Goal: Task Accomplishment & Management: Manage account settings

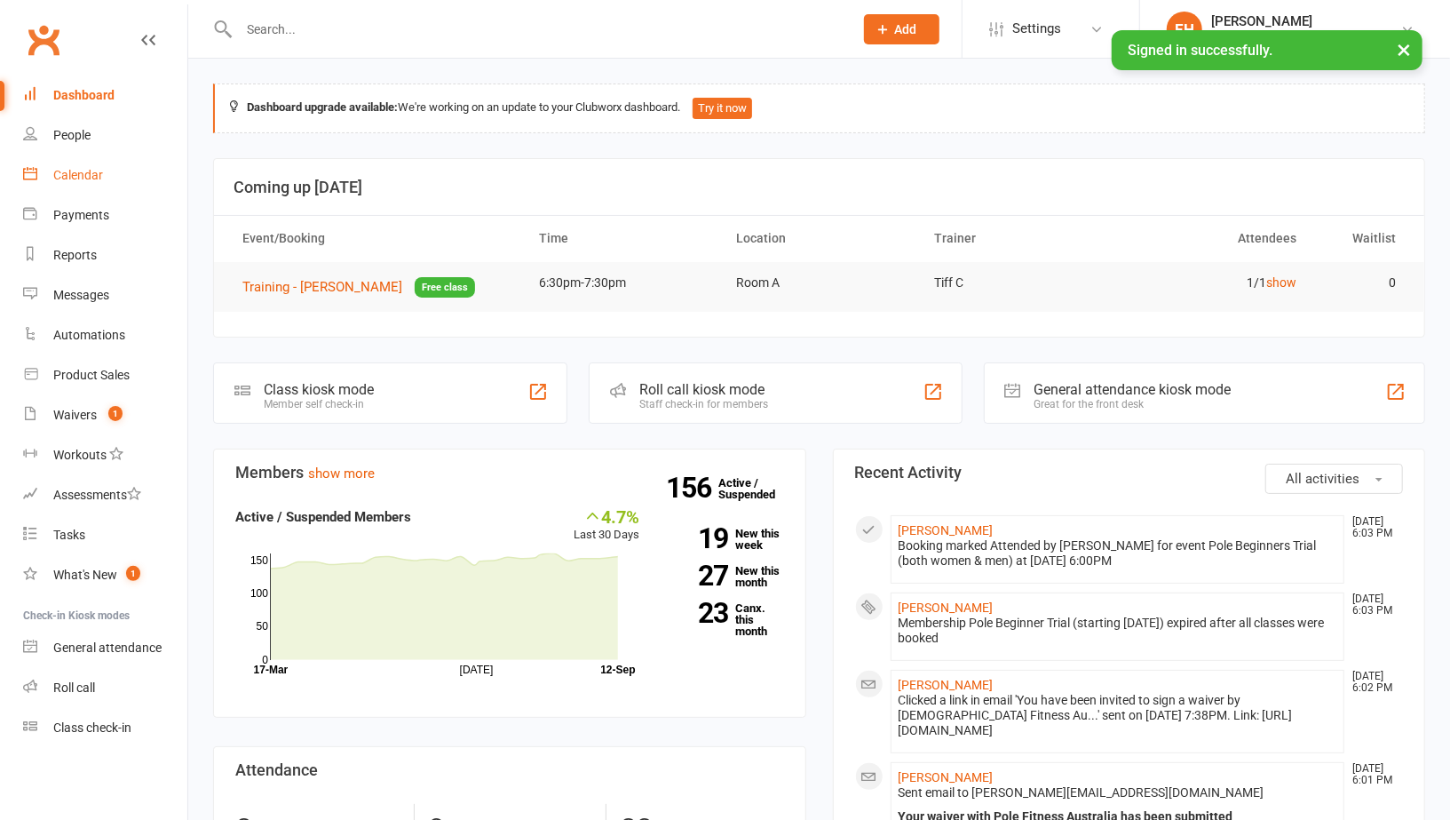
click at [78, 179] on div "Calendar" at bounding box center [78, 175] width 50 height 14
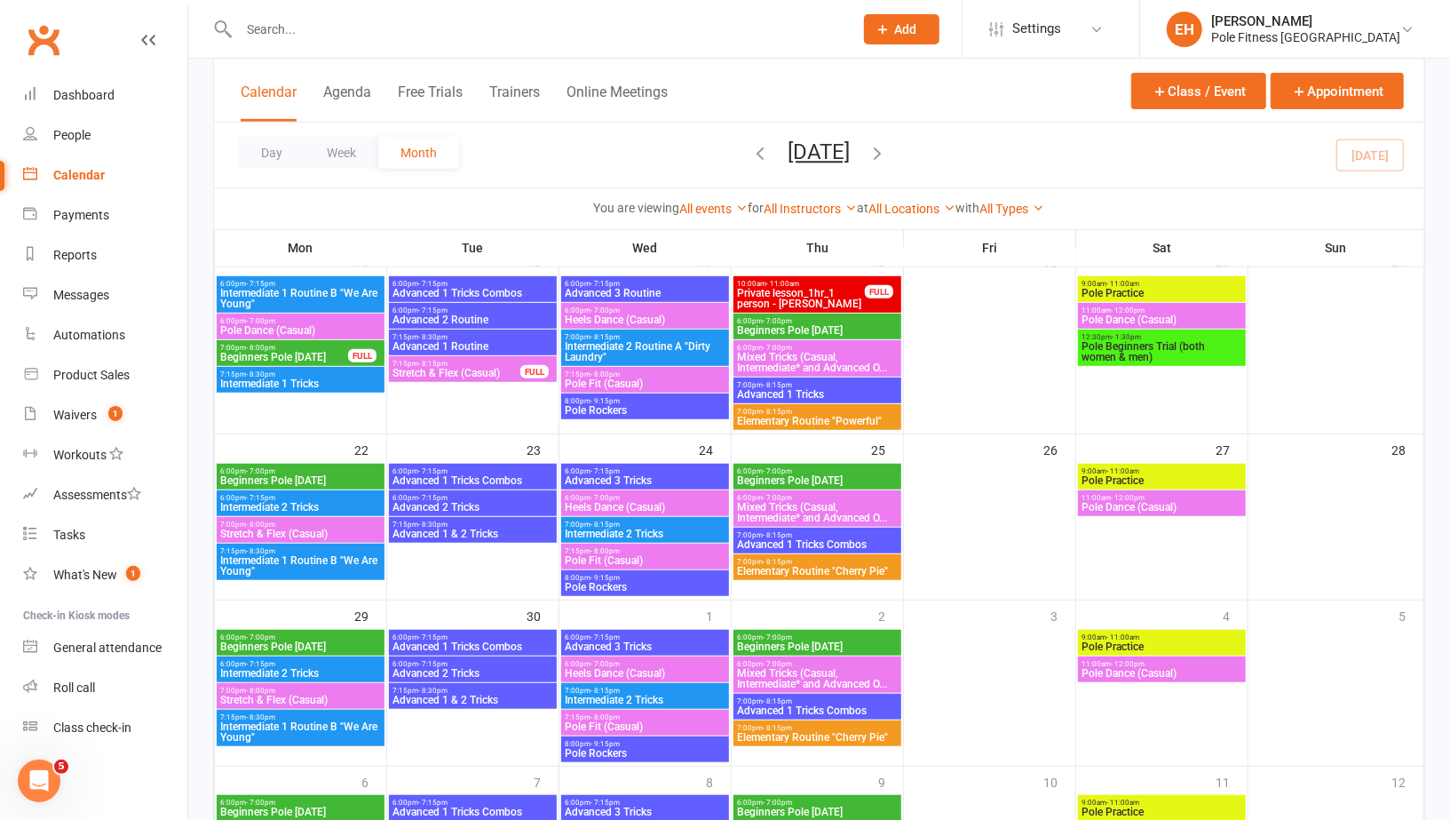
scroll to position [549, 0]
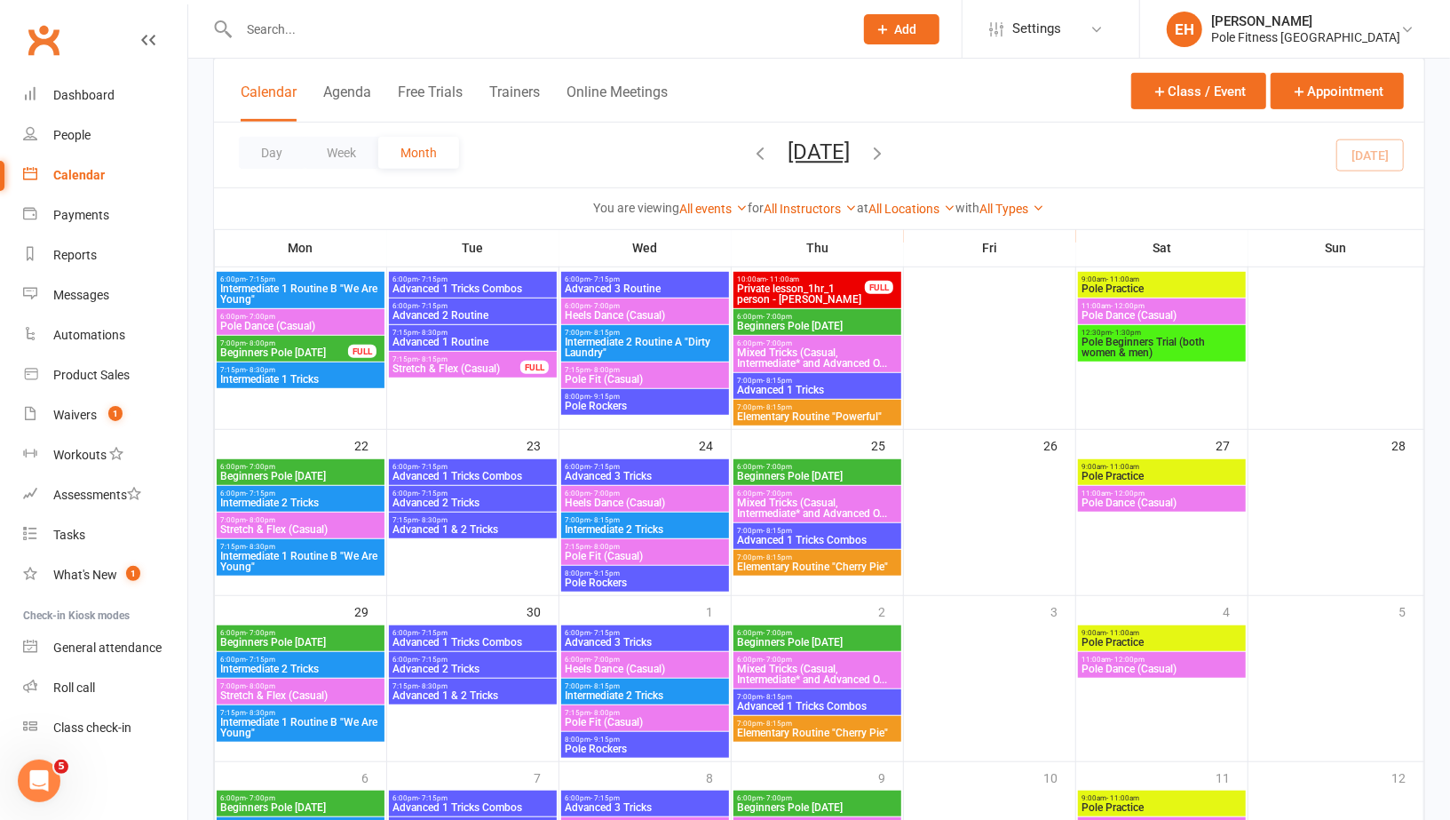
click at [830, 476] on span "Beginners Pole Thursday" at bounding box center [817, 476] width 161 height 11
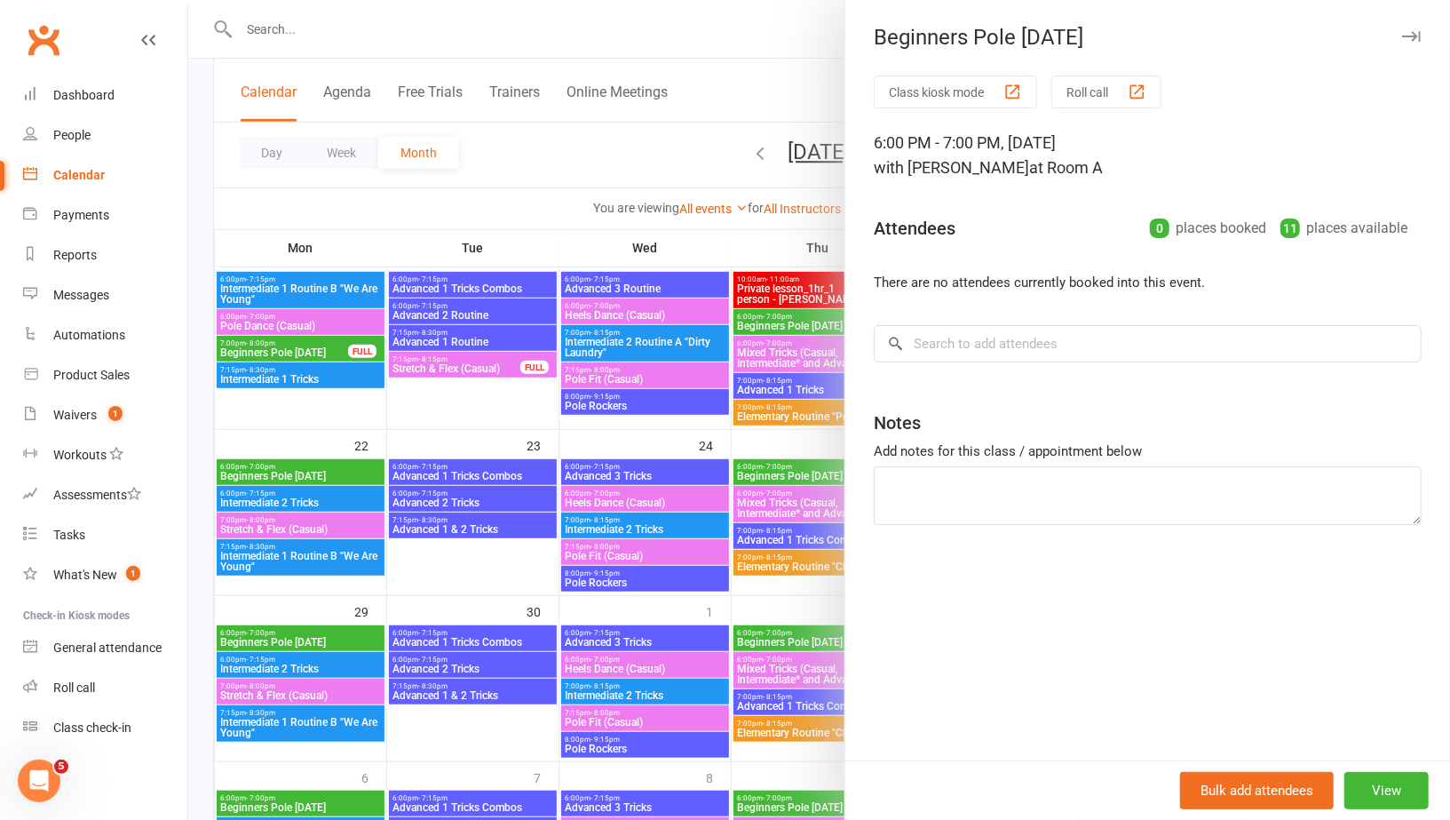
click at [330, 464] on div at bounding box center [819, 410] width 1262 height 820
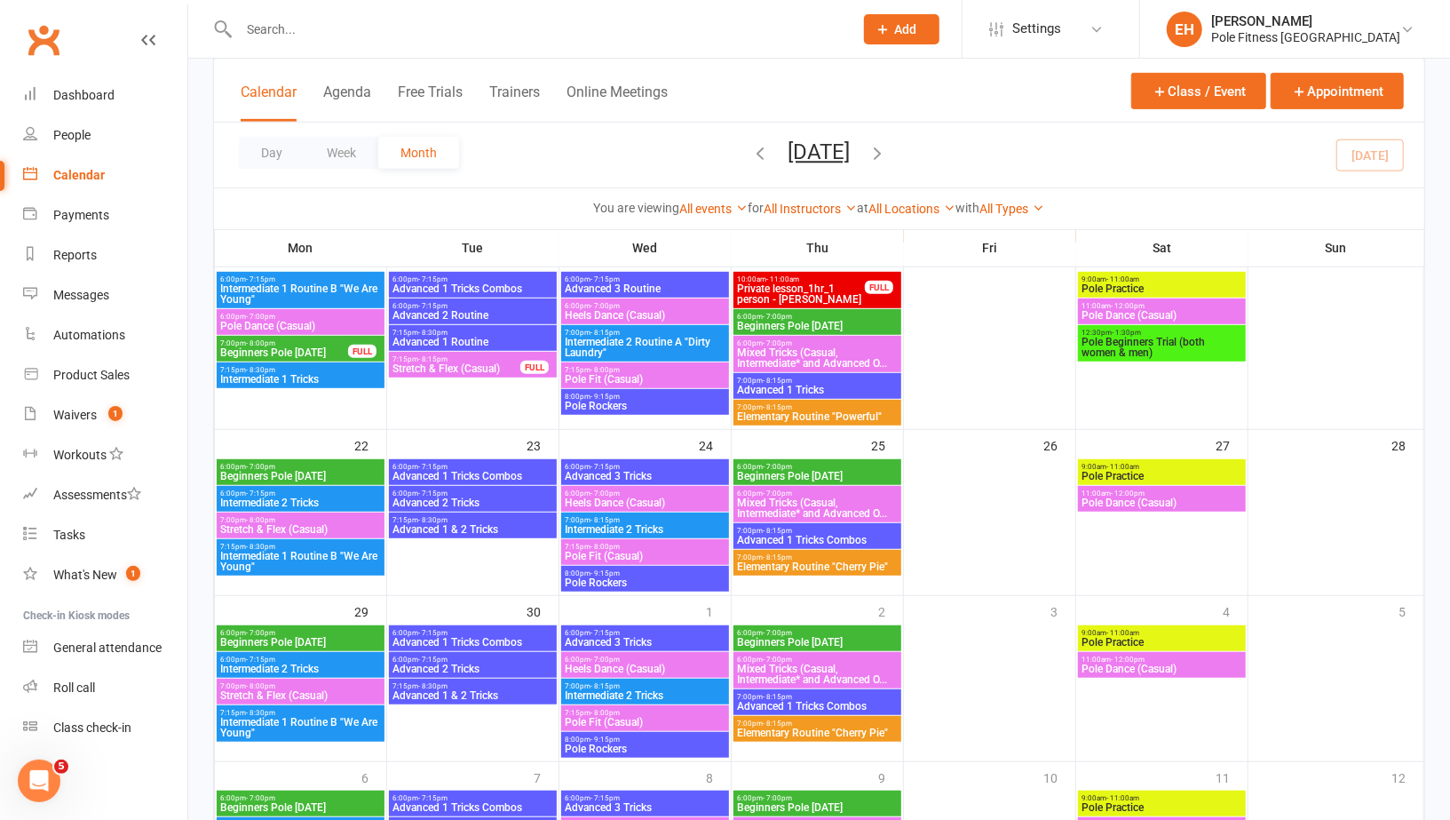
click at [315, 464] on span "6:00pm - 7:00pm" at bounding box center [300, 467] width 161 height 8
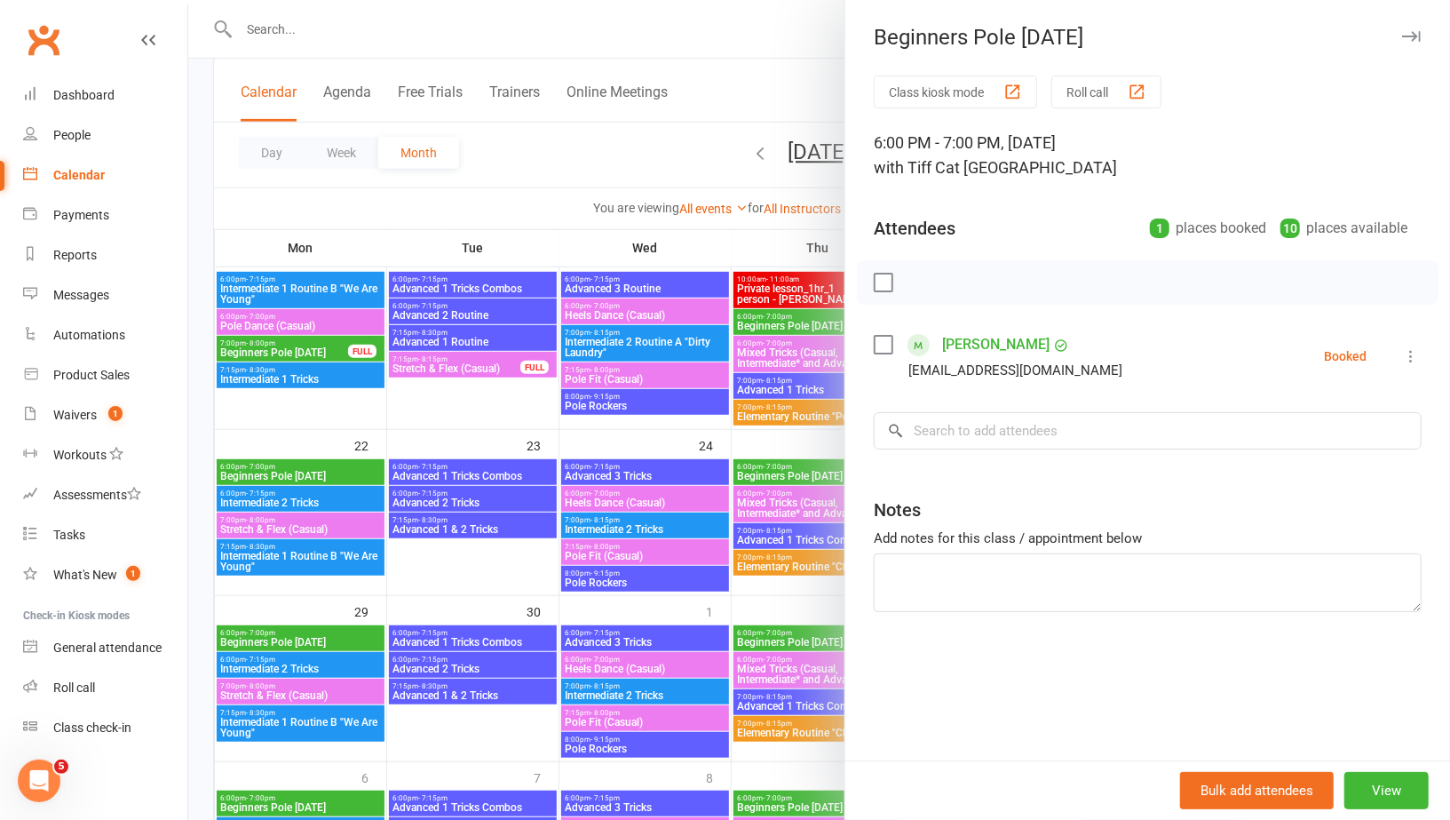
click at [1408, 34] on icon "button" at bounding box center [1411, 36] width 19 height 11
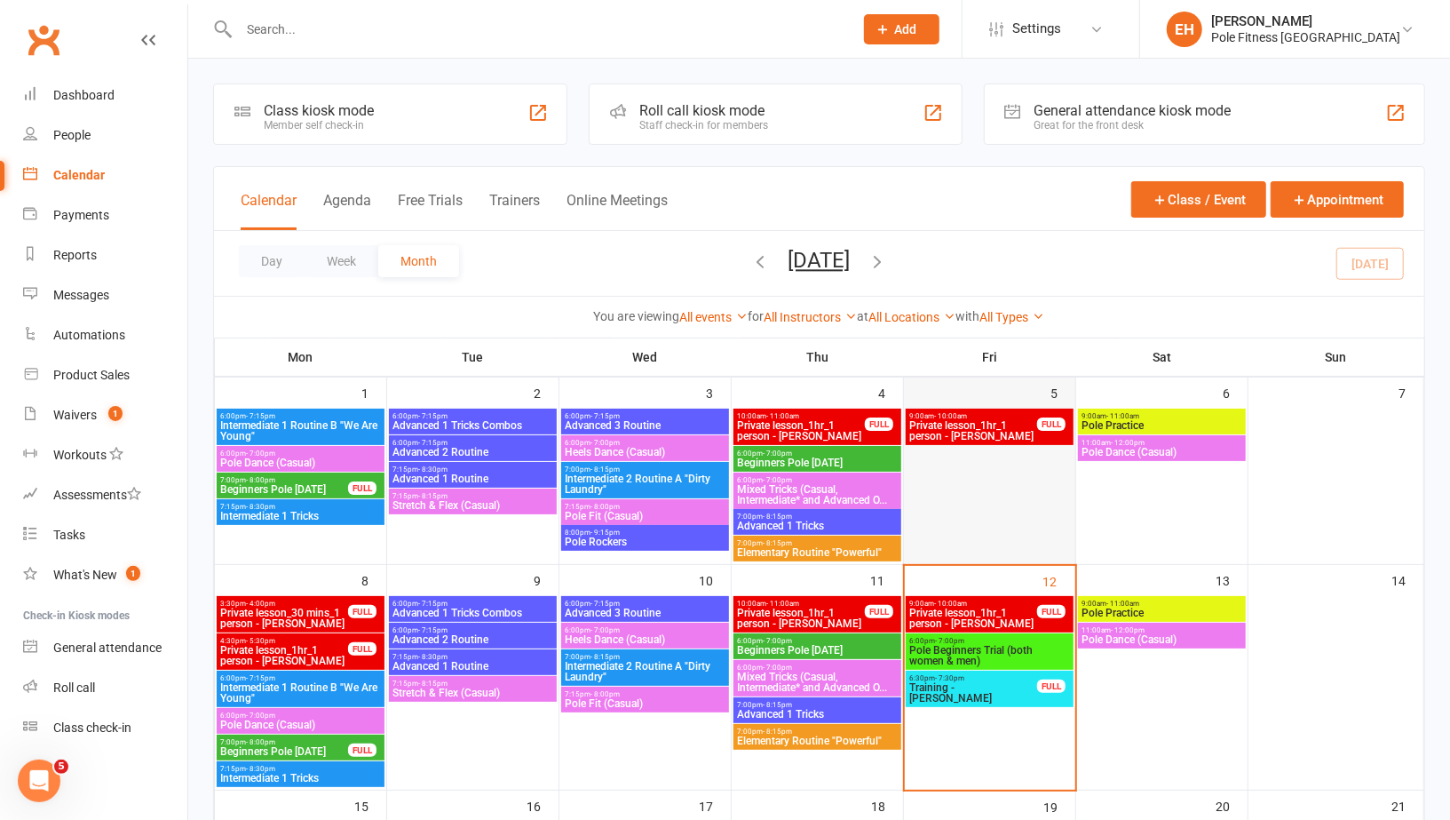
scroll to position [116, 0]
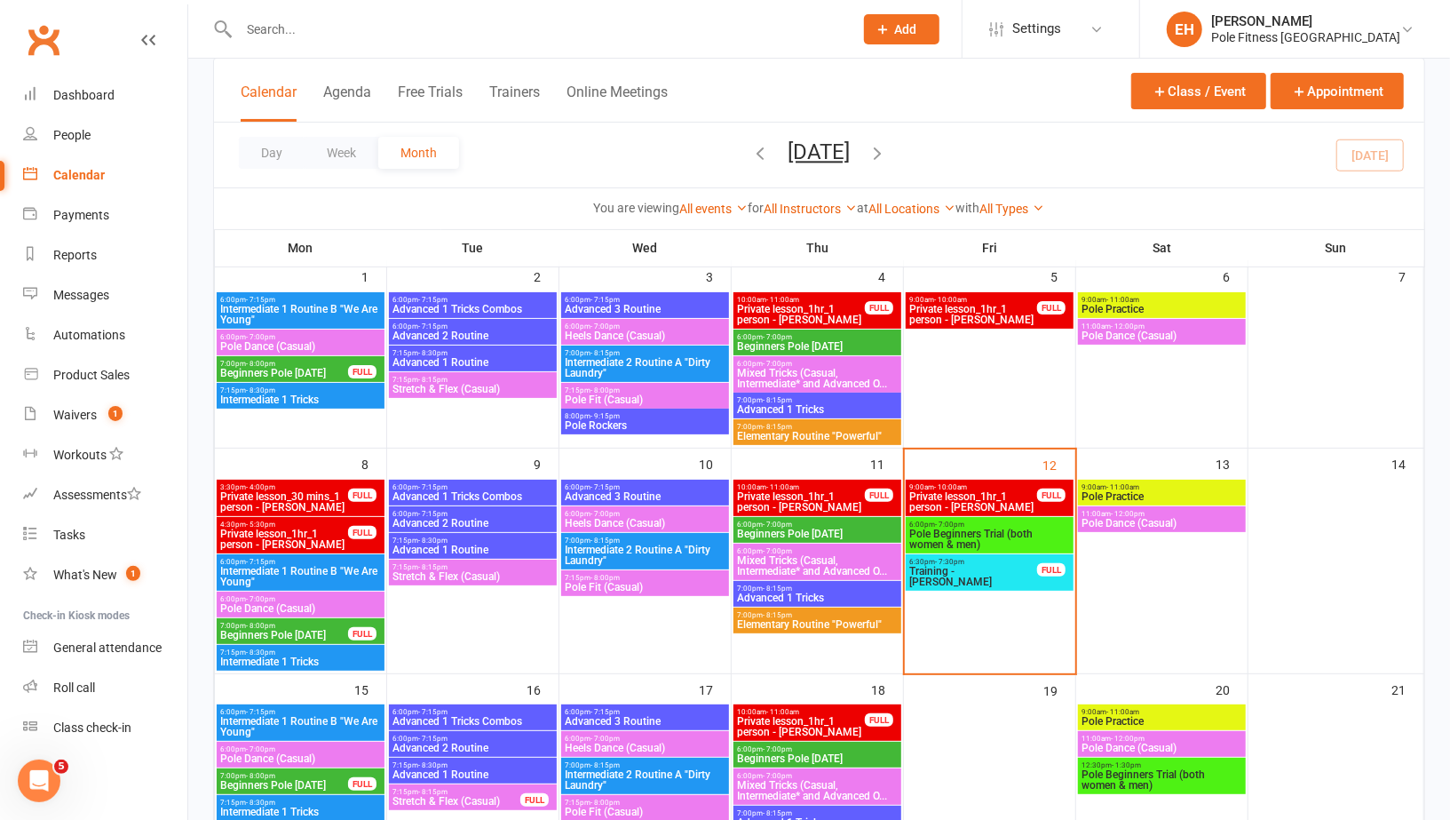
click at [976, 529] on span "Pole Beginners Trial (both women & men)" at bounding box center [989, 538] width 161 height 21
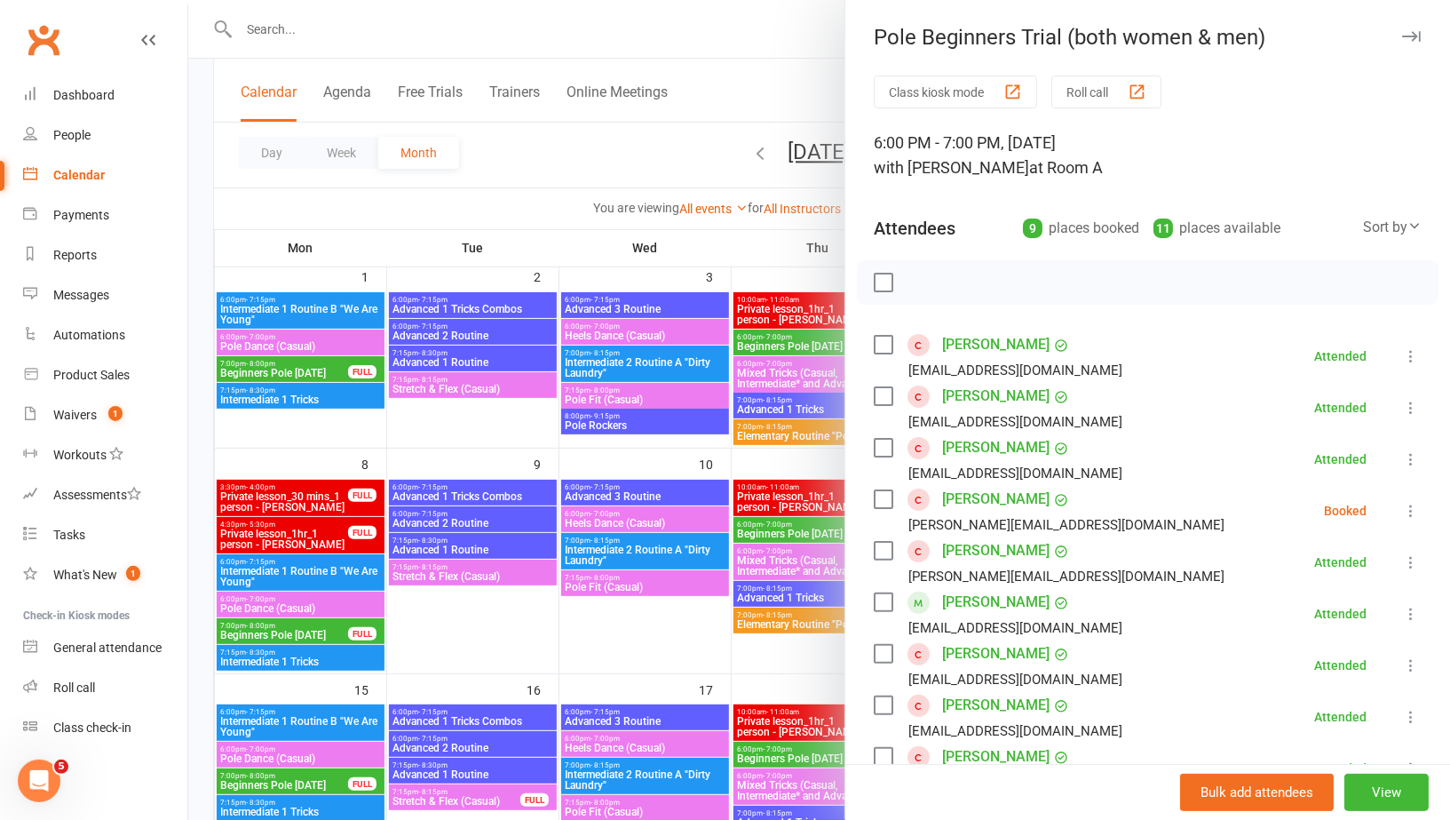
click at [82, 171] on div "Calendar" at bounding box center [79, 175] width 52 height 14
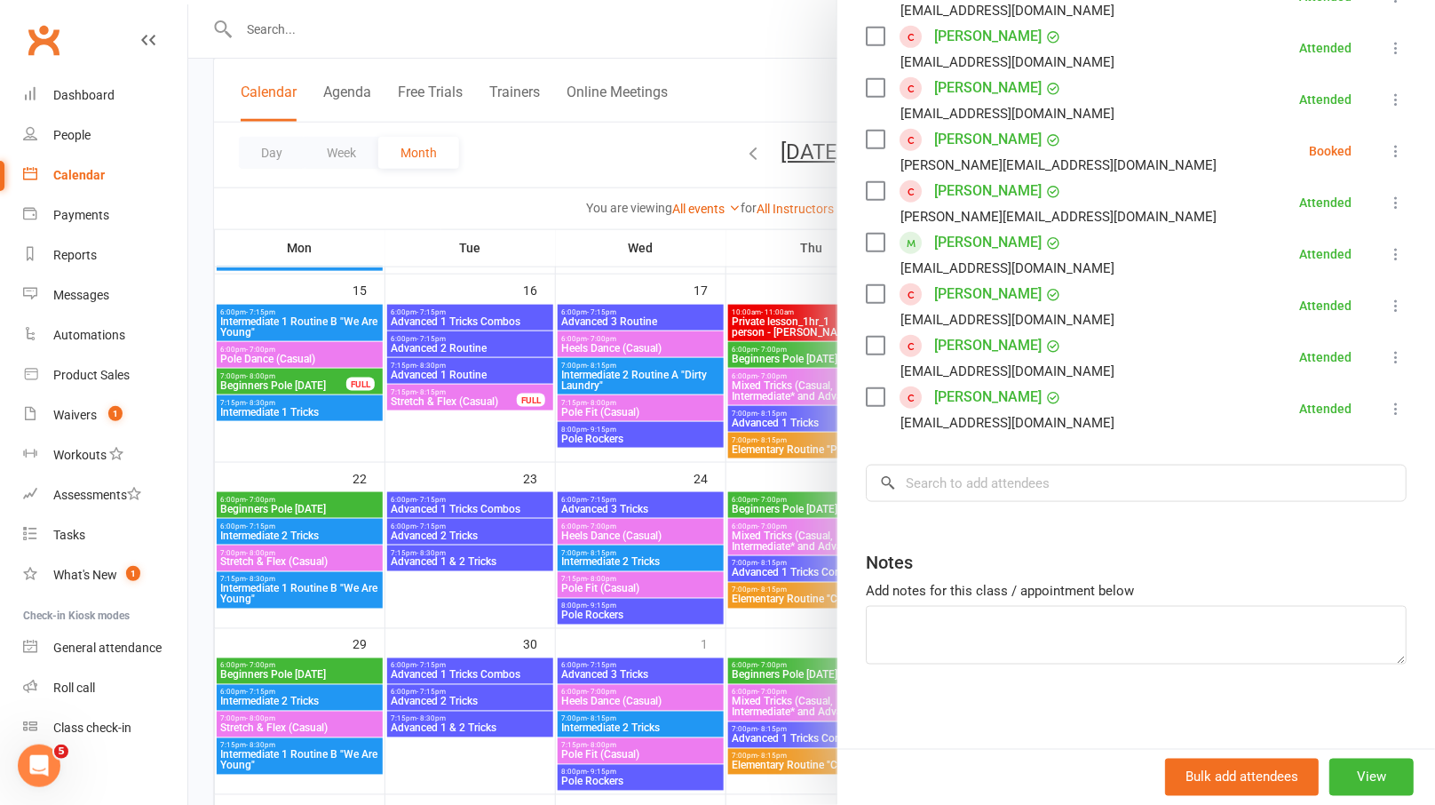
scroll to position [350, 0]
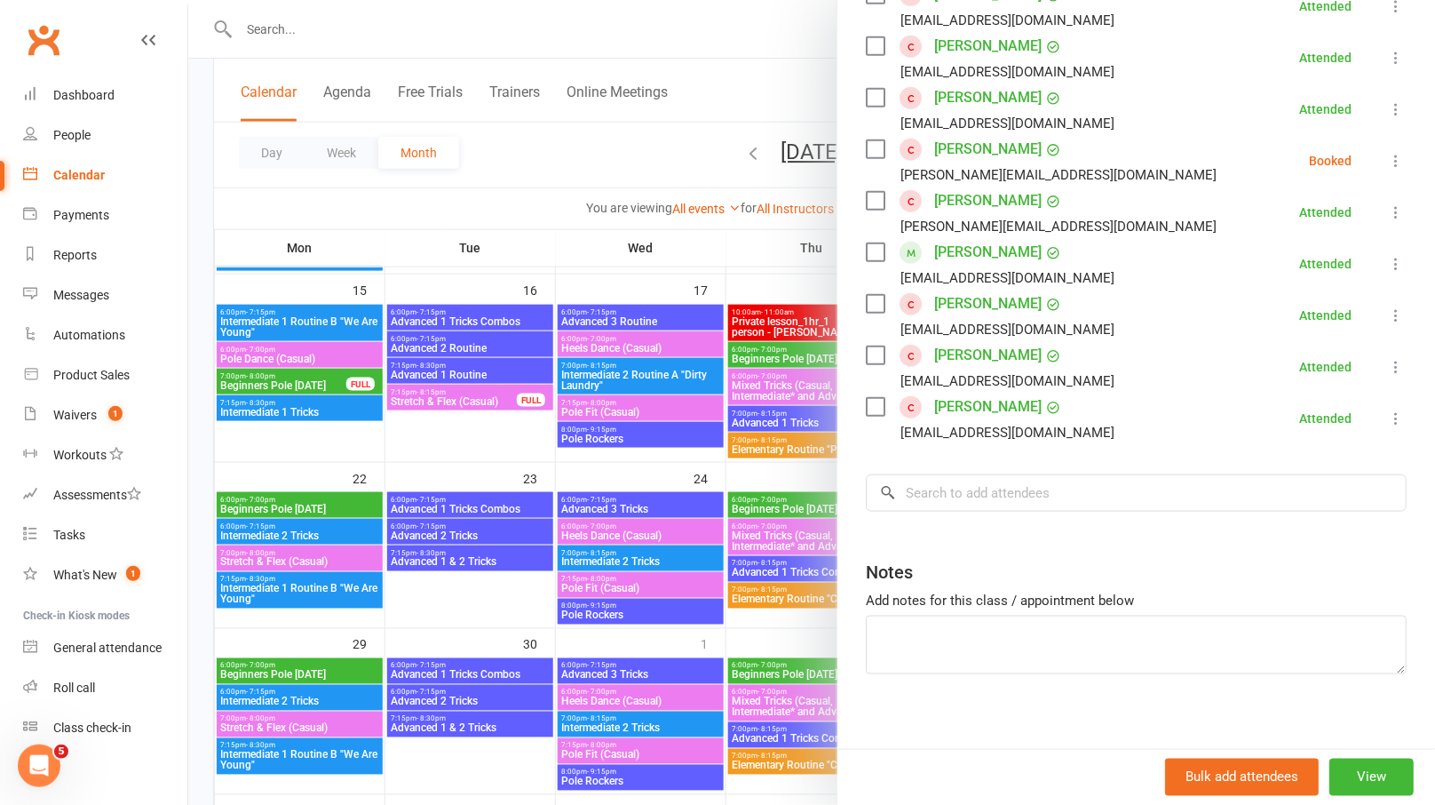
click at [789, 507] on div at bounding box center [811, 402] width 1247 height 805
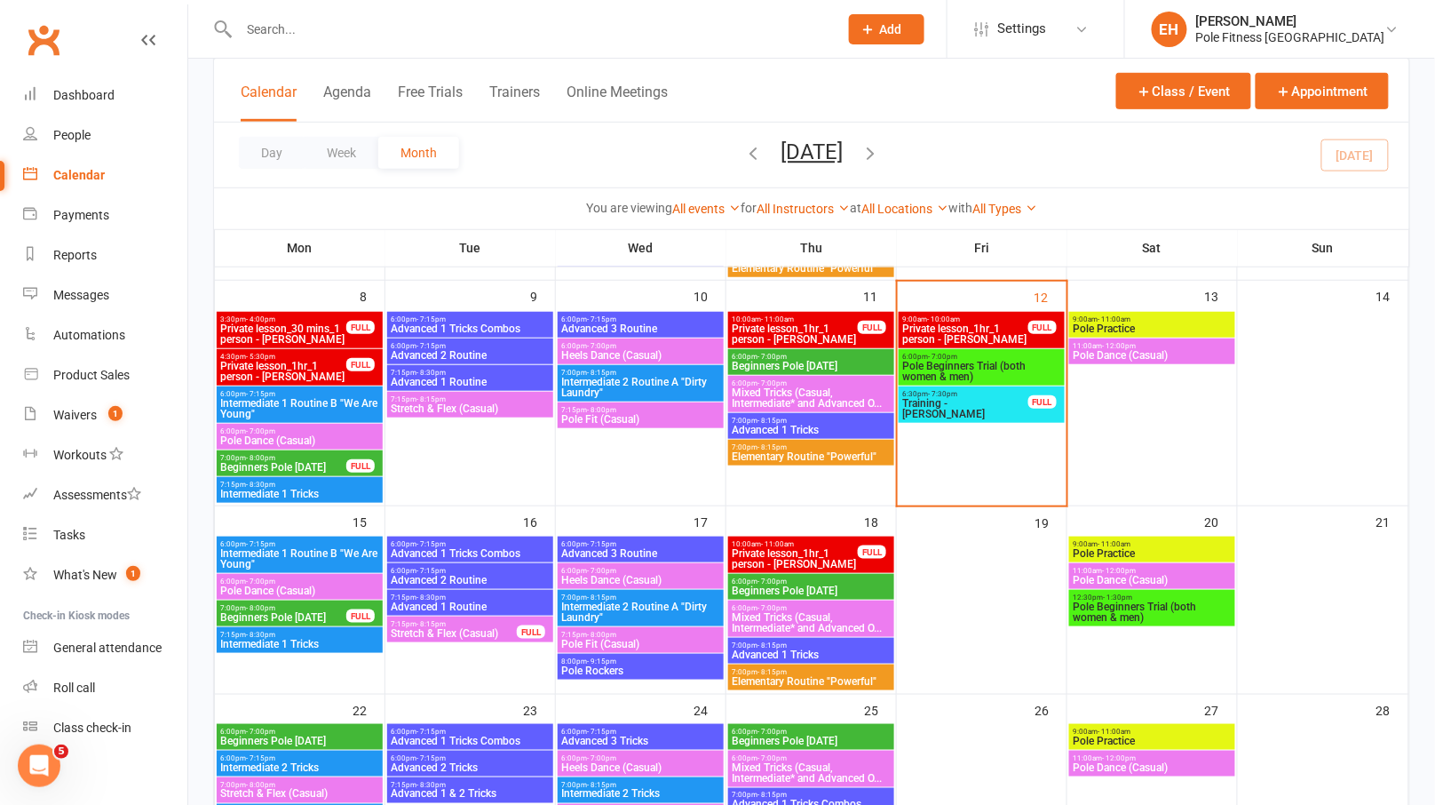
scroll to position [274, 0]
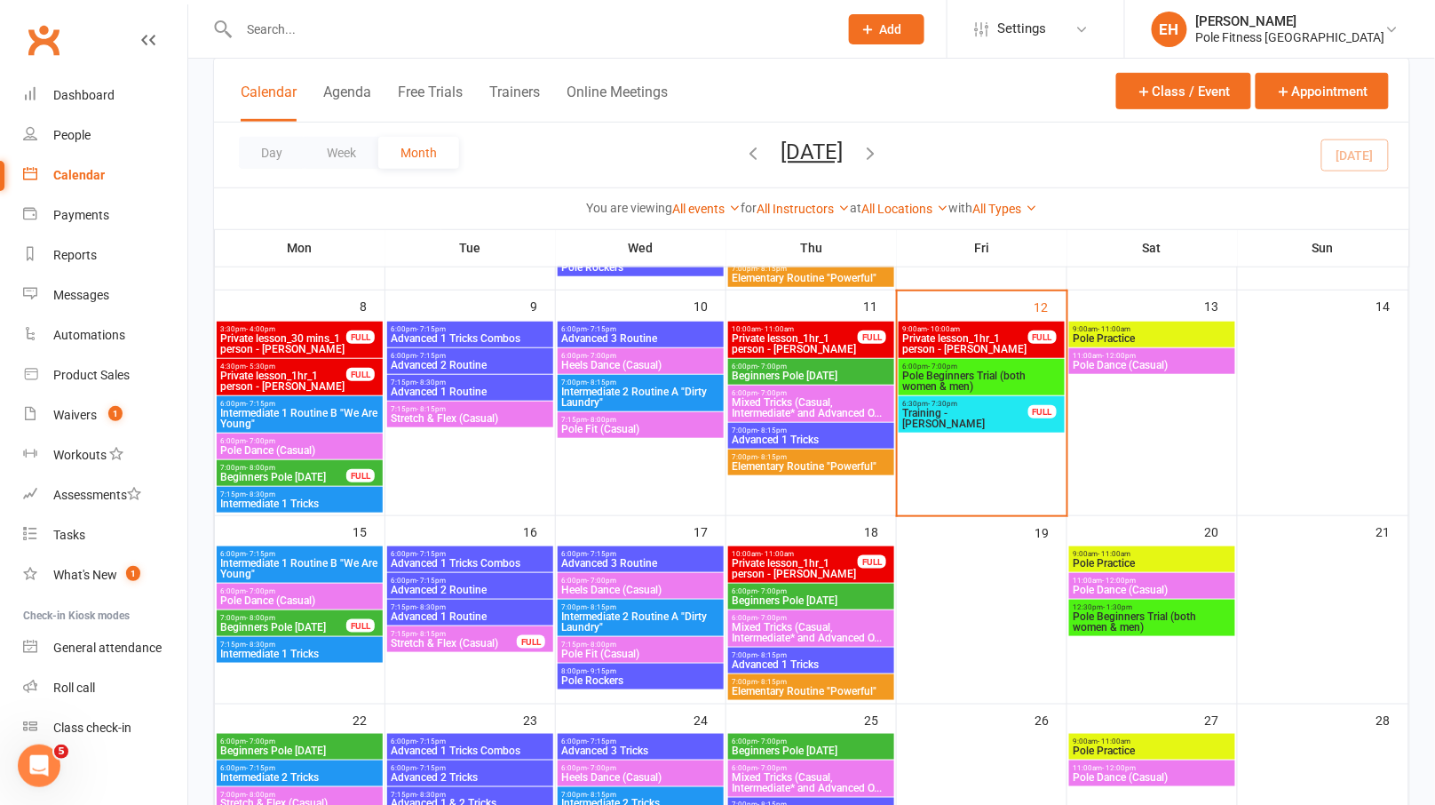
click at [965, 371] on span "Pole Beginners Trial (both women & men)" at bounding box center [981, 380] width 159 height 21
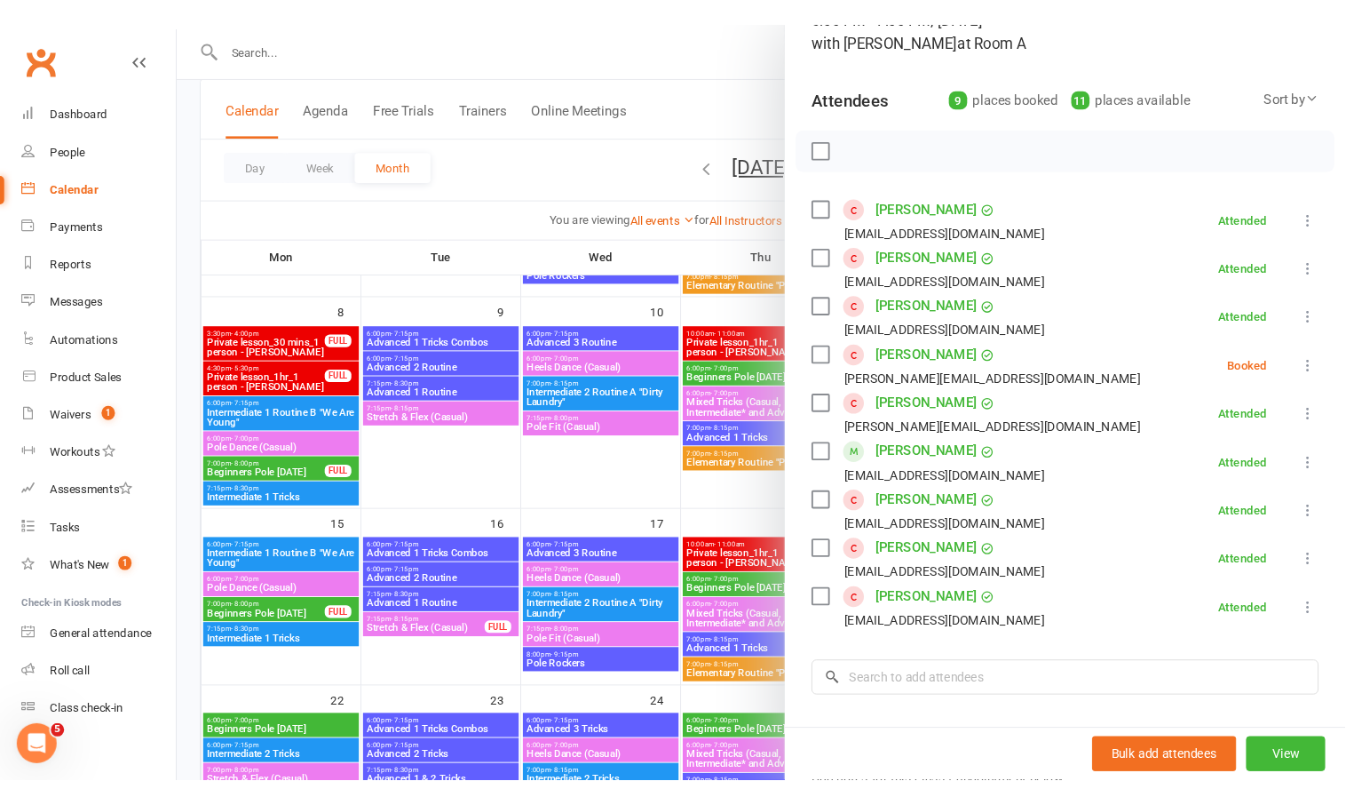
scroll to position [139, 0]
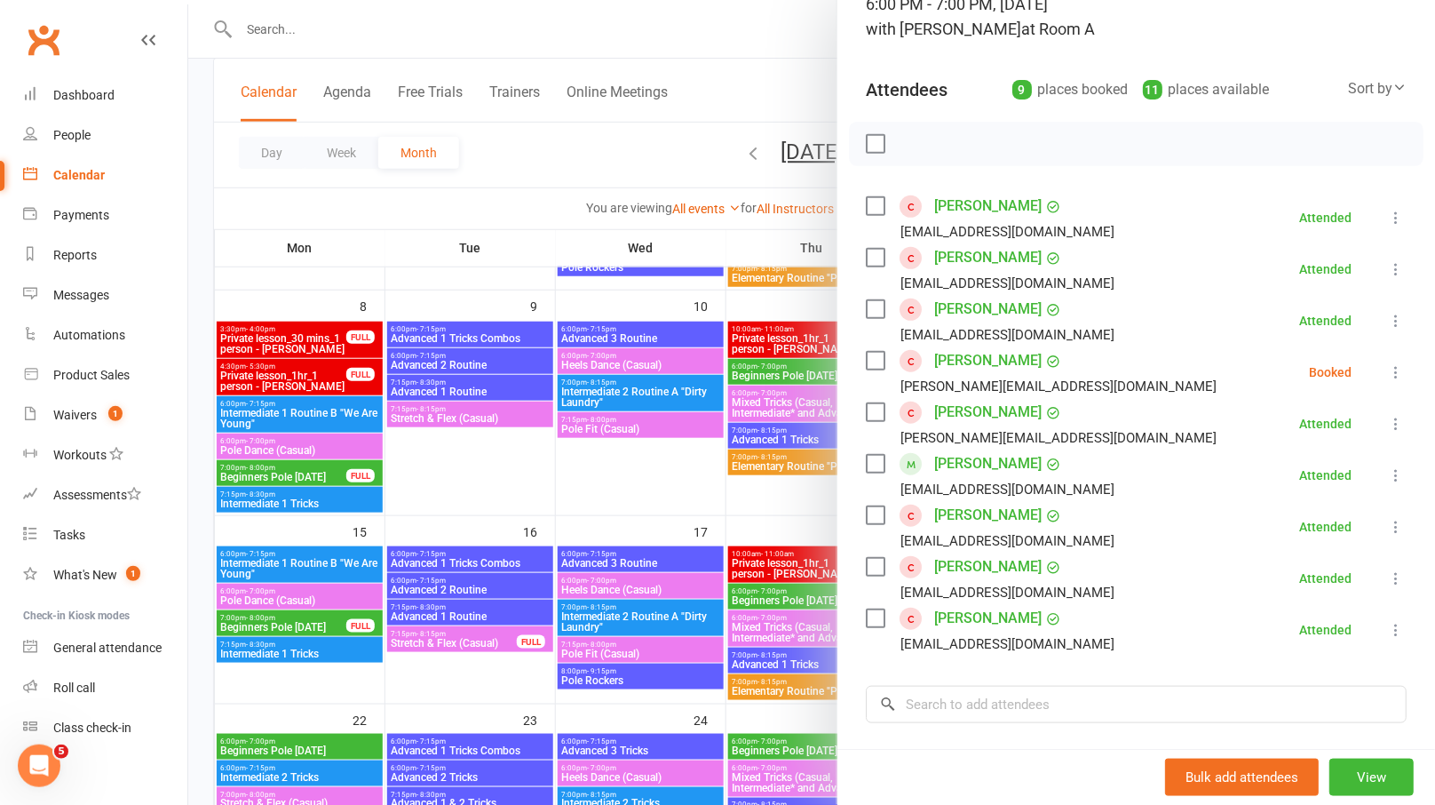
click at [993, 203] on link "Melissa Akarcay" at bounding box center [987, 206] width 107 height 28
click at [1014, 569] on link "Gillian Thompson" at bounding box center [987, 566] width 107 height 28
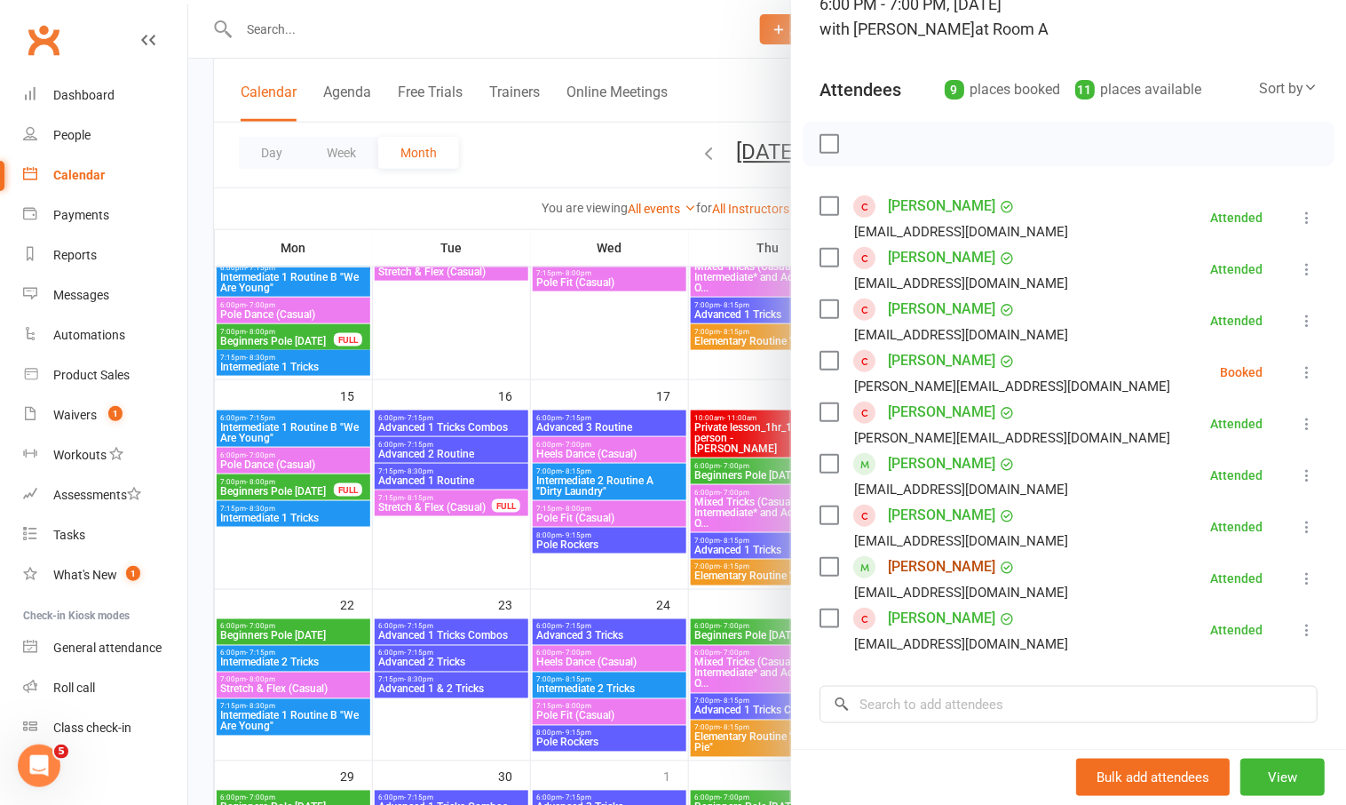
scroll to position [504, 0]
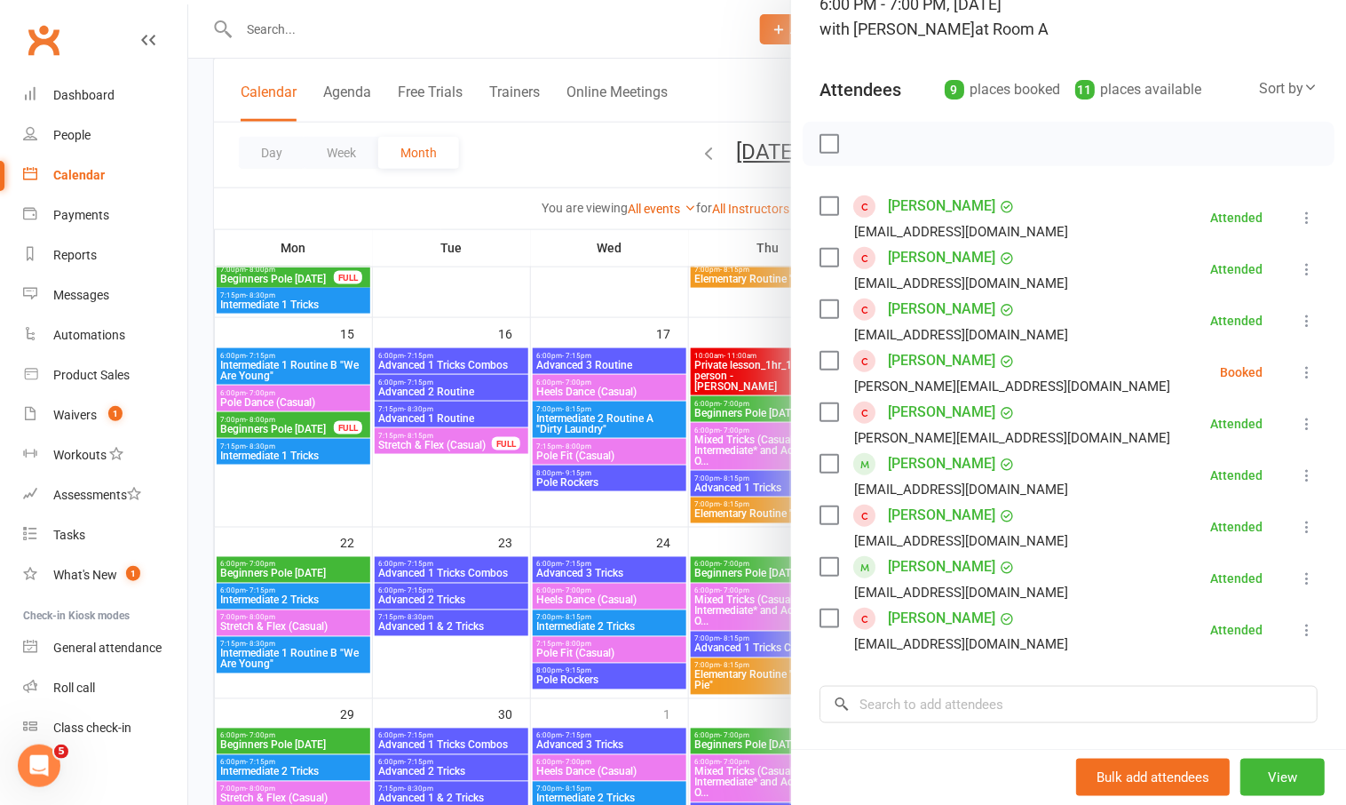
click at [287, 572] on div at bounding box center [767, 402] width 1158 height 805
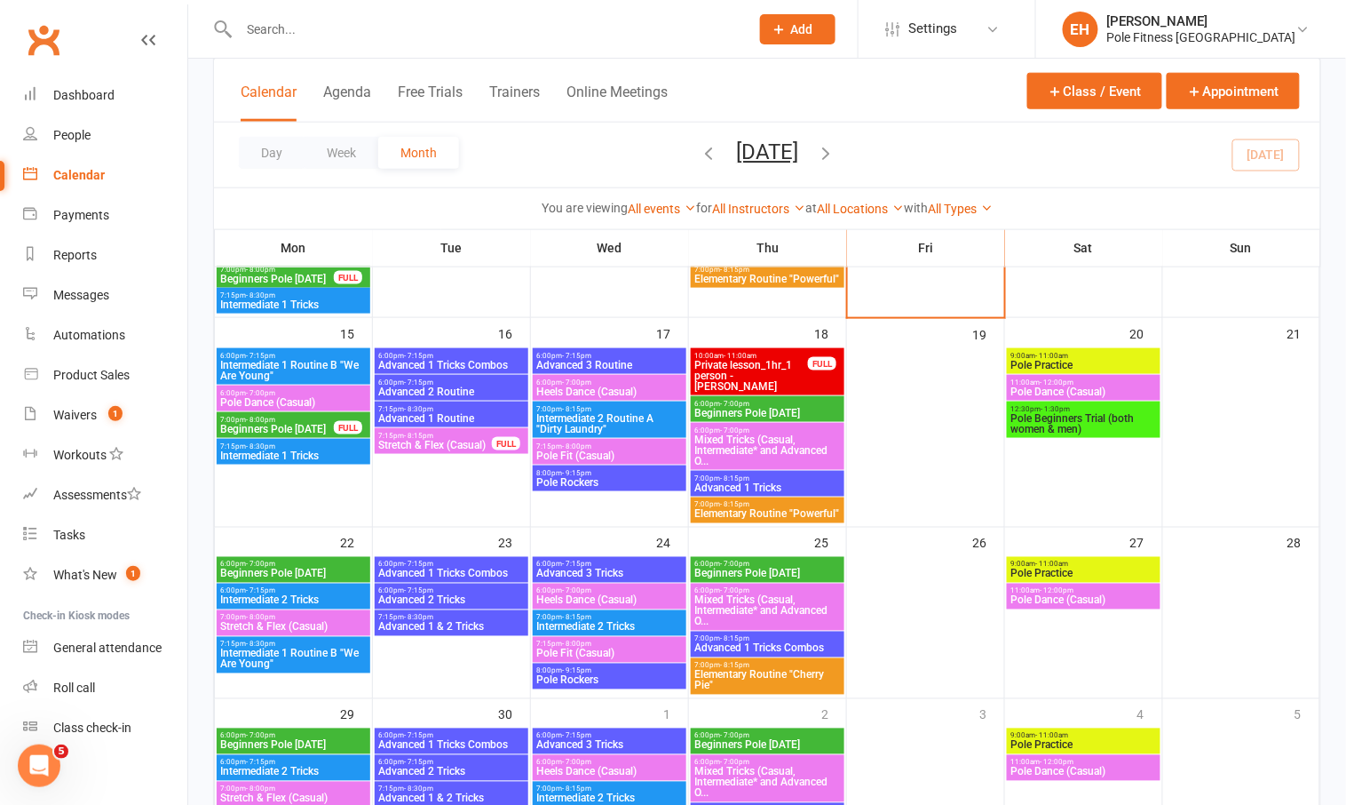
click at [277, 570] on span "Beginners Pole Monday" at bounding box center [293, 573] width 147 height 11
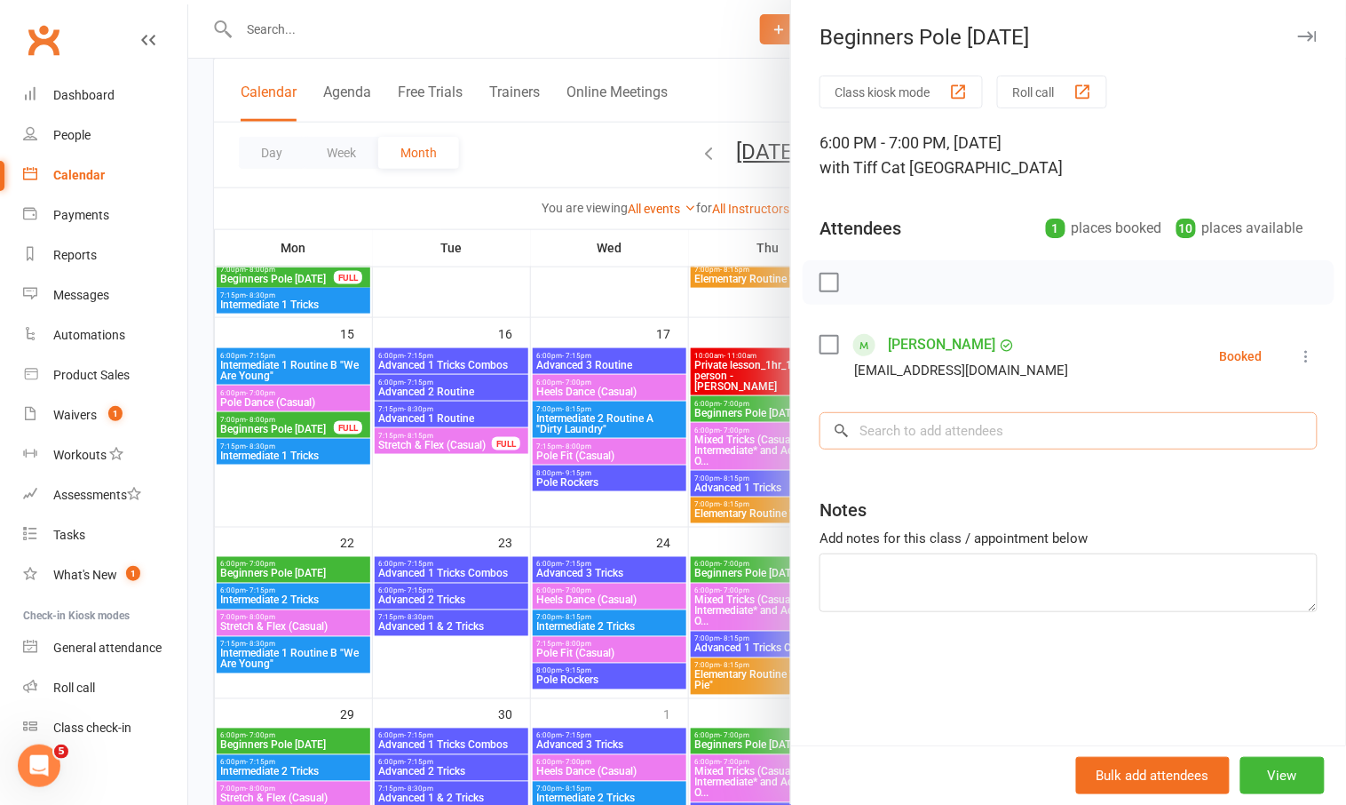
click at [932, 424] on input "search" at bounding box center [1069, 430] width 498 height 37
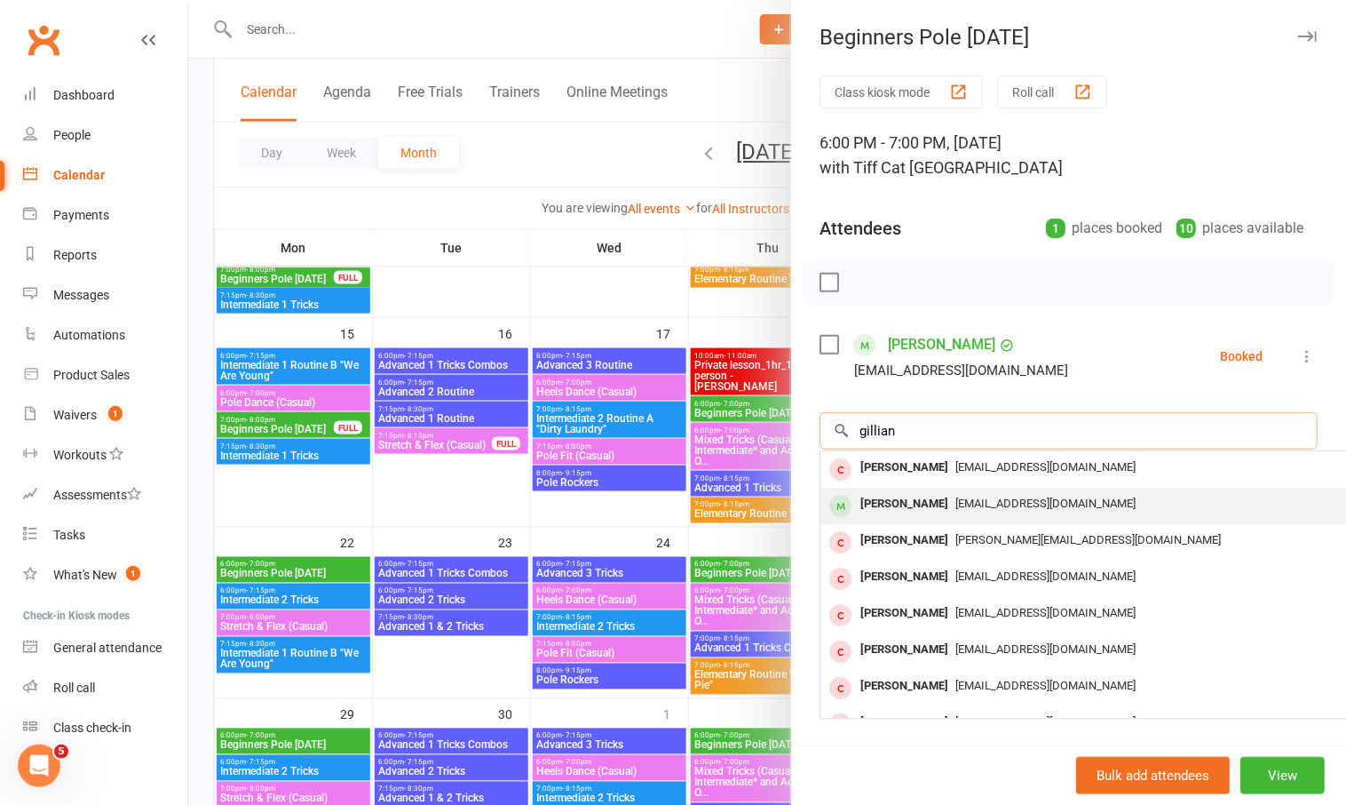
type input "gillian"
click at [918, 494] on div "Gillian Thompson" at bounding box center [904, 504] width 102 height 26
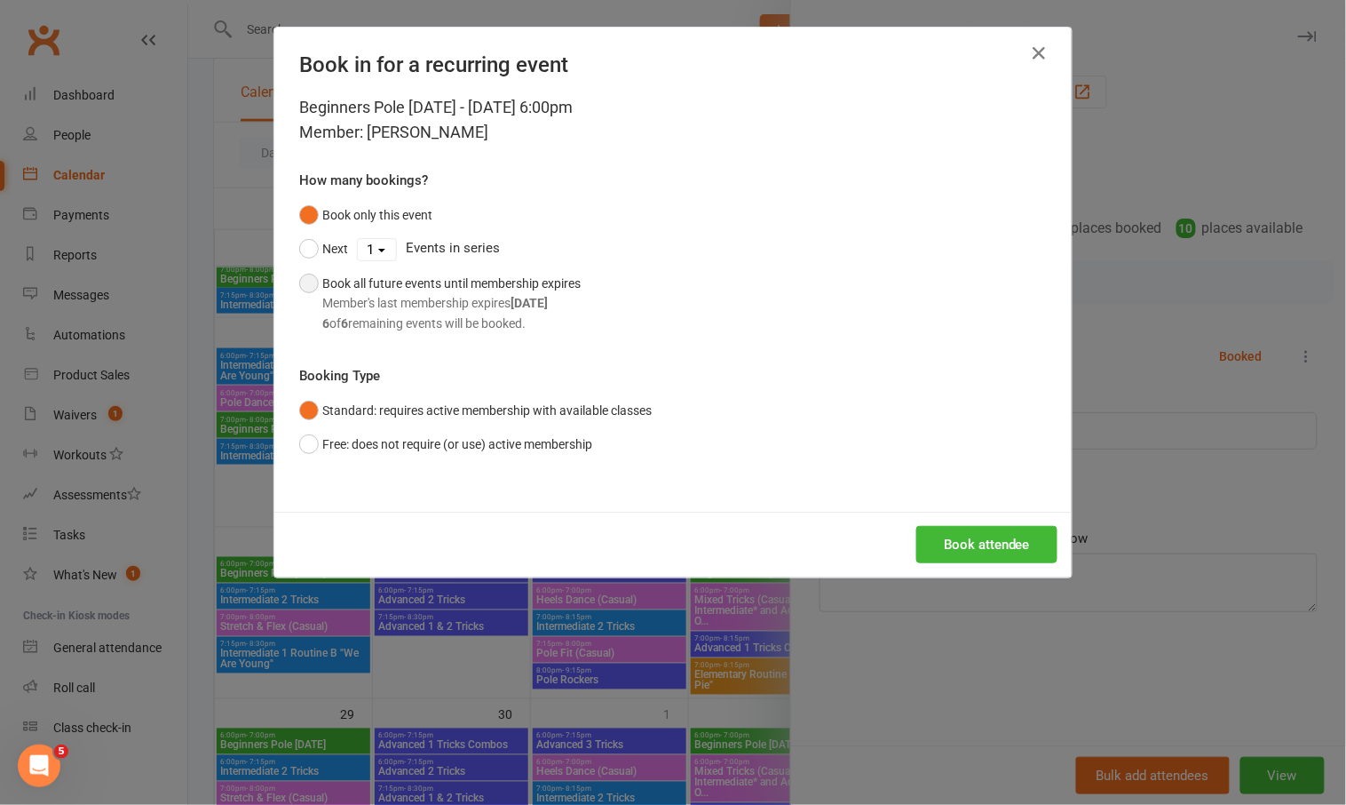
click at [439, 279] on div "Book all future events until membership expires Member's last membership expire…" at bounding box center [451, 304] width 258 height 60
click at [980, 545] on button "Book attendee" at bounding box center [986, 544] width 141 height 37
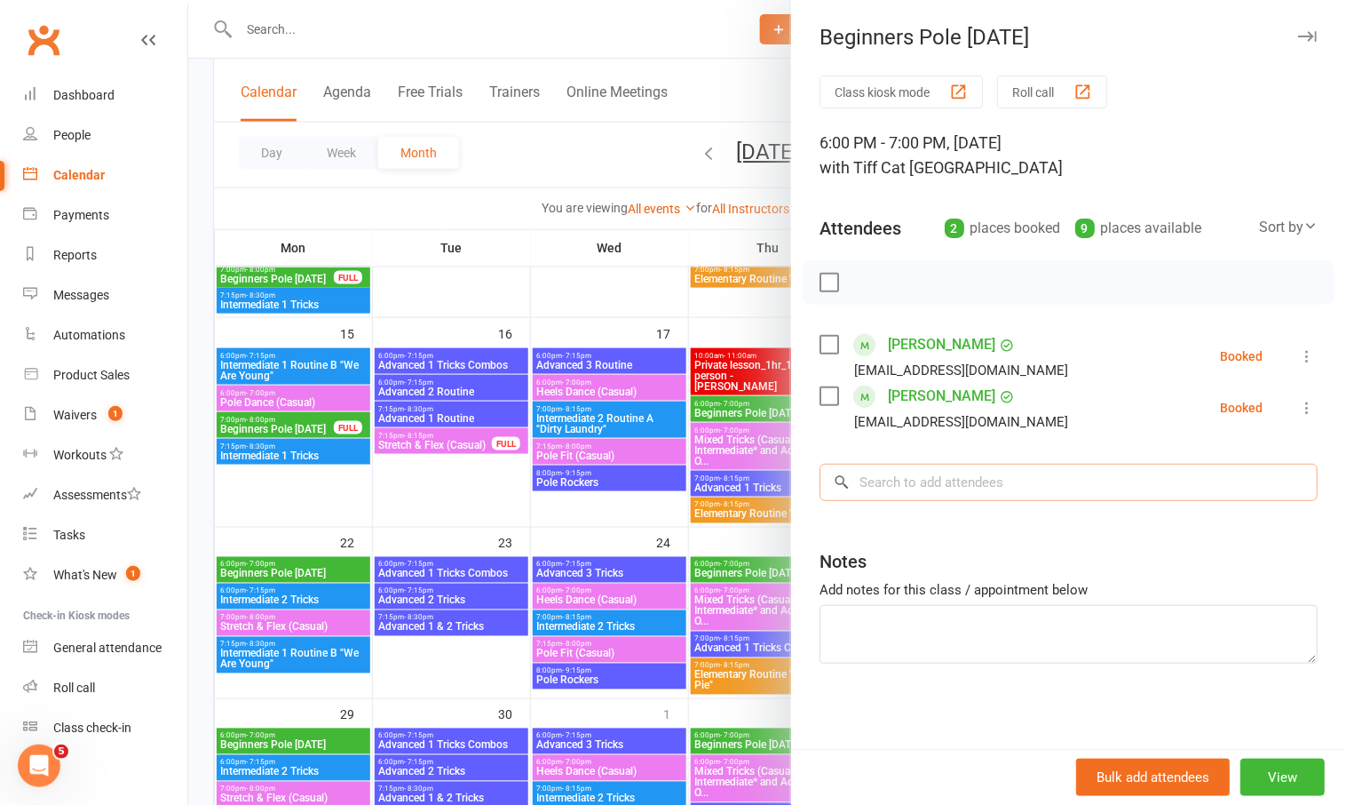
click at [895, 488] on input "search" at bounding box center [1069, 482] width 498 height 37
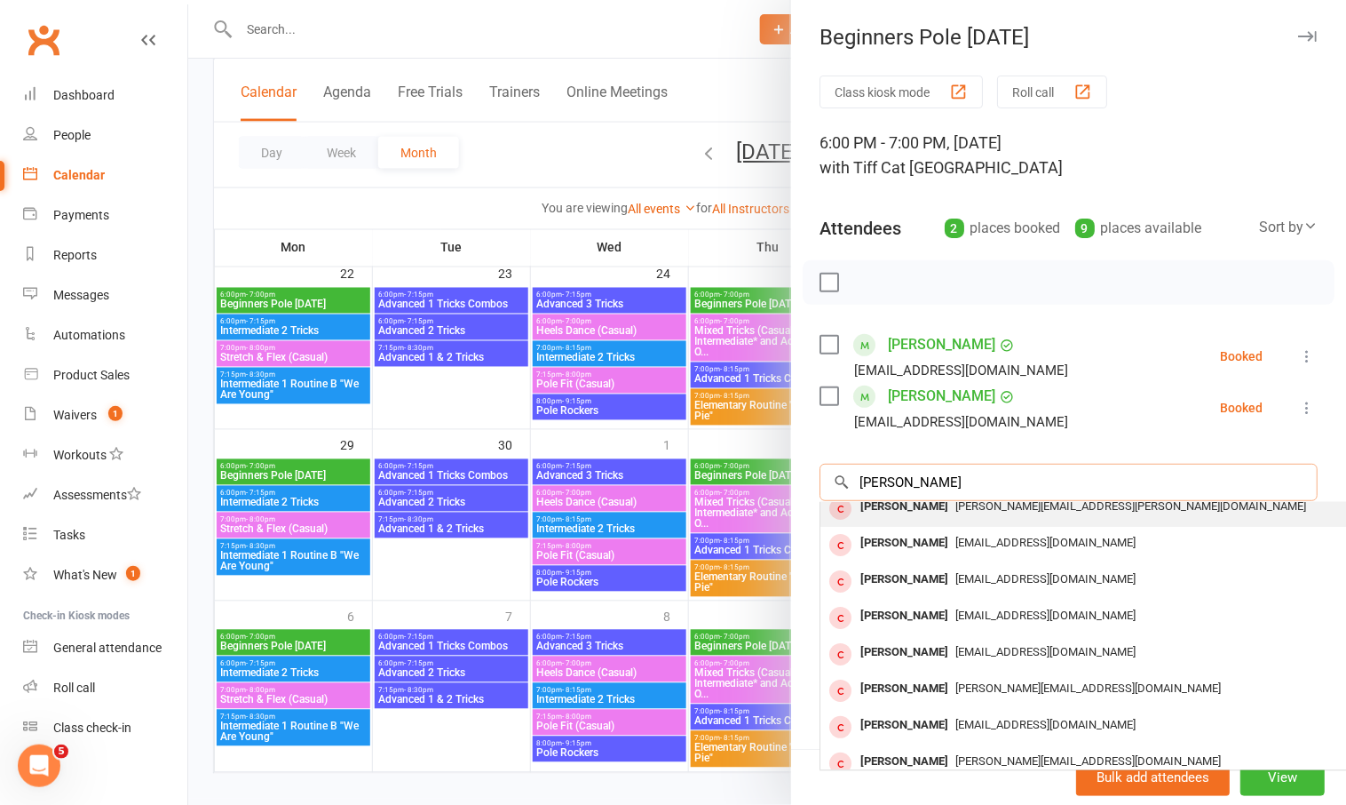
scroll to position [0, 0]
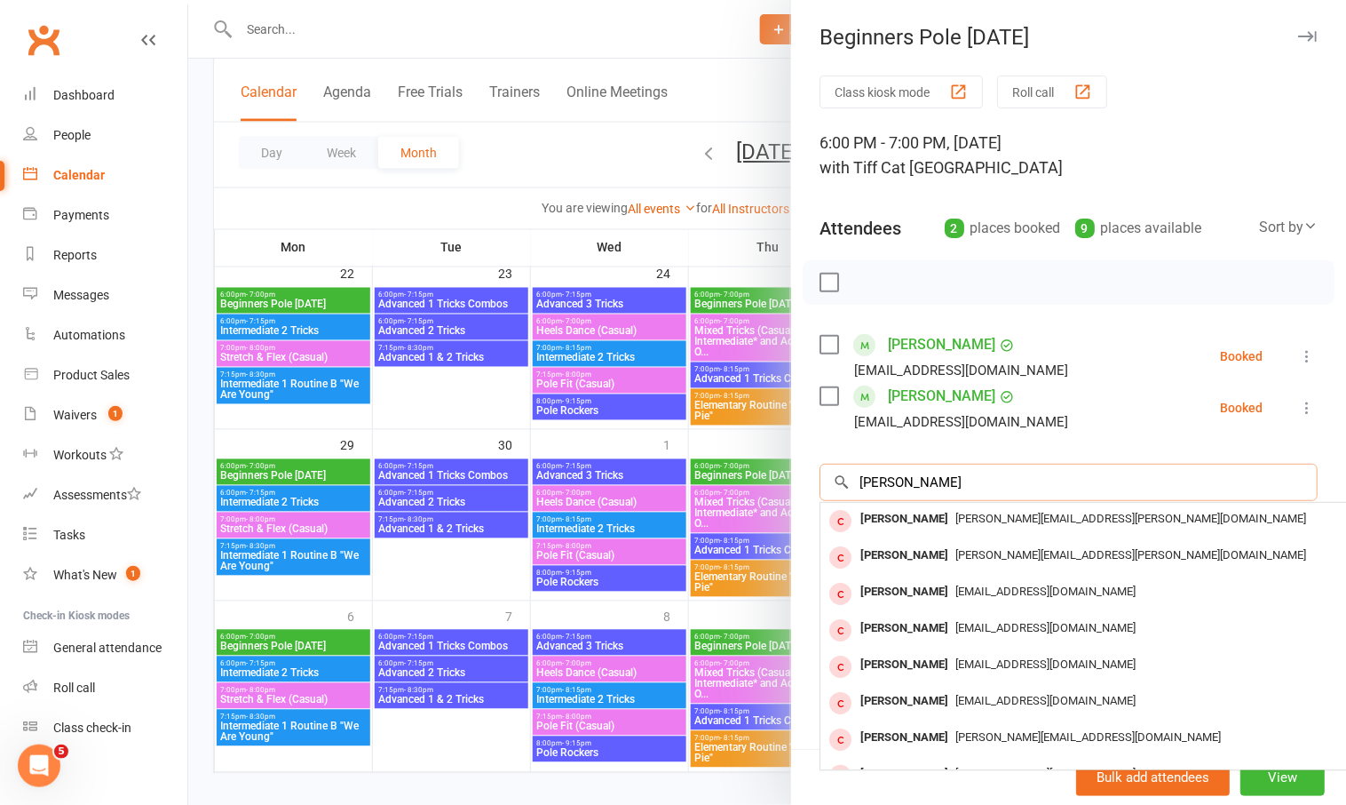
type input "melissa"
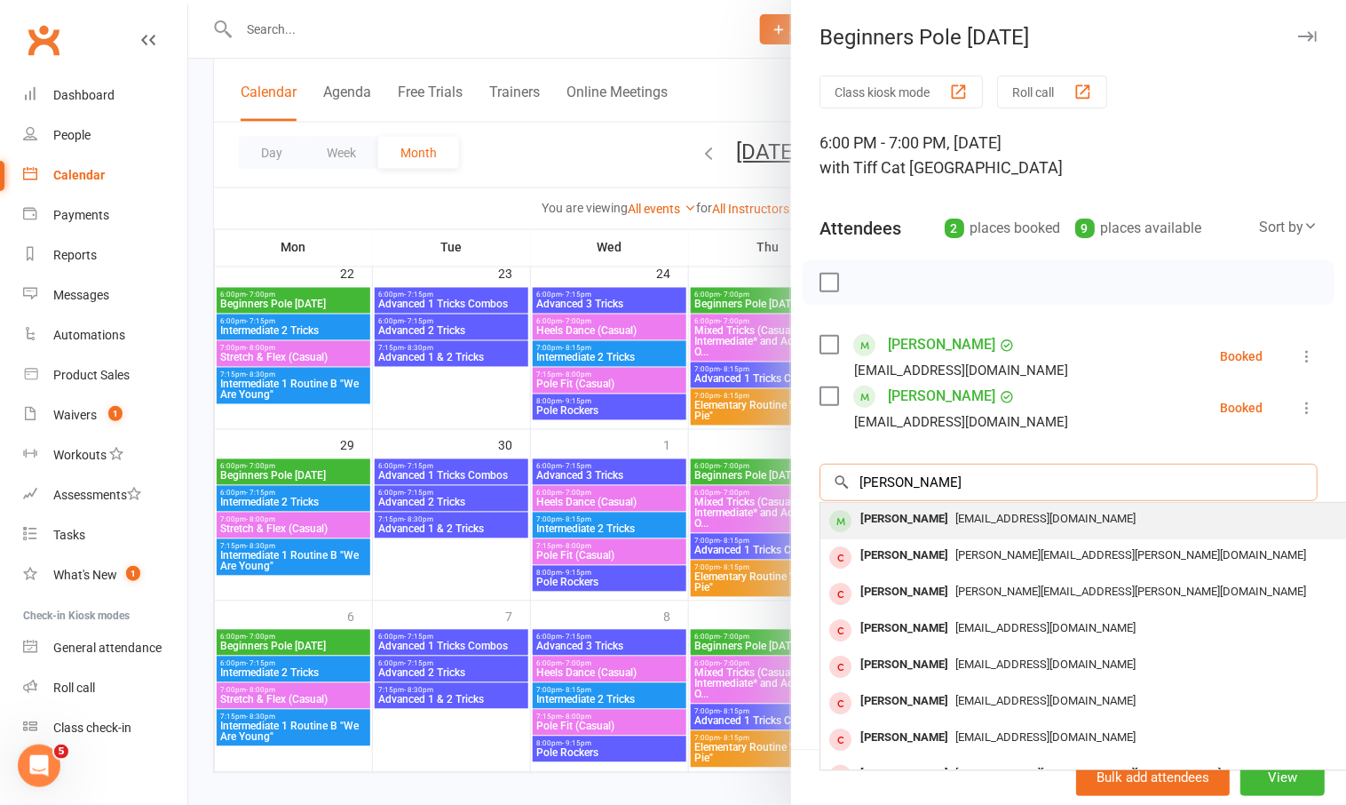
type input "melissa aka"
click at [895, 518] on div "Melissa Akarcay" at bounding box center [904, 519] width 102 height 26
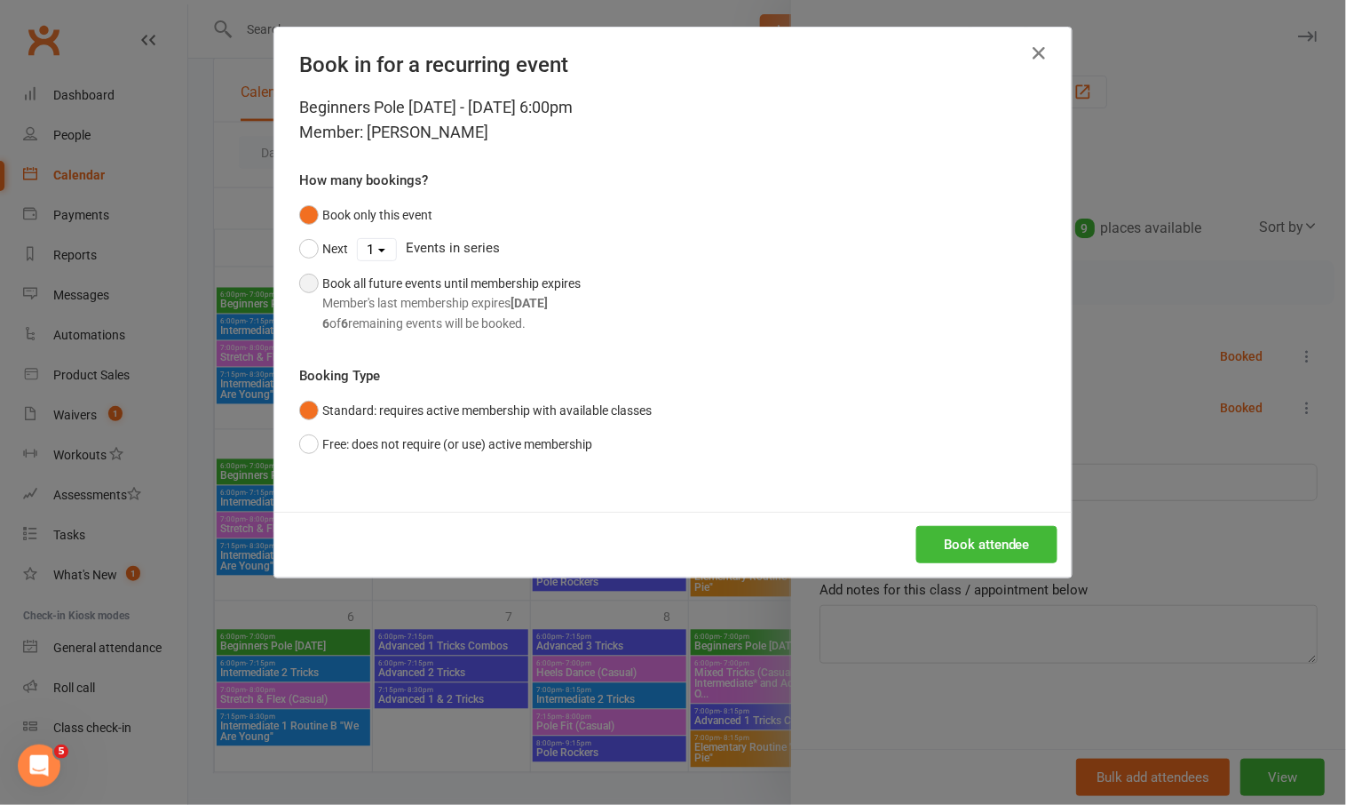
click at [453, 298] on div "Member's last membership expires Nov 2, 2025" at bounding box center [451, 303] width 258 height 20
click at [977, 539] on button "Book attendee" at bounding box center [986, 544] width 141 height 37
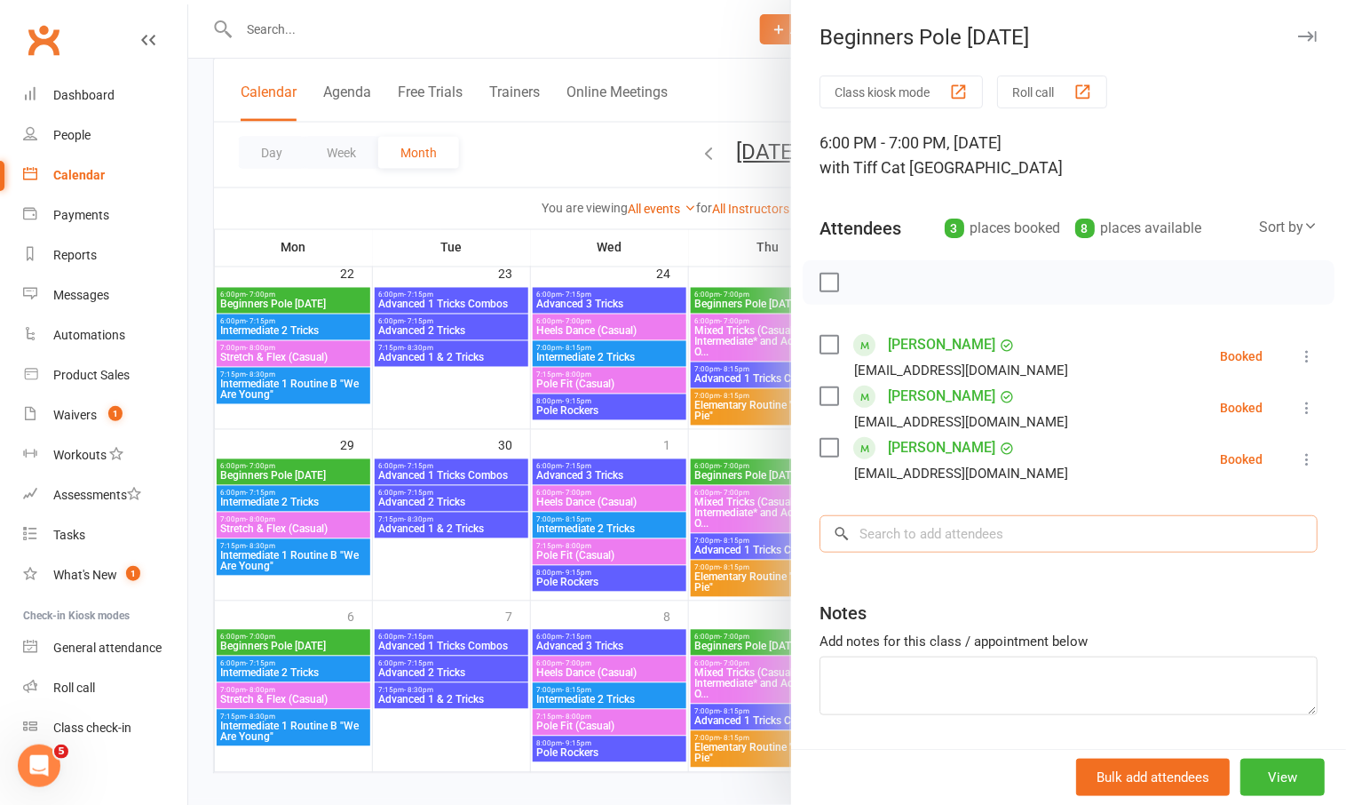
click at [911, 528] on input "search" at bounding box center [1069, 533] width 498 height 37
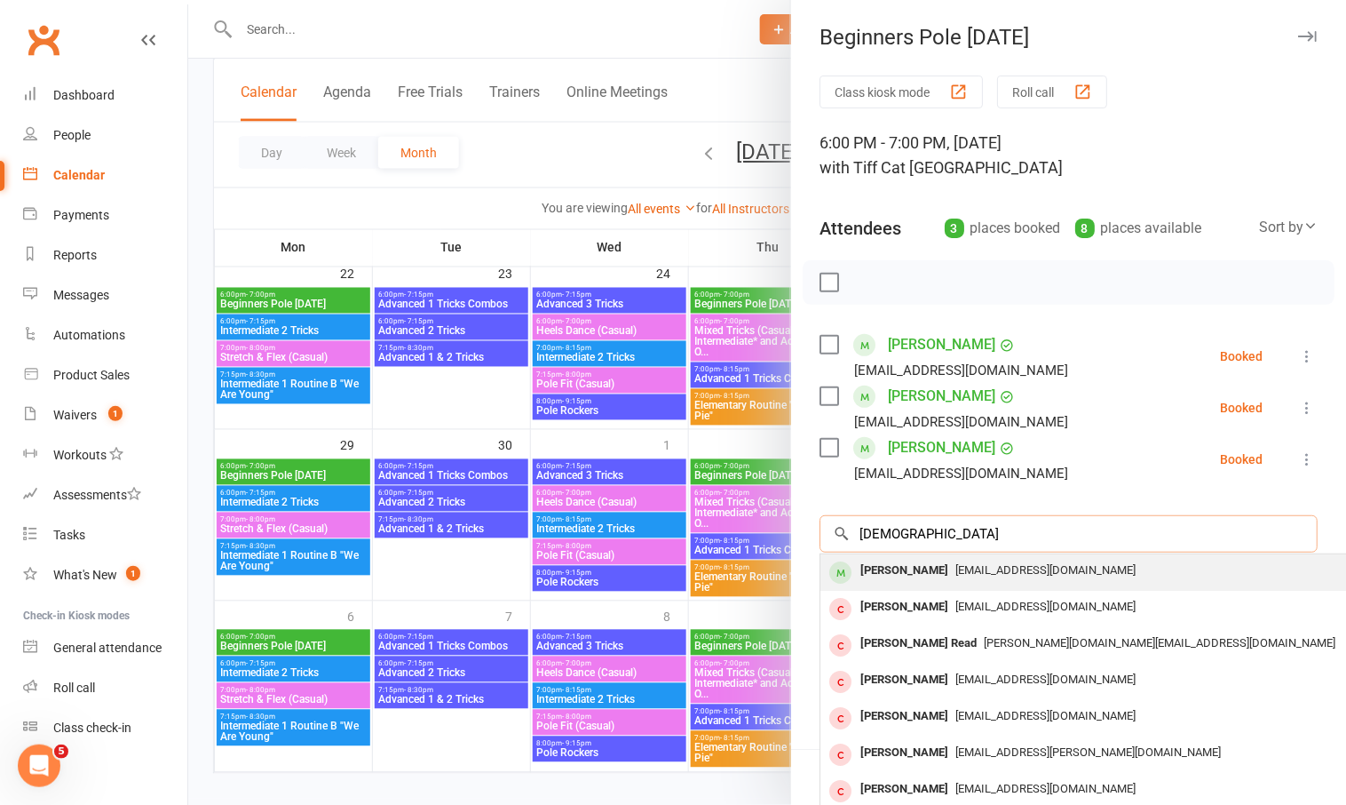
type input "shau"
click at [939, 570] on div "Shauna Browne" at bounding box center [904, 571] width 102 height 26
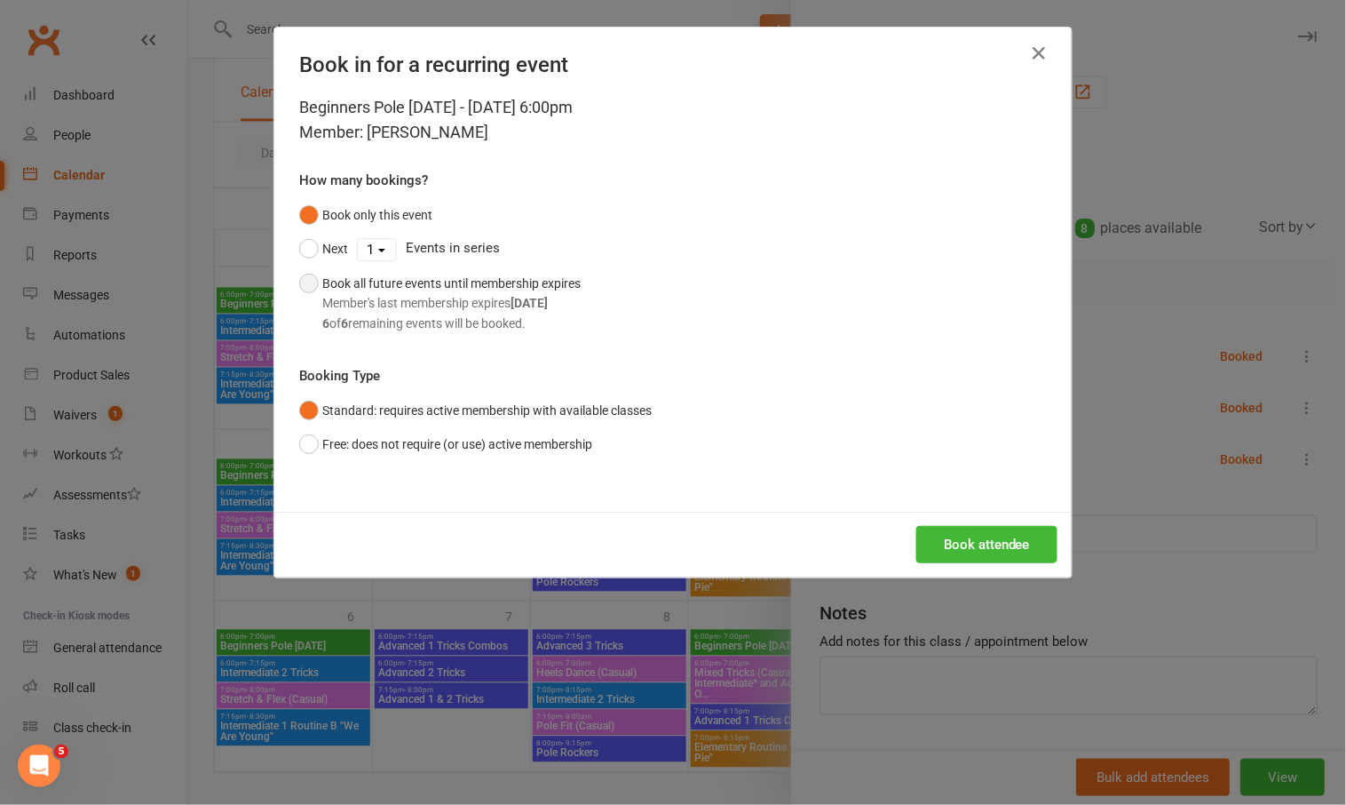
click at [492, 317] on div "6 of 6 remaining events will be booked." at bounding box center [451, 323] width 258 height 20
click at [952, 542] on button "Book attendee" at bounding box center [986, 544] width 141 height 37
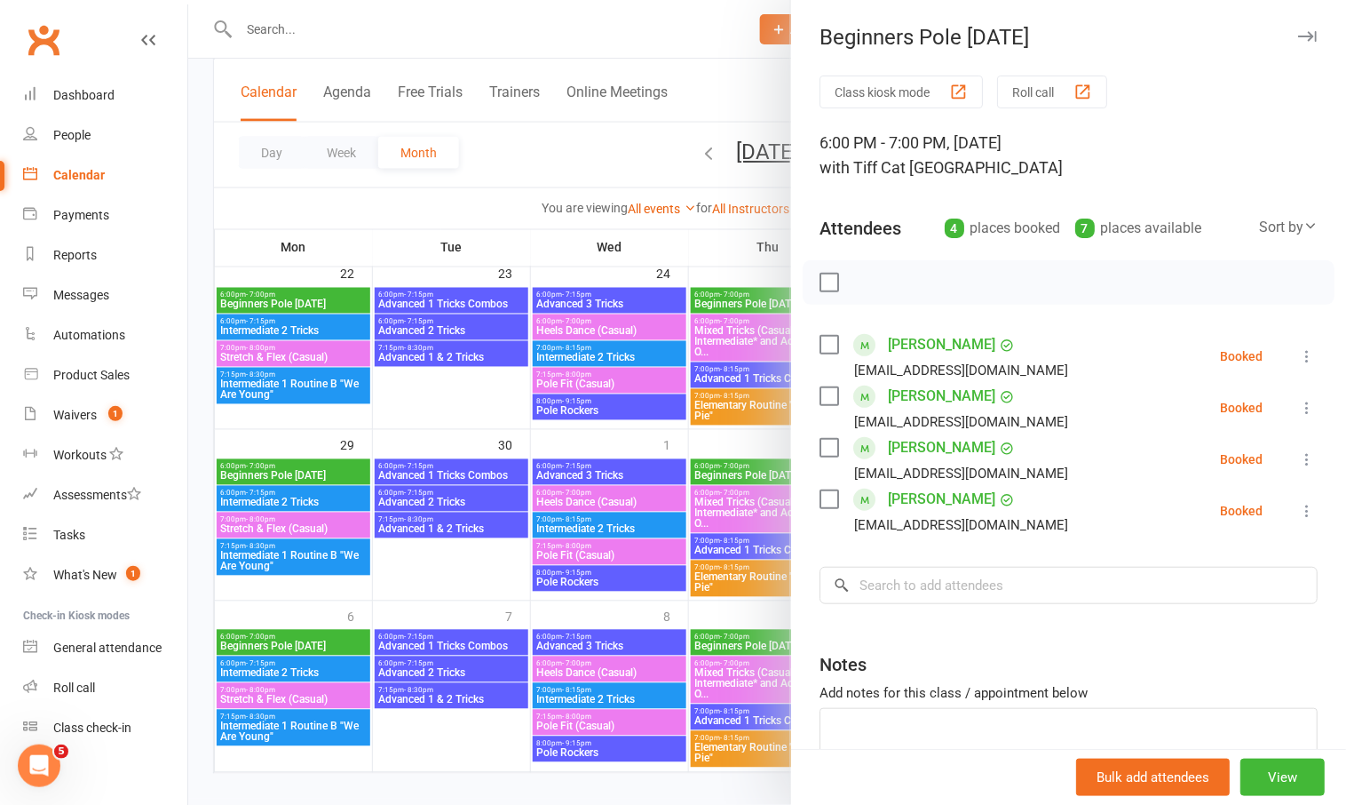
click at [432, 385] on div at bounding box center [767, 402] width 1158 height 805
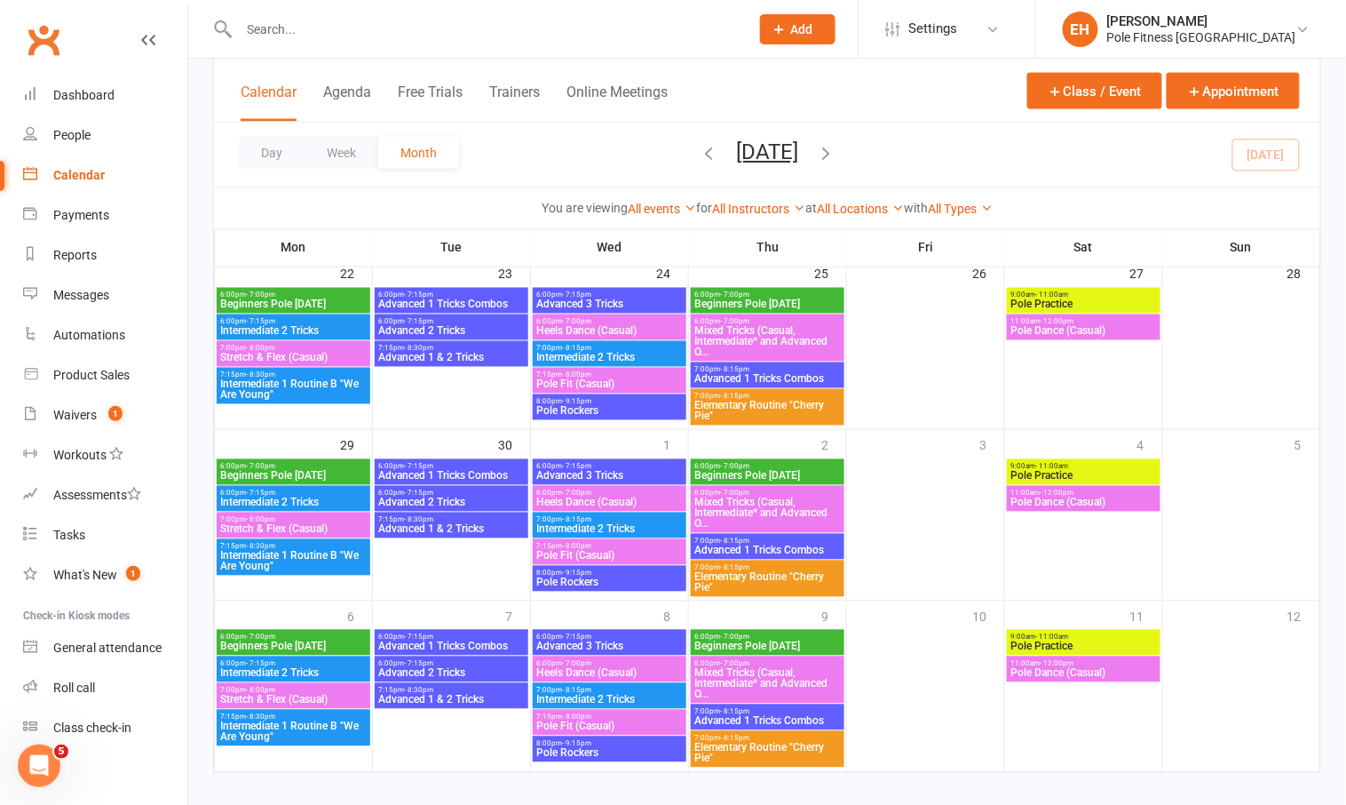
click at [771, 291] on span "6:00pm - 7:00pm" at bounding box center [767, 295] width 147 height 8
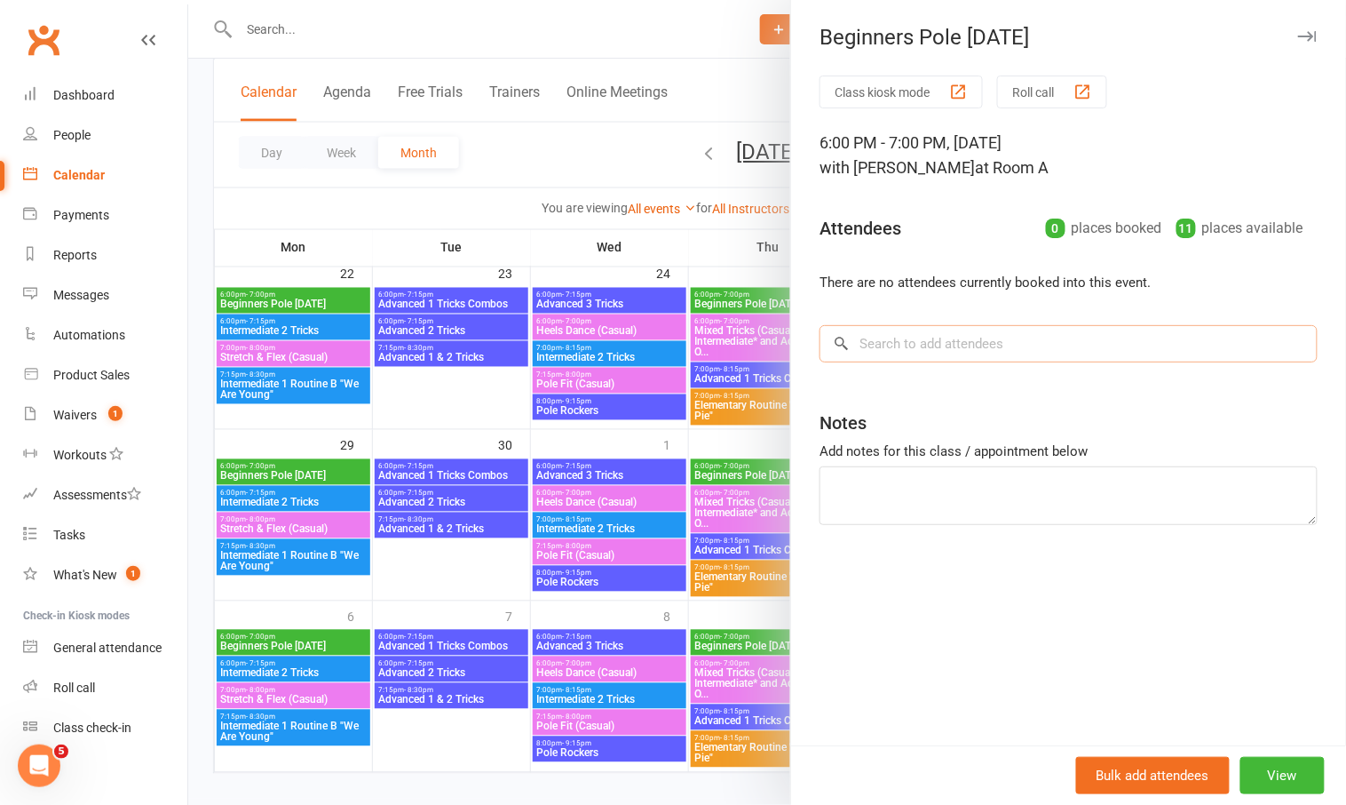
click at [908, 345] on input "search" at bounding box center [1069, 343] width 498 height 37
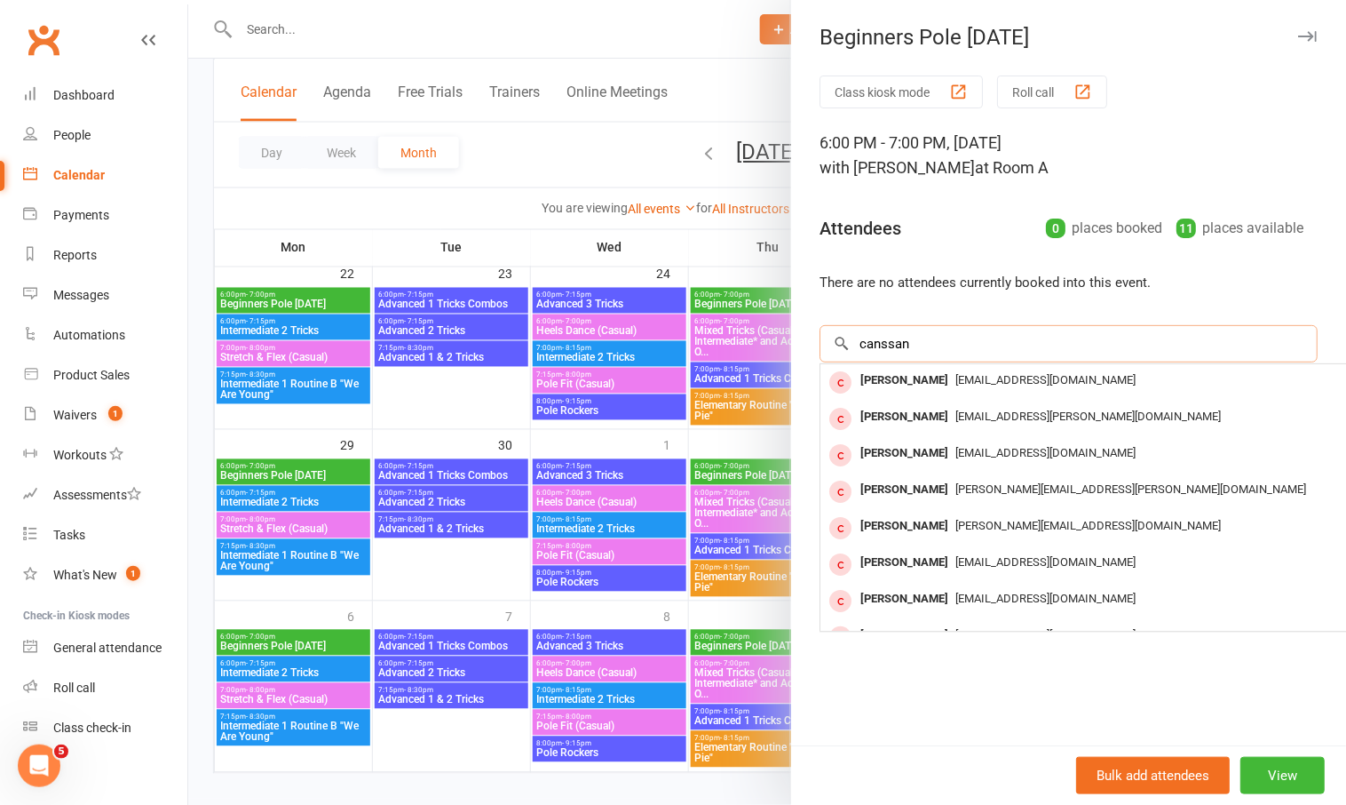
type input "canssan"
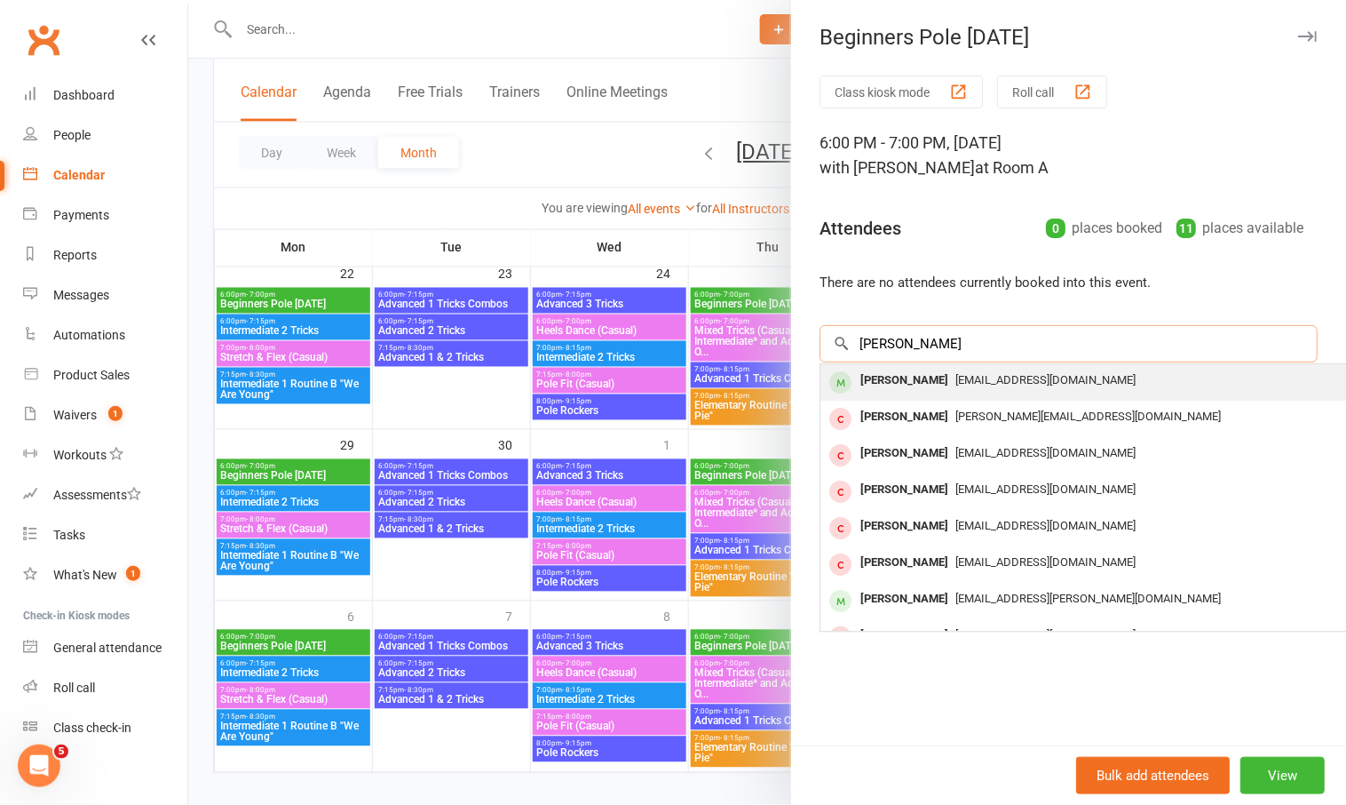
type input "casssandra pu"
click at [928, 382] on div "Cassandra Puchalski" at bounding box center [904, 381] width 102 height 26
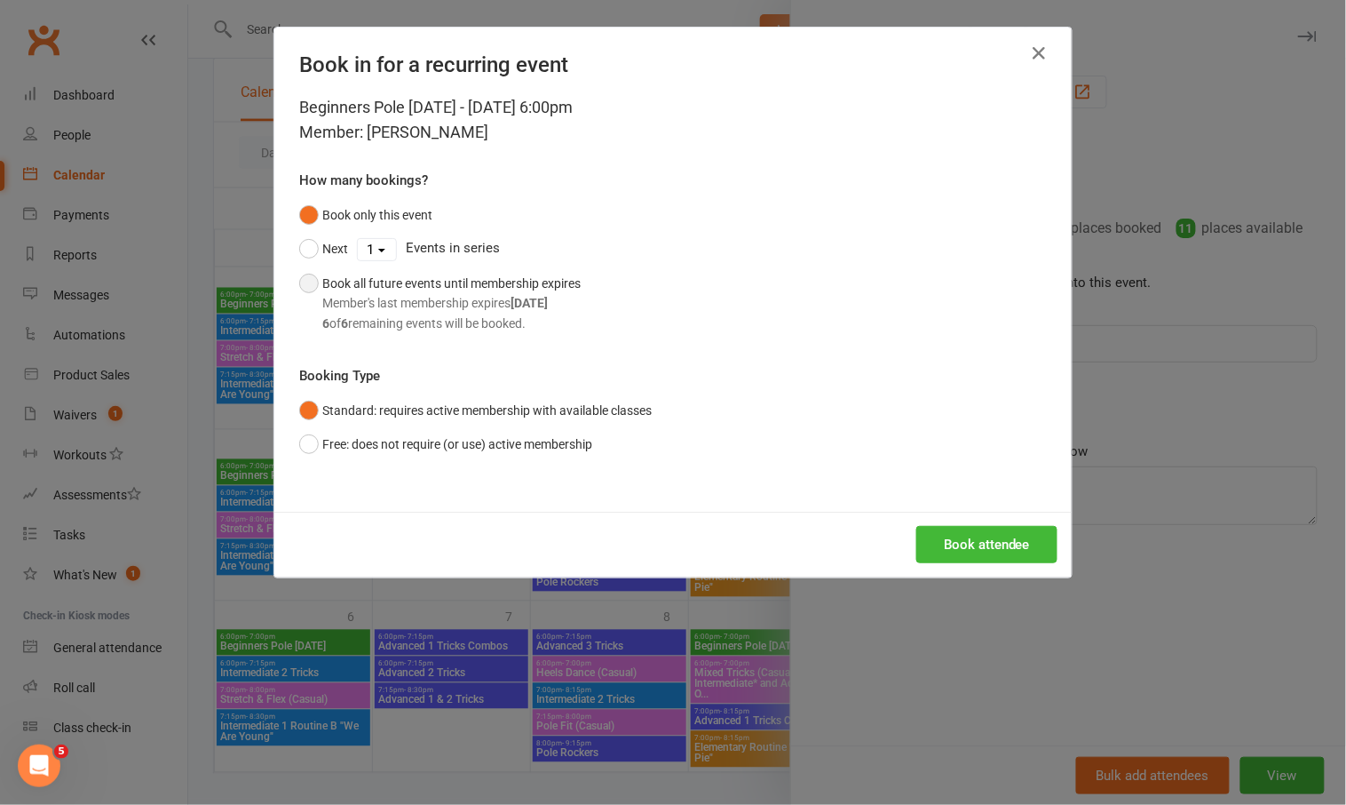
click at [523, 336] on button "Book all future events until membership expires Member's last membership expire…" at bounding box center [440, 303] width 282 height 74
click at [1011, 544] on button "Book attendee" at bounding box center [986, 544] width 141 height 37
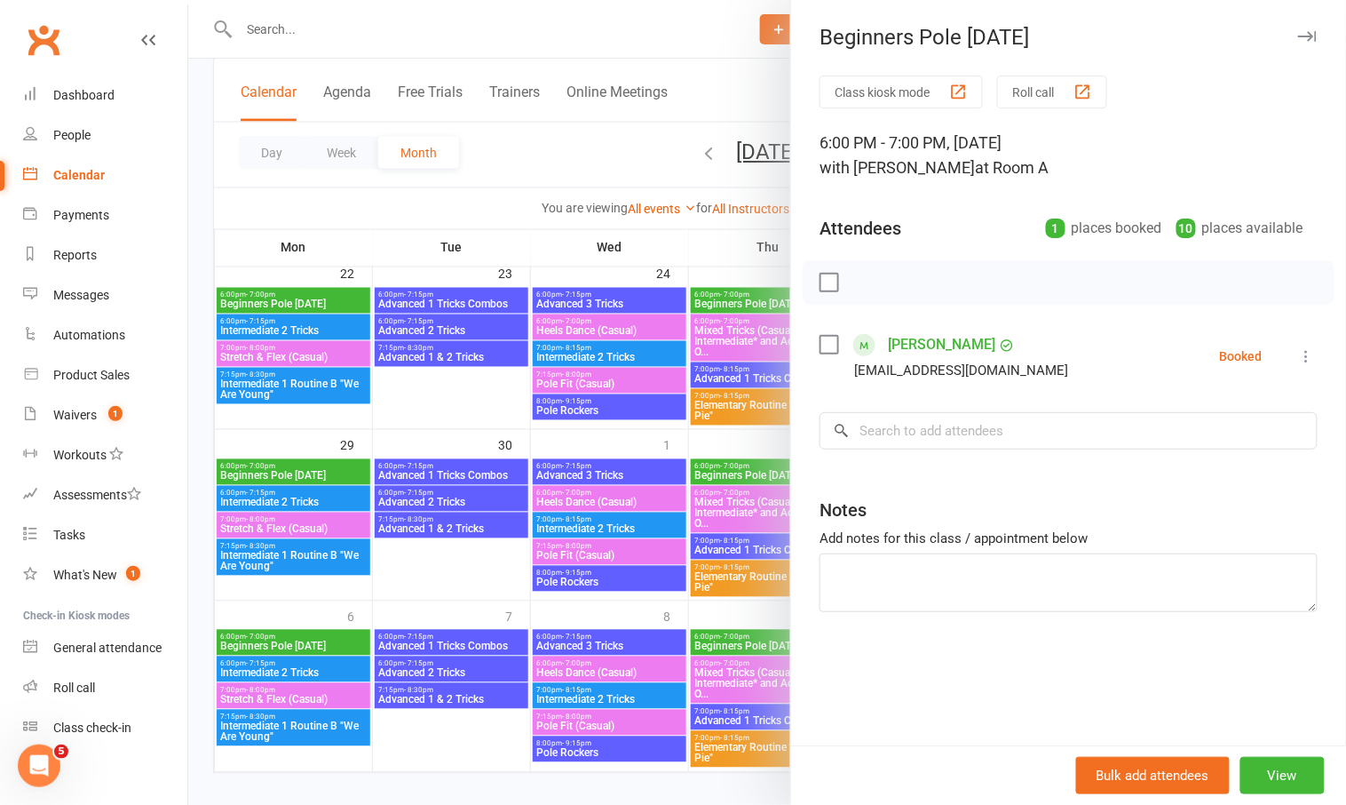
click at [301, 295] on div at bounding box center [767, 402] width 1158 height 805
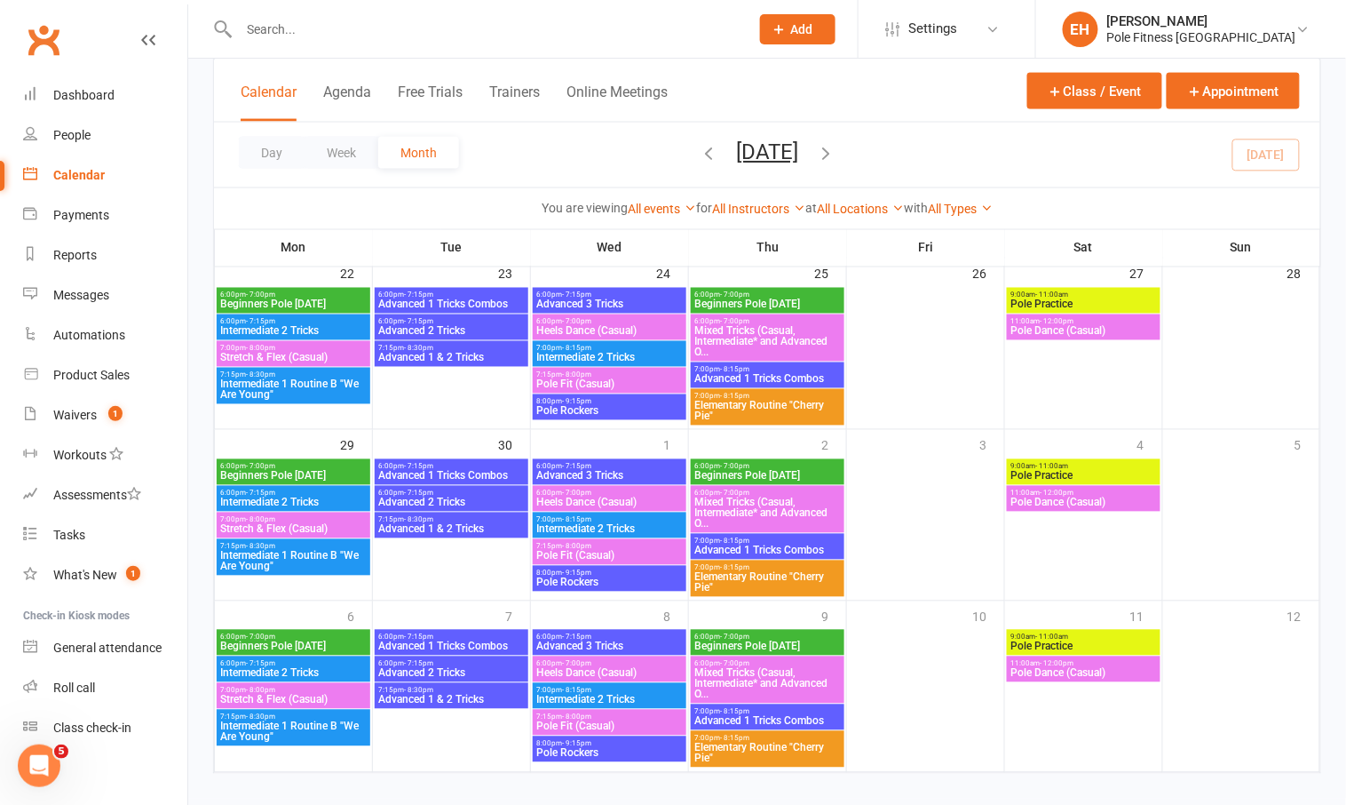
click at [282, 299] on span "Beginners Pole Monday" at bounding box center [293, 304] width 147 height 11
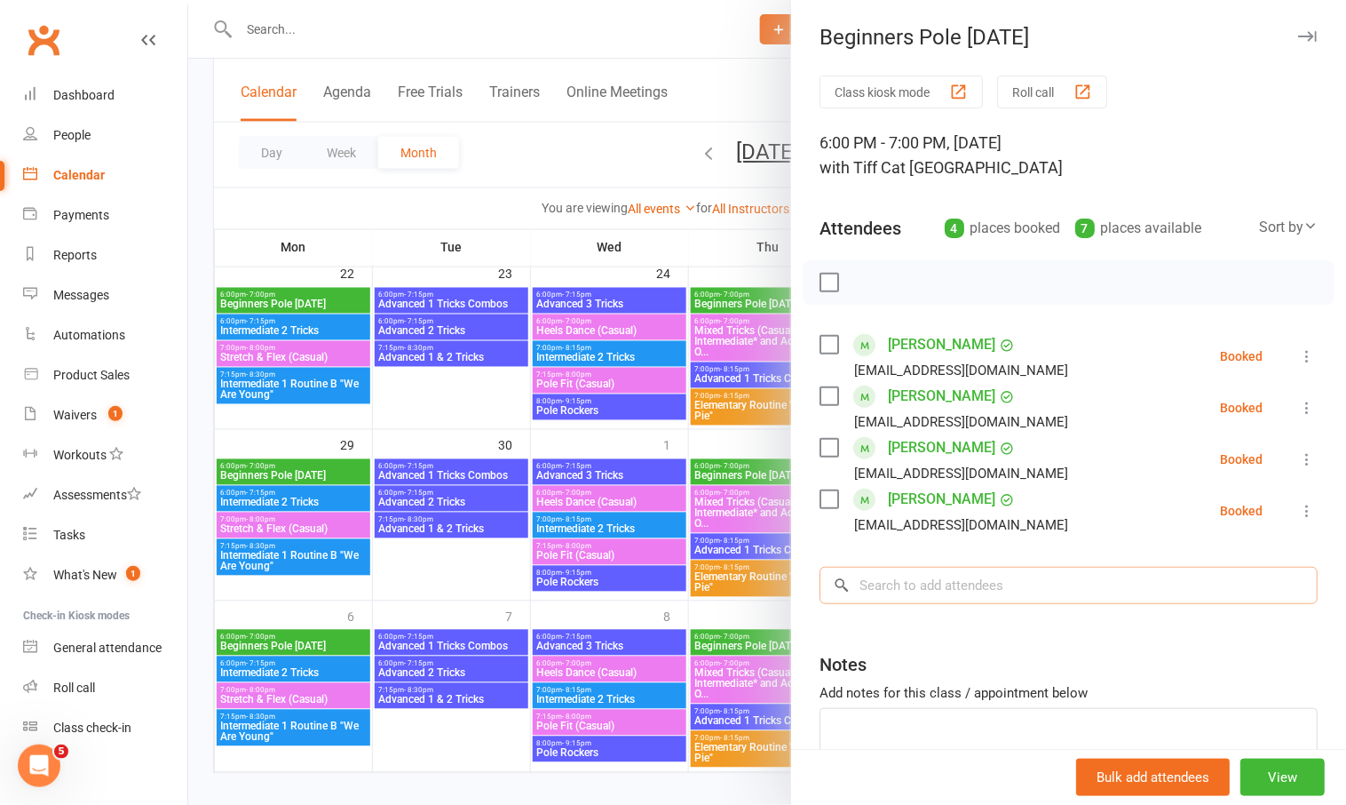
click at [896, 599] on input "search" at bounding box center [1069, 585] width 498 height 37
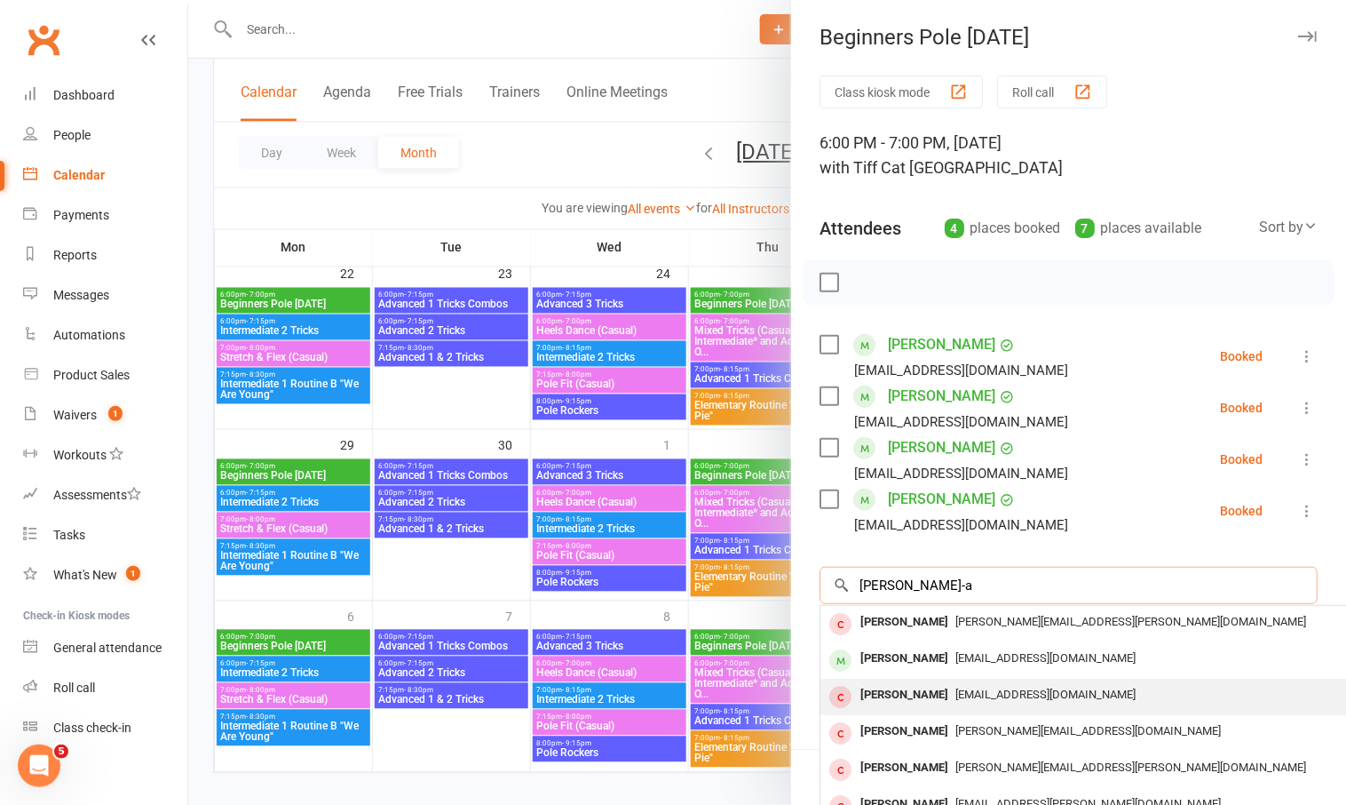
type input "stacey-a"
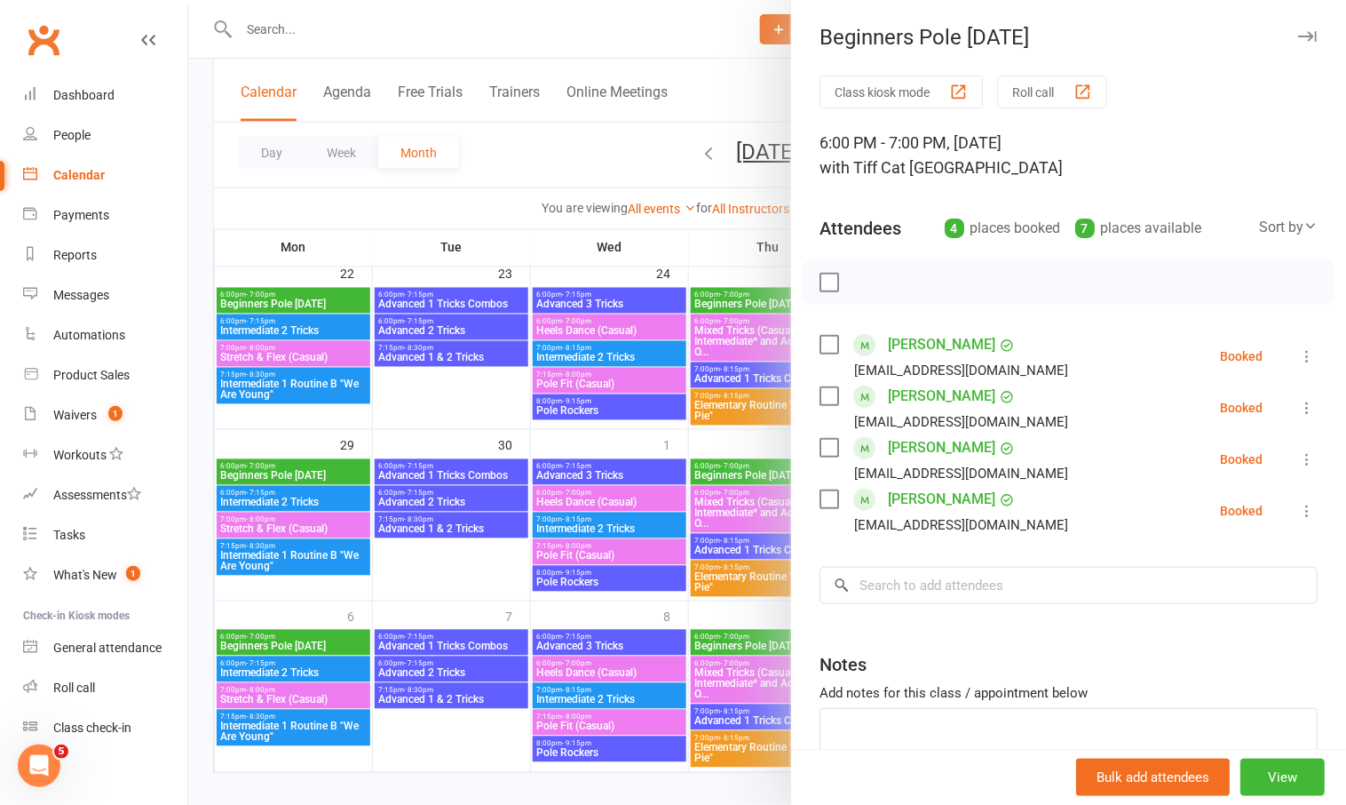
drag, startPoint x: 890, startPoint y: 687, endPoint x: 887, endPoint y: 666, distance: 21.5
click at [887, 666] on div "Class kiosk mode Roll call 6:00 PM - 7:00 PM, Monday, September, 22, 2025 with …" at bounding box center [1068, 465] width 555 height 780
click at [919, 586] on input "search" at bounding box center [1069, 585] width 498 height 37
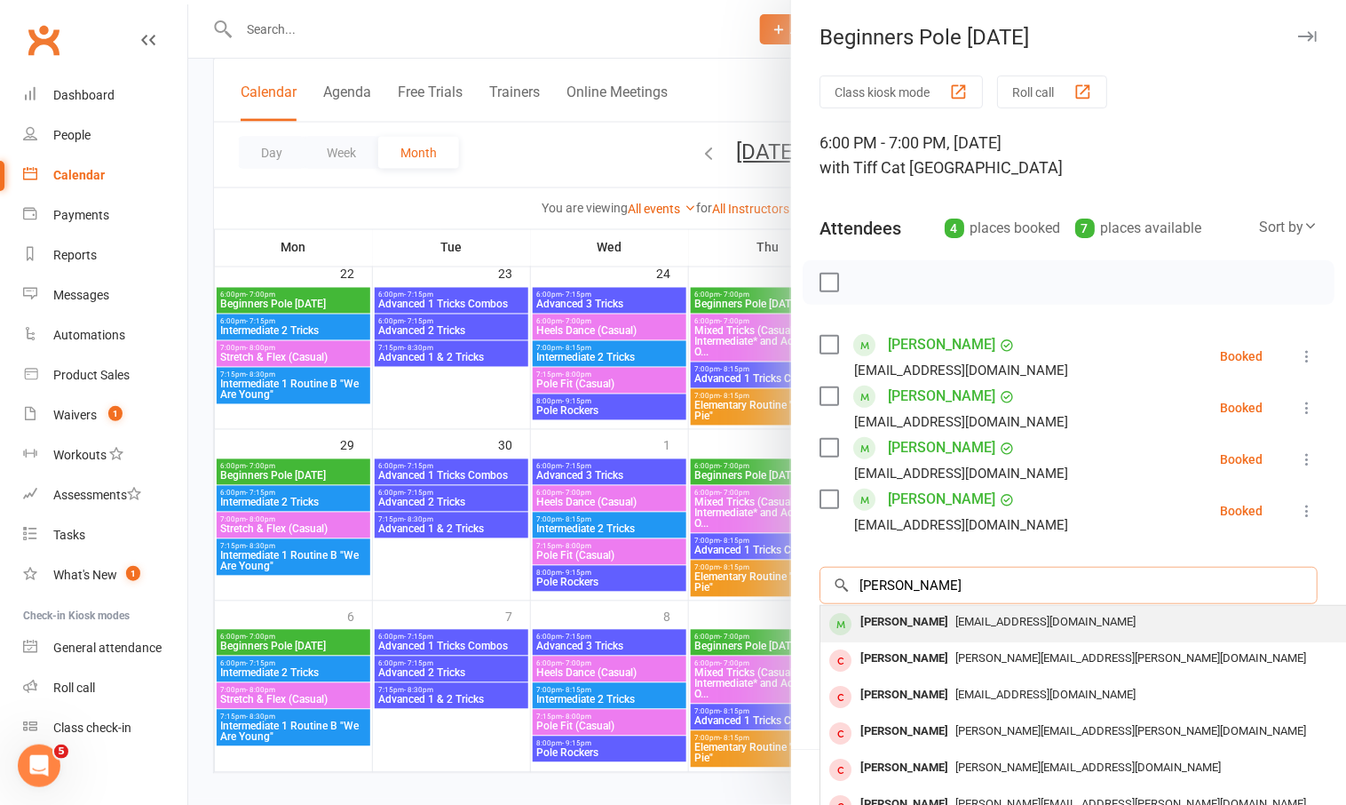
type input "stacey-ann"
click at [909, 619] on div "Stacey-Ann Clements" at bounding box center [904, 622] width 102 height 26
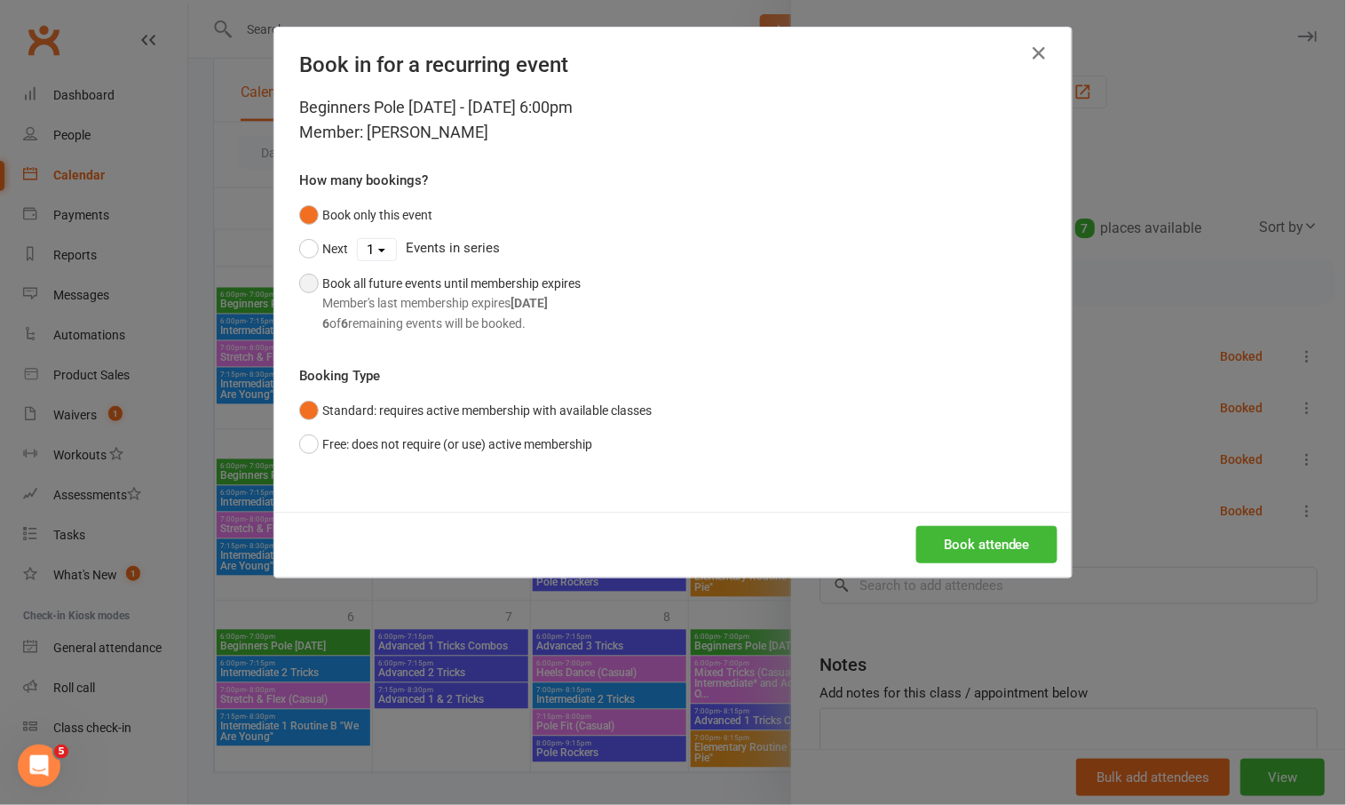
click at [410, 296] on div "Member's last membership expires Nov 2, 2025" at bounding box center [451, 303] width 258 height 20
click at [948, 550] on button "Book attendee" at bounding box center [986, 544] width 141 height 37
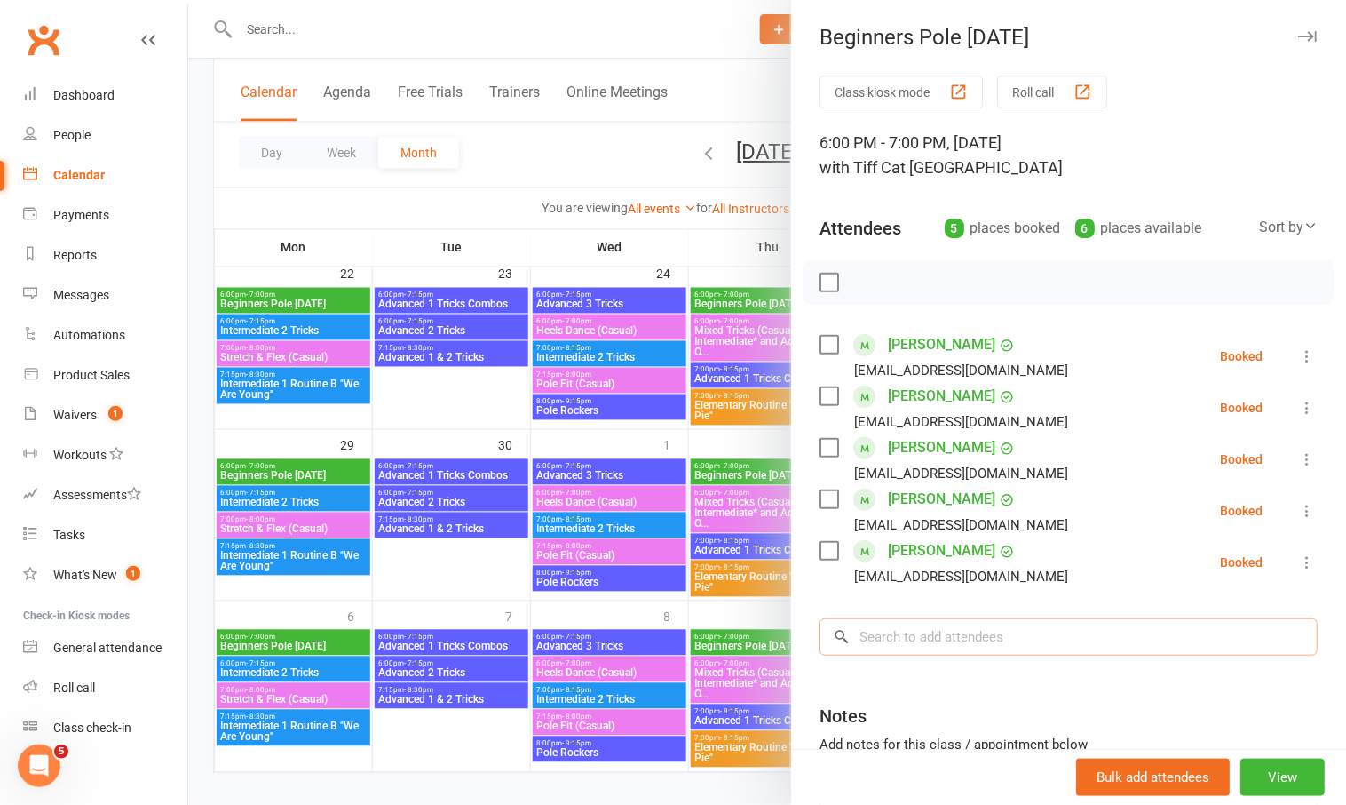
click at [942, 628] on input "search" at bounding box center [1069, 636] width 498 height 37
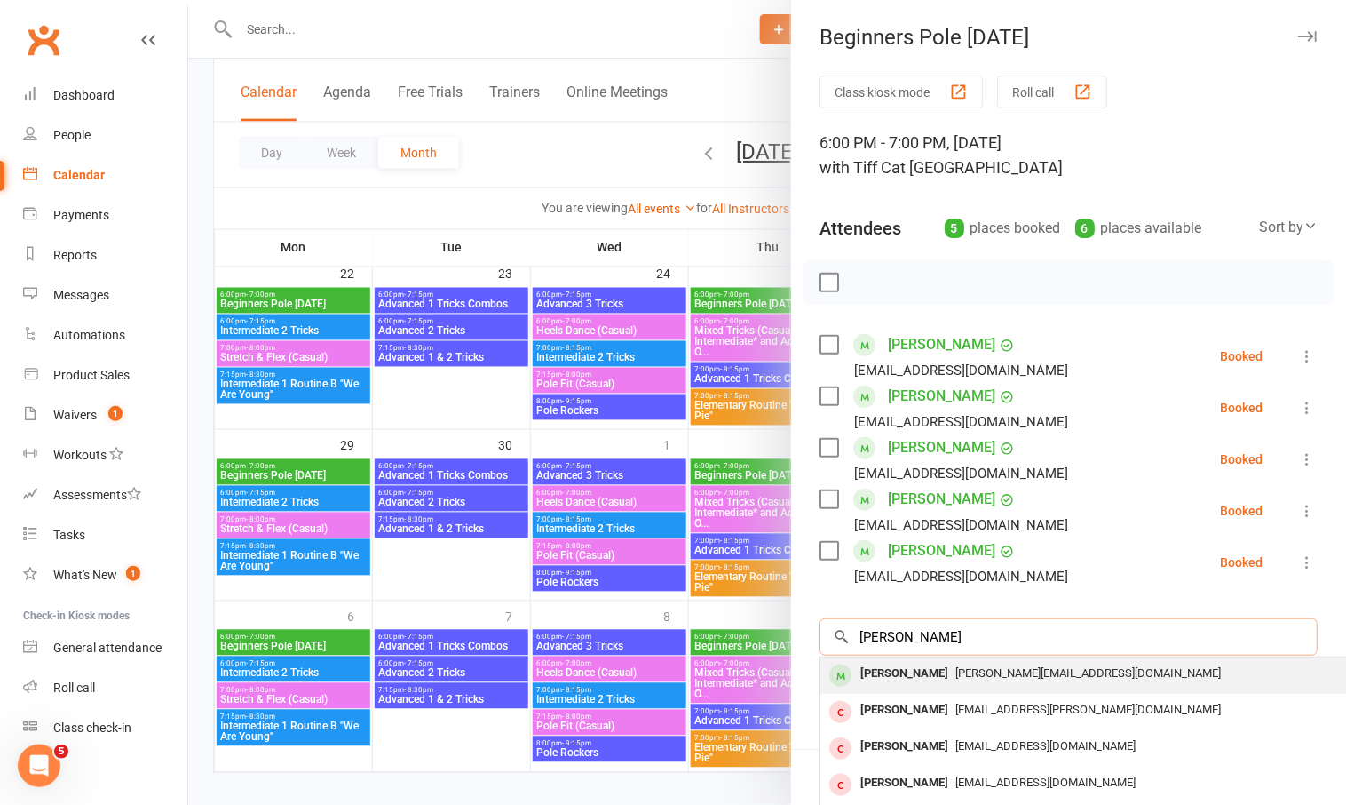
type input "brett go"
click at [980, 668] on span "b.gordon.86@outlook.com" at bounding box center [1089, 672] width 266 height 13
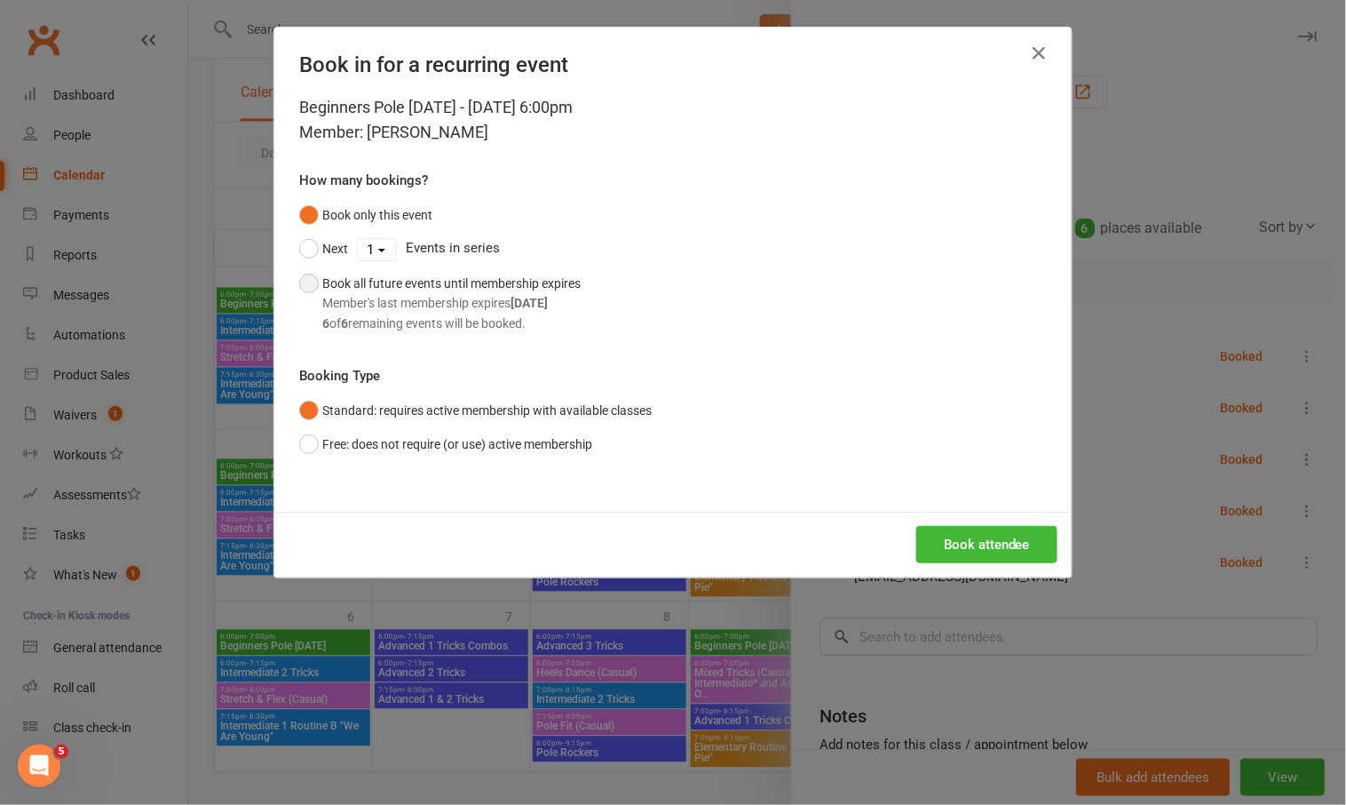
click at [367, 288] on div "Book all future events until membership expires Member's last membership expire…" at bounding box center [451, 304] width 258 height 60
click at [1003, 537] on button "Book attendee" at bounding box center [986, 544] width 141 height 37
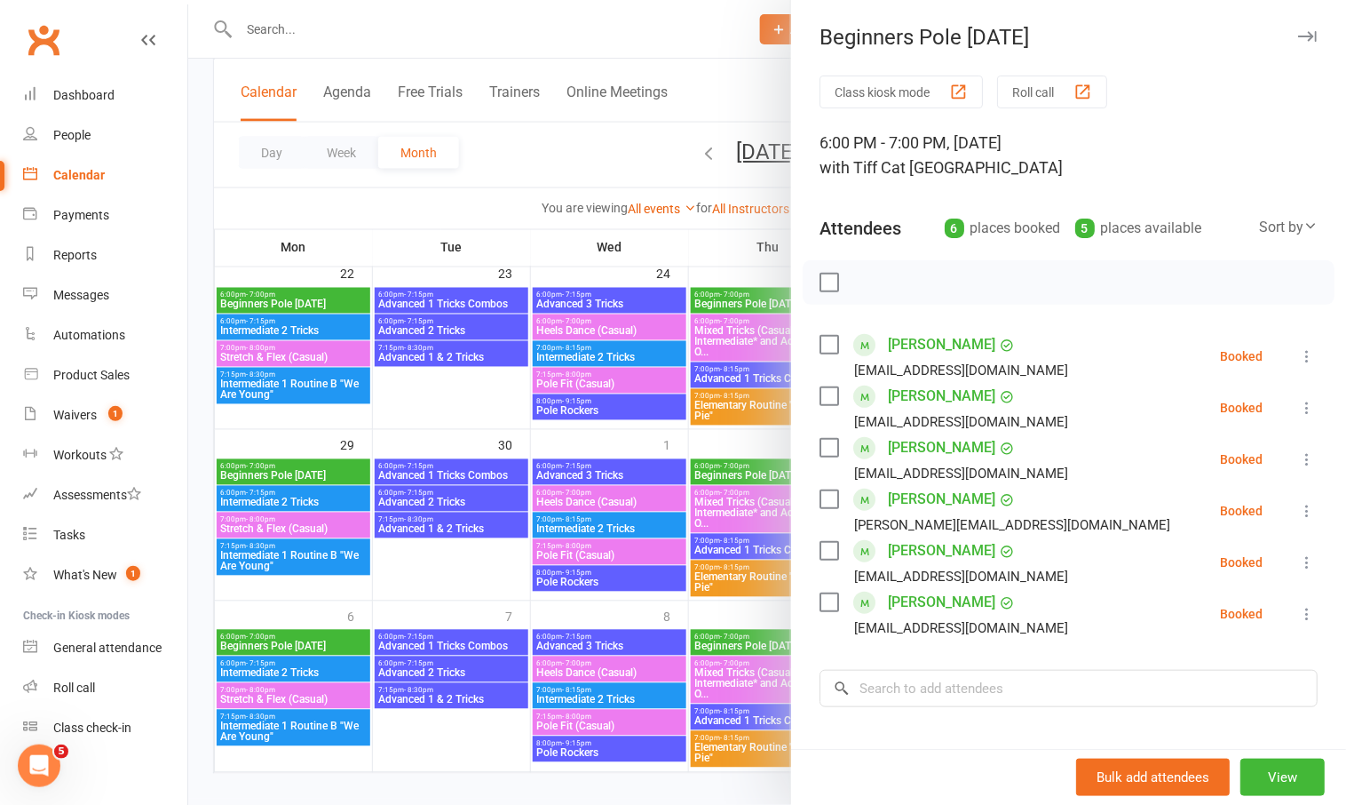
scroll to position [788, 0]
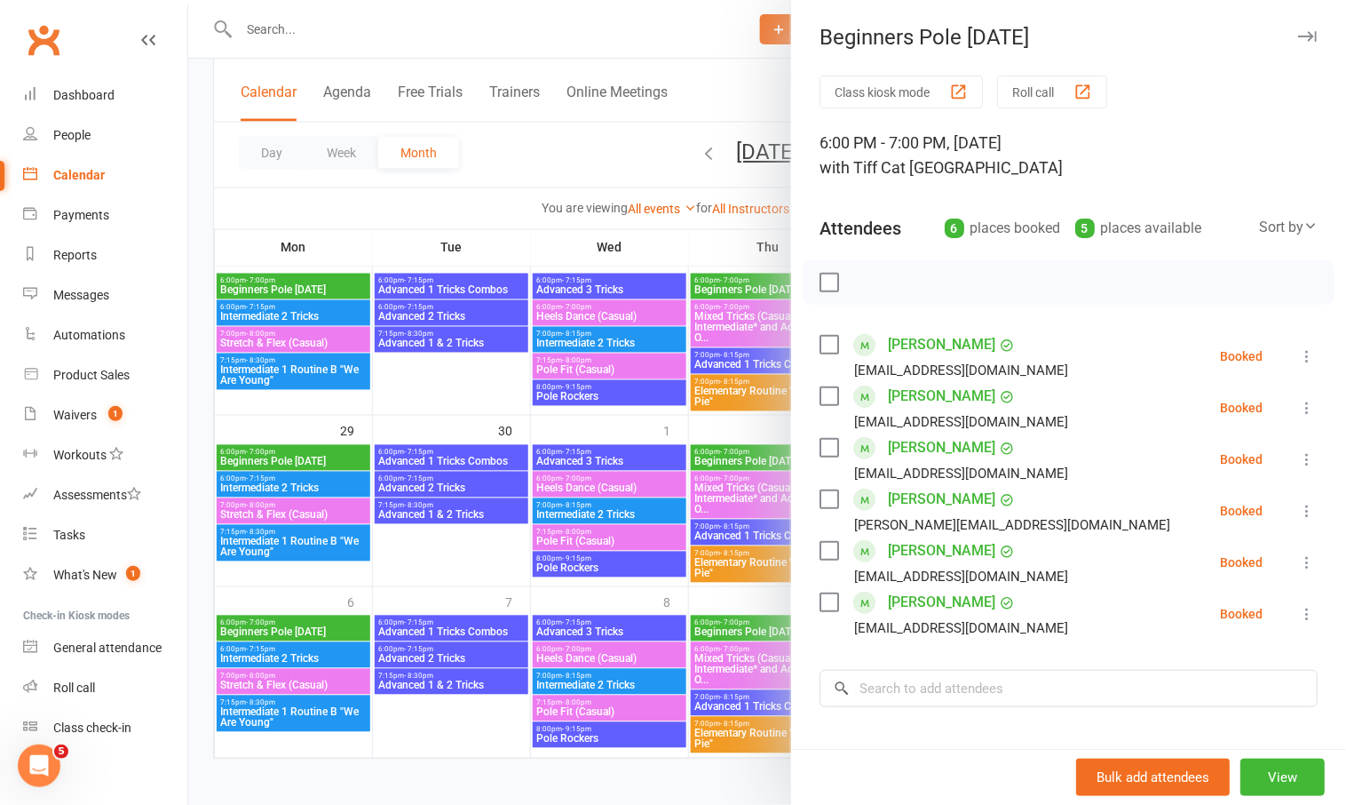
click at [416, 412] on div at bounding box center [767, 402] width 1158 height 805
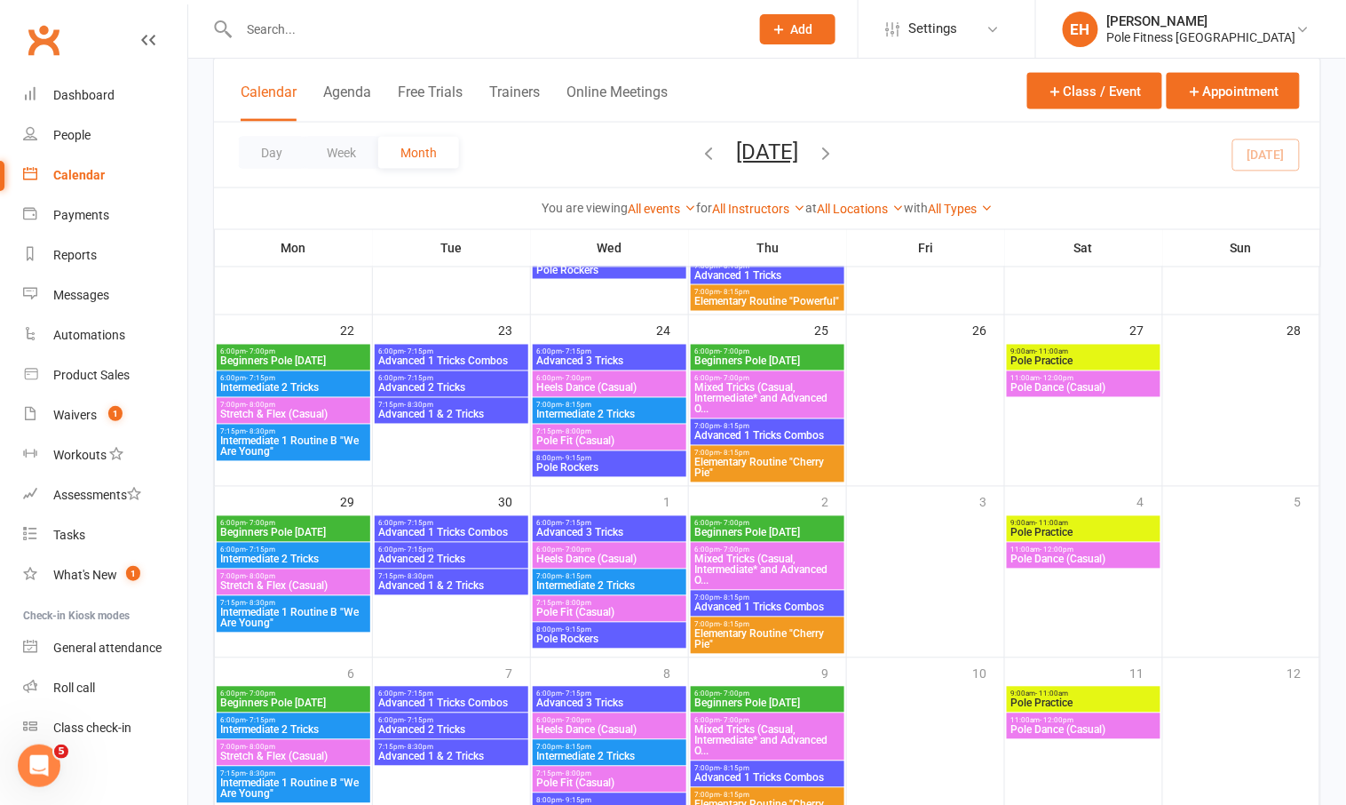
scroll to position [713, 0]
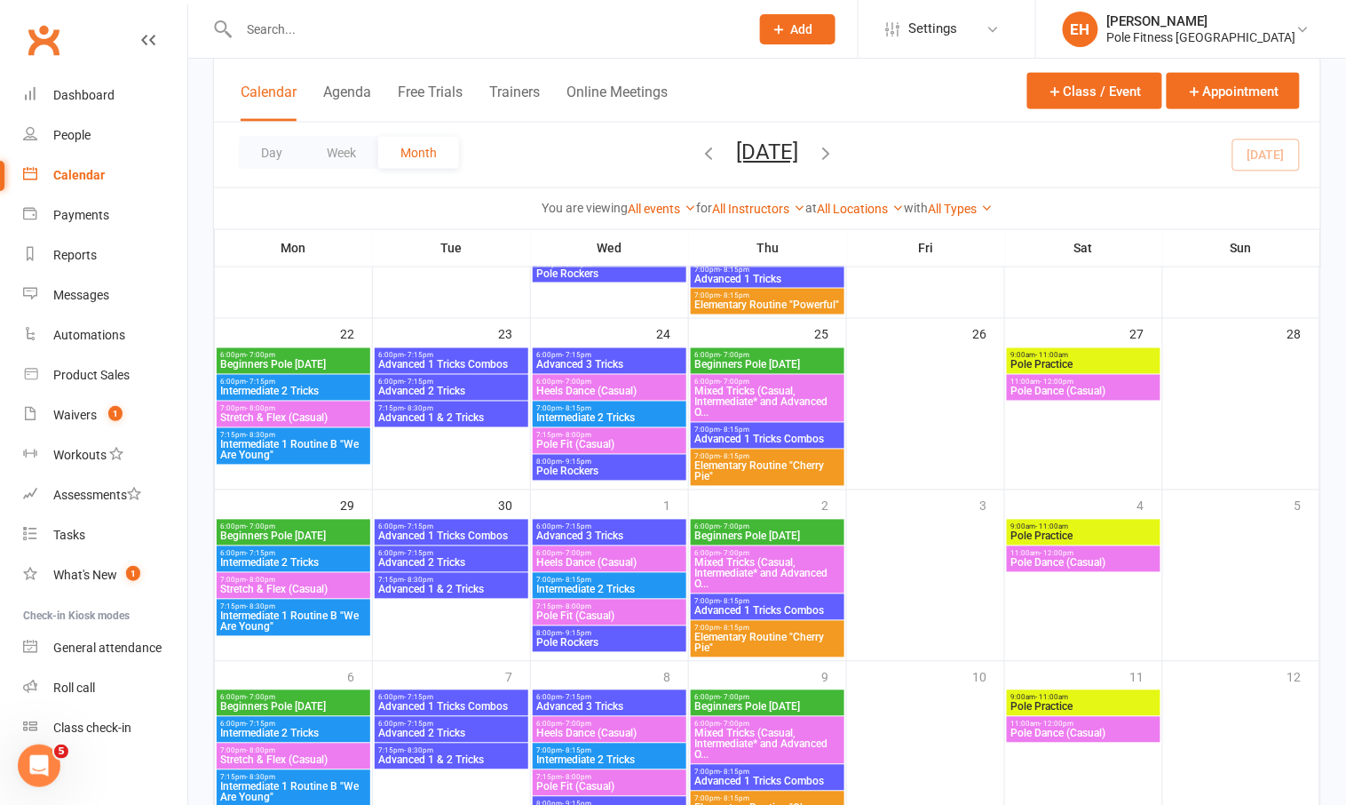
click at [781, 360] on span "Beginners Pole Thursday" at bounding box center [767, 365] width 147 height 11
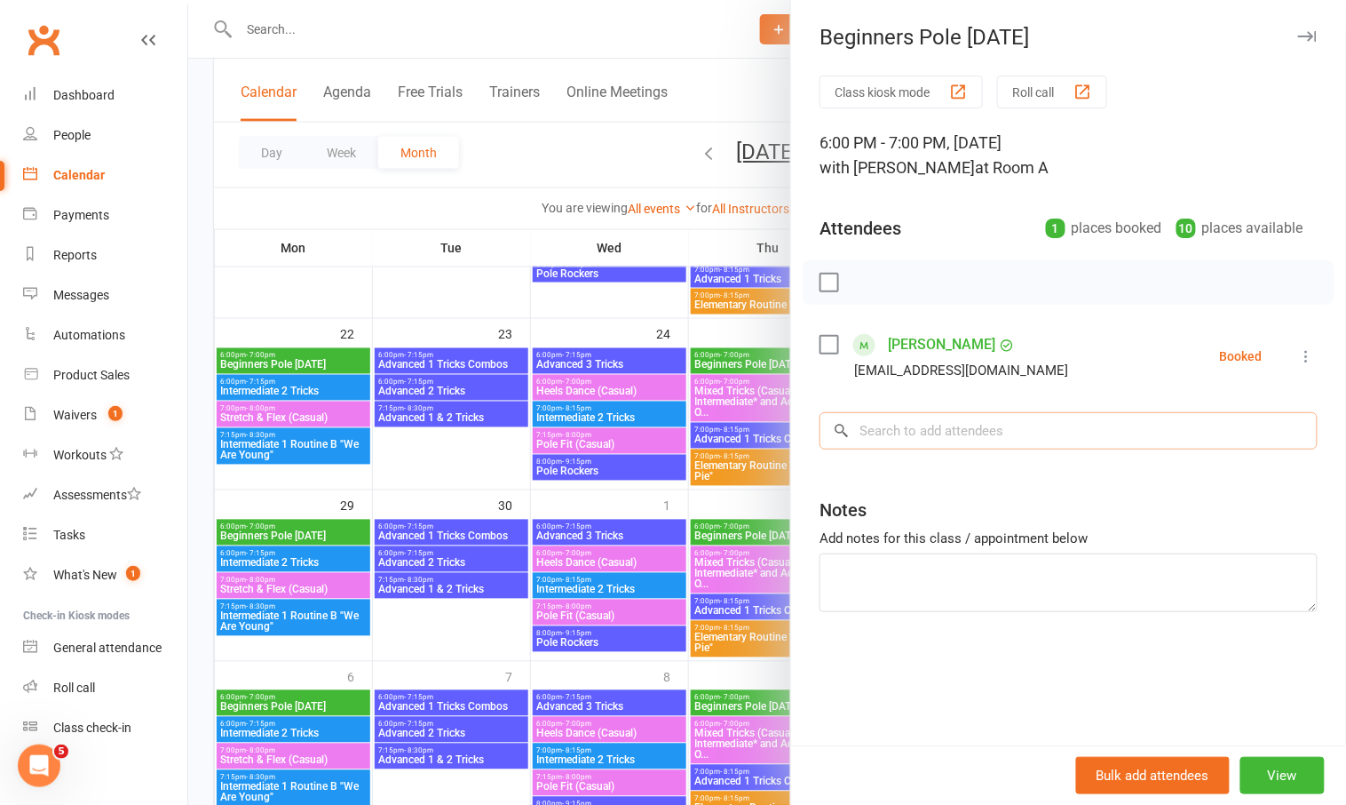
click at [899, 432] on input "search" at bounding box center [1069, 430] width 498 height 37
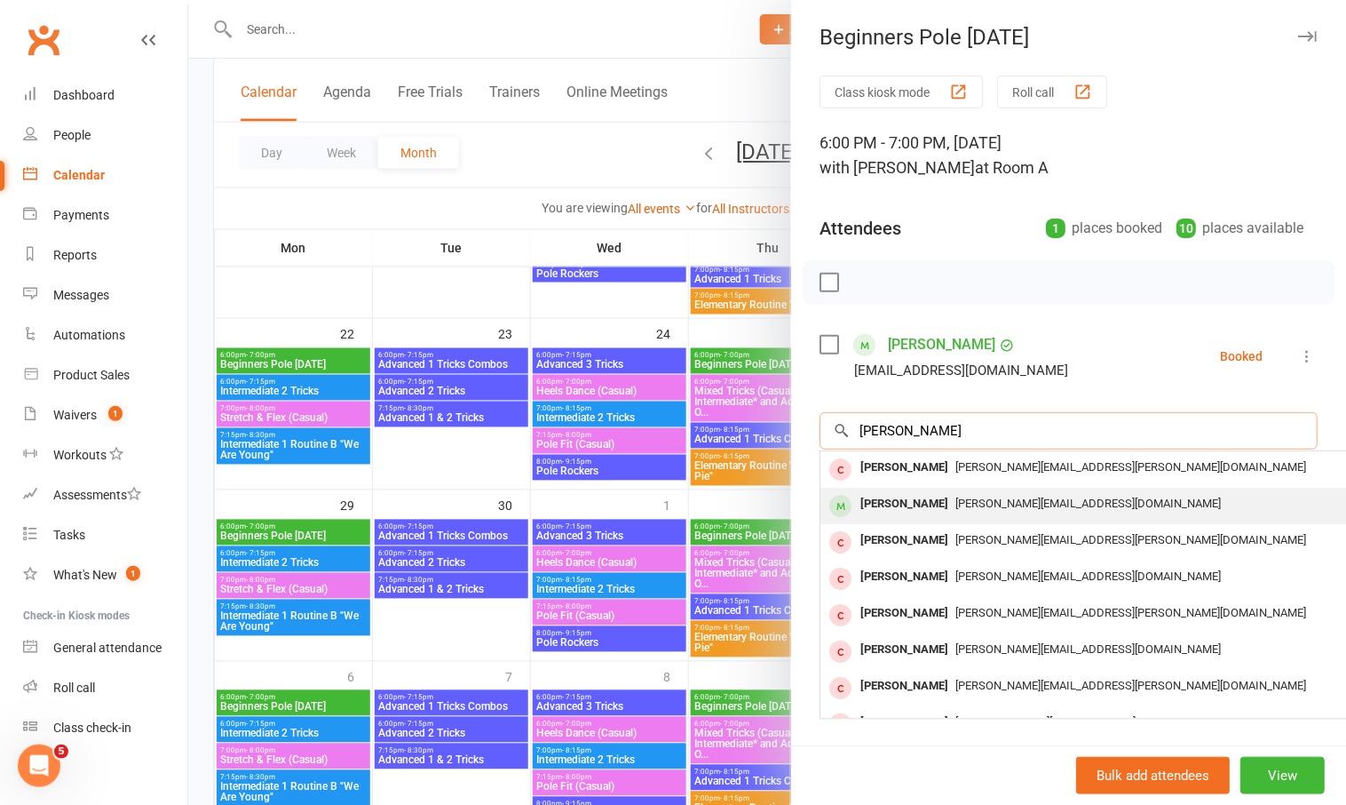
type input "olivia mi"
click at [916, 496] on div "Olivia Middleton" at bounding box center [904, 504] width 102 height 26
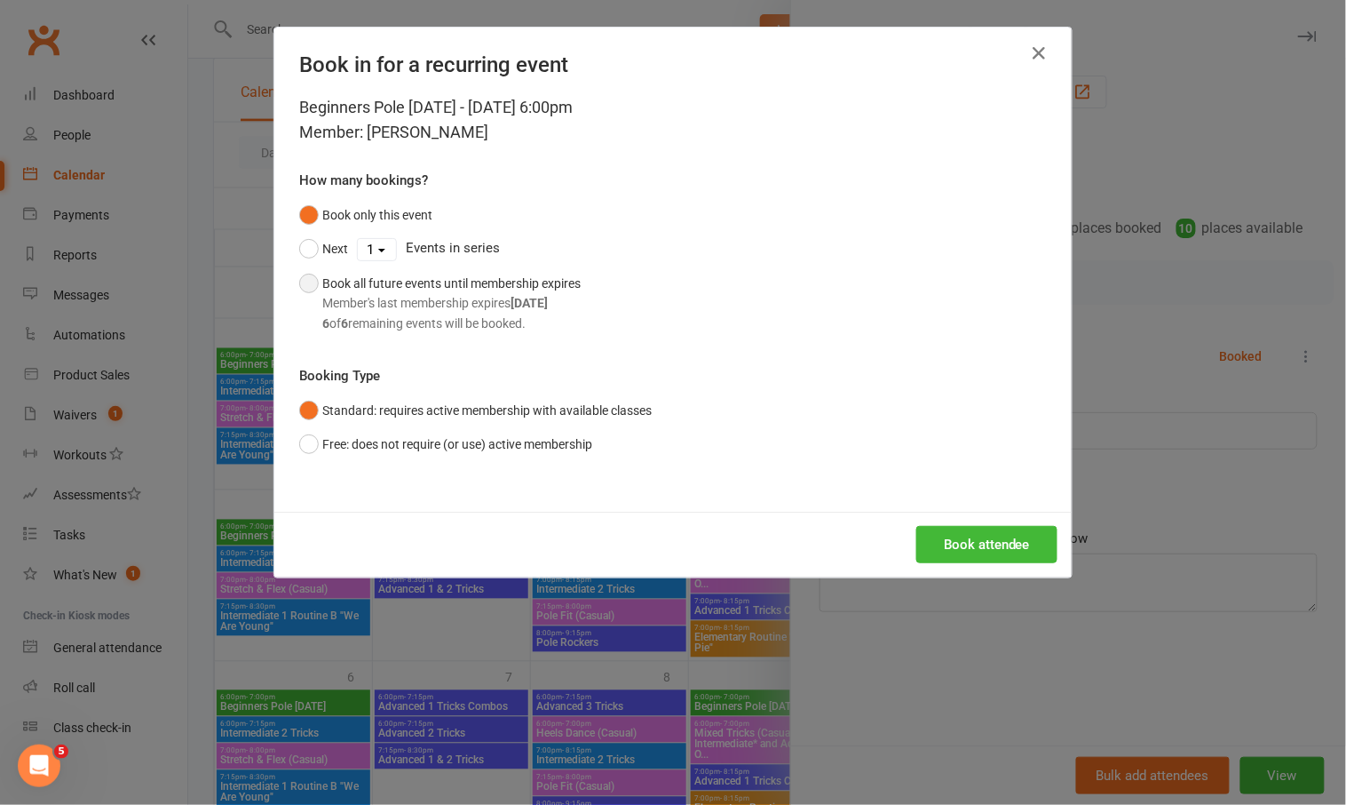
click at [464, 276] on div "Book all future events until membership expires Member's last membership expire…" at bounding box center [451, 304] width 258 height 60
click at [956, 537] on button "Book attendee" at bounding box center [986, 544] width 141 height 37
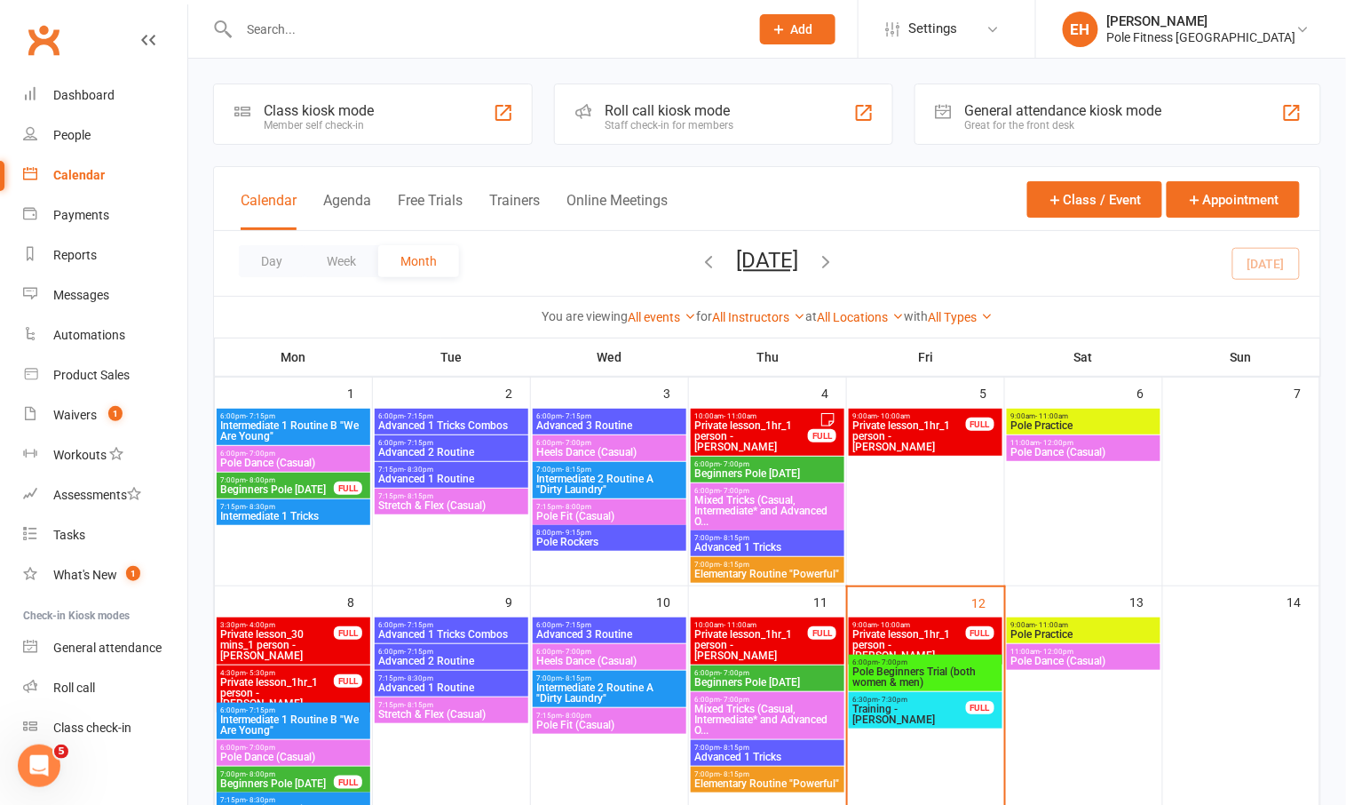
click at [960, 676] on span "Pole Beginners Trial (both women & men)" at bounding box center [926, 676] width 147 height 21
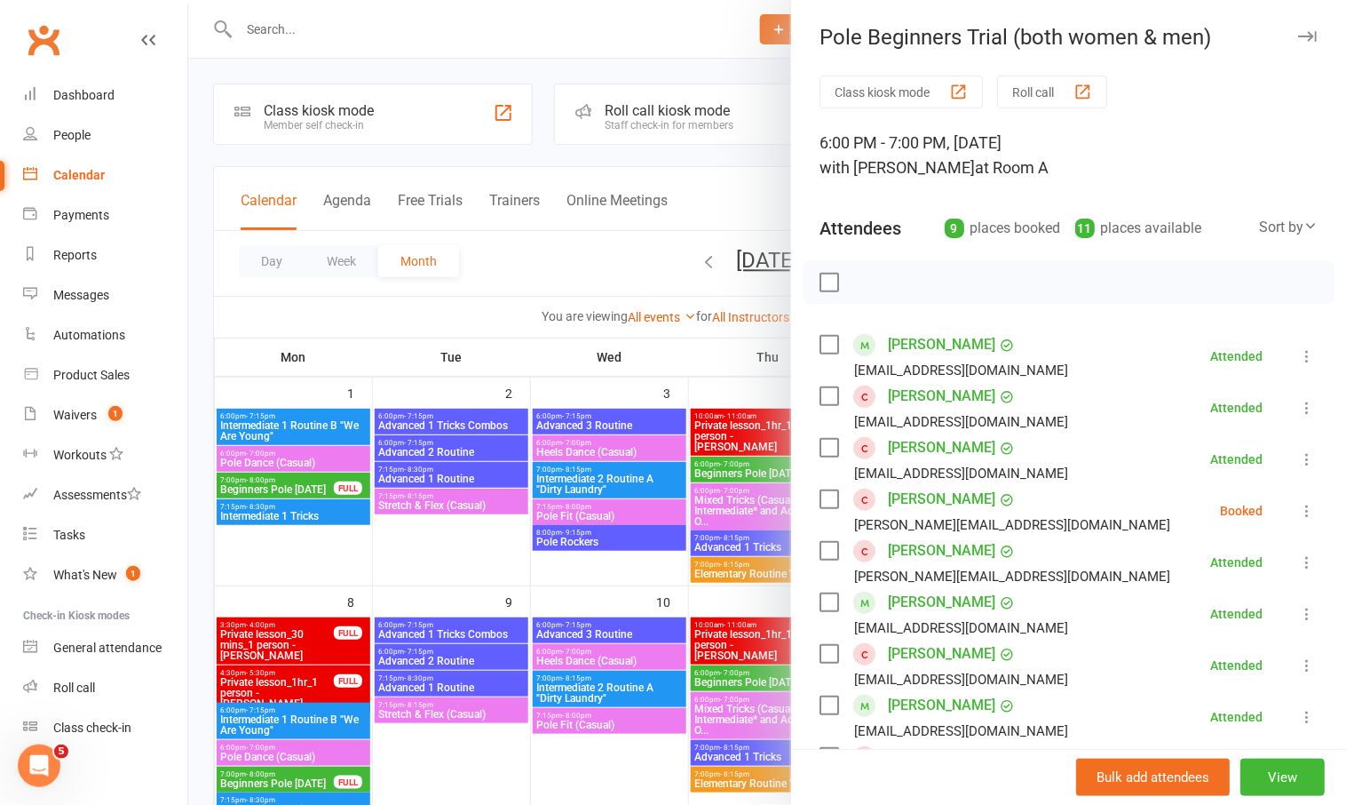
click at [926, 397] on link "[PERSON_NAME]" at bounding box center [941, 396] width 107 height 28
click at [916, 652] on link "[PERSON_NAME]" at bounding box center [941, 653] width 107 height 28
click at [913, 448] on link "Stacey-Ann Clements" at bounding box center [941, 447] width 107 height 28
click at [925, 498] on link "Brett Gordon" at bounding box center [941, 499] width 107 height 28
click at [938, 550] on link "Olivia Middleton" at bounding box center [941, 550] width 107 height 28
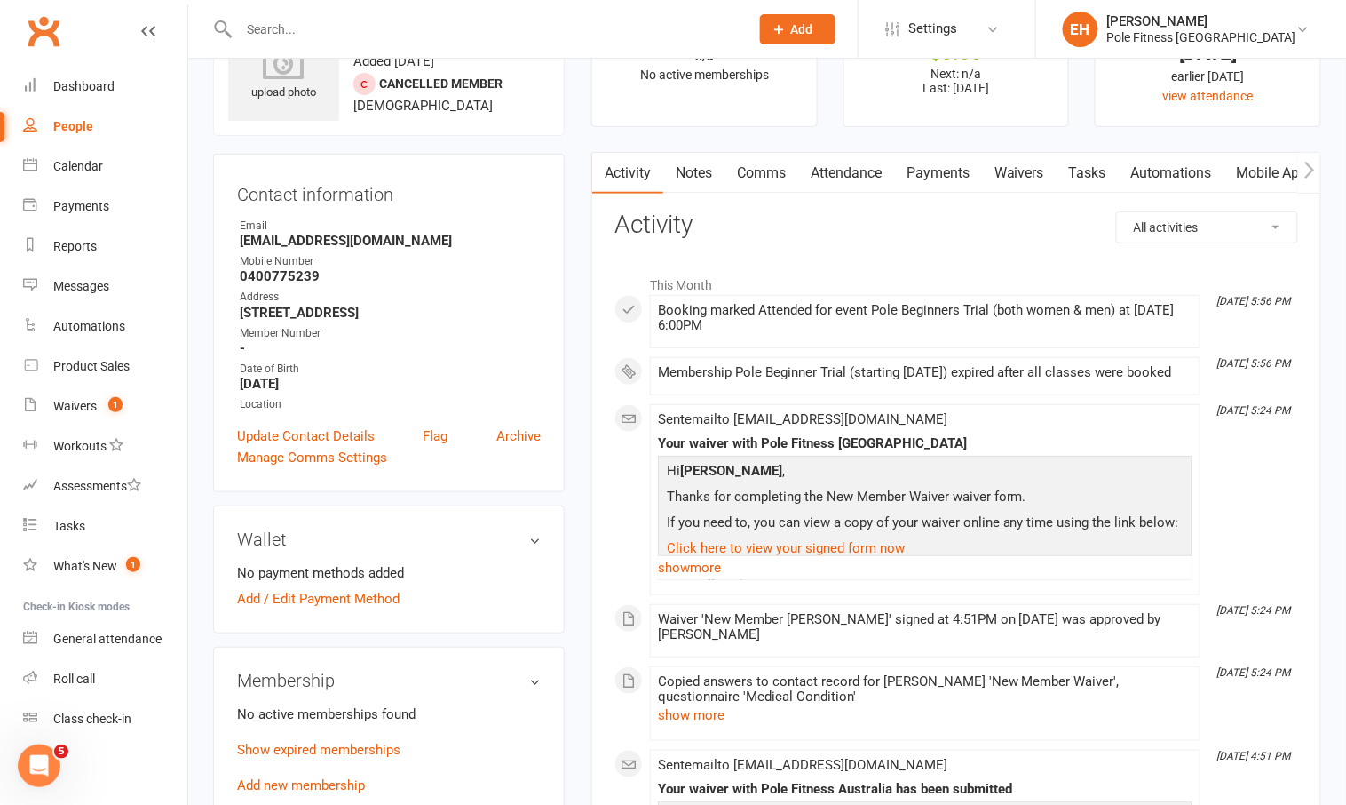
scroll to position [111, 0]
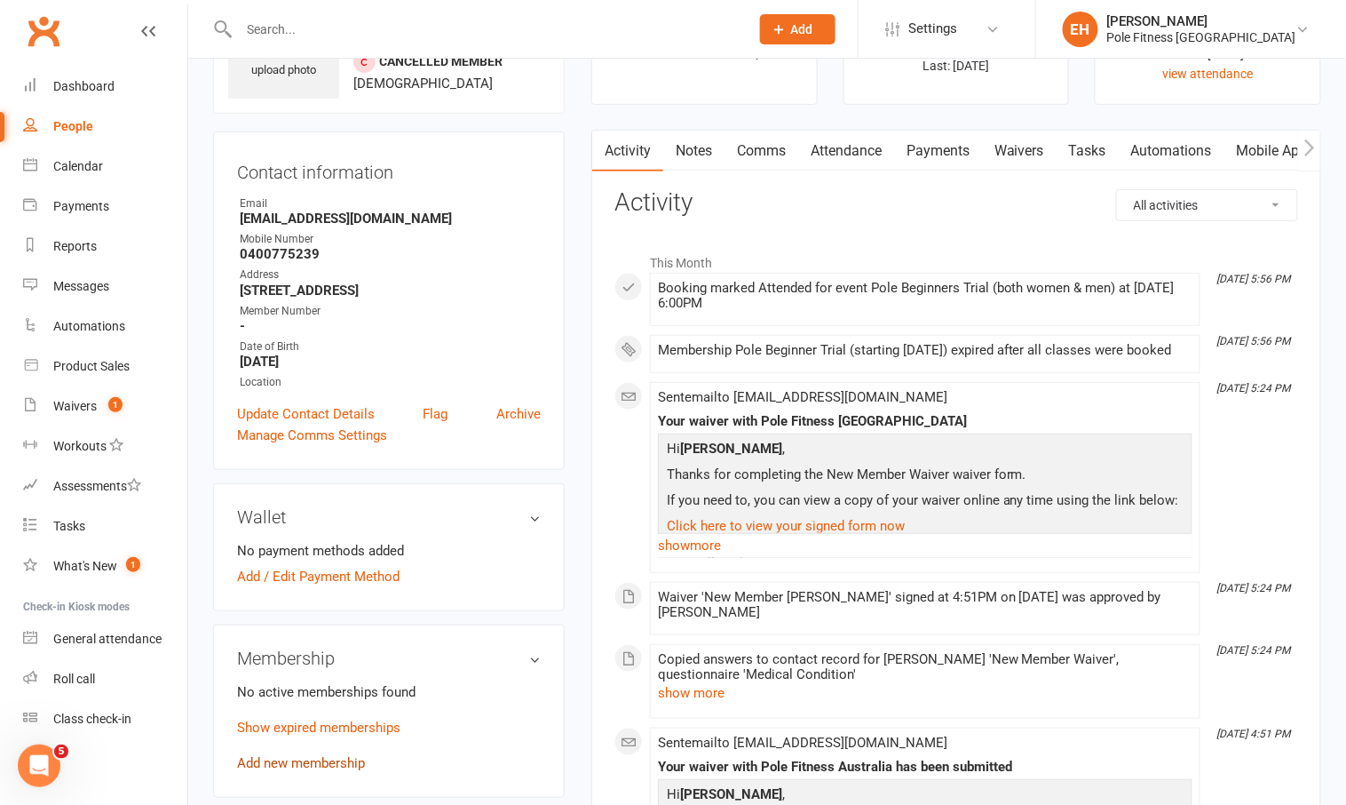
click at [323, 761] on link "Add new membership" at bounding box center [301, 763] width 128 height 16
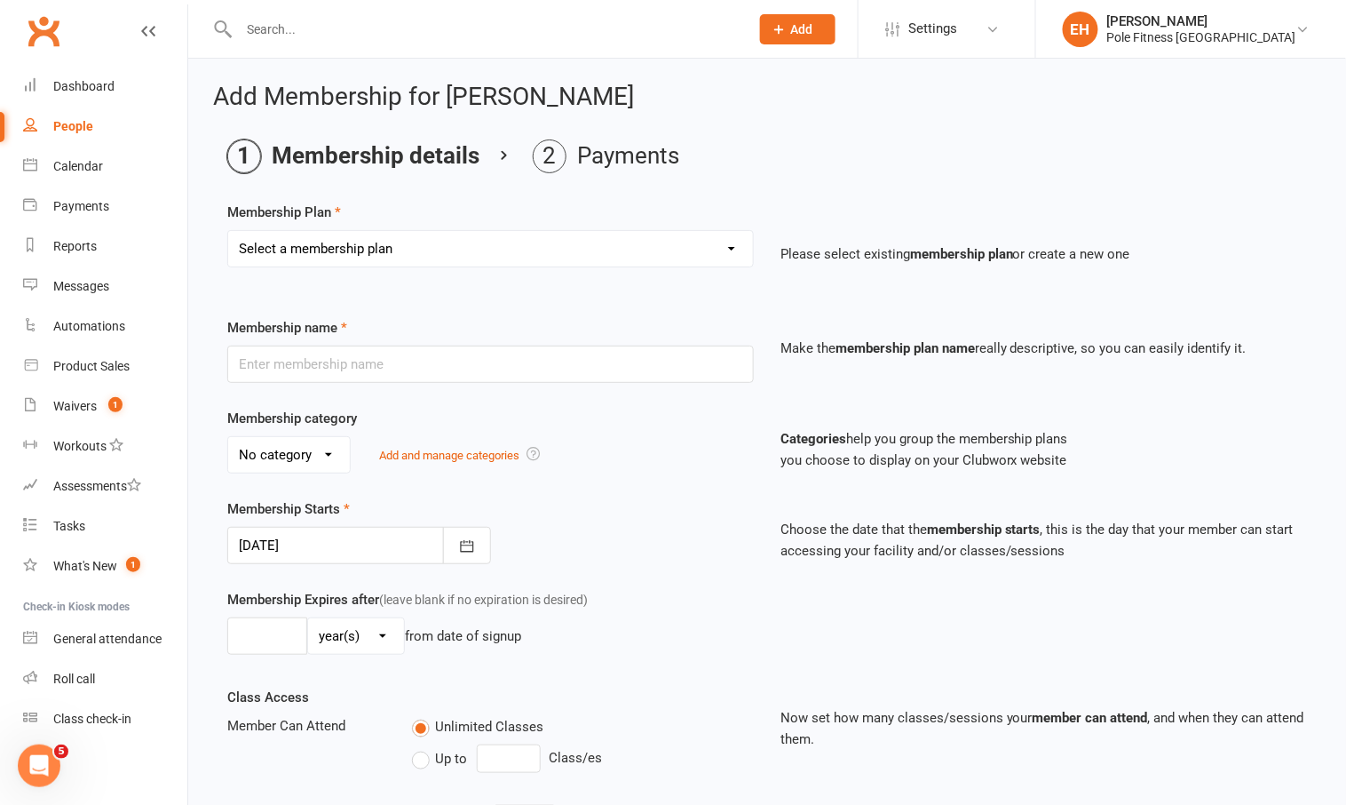
click at [441, 245] on select "Select a membership plan Create new Membership Plan Pole Course Advanced Casual…" at bounding box center [490, 249] width 525 height 36
select select "3"
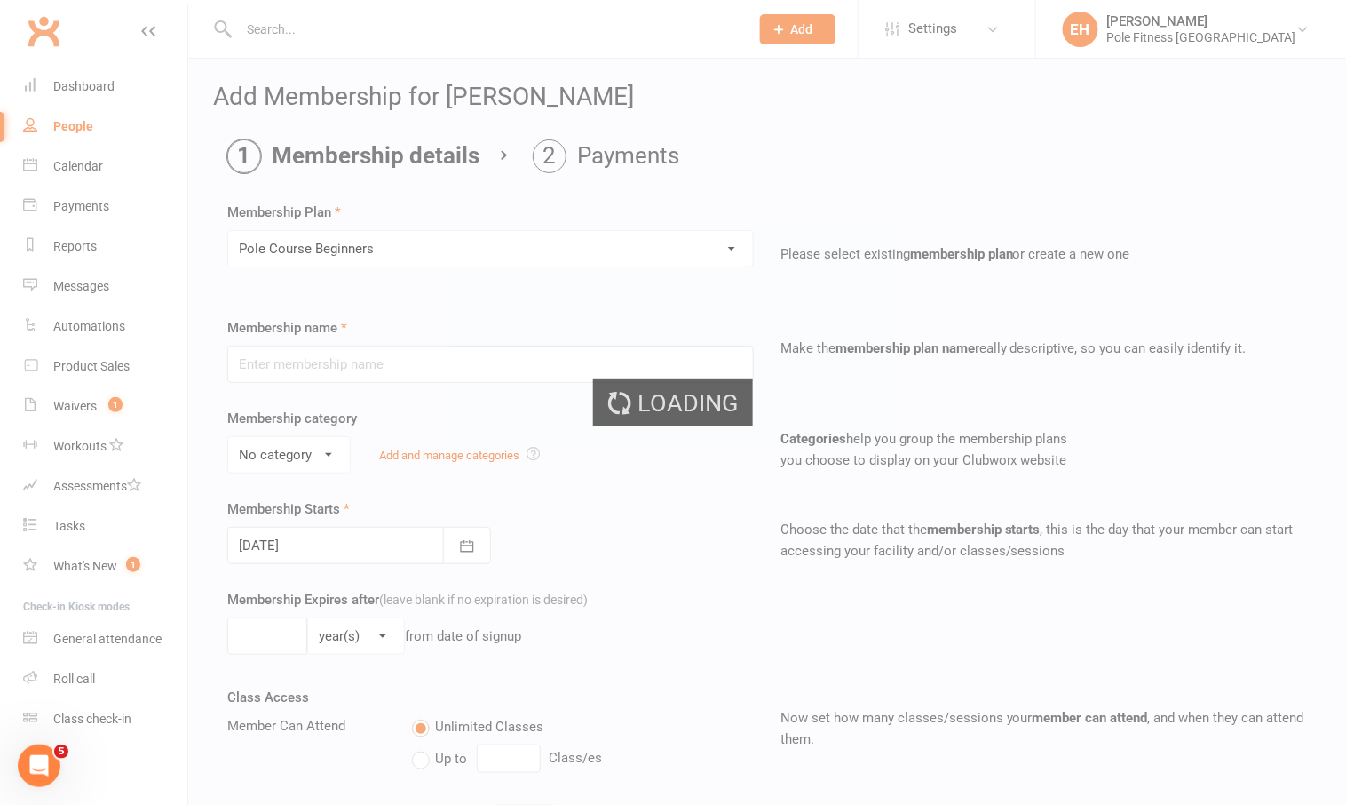
type input "Pole Course Beginners"
select select "1"
type input "22 Sep 2025"
type input "6"
select select "1"
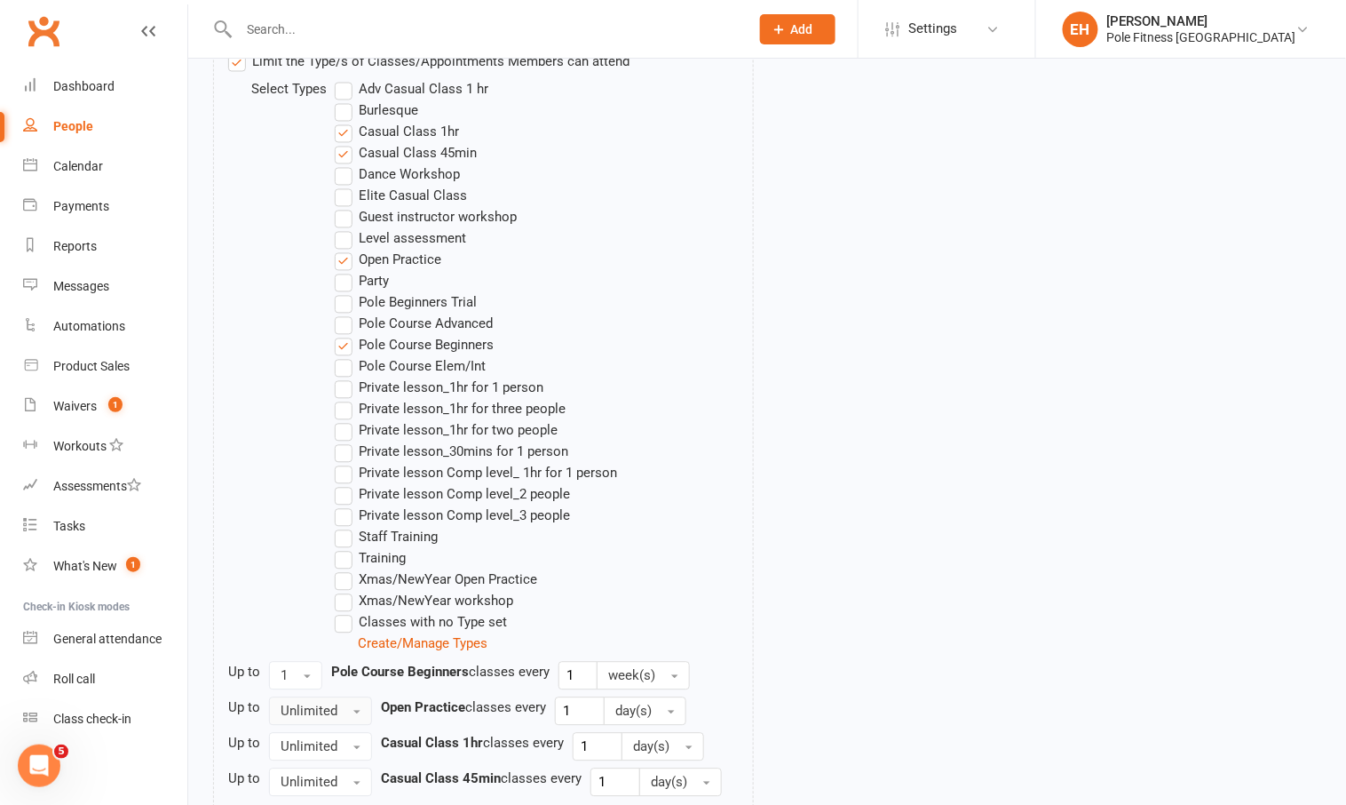
scroll to position [1063, 0]
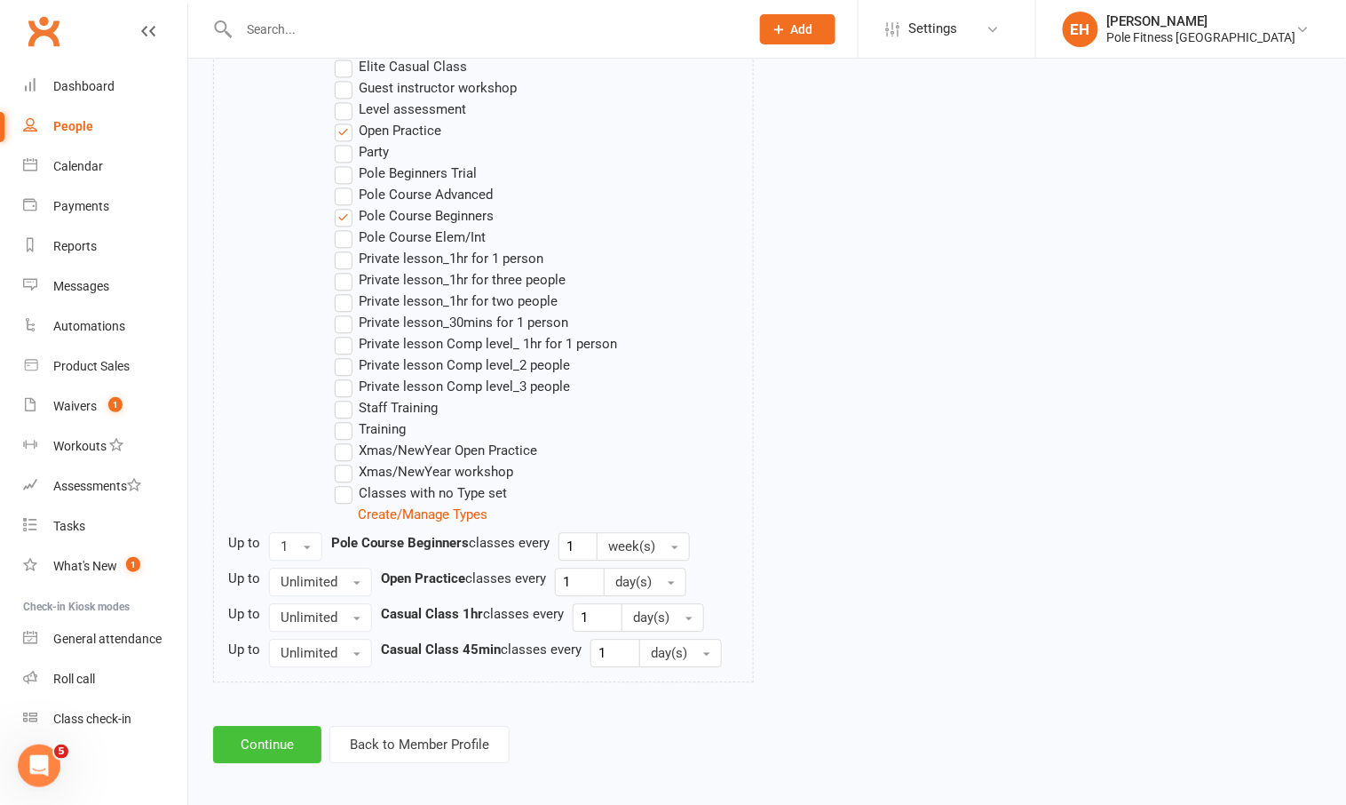
click at [284, 741] on button "Continue" at bounding box center [267, 744] width 108 height 37
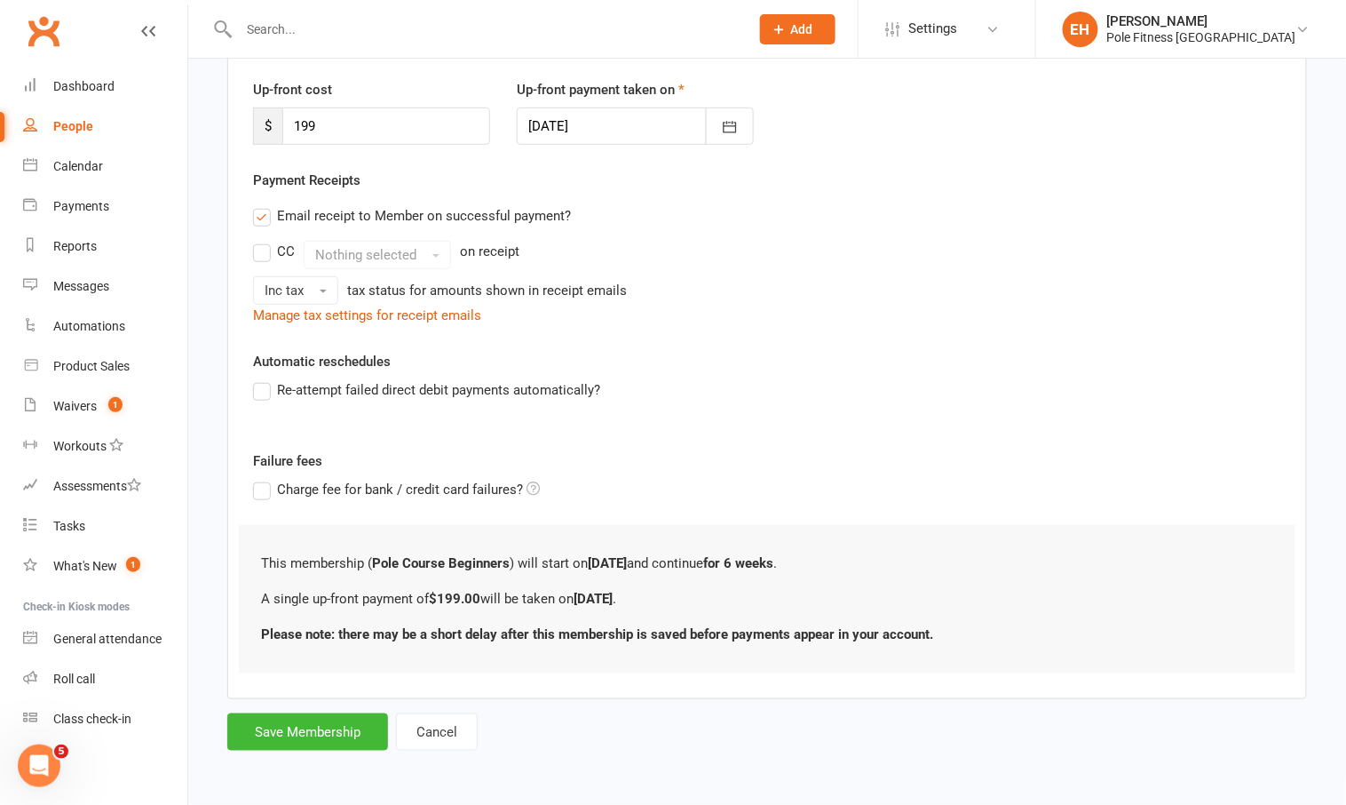
scroll to position [0, 0]
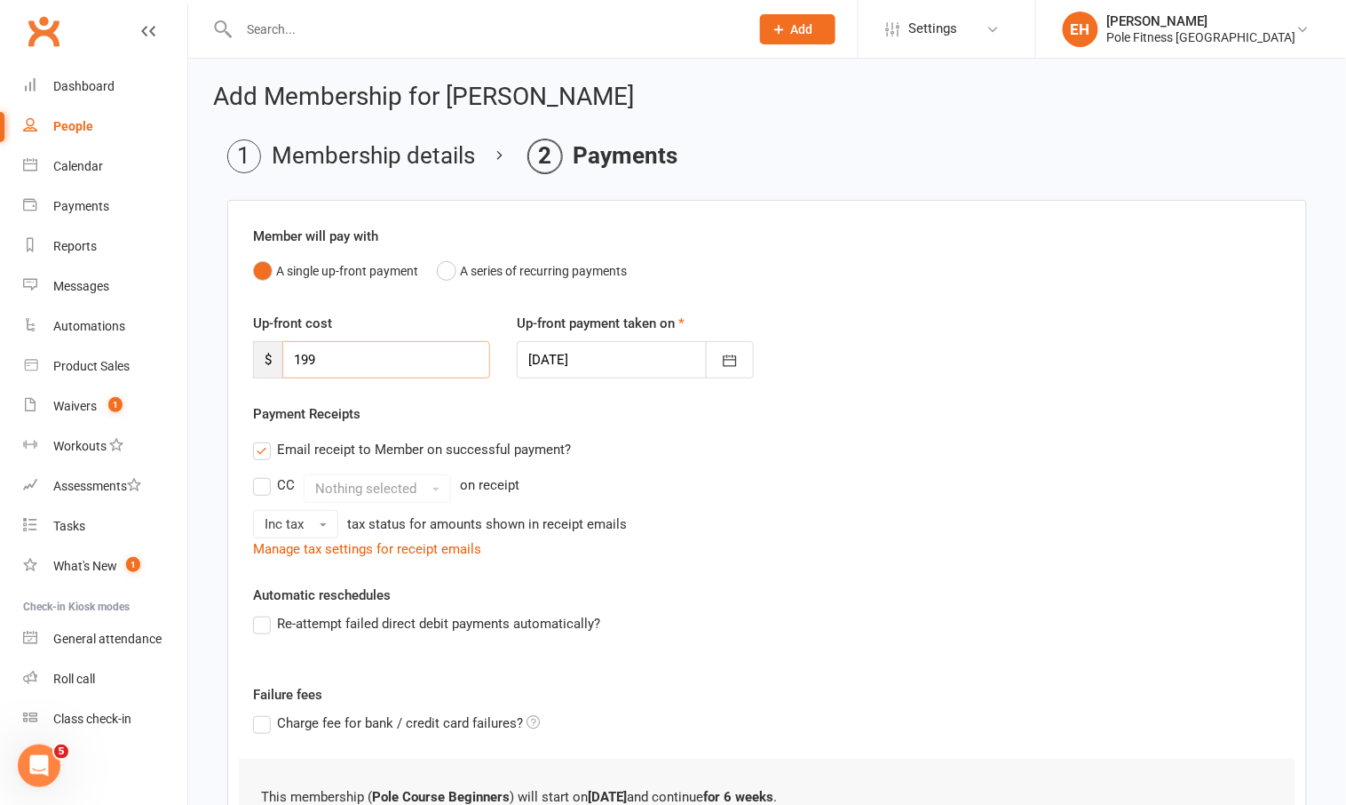
click at [365, 345] on input "199" at bounding box center [386, 359] width 208 height 37
type input "184"
click at [798, 450] on div "Email receipt to Member on successful payment?" at bounding box center [760, 450] width 1043 height 36
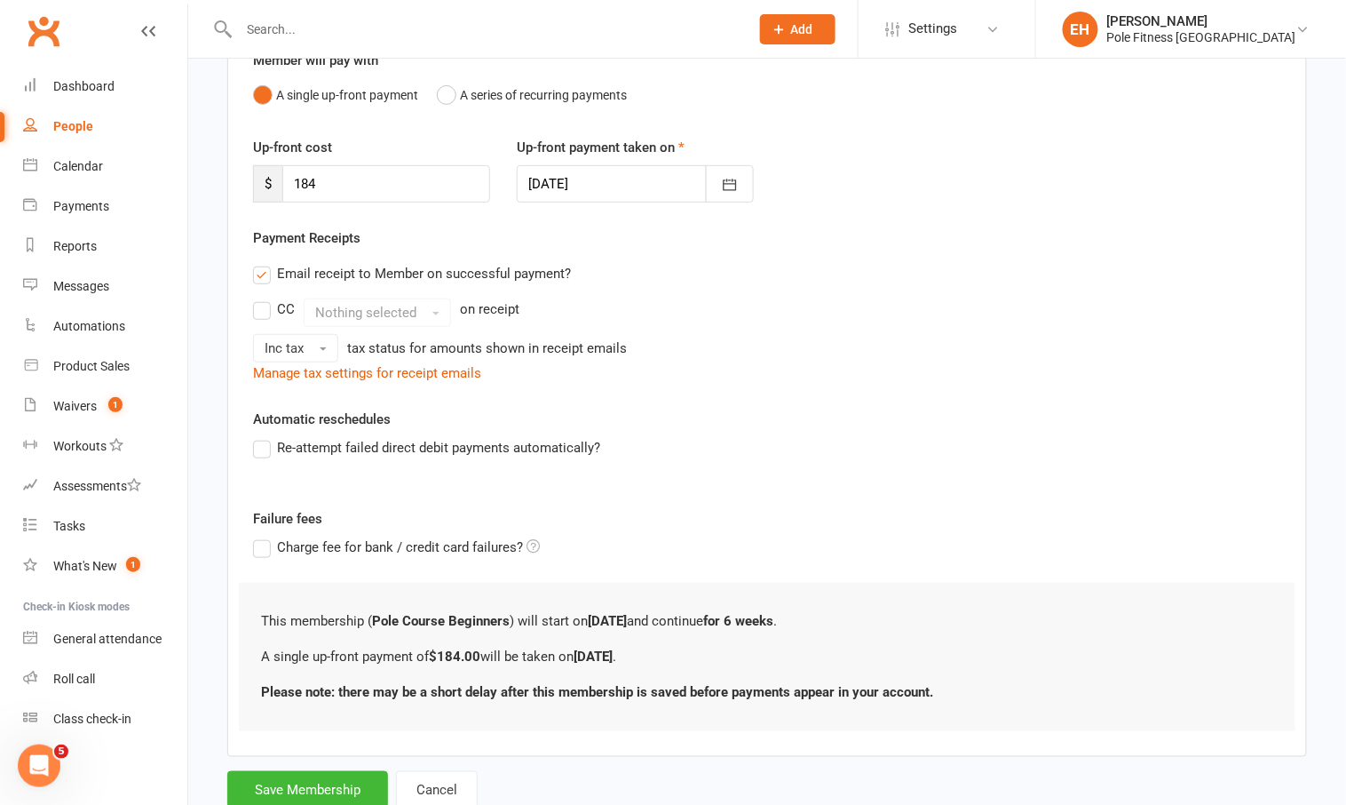
scroll to position [227, 0]
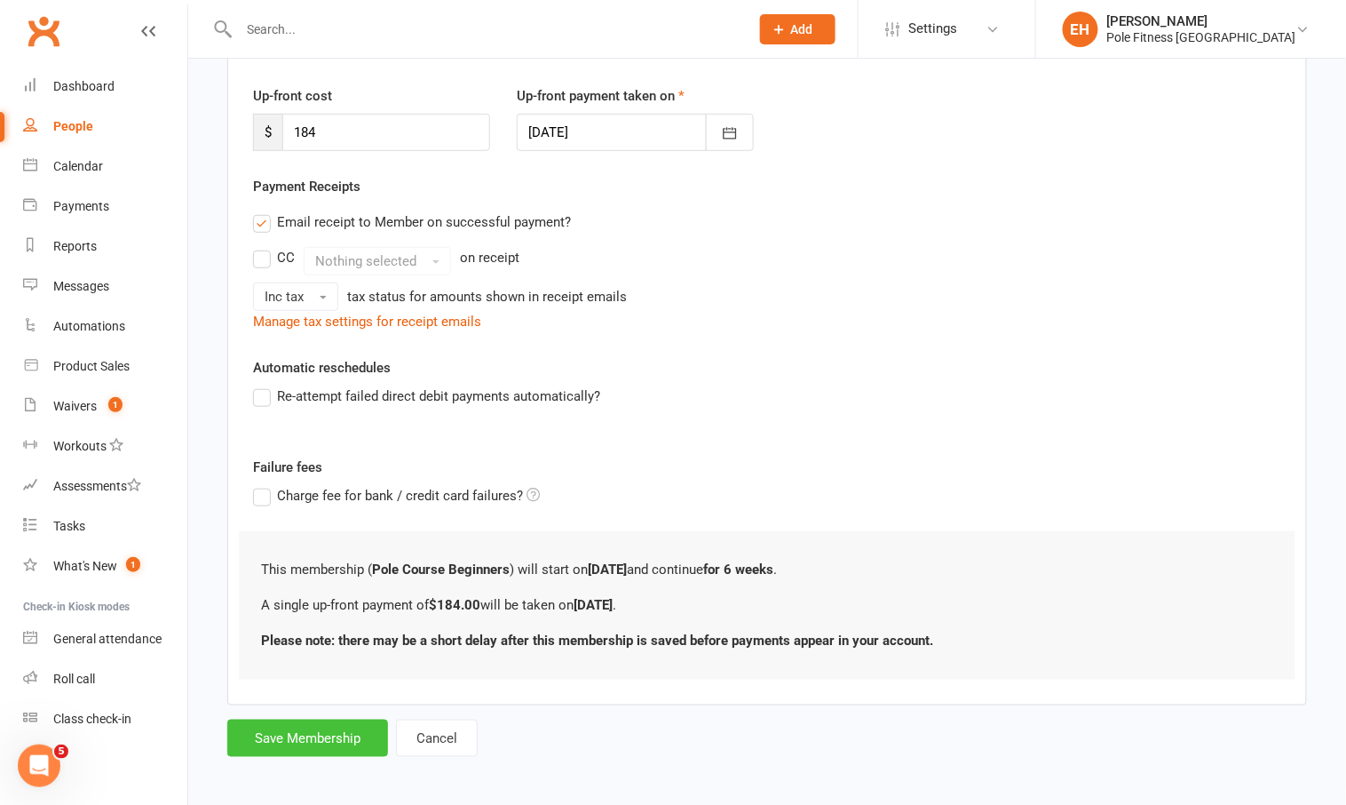
click at [288, 739] on button "Save Membership" at bounding box center [307, 737] width 161 height 37
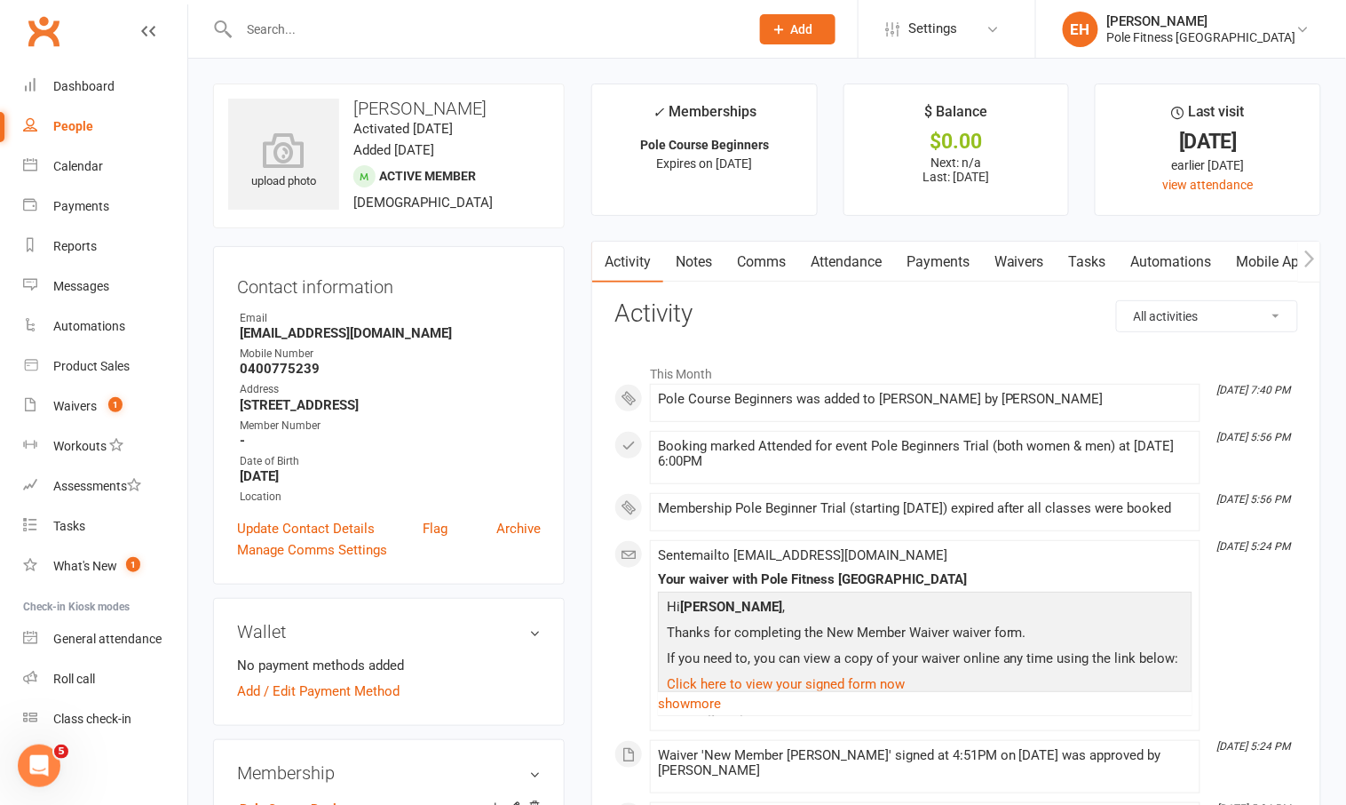
click at [935, 258] on link "Payments" at bounding box center [938, 262] width 88 height 41
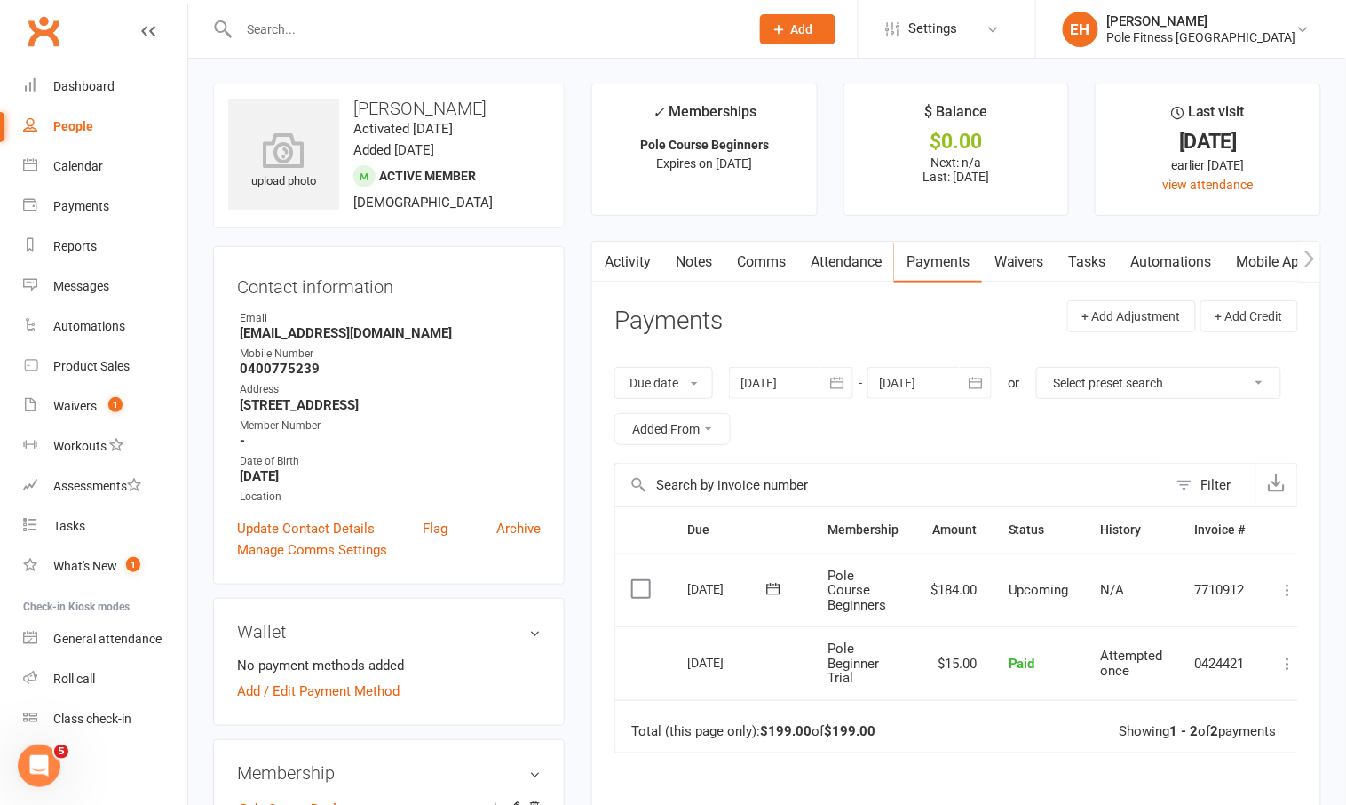
click at [1280, 588] on button at bounding box center [1288, 589] width 21 height 21
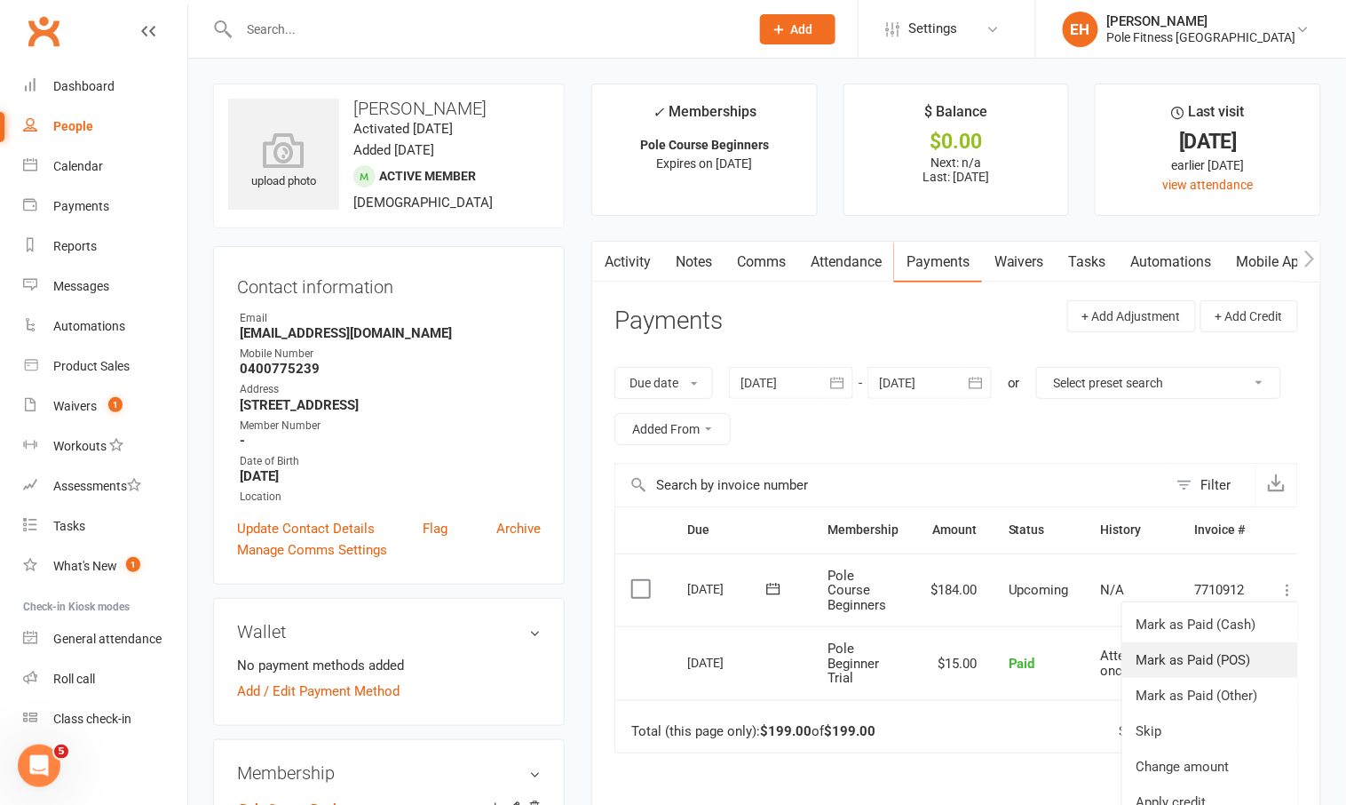
click at [1212, 658] on link "Mark as Paid (POS)" at bounding box center [1211, 660] width 176 height 36
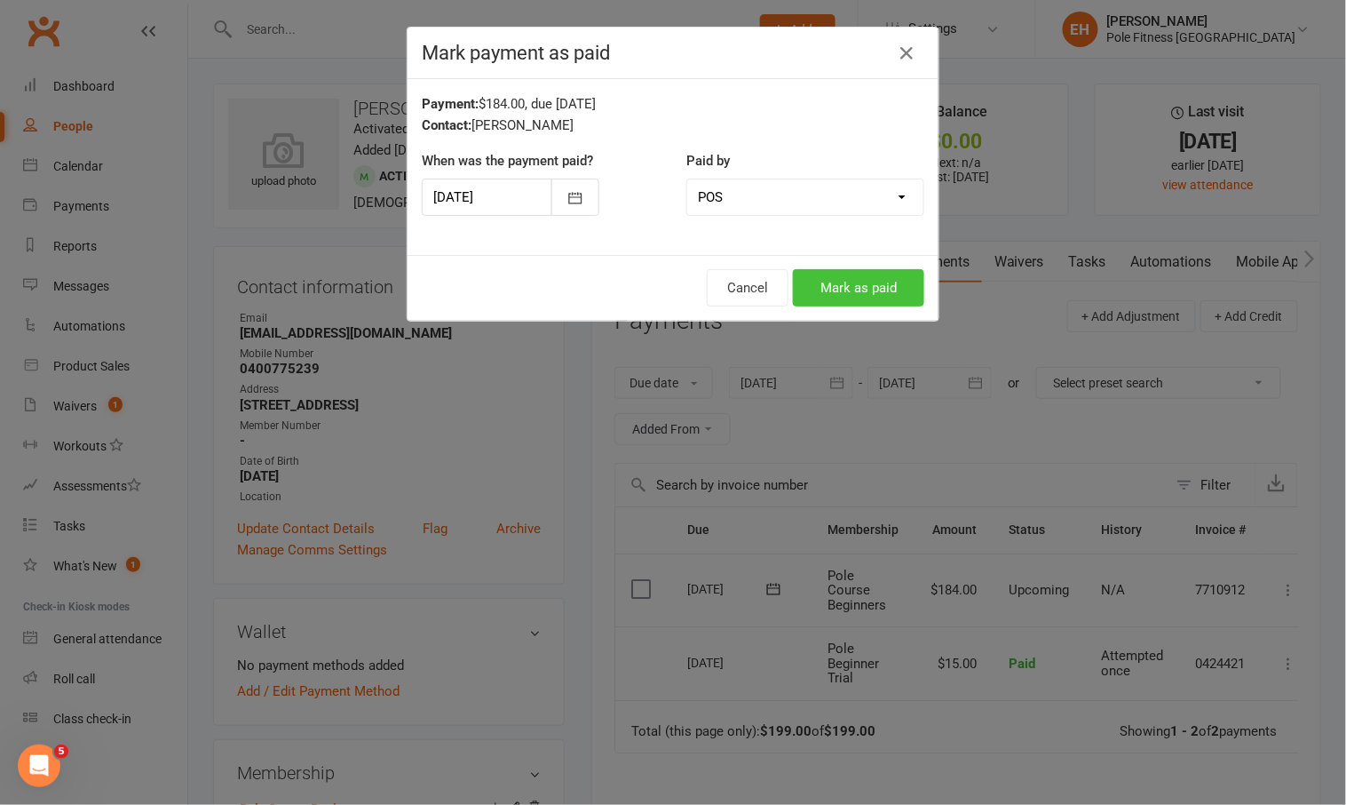
click at [855, 279] on button "Mark as paid" at bounding box center [858, 287] width 131 height 37
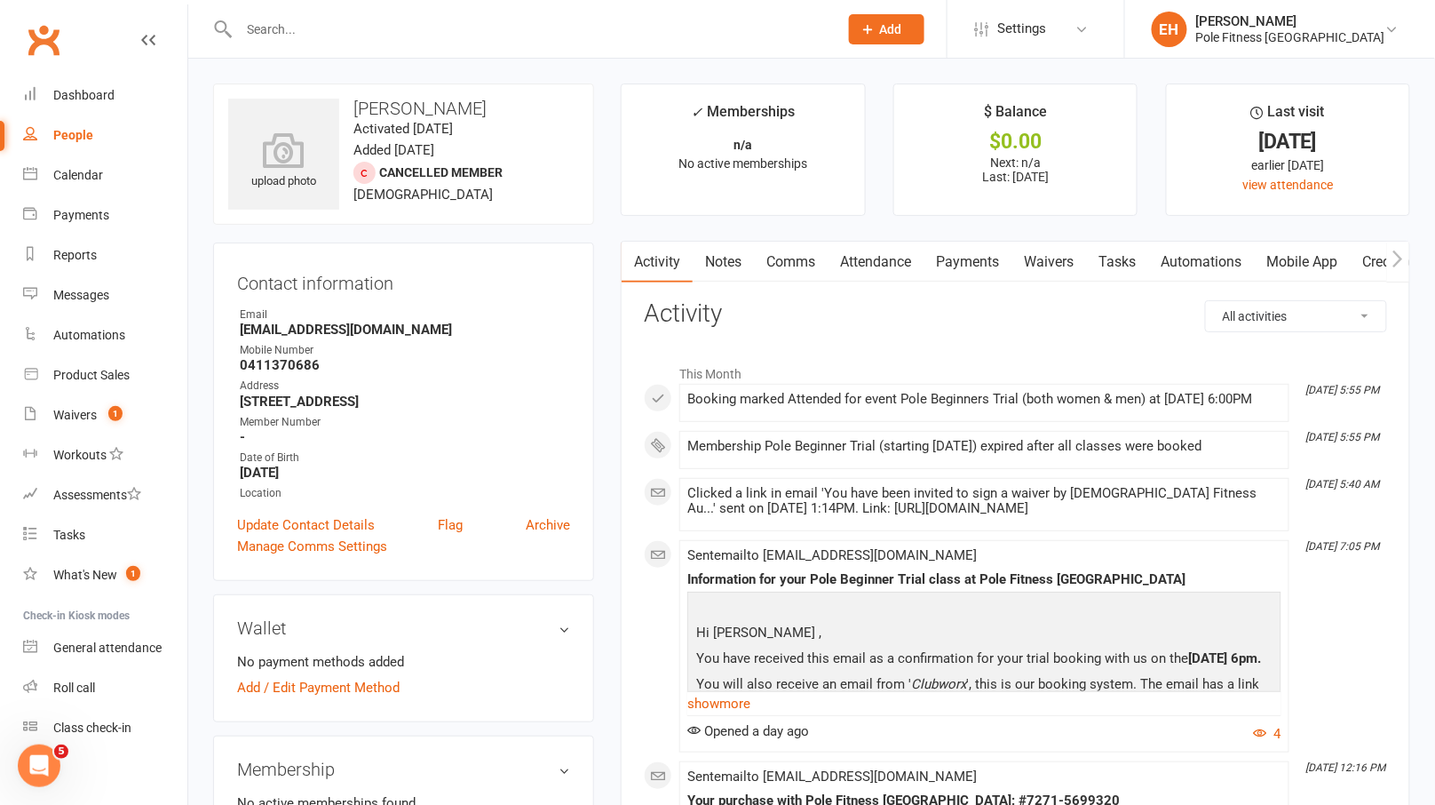
click at [1370, 260] on link "Credit balance" at bounding box center [1407, 262] width 115 height 41
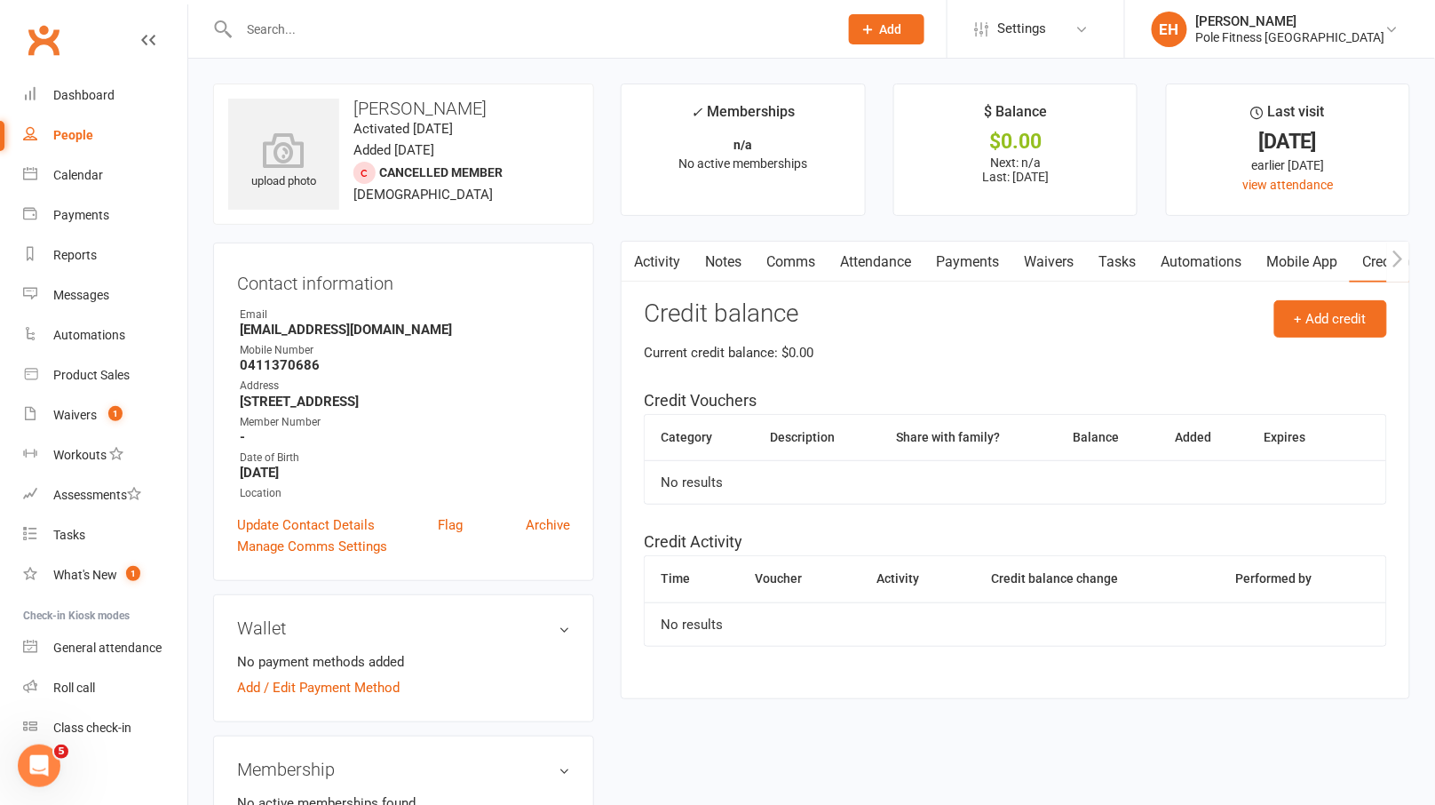
click at [274, 25] on input "text" at bounding box center [530, 29] width 592 height 25
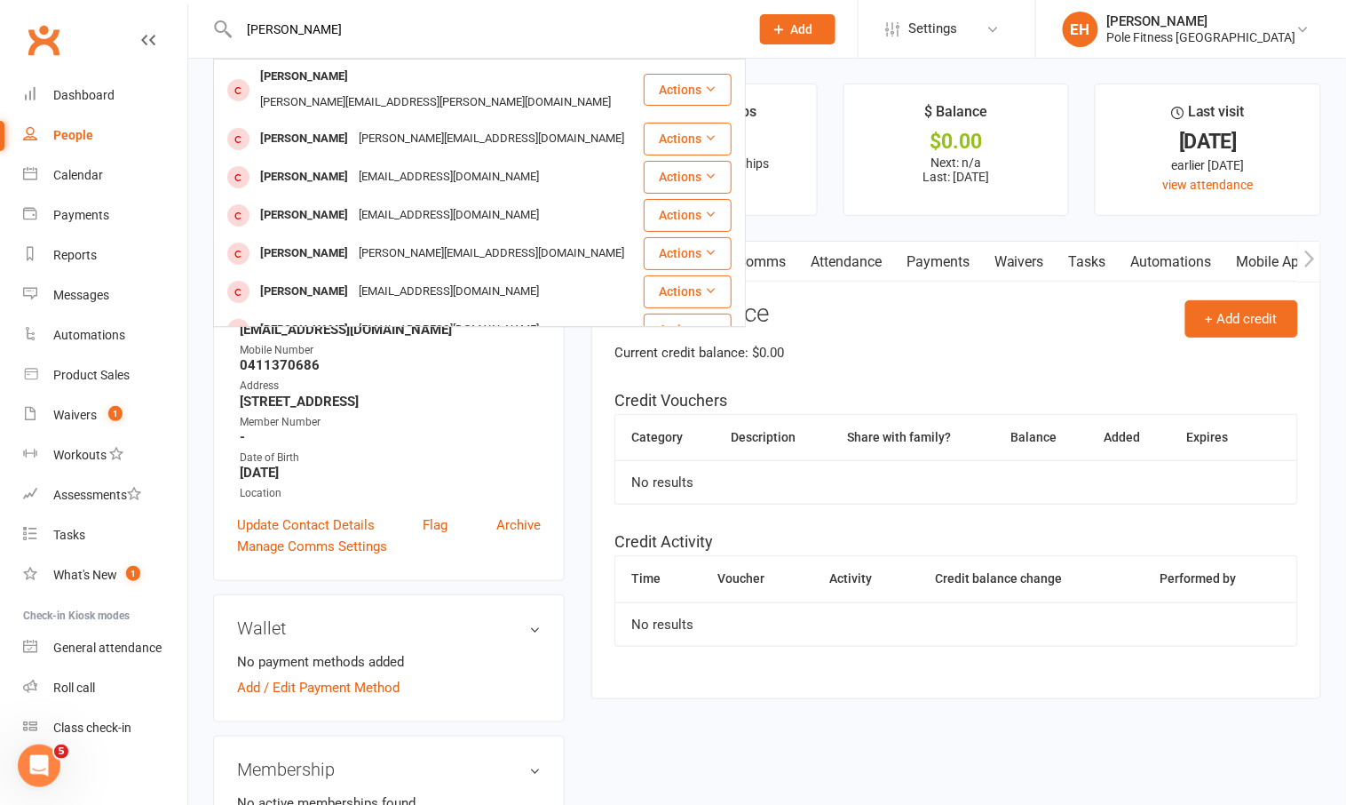
click at [321, 26] on input "daniel jo" at bounding box center [486, 29] width 504 height 25
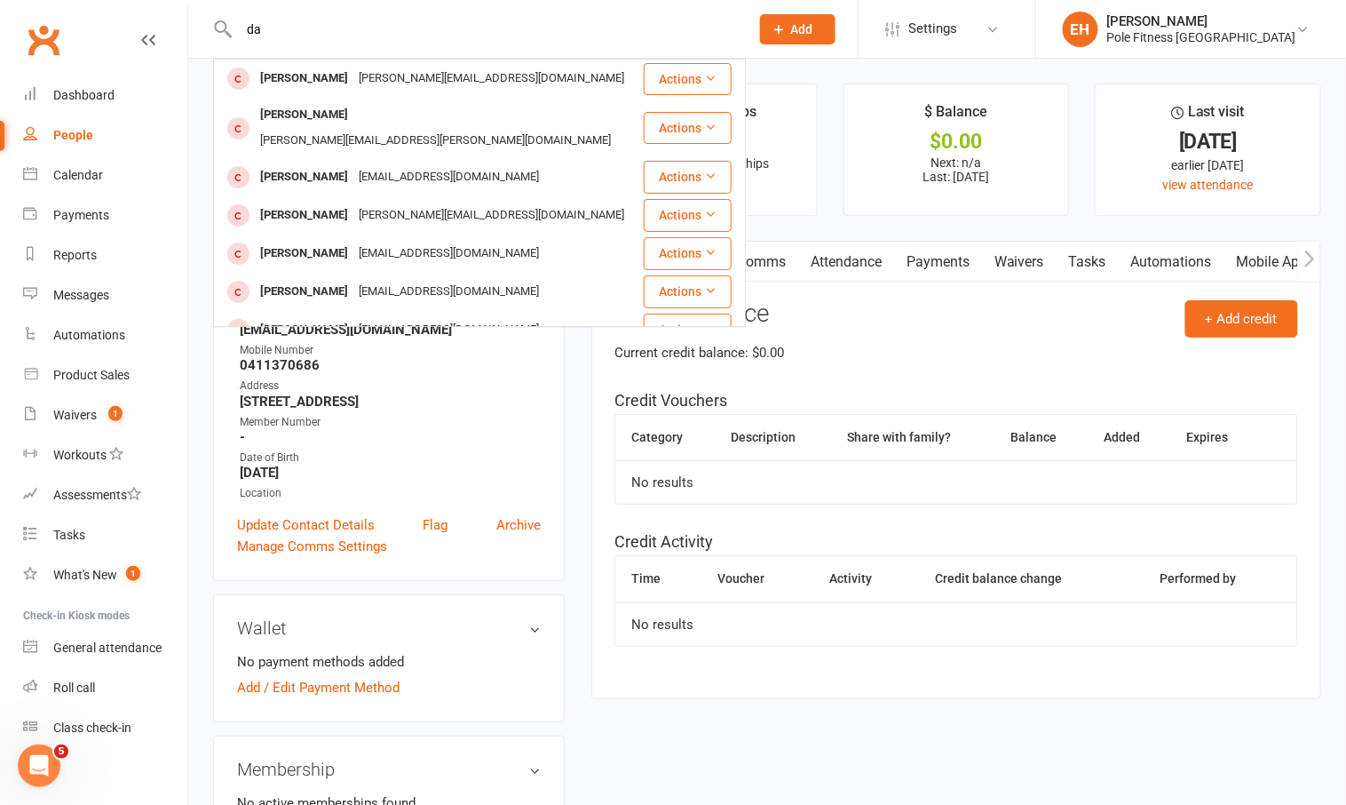
type input "d"
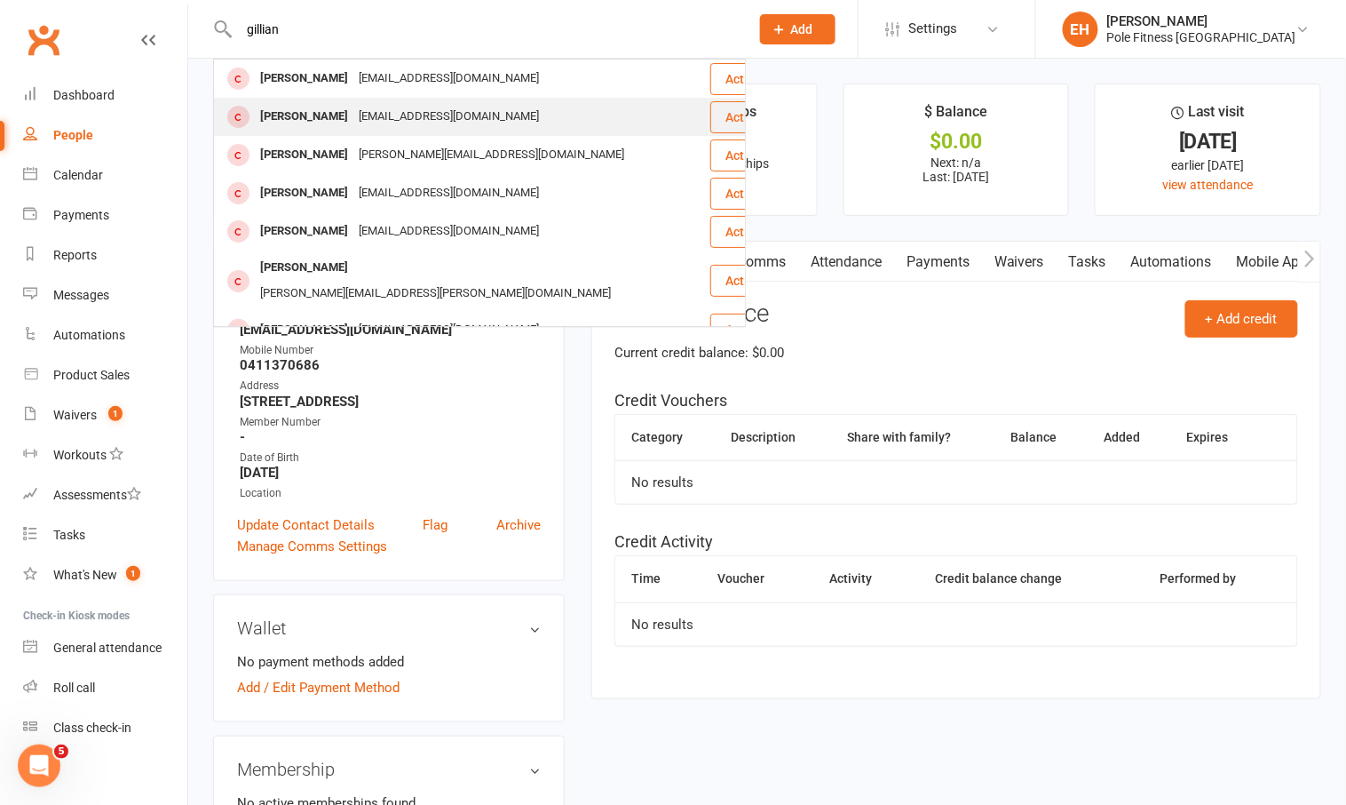
type input "gillian"
click at [338, 115] on div "Gillian Thompson" at bounding box center [304, 117] width 99 height 26
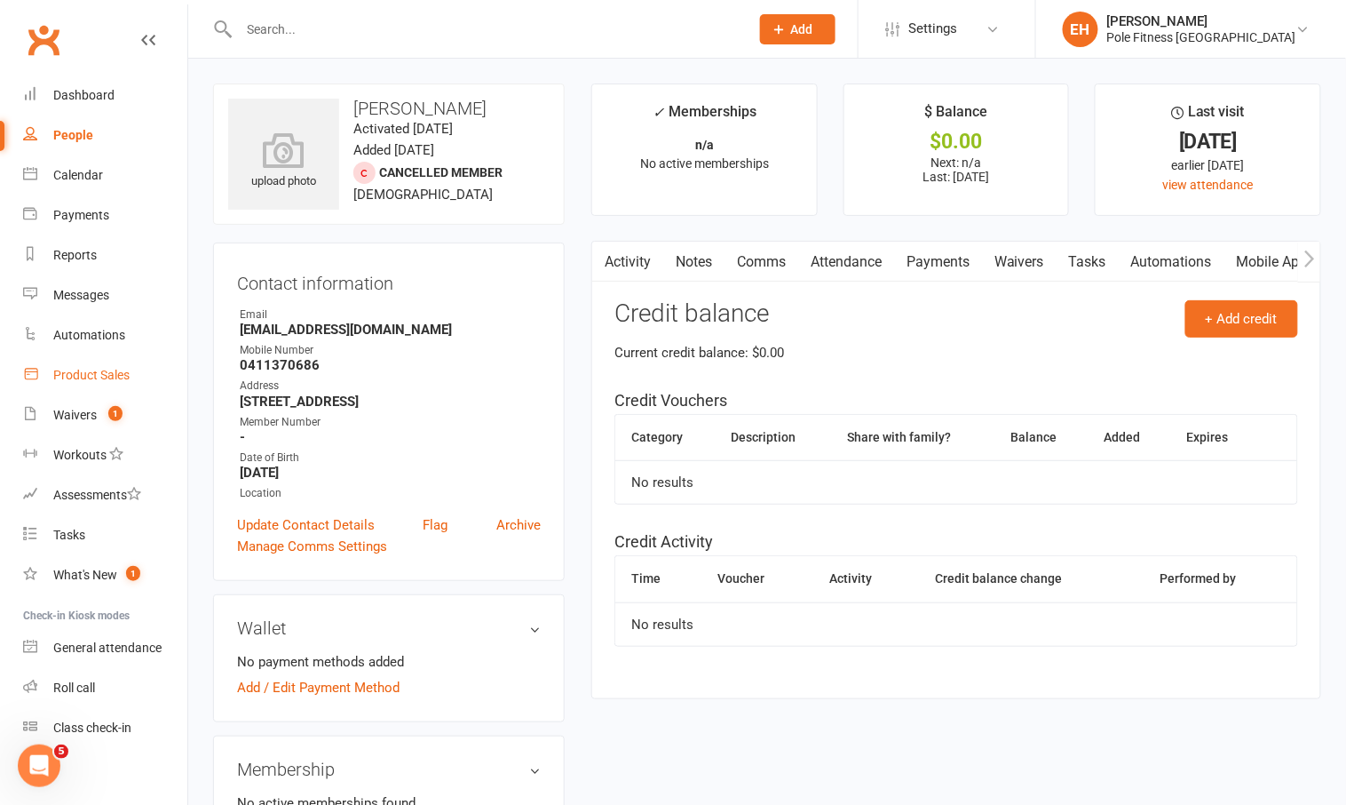
click at [103, 372] on div "Product Sales" at bounding box center [91, 375] width 76 height 14
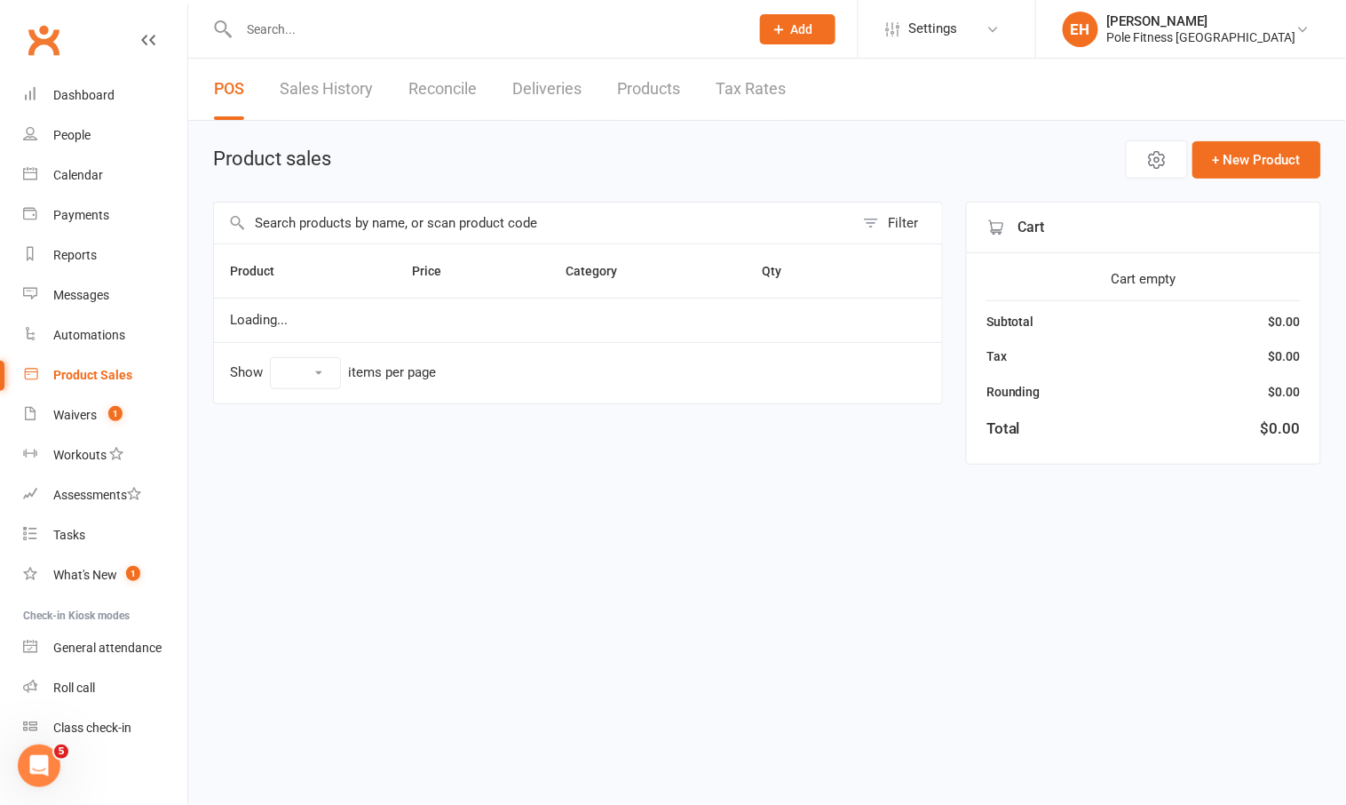
select select "50"
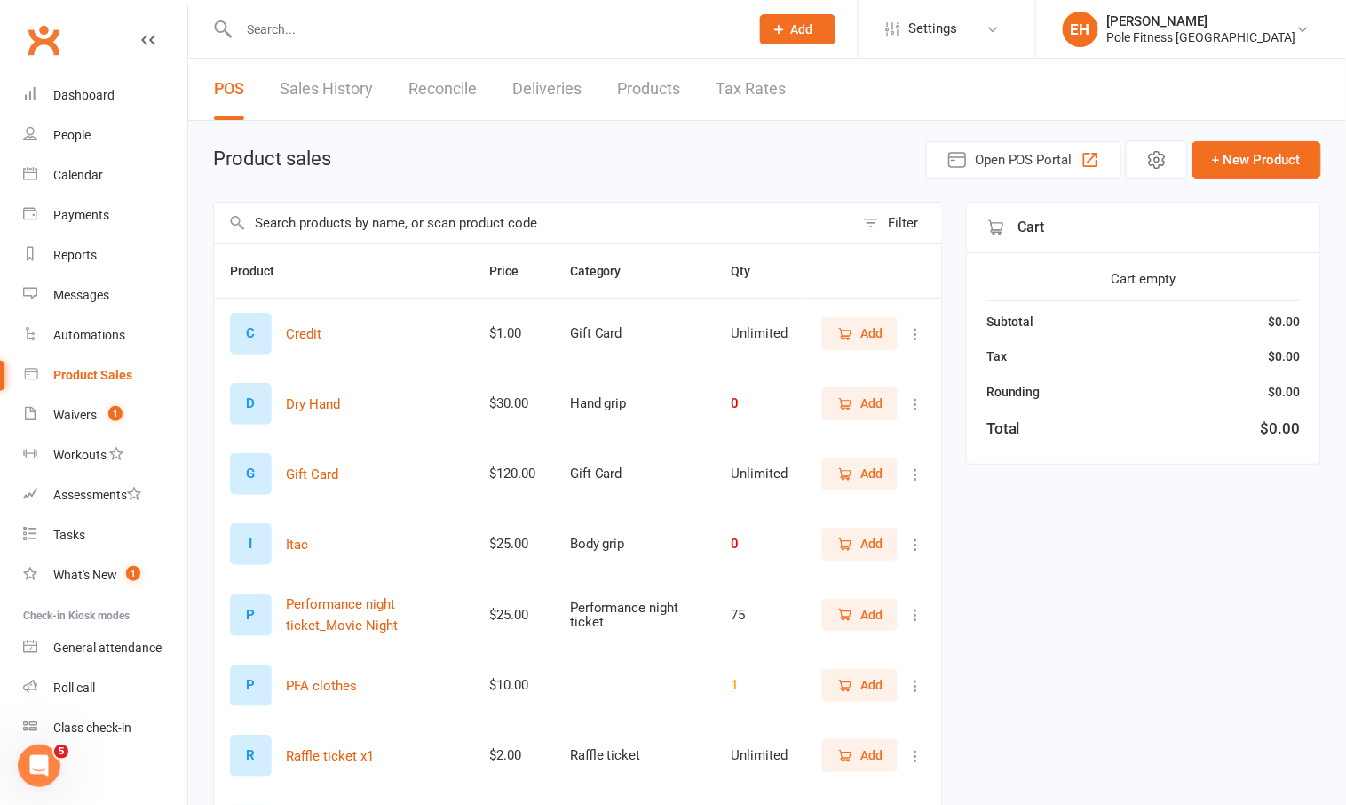
click at [308, 91] on link "Sales History" at bounding box center [326, 89] width 93 height 61
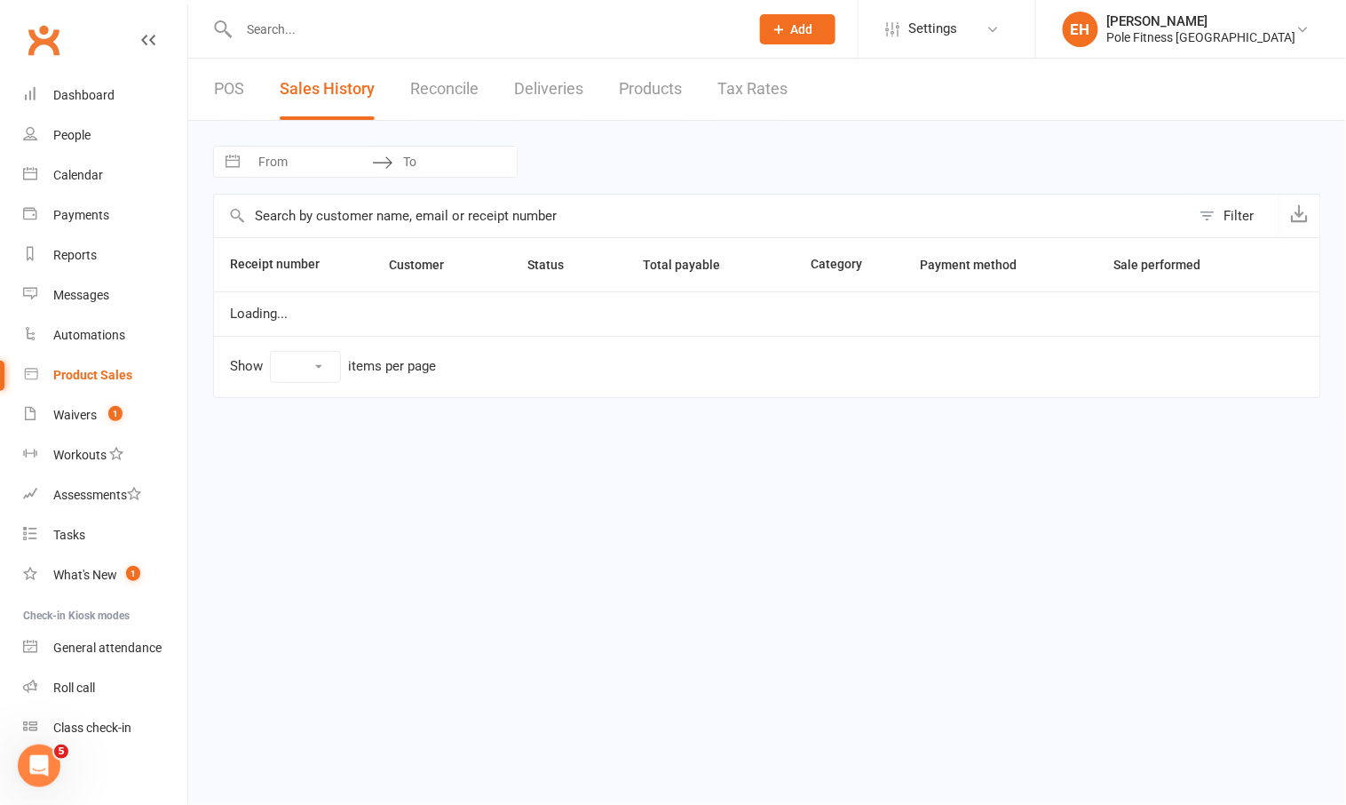
select select "25"
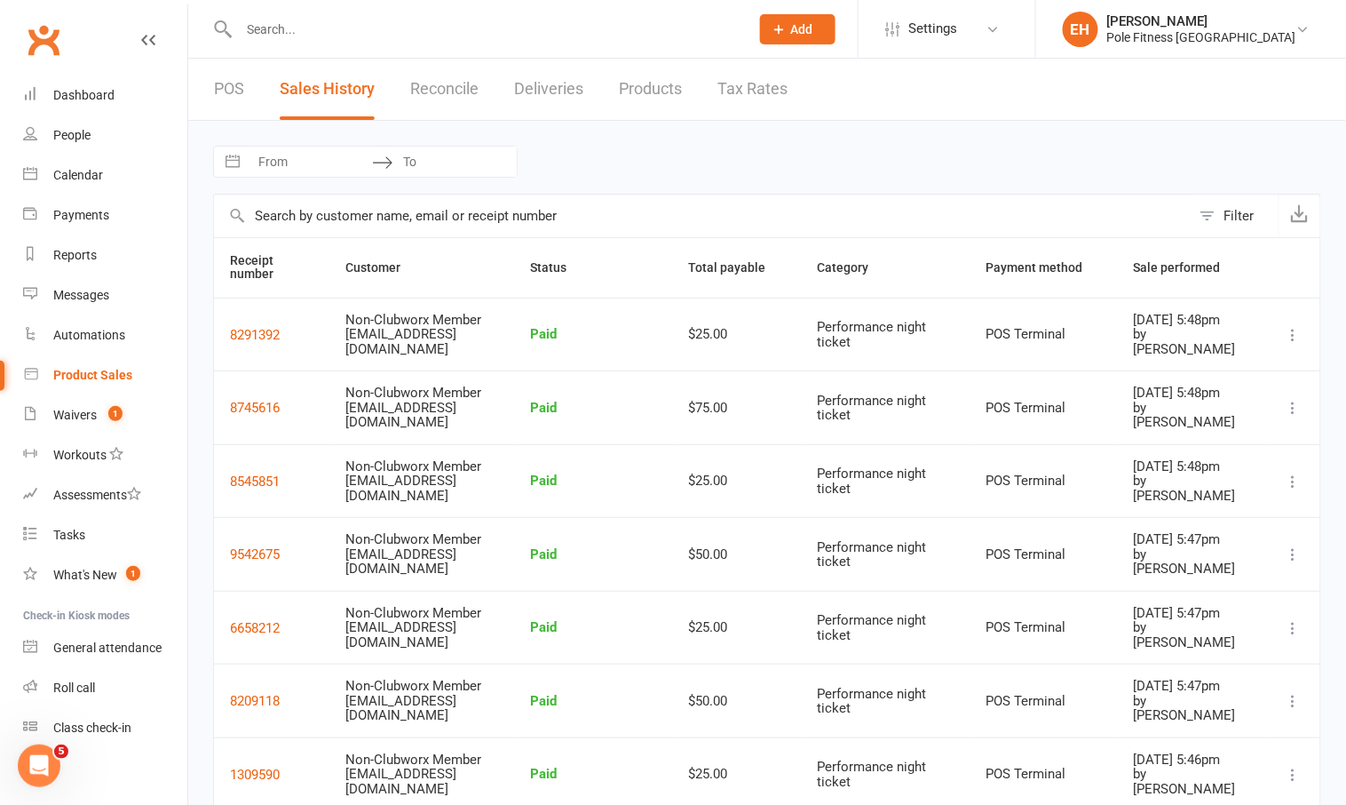
click at [303, 170] on input "From" at bounding box center [310, 162] width 123 height 30
select select "7"
select select "2025"
select select "8"
select select "2025"
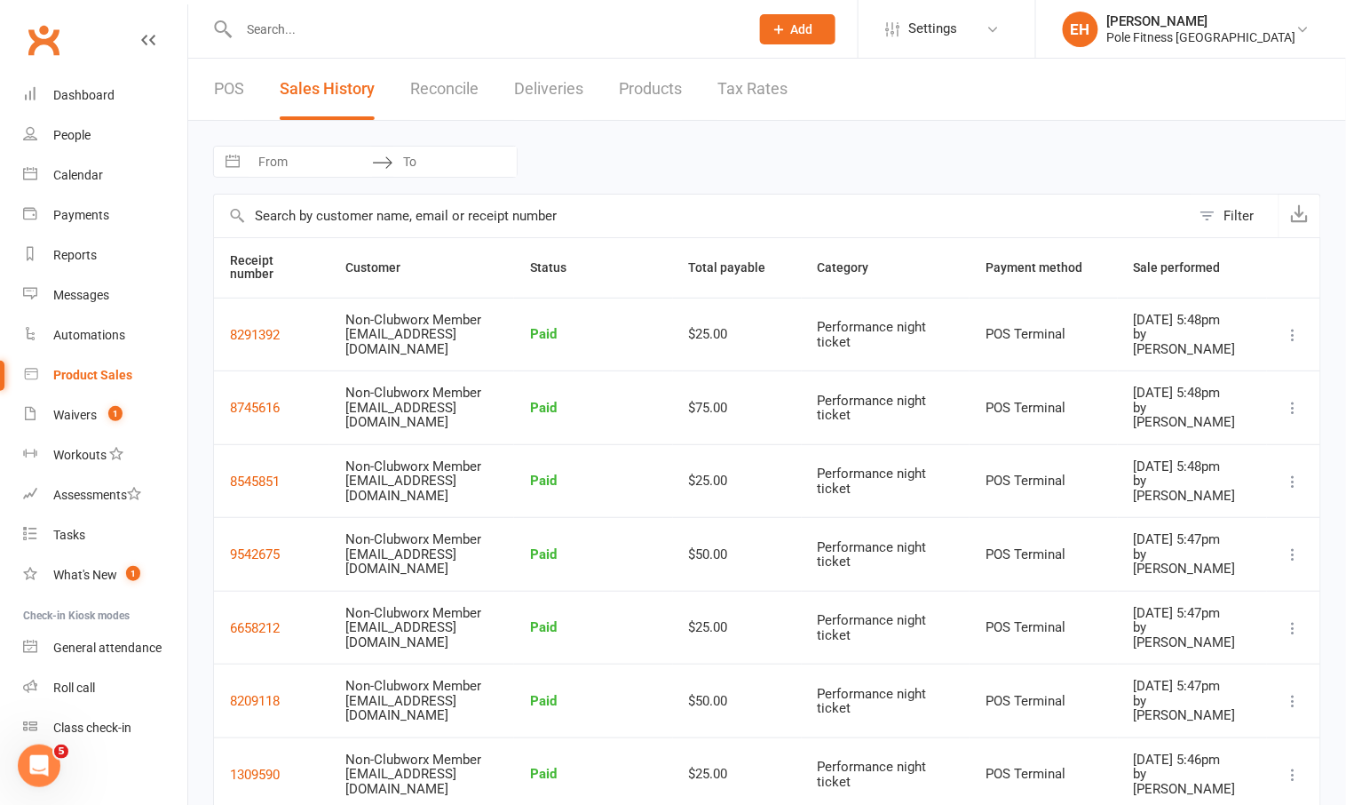
select select "9"
select select "2025"
select select "10"
select select "2025"
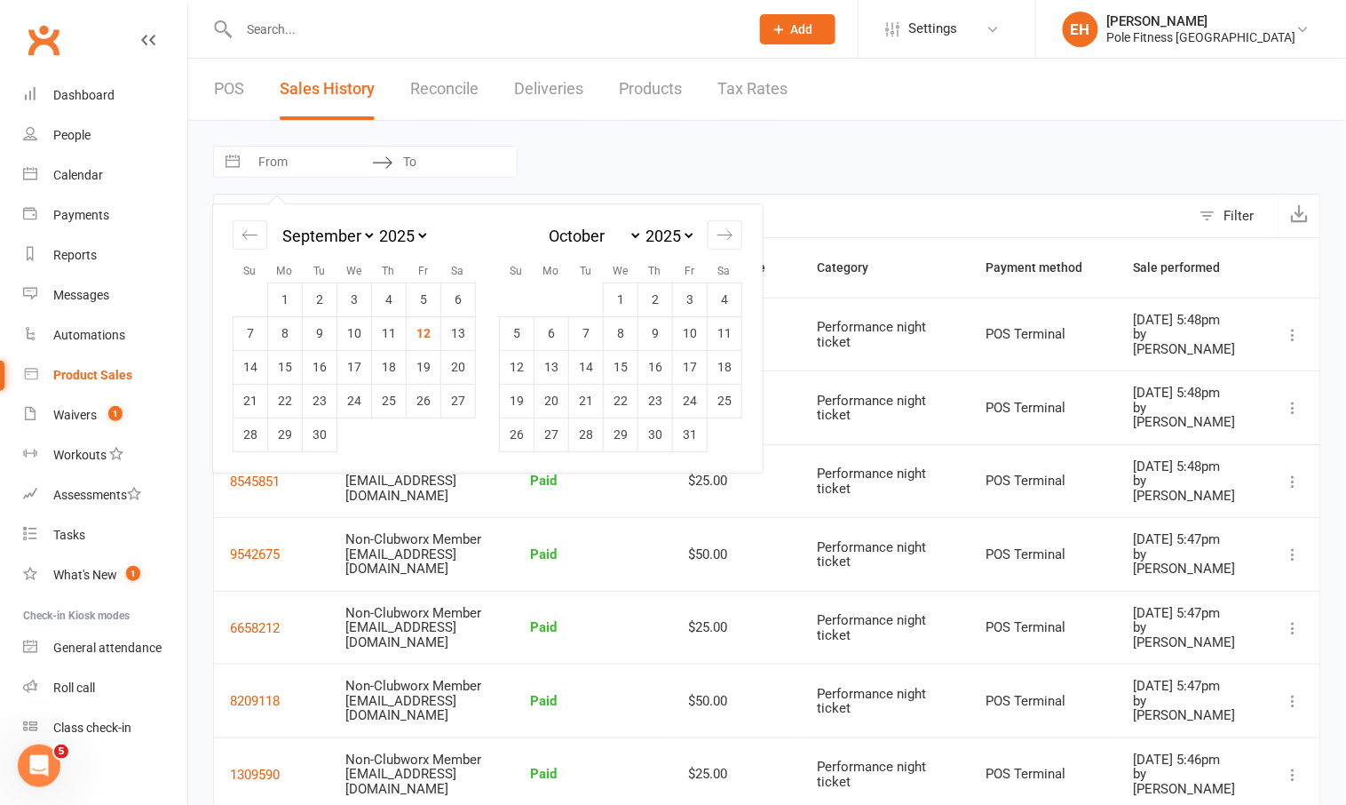
click at [416, 229] on select "2035 2034 2033 2032 2031 2030 2029 2028 2027 2026 2025 2024 2023 2022 2021 2020…" at bounding box center [403, 236] width 53 height 20
select select "7"
select select "2023"
select select "8"
select select "2023"
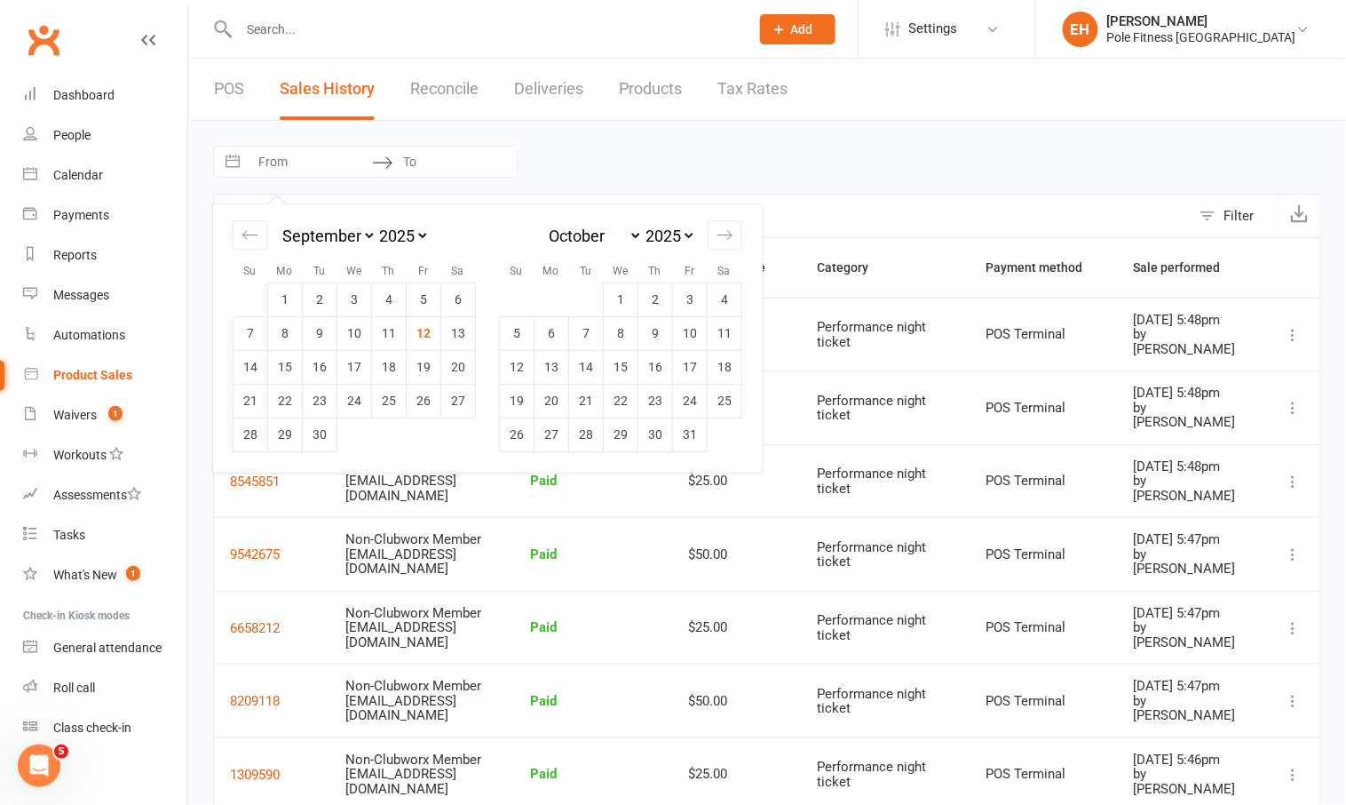
select select "9"
select select "2023"
select select "10"
select select "2023"
click at [690, 236] on select "2035 2034 2033 2032 2031 2030 2029 2028 2027 2026 2025 2024 2023 2022 2021 2020…" at bounding box center [669, 236] width 53 height 20
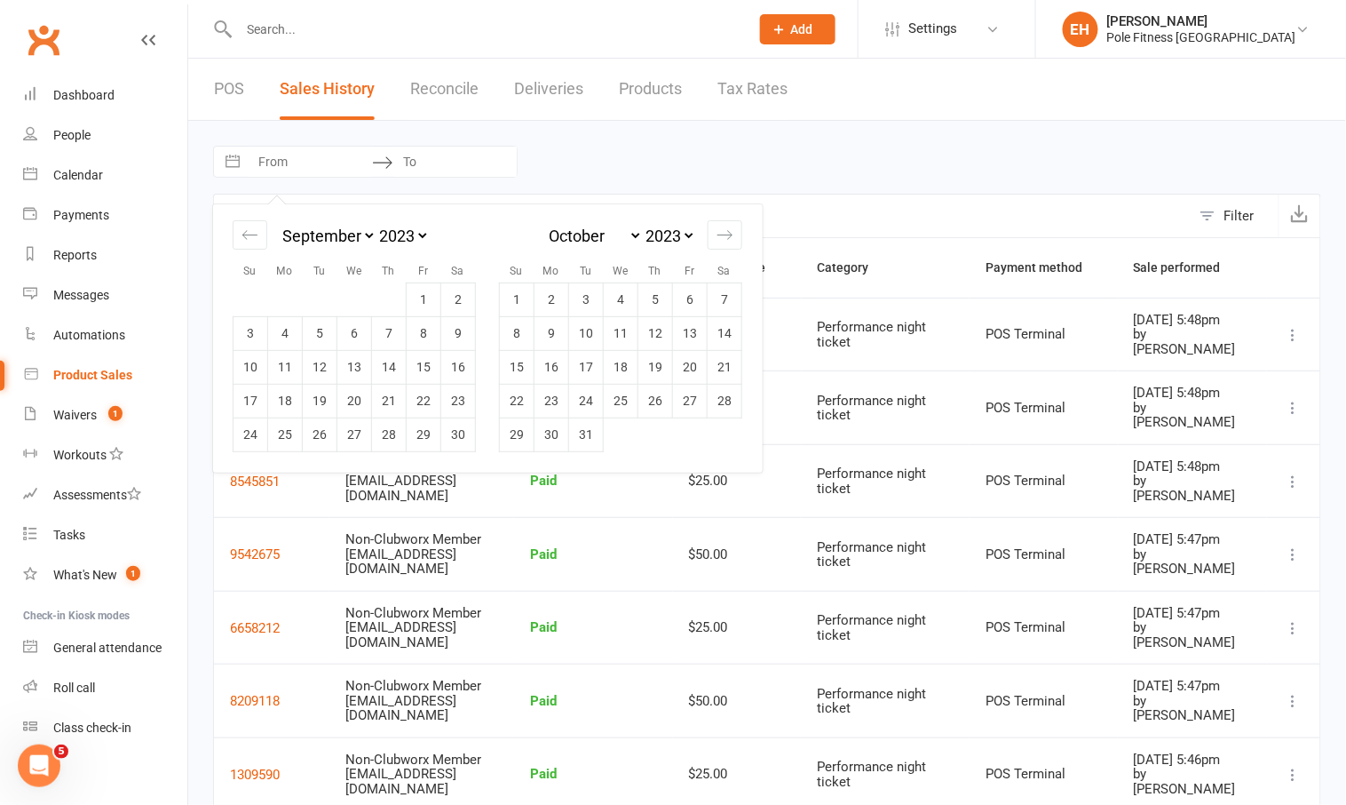
select select "7"
select select "2025"
select select "8"
select select "2025"
select select "9"
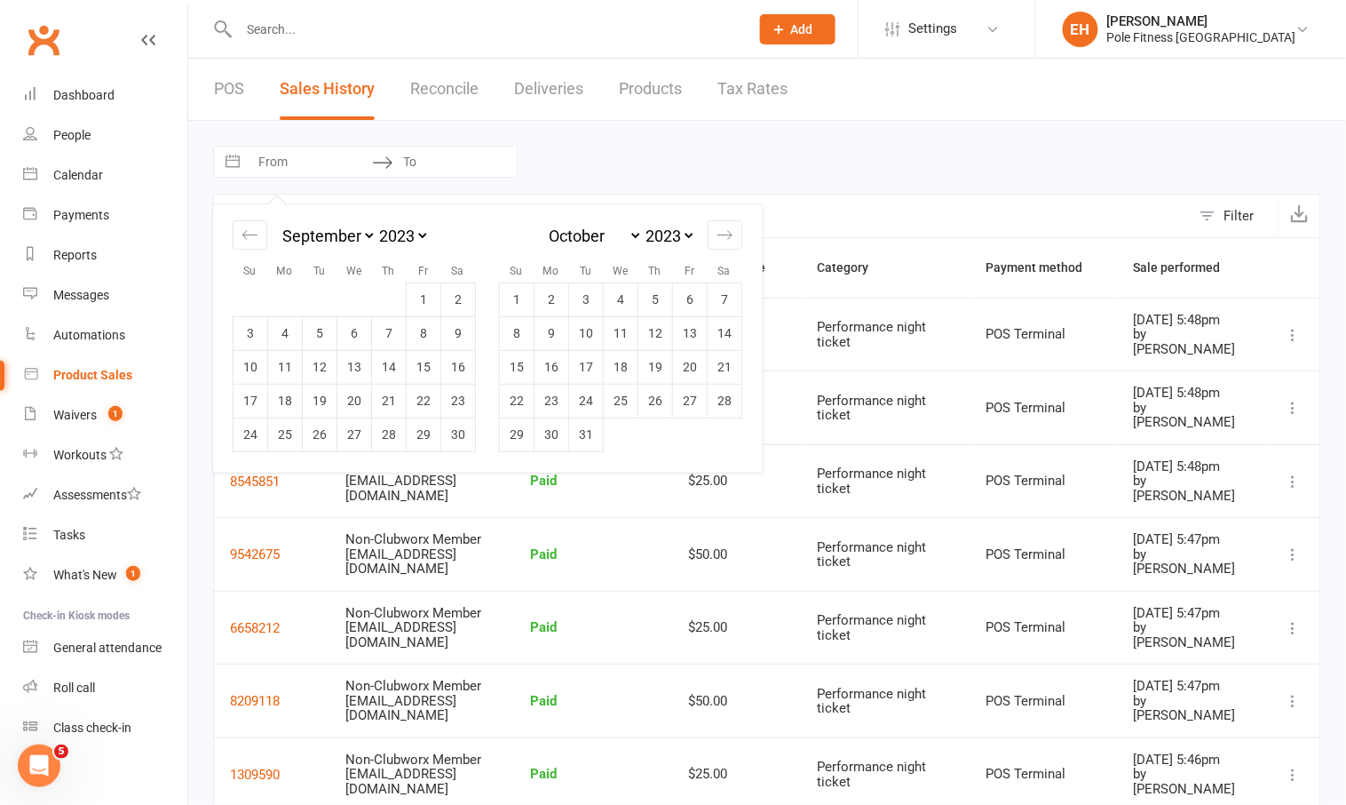
select select "2025"
select select "10"
select select "2025"
click at [418, 232] on select "2035 2034 2033 2032 2031 2030 2029 2028 2027 2026 2025 2024 2023 2022 2021 2020…" at bounding box center [403, 236] width 53 height 20
select select "7"
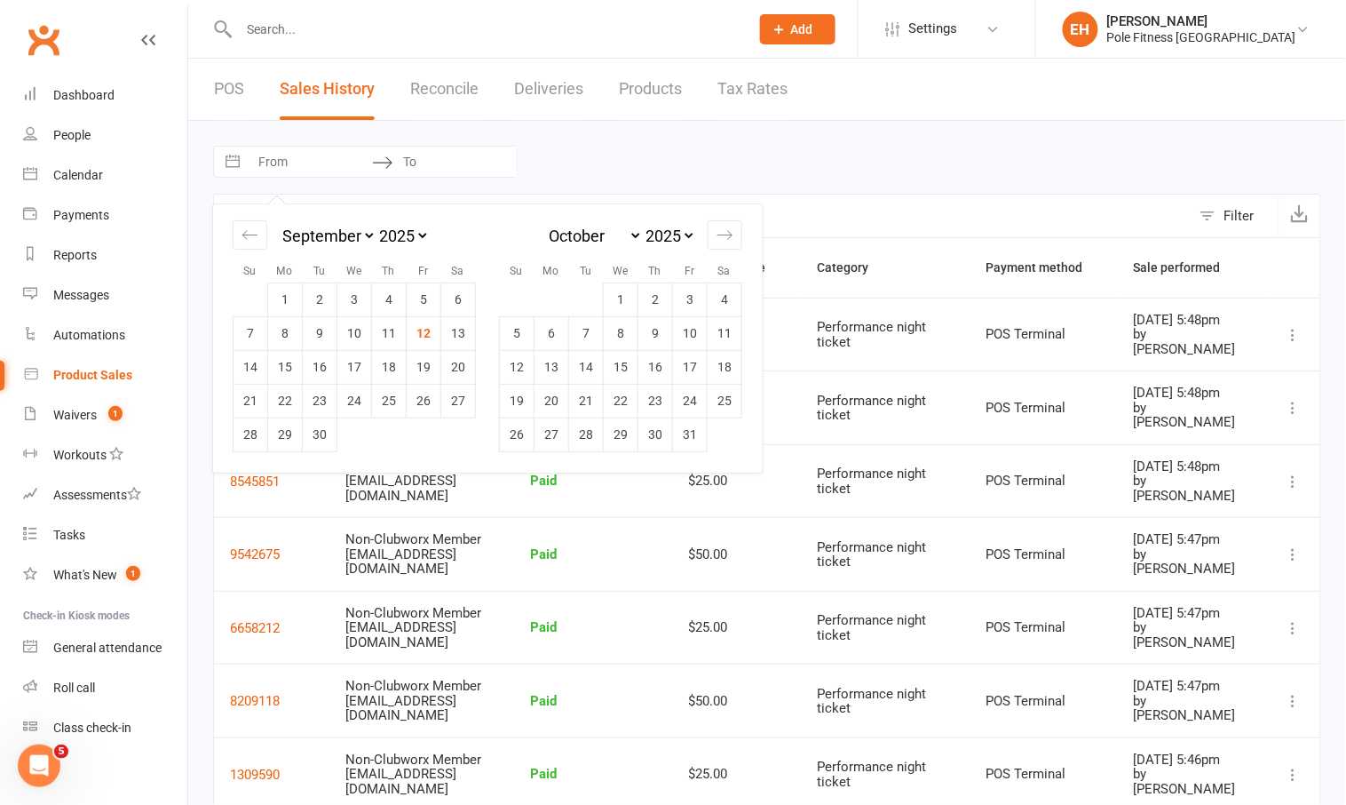
select select "2023"
select select "8"
select select "2023"
select select "9"
select select "2023"
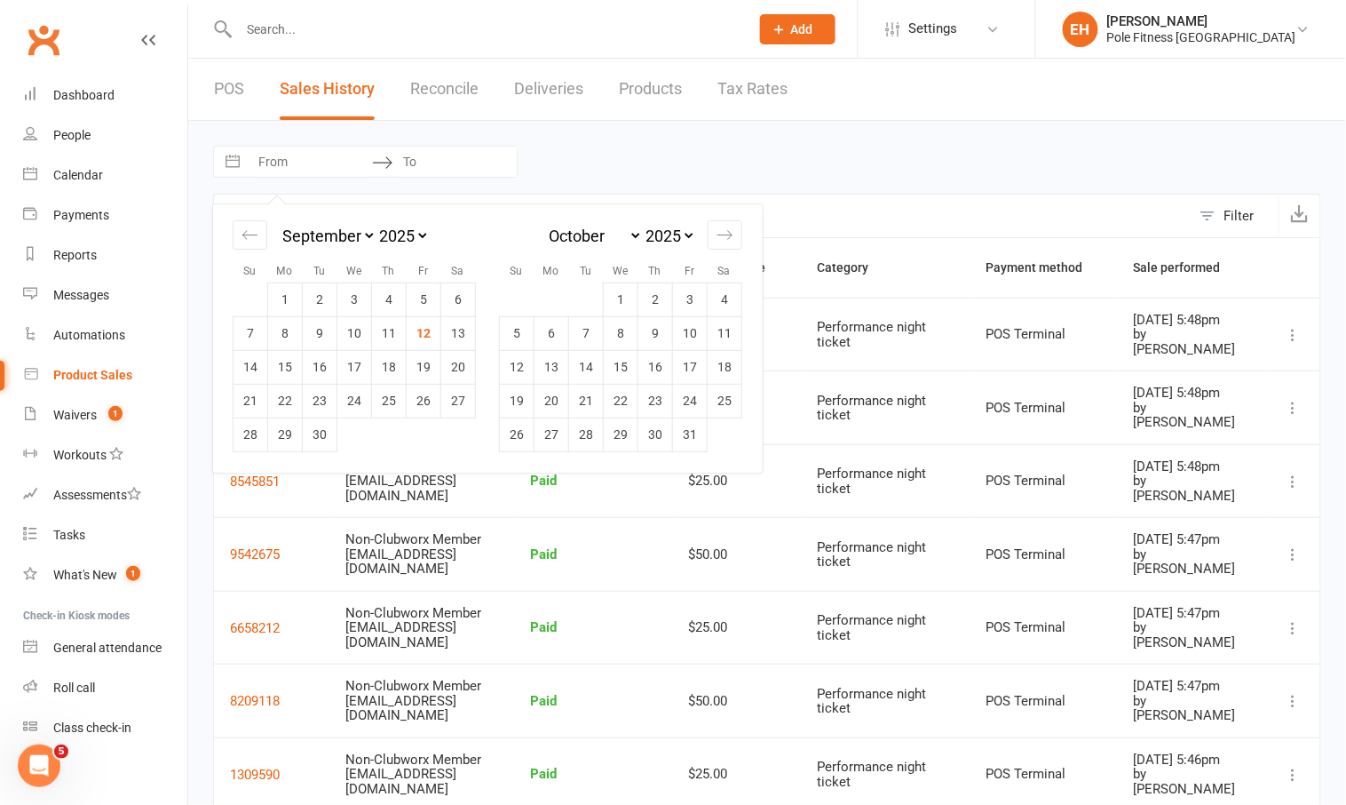
select select "10"
select select "2023"
click at [417, 300] on td "1" at bounding box center [424, 299] width 35 height 34
type input "01 Sep 2023"
click at [682, 241] on select "2035 2034 2033 2032 2031 2030 2029 2028 2027 2026 2025 2024 2023 2022 2021 2020…" at bounding box center [669, 236] width 53 height 20
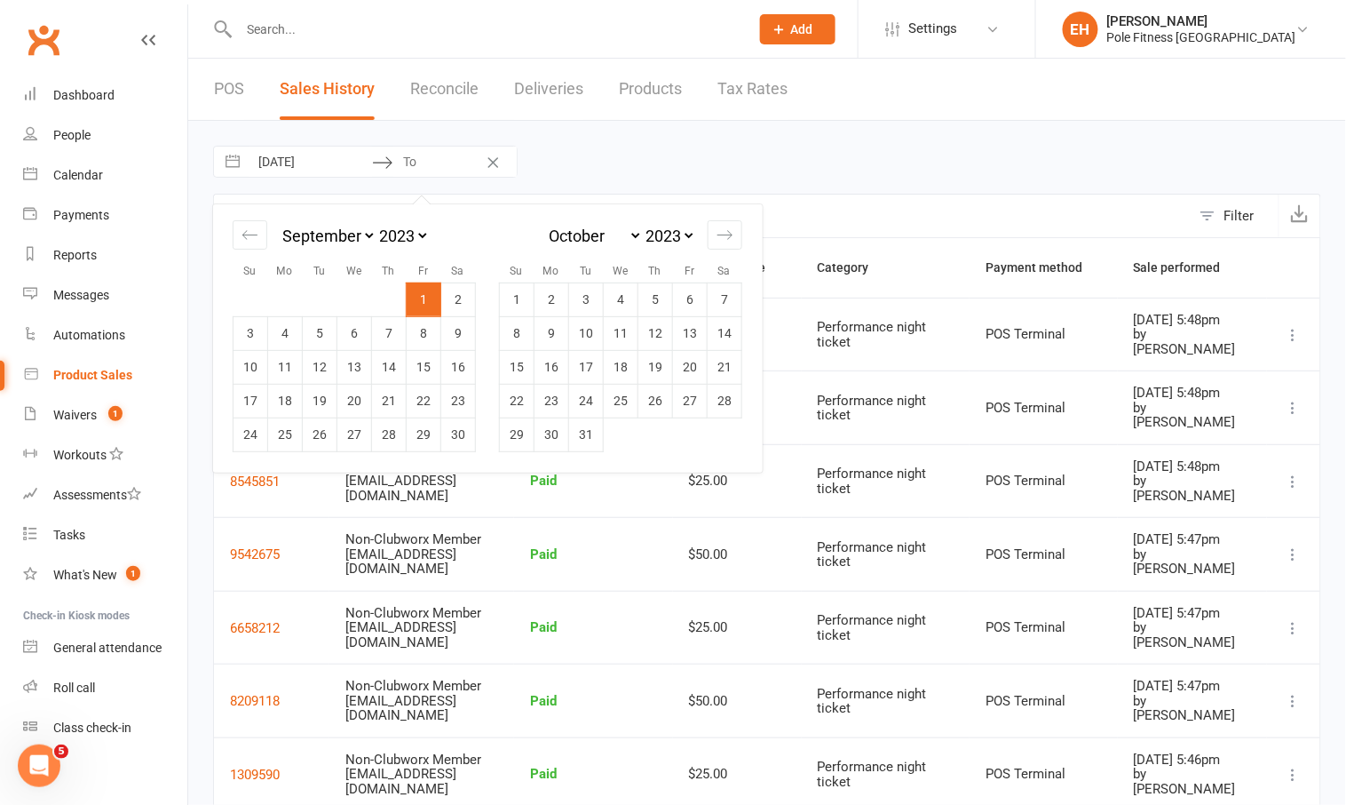
select select "7"
select select "2025"
select select "8"
select select "2025"
select select "9"
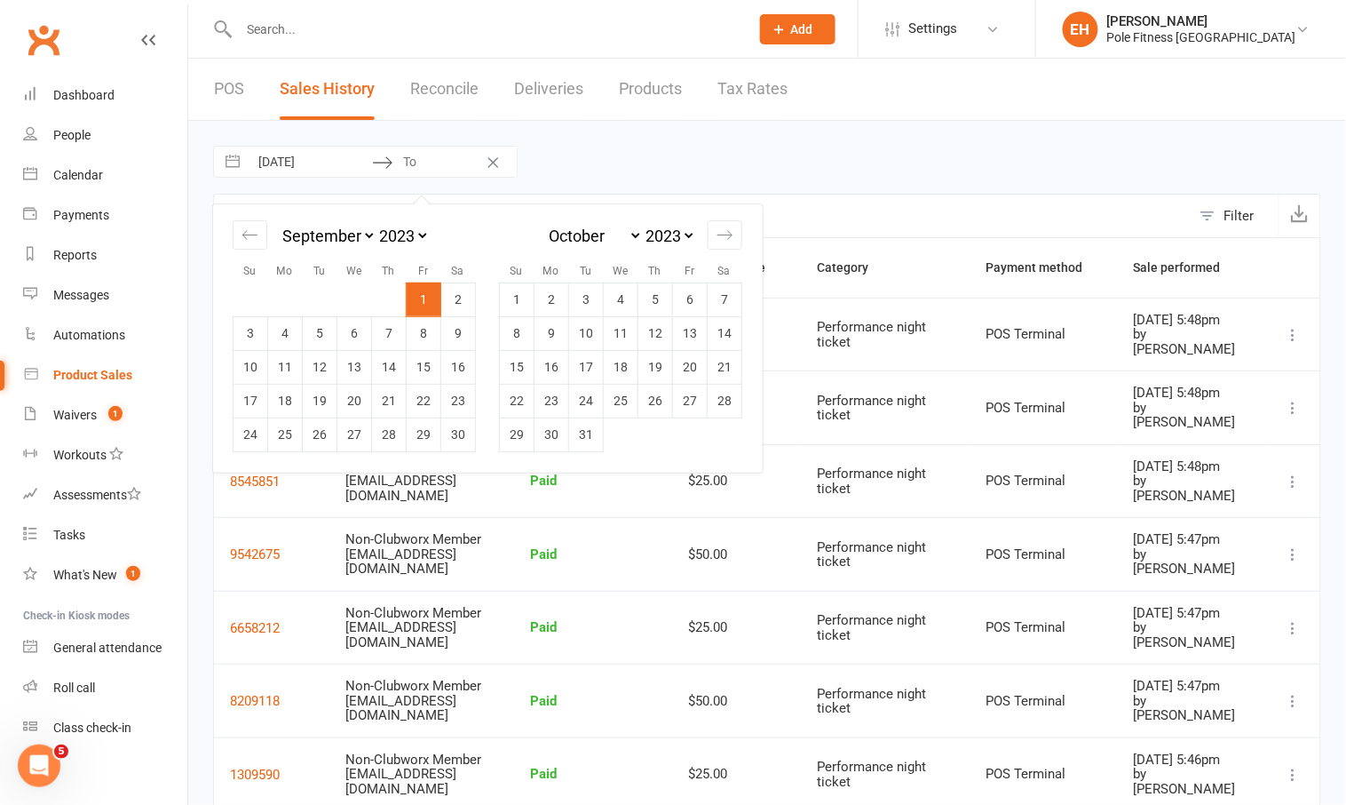
select select "2025"
select select "10"
select select "2025"
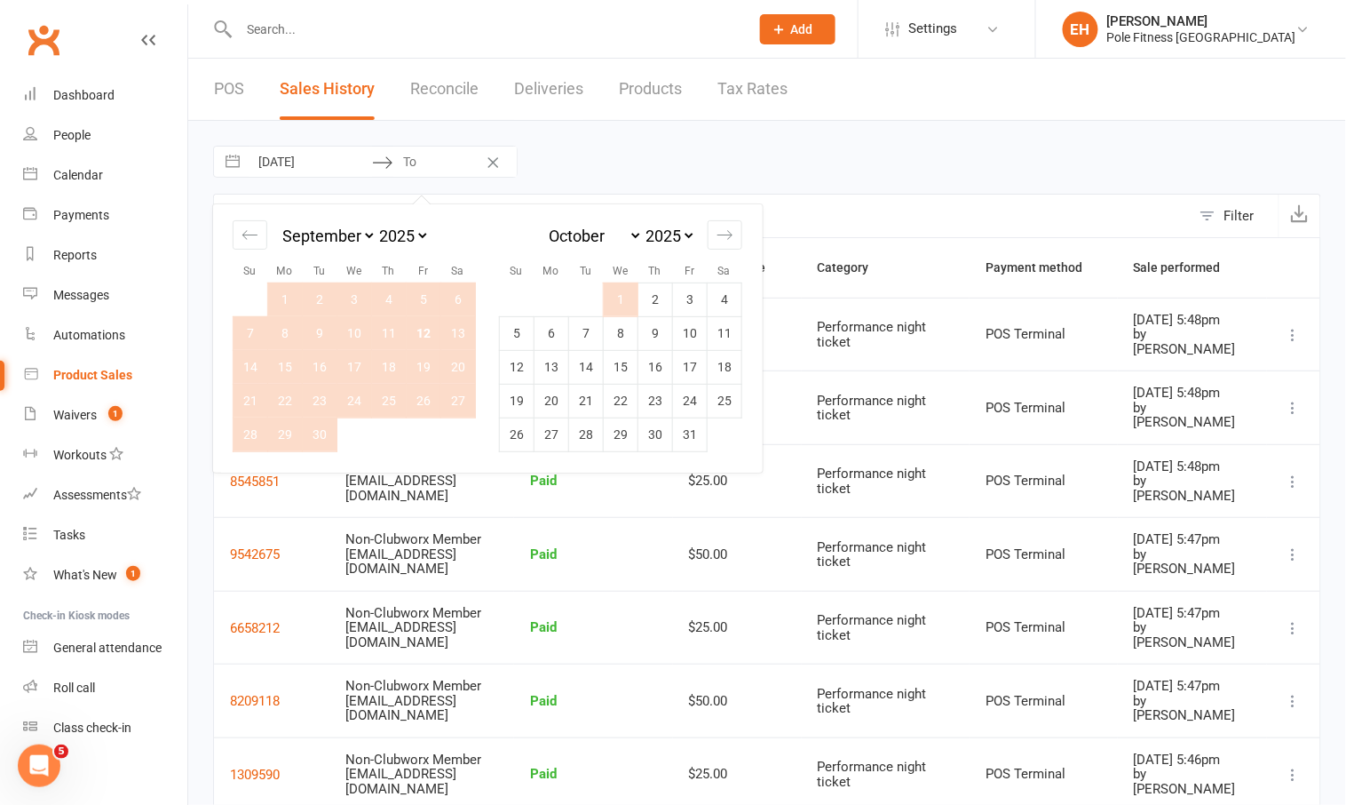
click at [625, 294] on td "1" at bounding box center [621, 299] width 35 height 34
type input "01 Oct 2025"
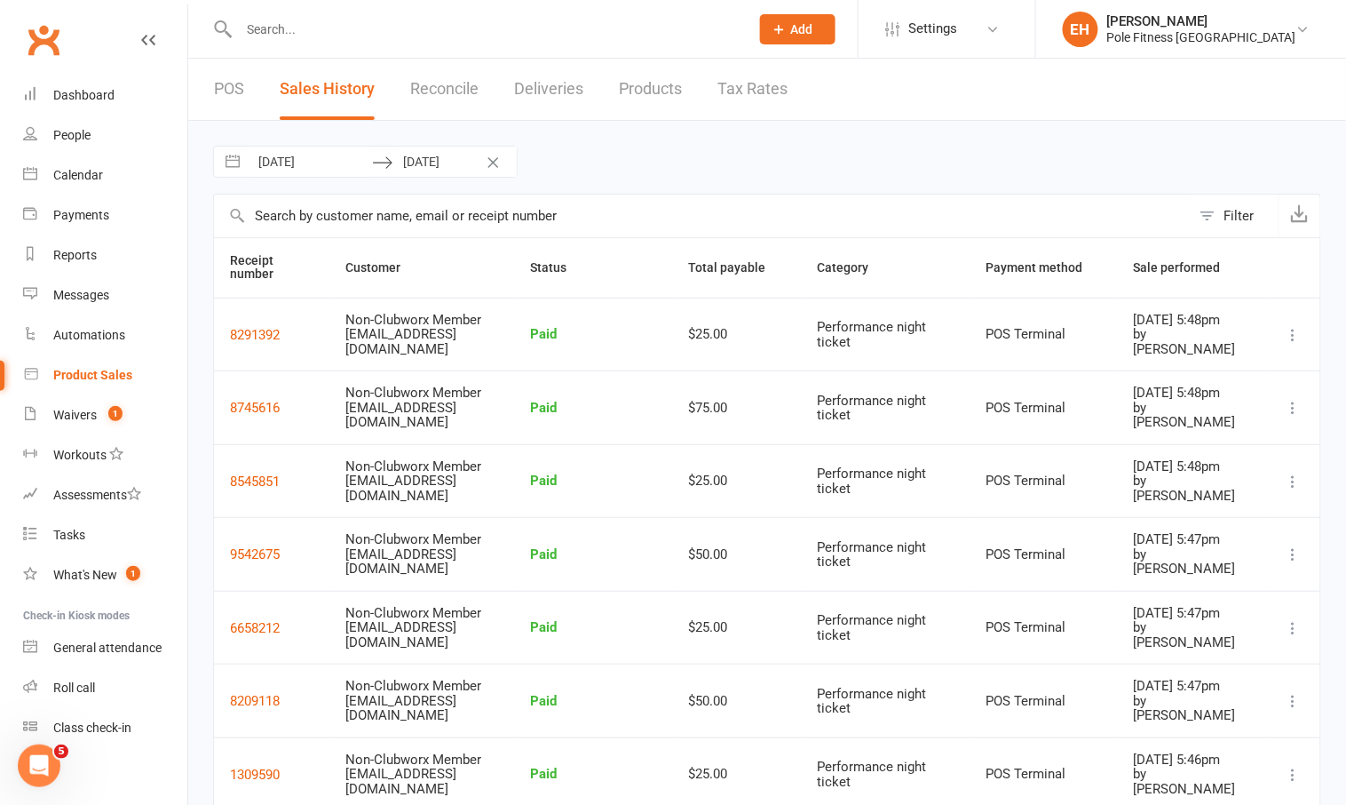
click at [1207, 208] on button "Filter" at bounding box center [1235, 215] width 88 height 43
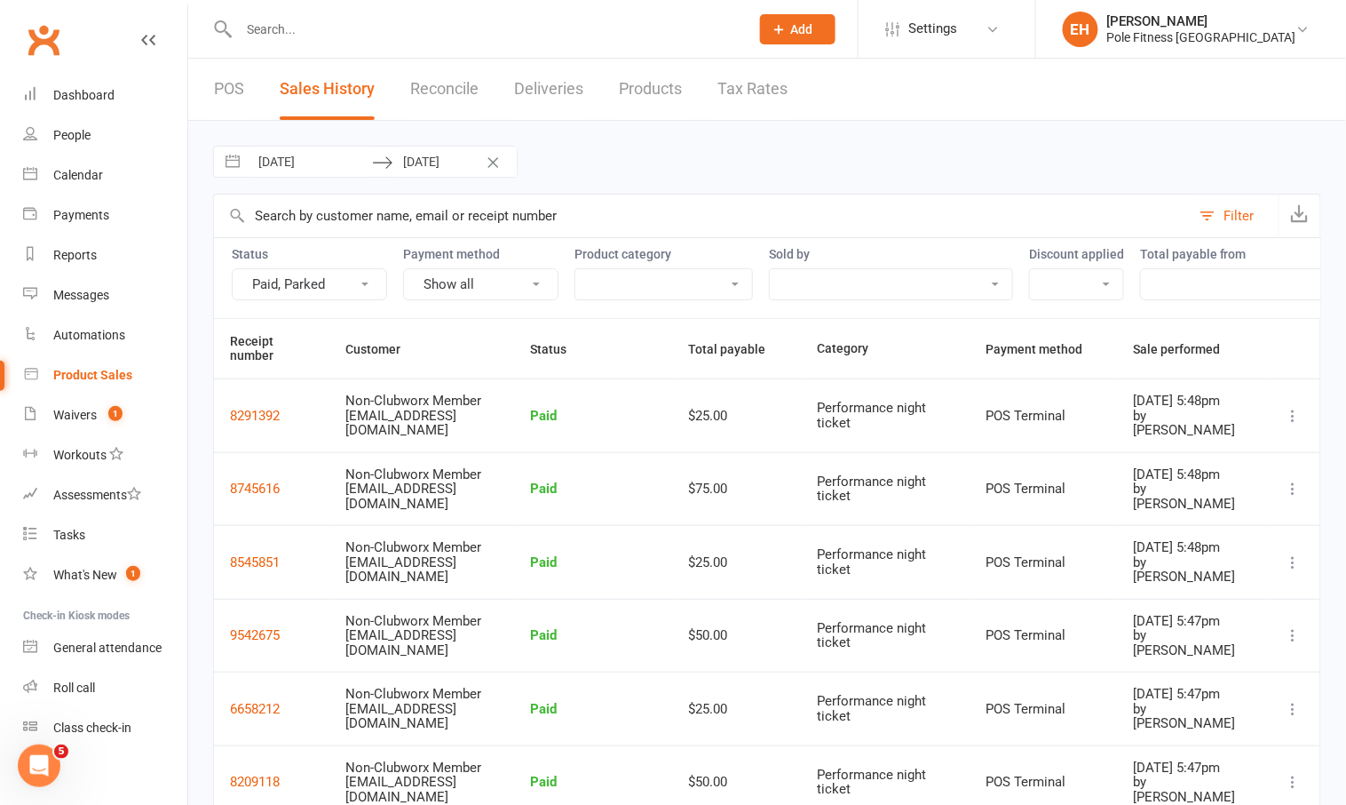
click at [527, 282] on button "Show all" at bounding box center [480, 284] width 155 height 32
click at [672, 285] on select "Body grip Drinks Gift Card Hand grip Performance night ticket Raffle ticket" at bounding box center [663, 284] width 177 height 30
select select "3356"
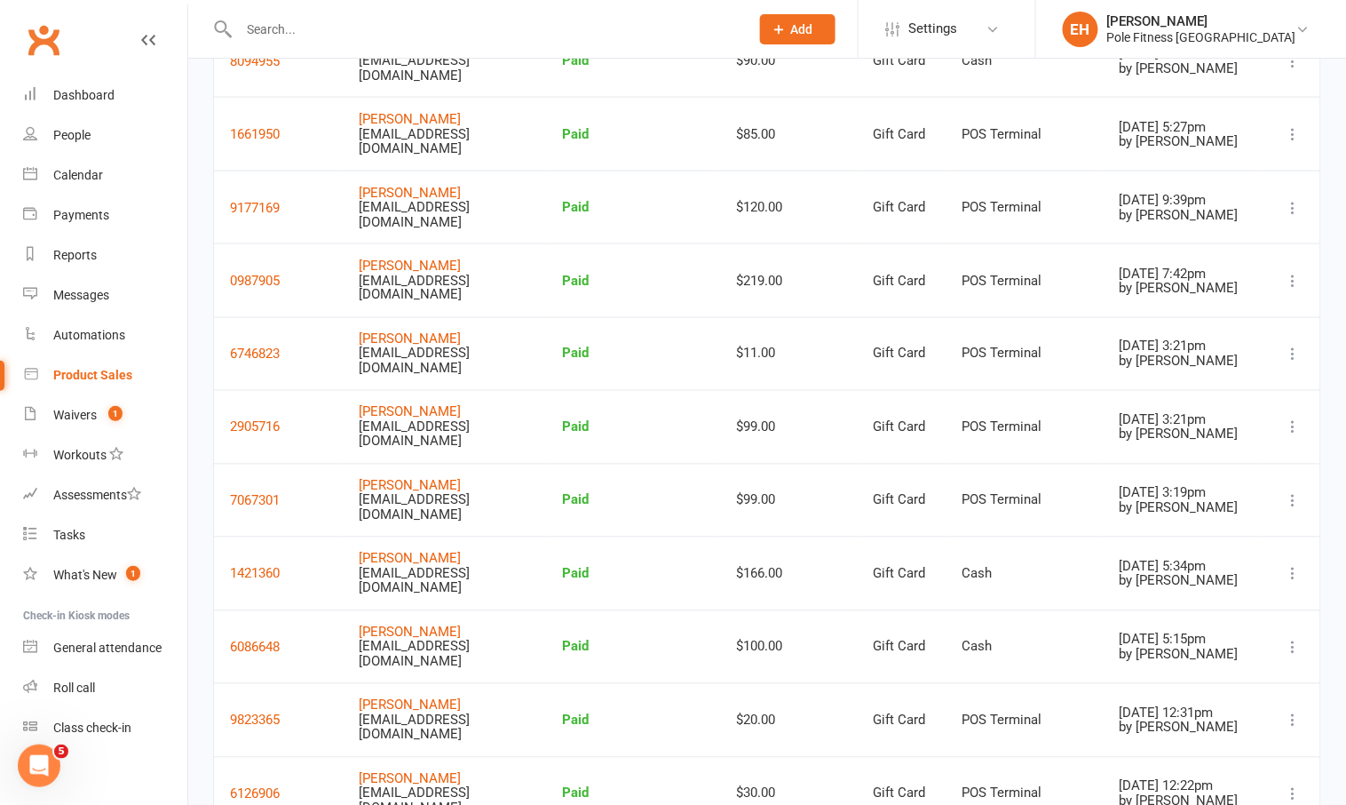
scroll to position [710, 0]
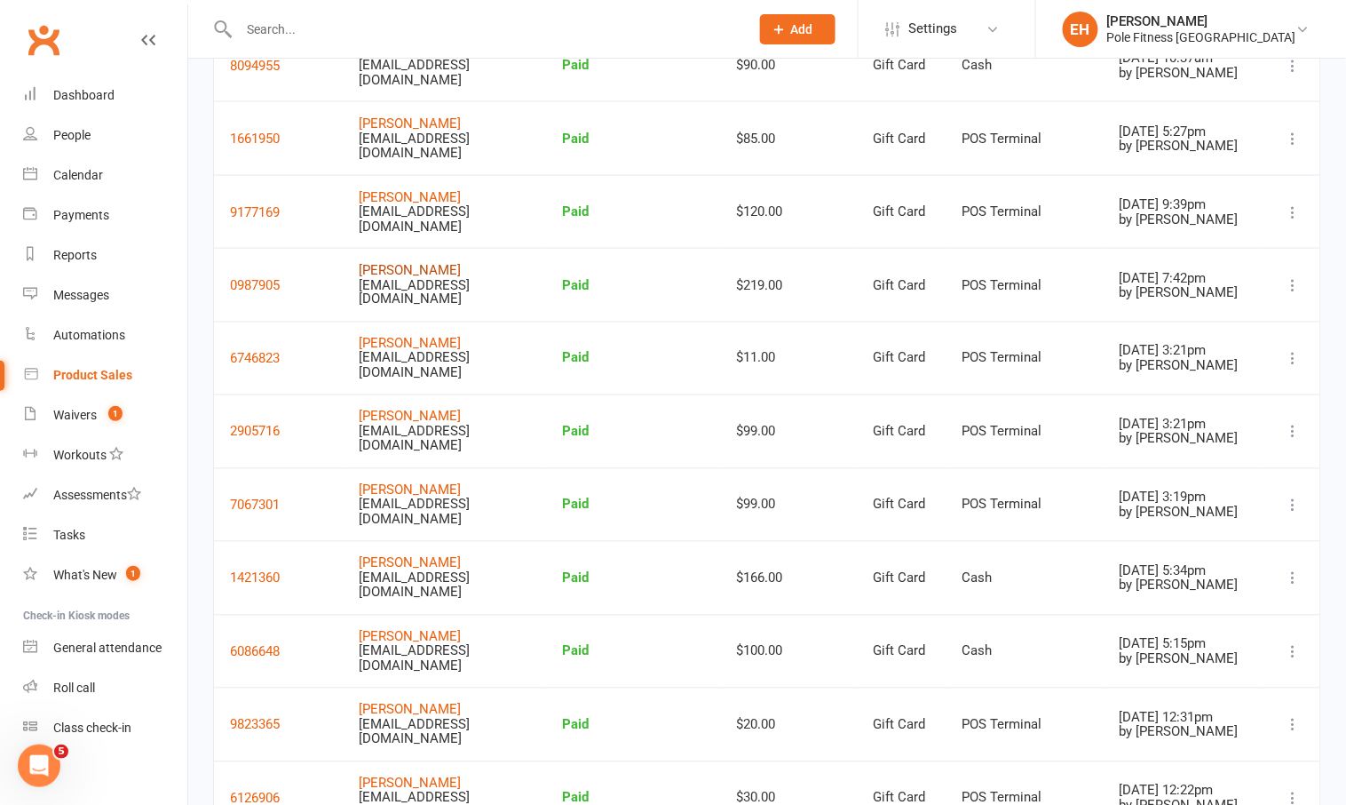
click at [420, 262] on link "Gillian Thompson" at bounding box center [410, 270] width 102 height 16
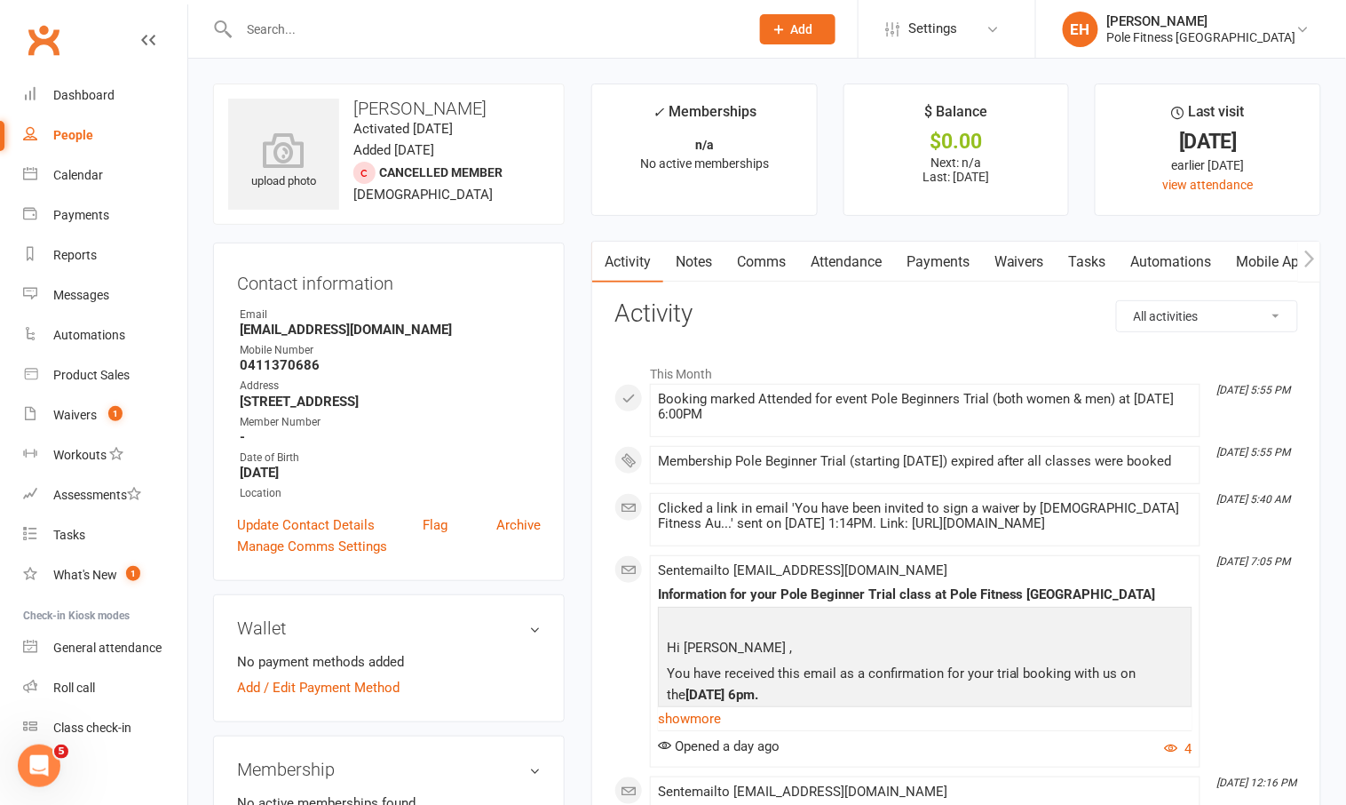
click at [946, 255] on link "Payments" at bounding box center [938, 262] width 88 height 41
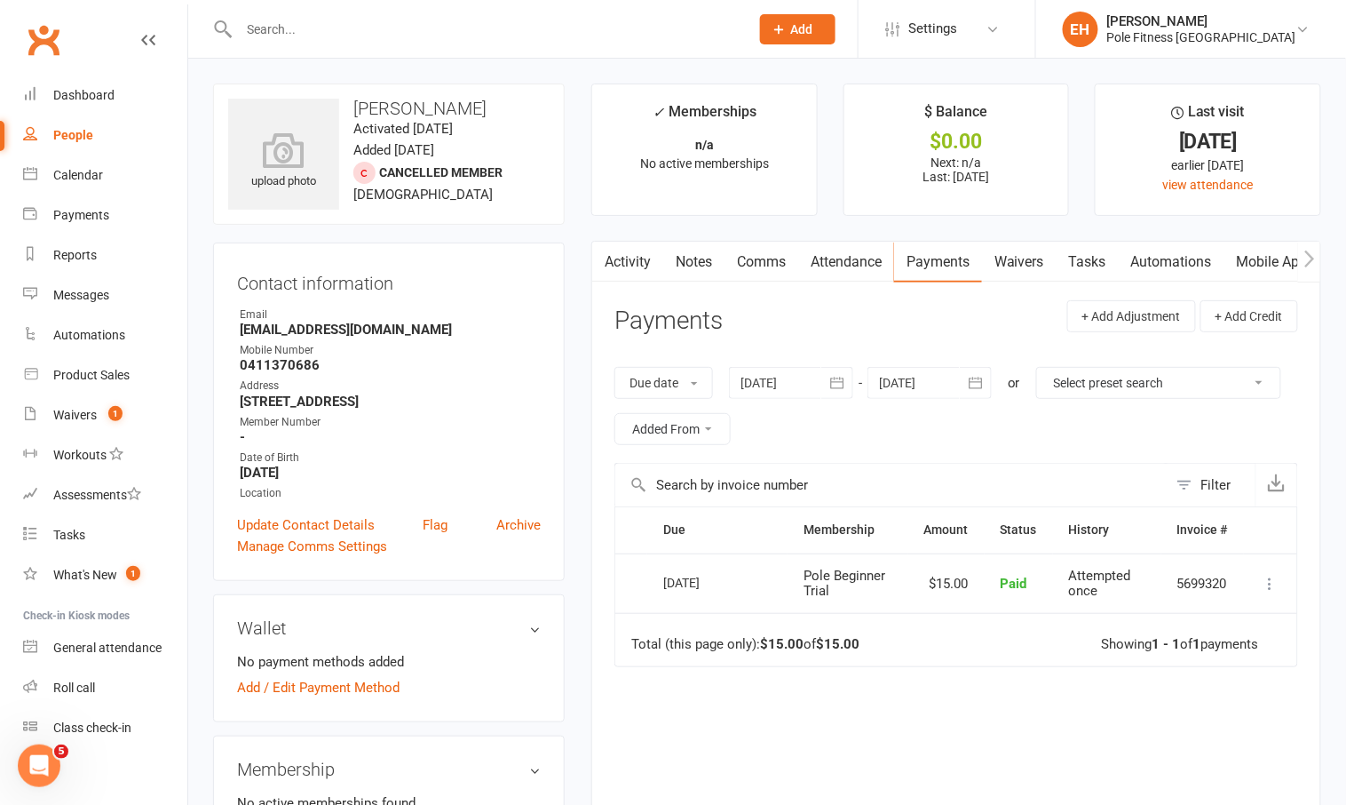
click at [843, 378] on icon "button" at bounding box center [838, 383] width 18 height 18
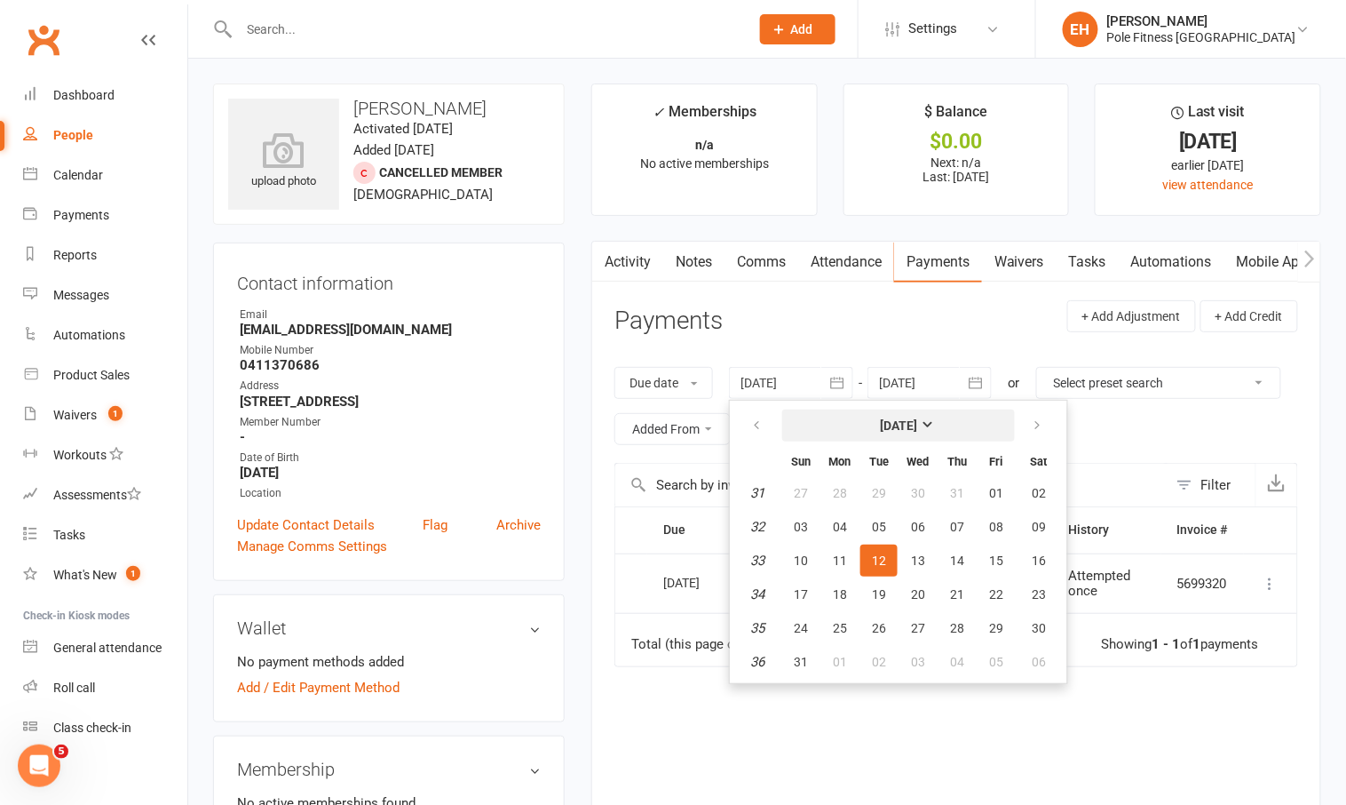
click at [917, 418] on strong "August 2025" at bounding box center [898, 425] width 37 height 14
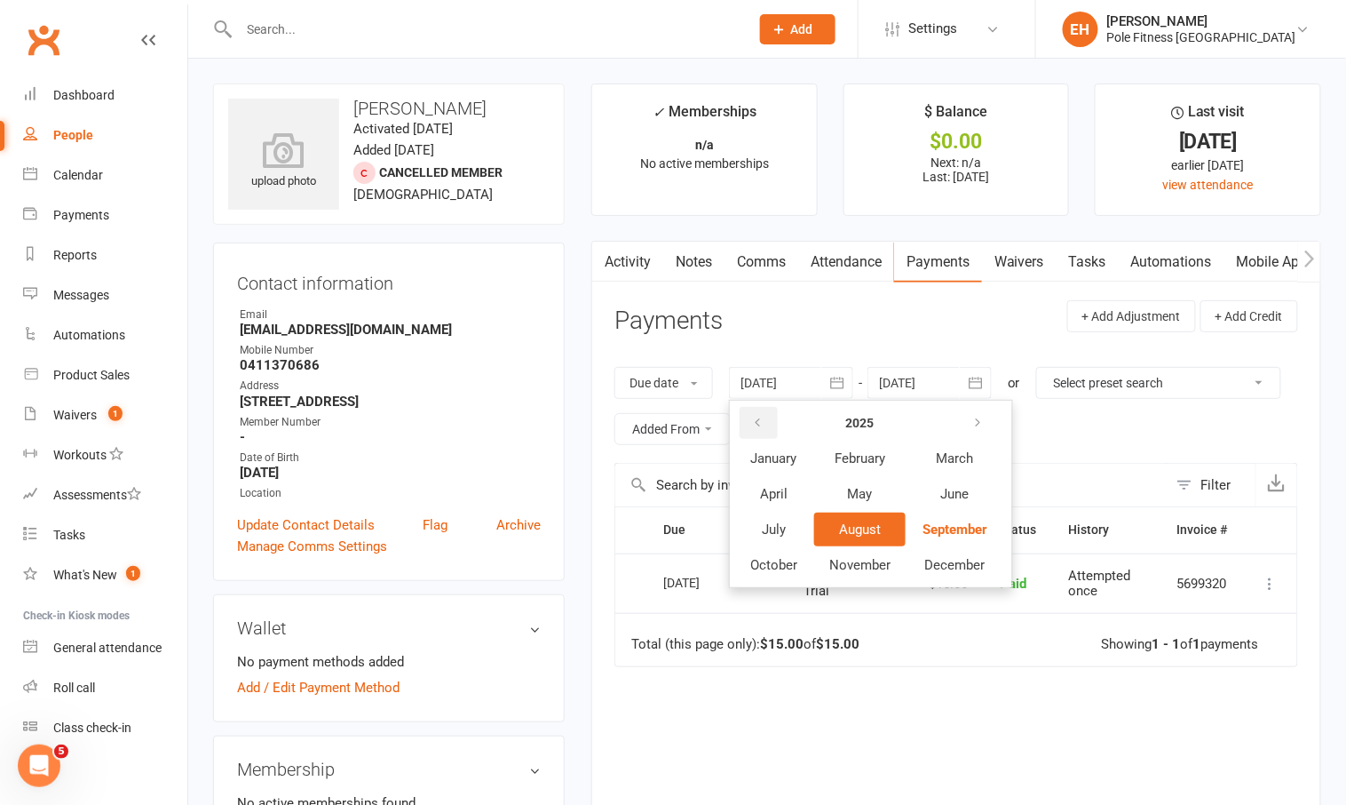
click at [761, 421] on icon "button" at bounding box center [757, 423] width 12 height 14
click at [783, 457] on span "January" at bounding box center [774, 458] width 46 height 16
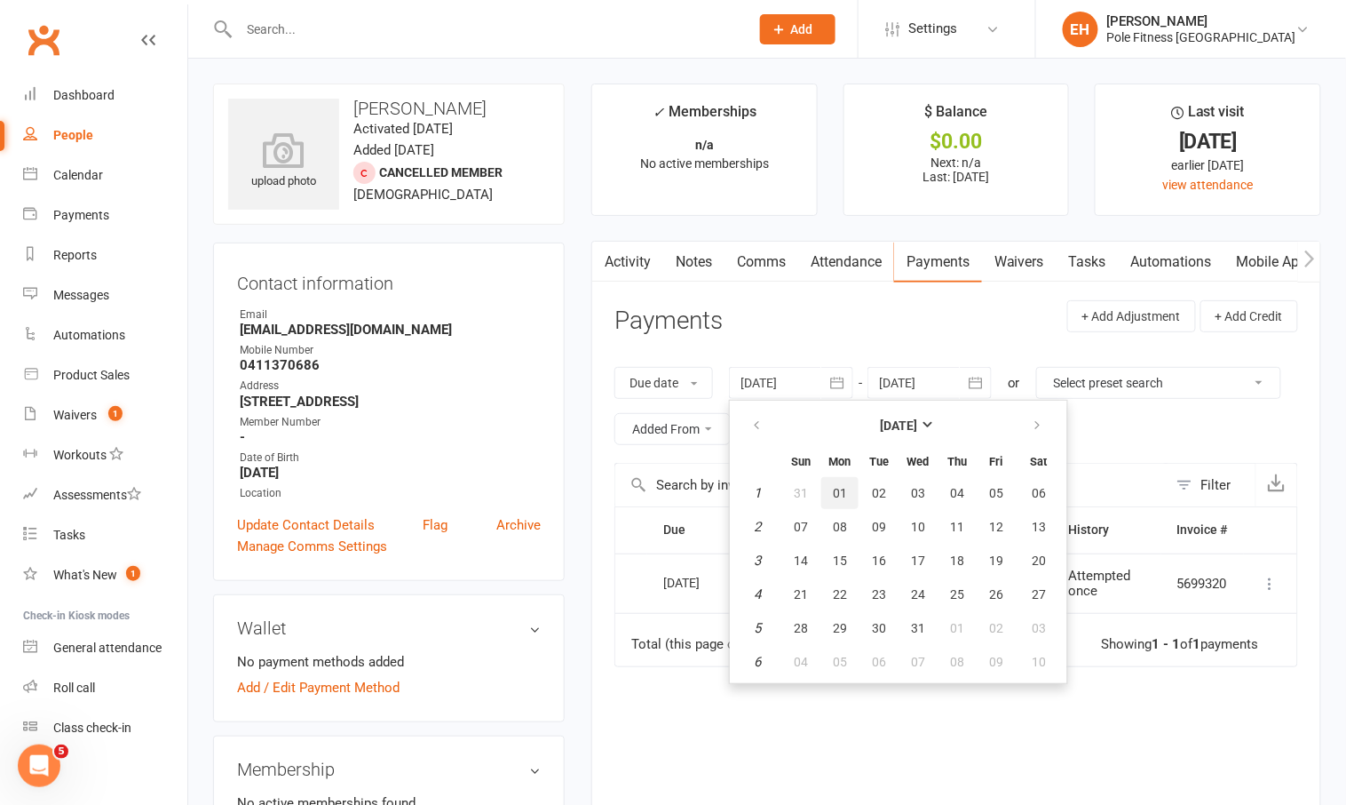
click at [843, 486] on span "01" at bounding box center [840, 493] width 14 height 14
type input "01 Jan 2024"
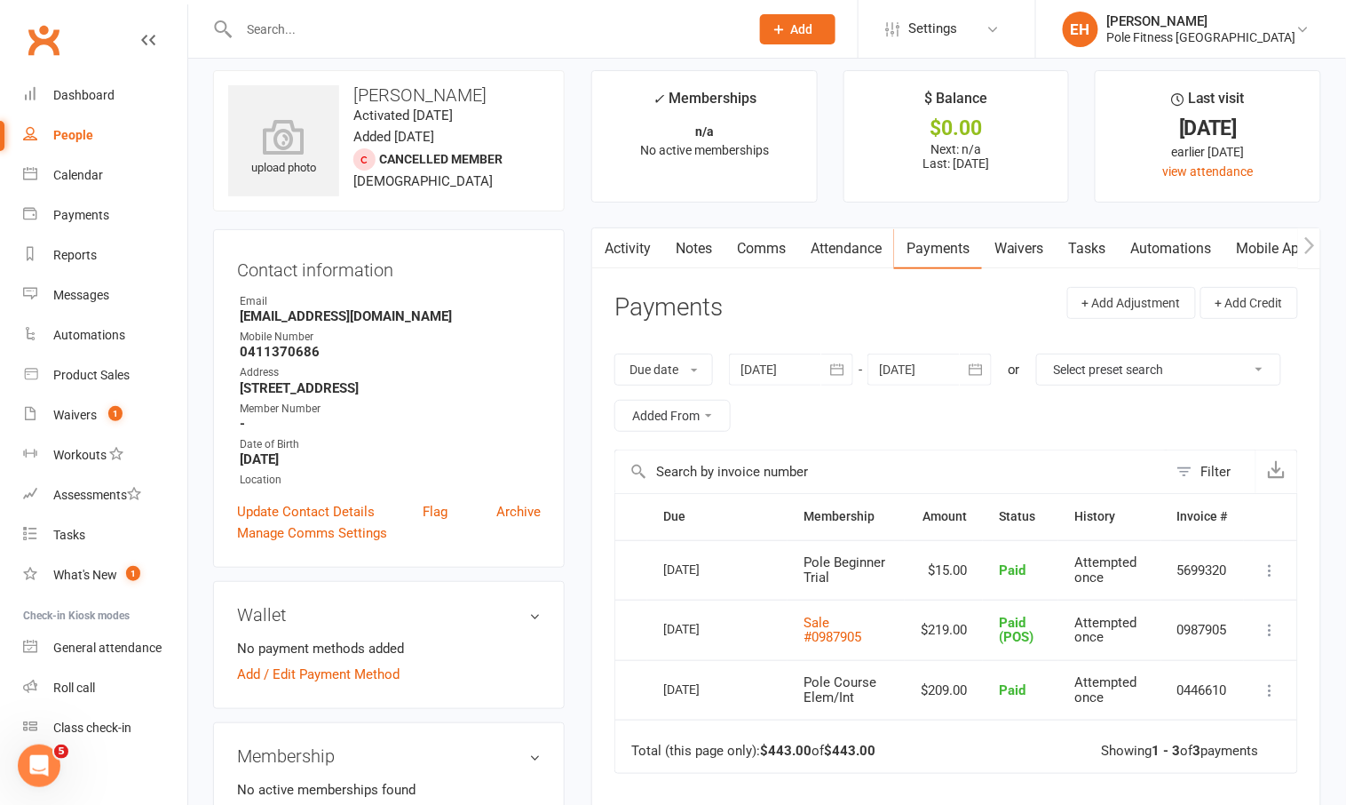
scroll to position [9, 0]
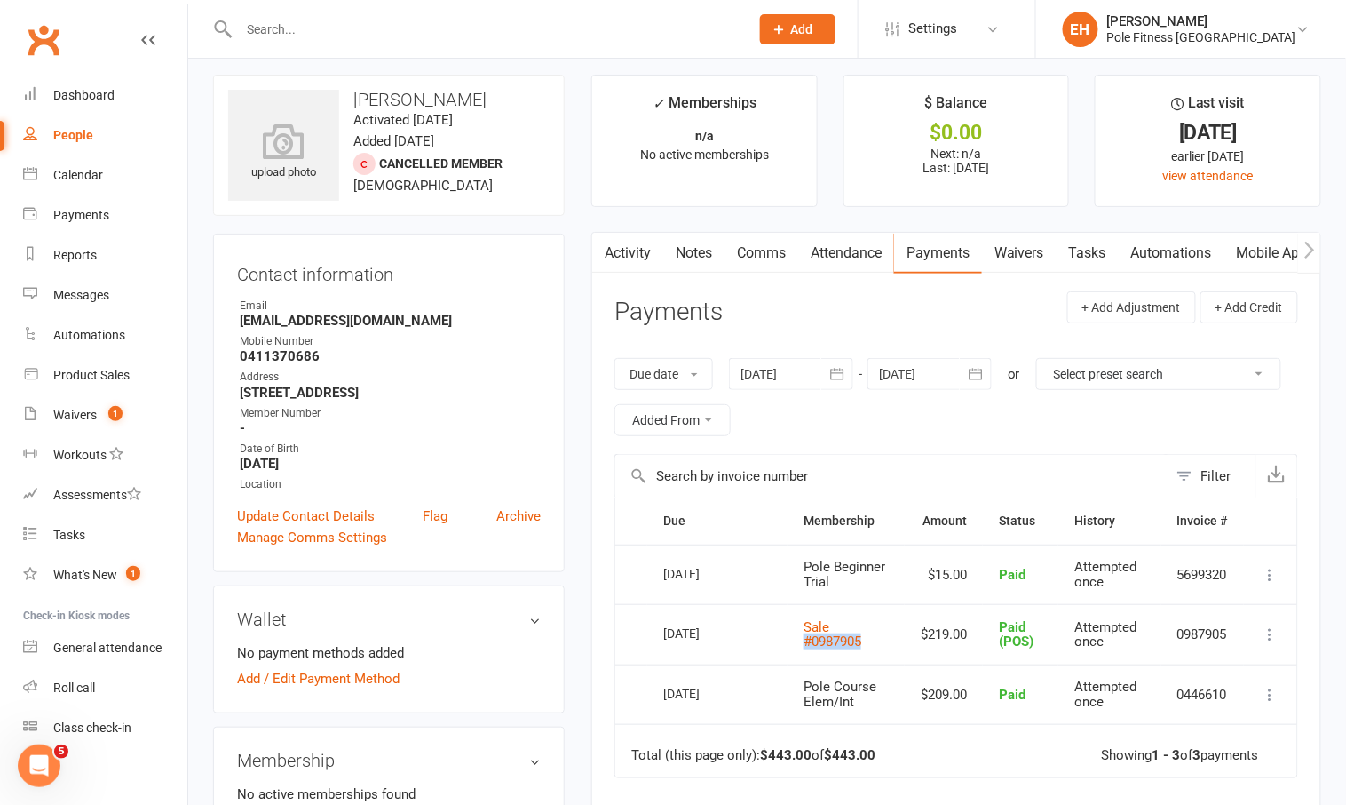
drag, startPoint x: 869, startPoint y: 634, endPoint x: 797, endPoint y: 635, distance: 71.9
click at [797, 635] on td "Sale #0987905" at bounding box center [846, 634] width 117 height 60
copy link "#0987905"
click at [1312, 250] on icon "button" at bounding box center [1310, 249] width 10 height 17
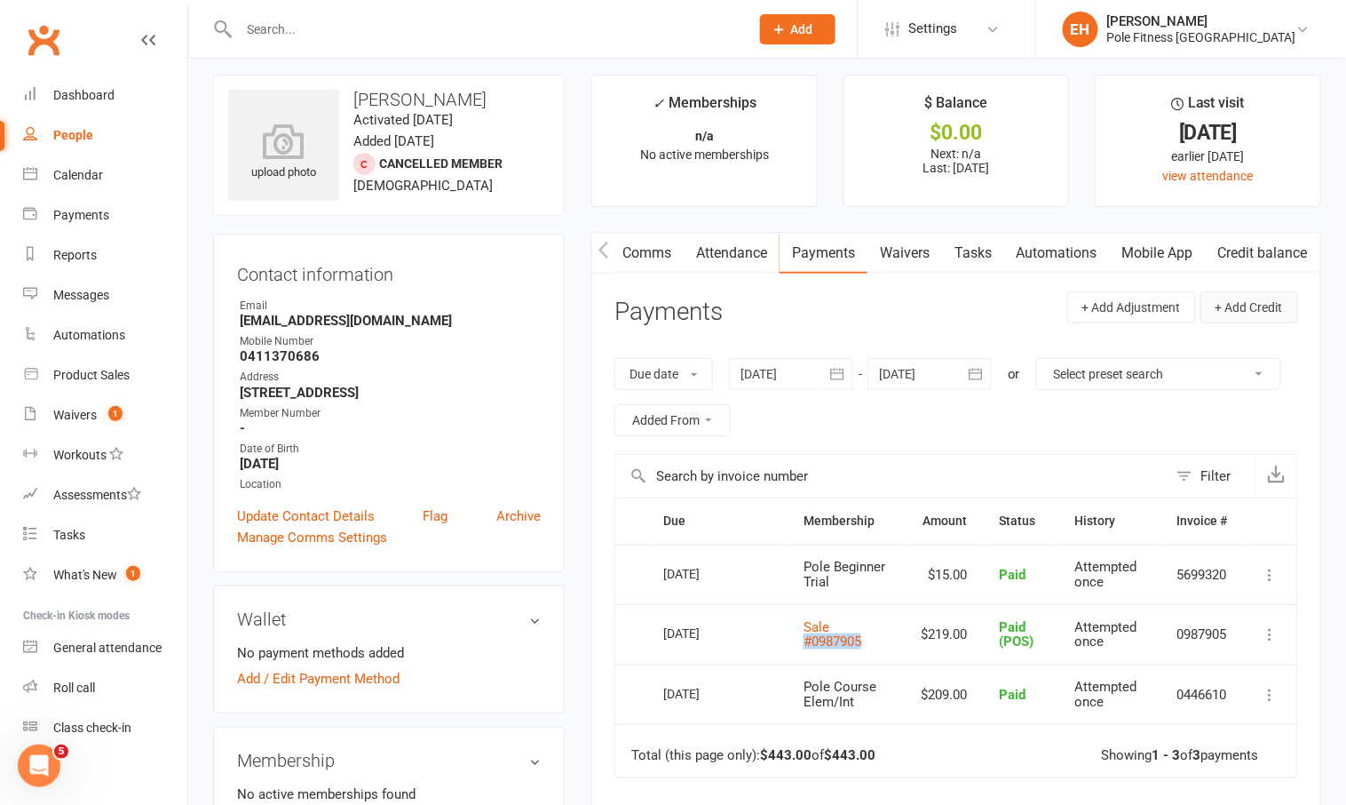
click at [1244, 305] on button "+ Add Credit" at bounding box center [1250, 307] width 98 height 32
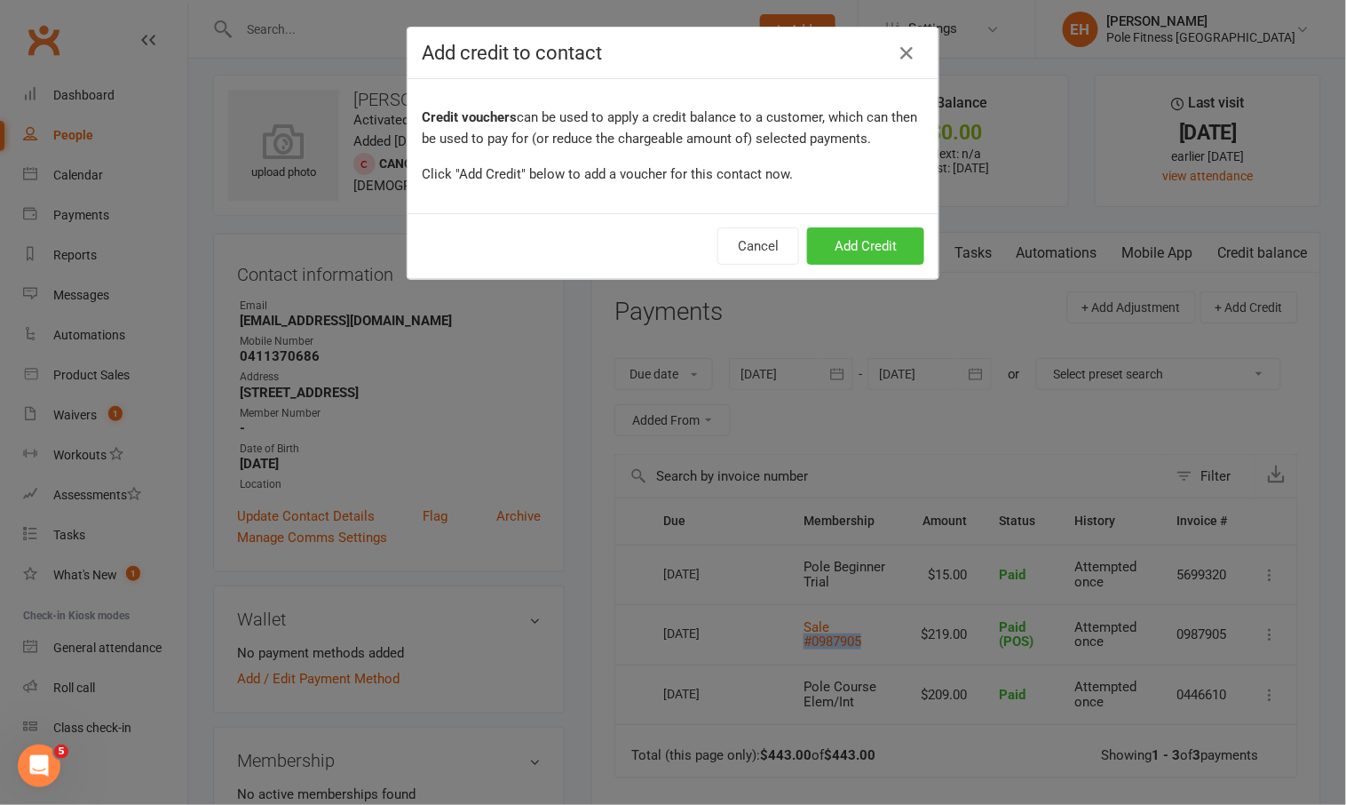
click at [867, 234] on button "Add Credit" at bounding box center [865, 245] width 117 height 37
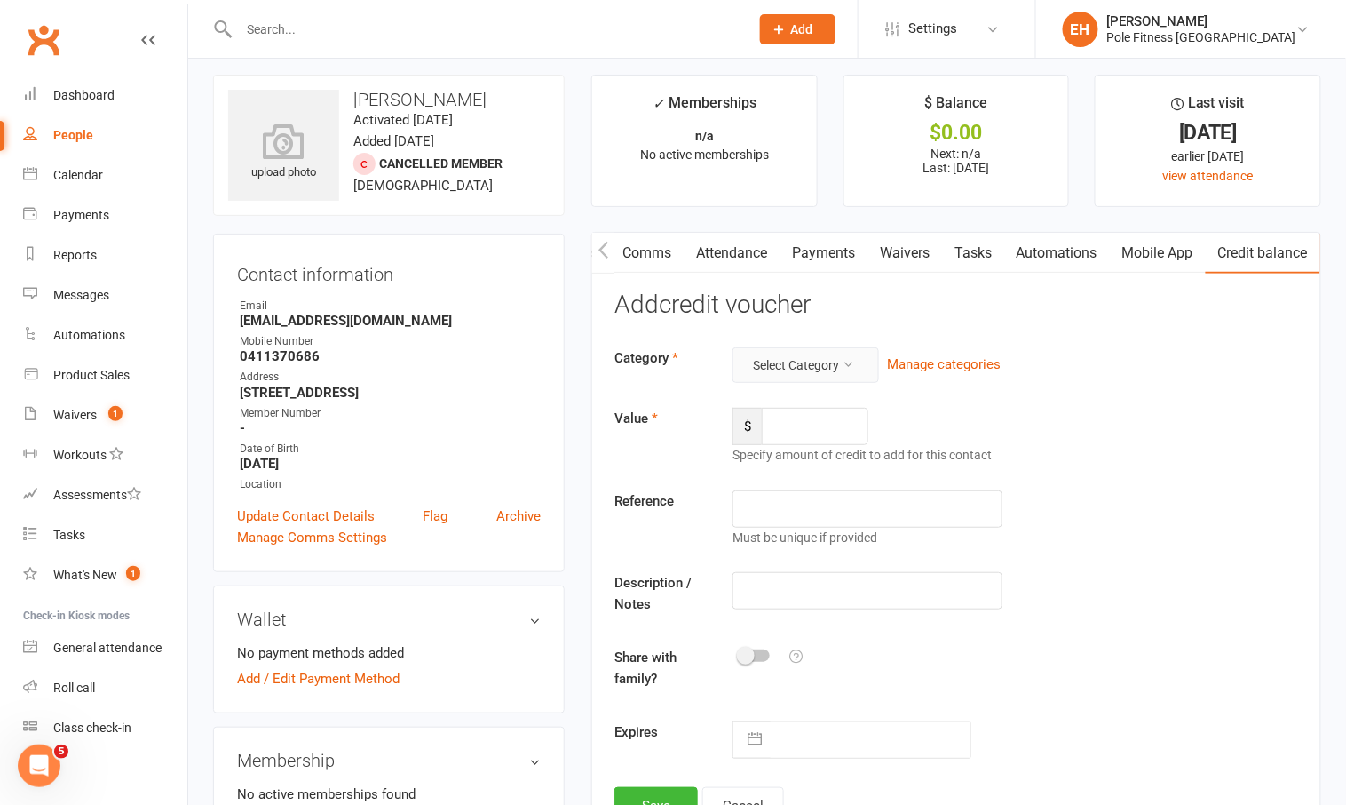
click at [823, 377] on button "Select Category" at bounding box center [806, 365] width 147 height 36
click at [762, 505] on link "Gift Certificate" at bounding box center [791, 512] width 178 height 36
click at [795, 422] on input "number" at bounding box center [815, 426] width 107 height 37
type input "219"
click at [794, 501] on input "text" at bounding box center [867, 508] width 269 height 37
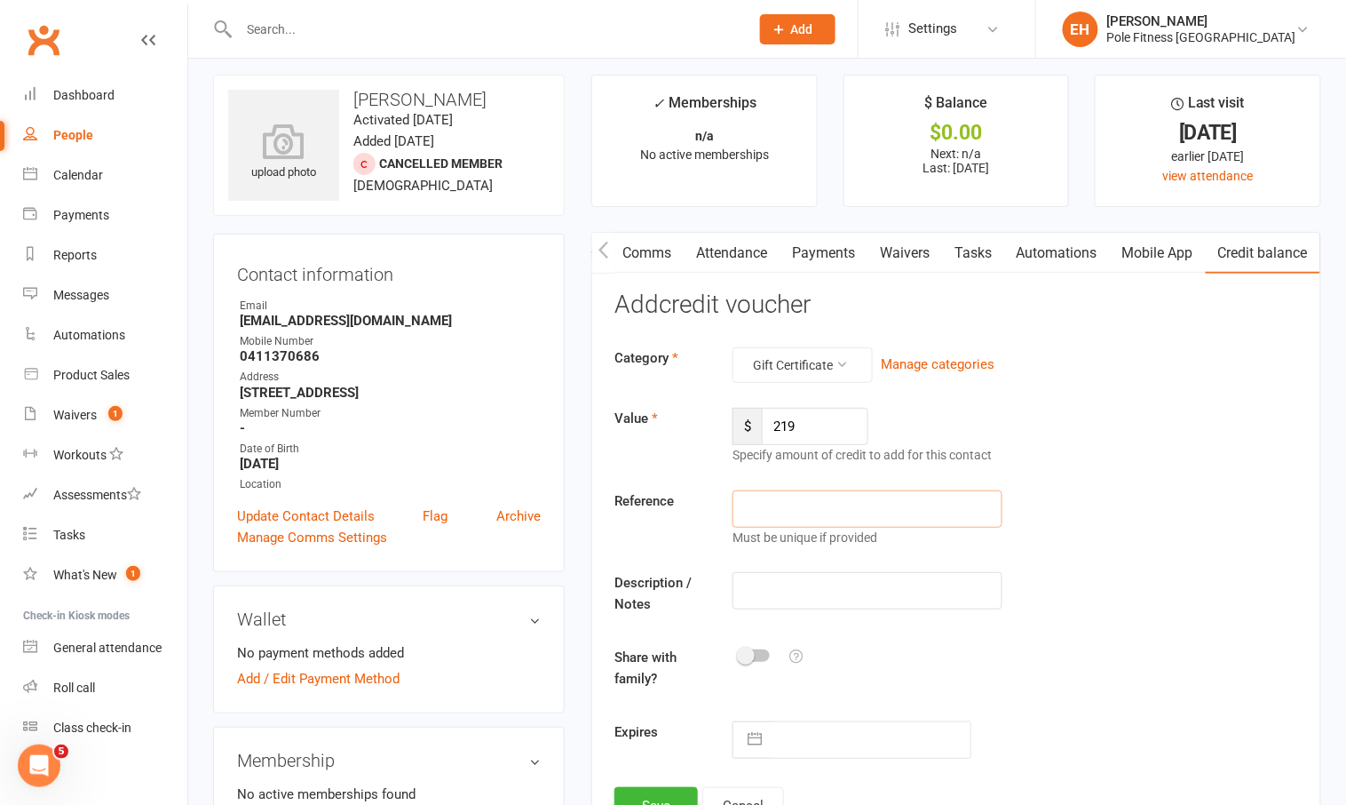
paste input "#0987905"
type input "#0987905"
click at [785, 596] on input "text" at bounding box center [867, 590] width 269 height 37
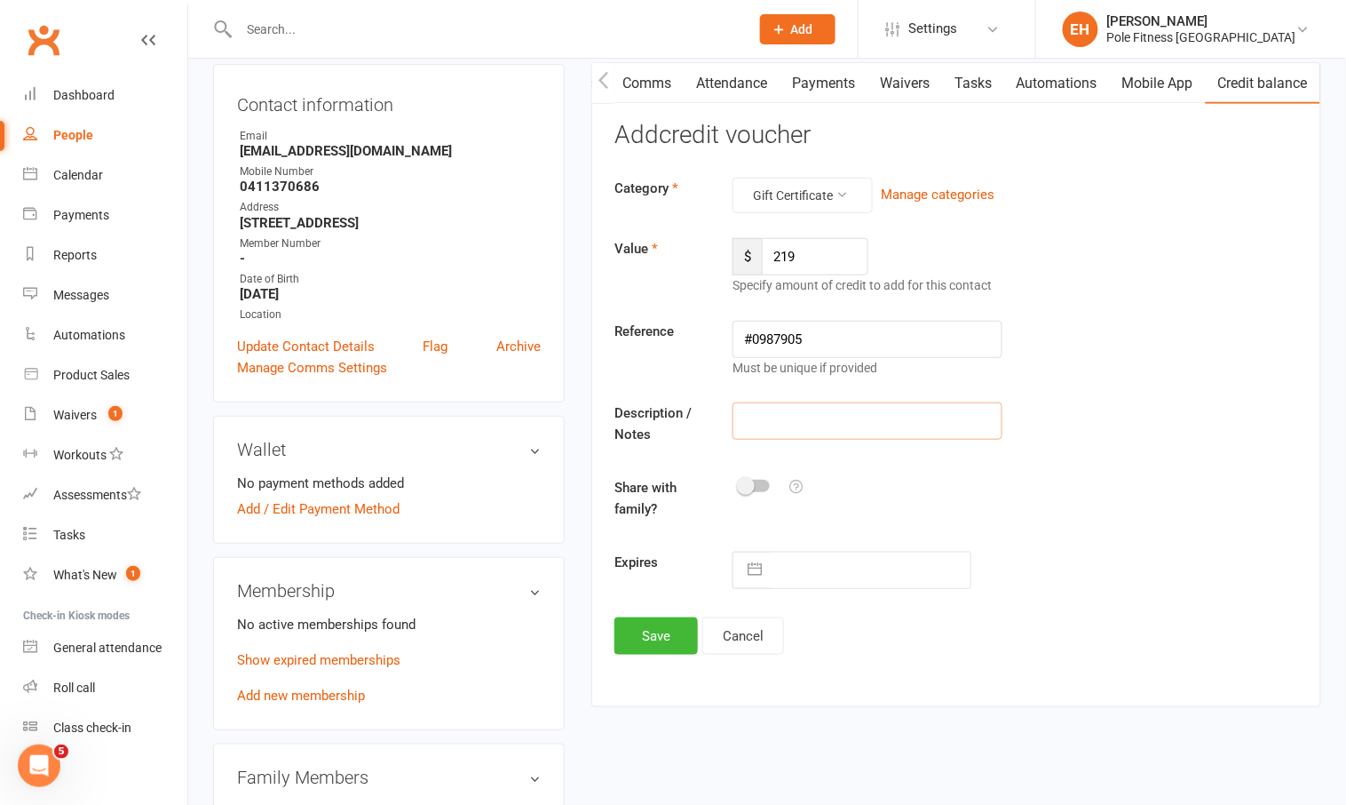
scroll to position [179, 0]
click at [654, 627] on button "Save" at bounding box center [656, 634] width 83 height 37
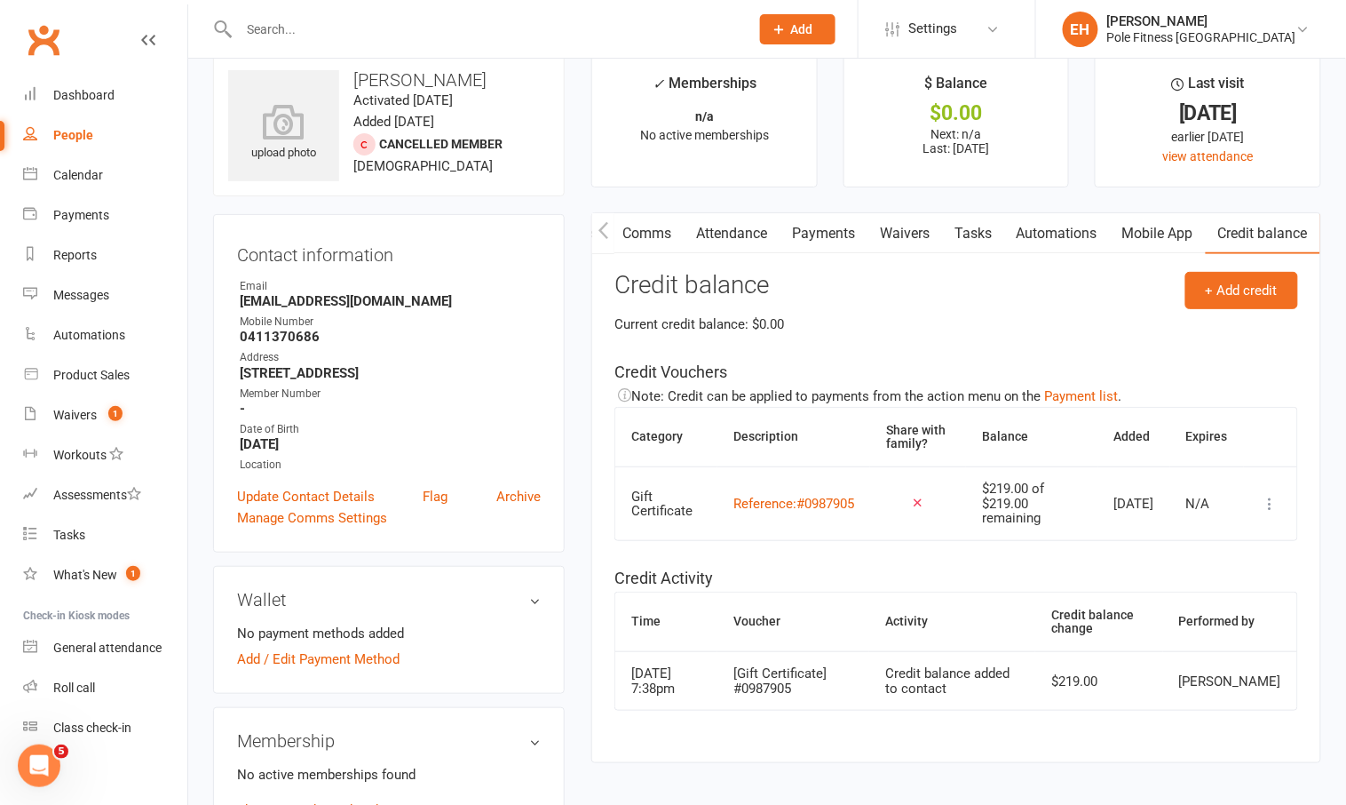
scroll to position [0, 0]
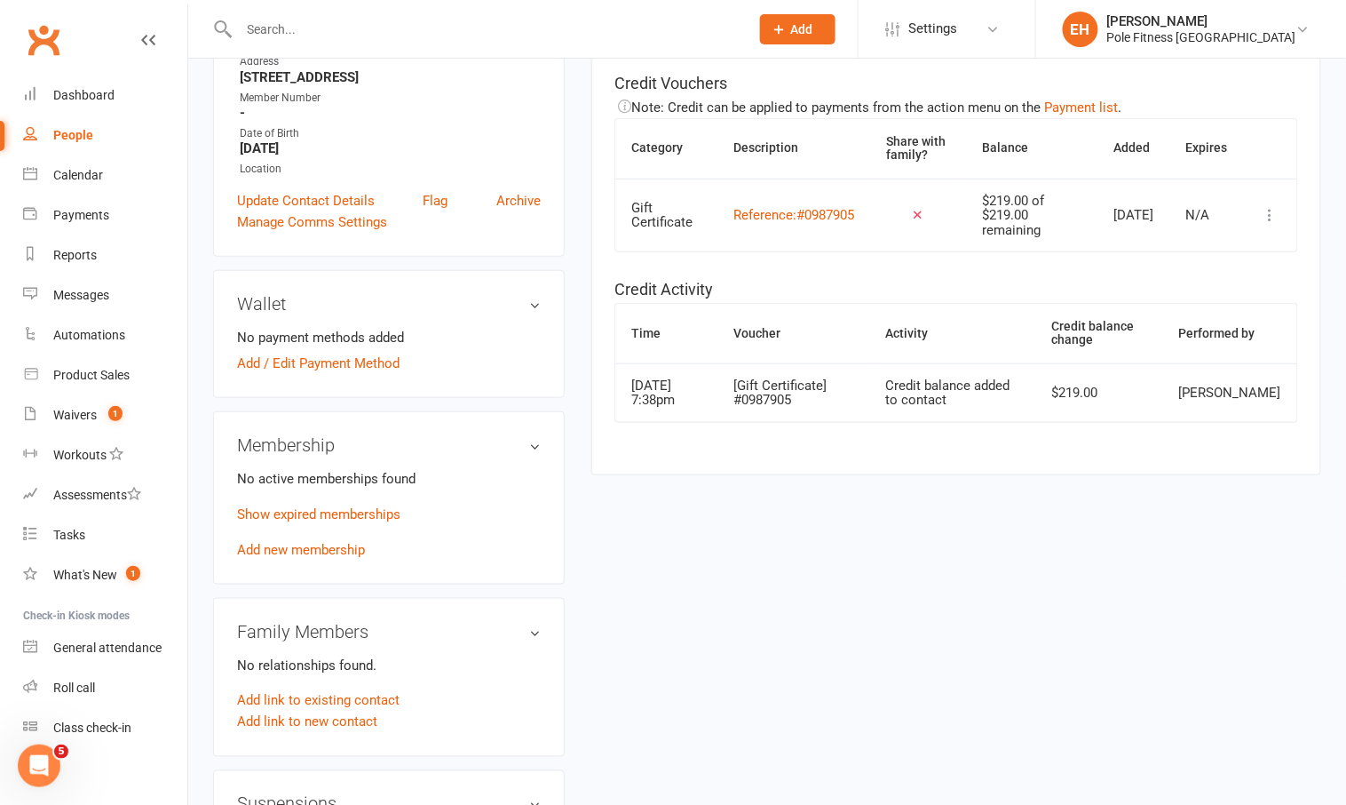
scroll to position [359, 0]
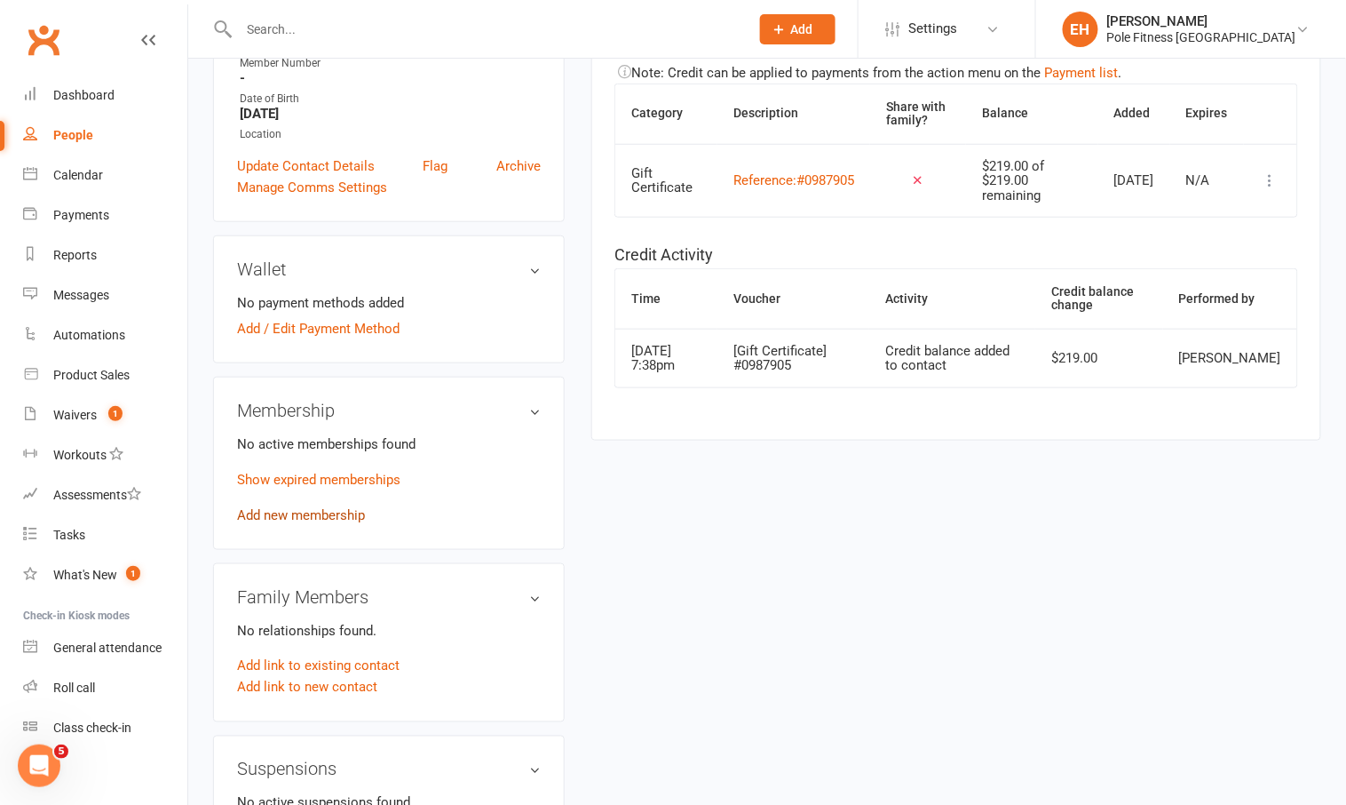
click at [314, 509] on link "Add new membership" at bounding box center [301, 515] width 128 height 16
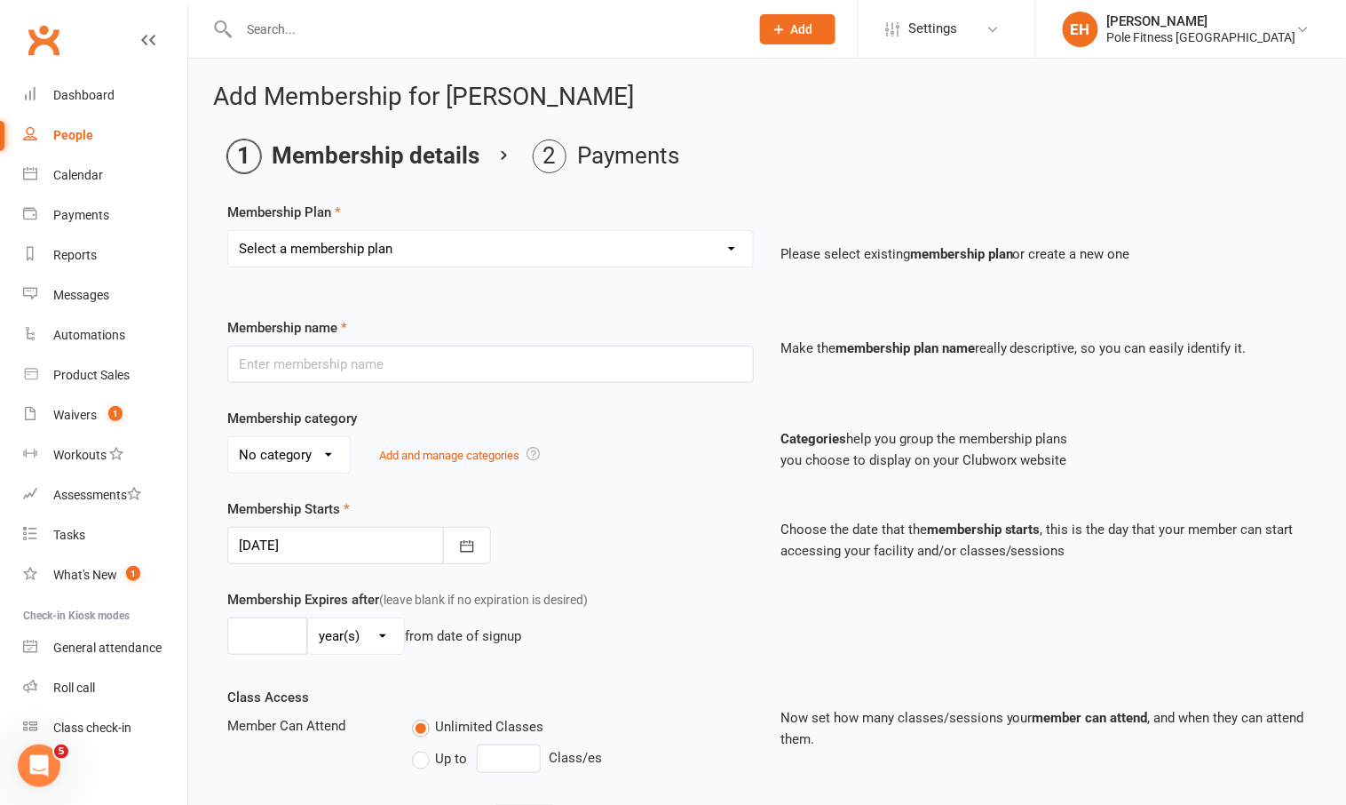
click at [511, 242] on select "Select a membership plan Create new Membership Plan Pole Course Advanced Casual…" at bounding box center [490, 249] width 525 height 36
select select "3"
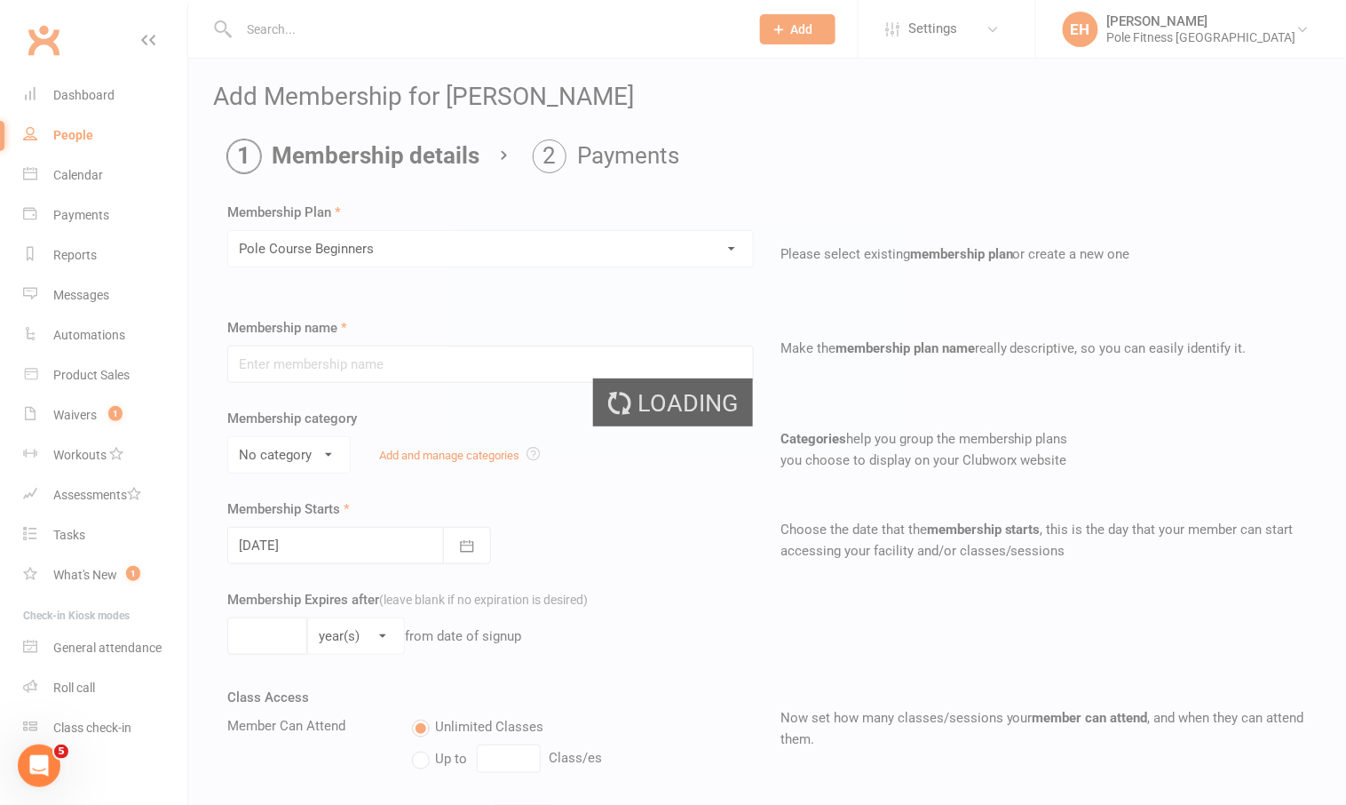
type input "Pole Course Beginners"
select select "1"
type input "[DATE]"
type input "6"
select select "1"
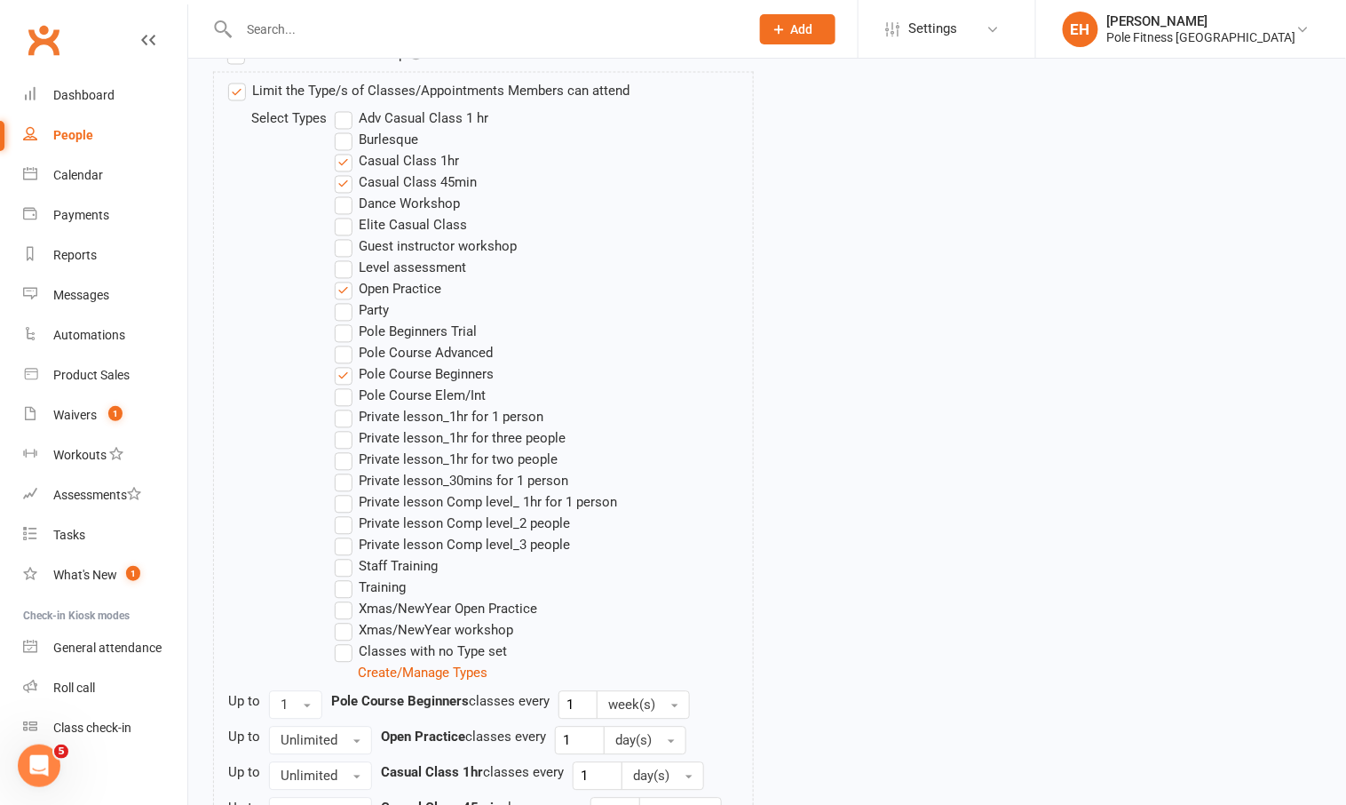
scroll to position [1063, 0]
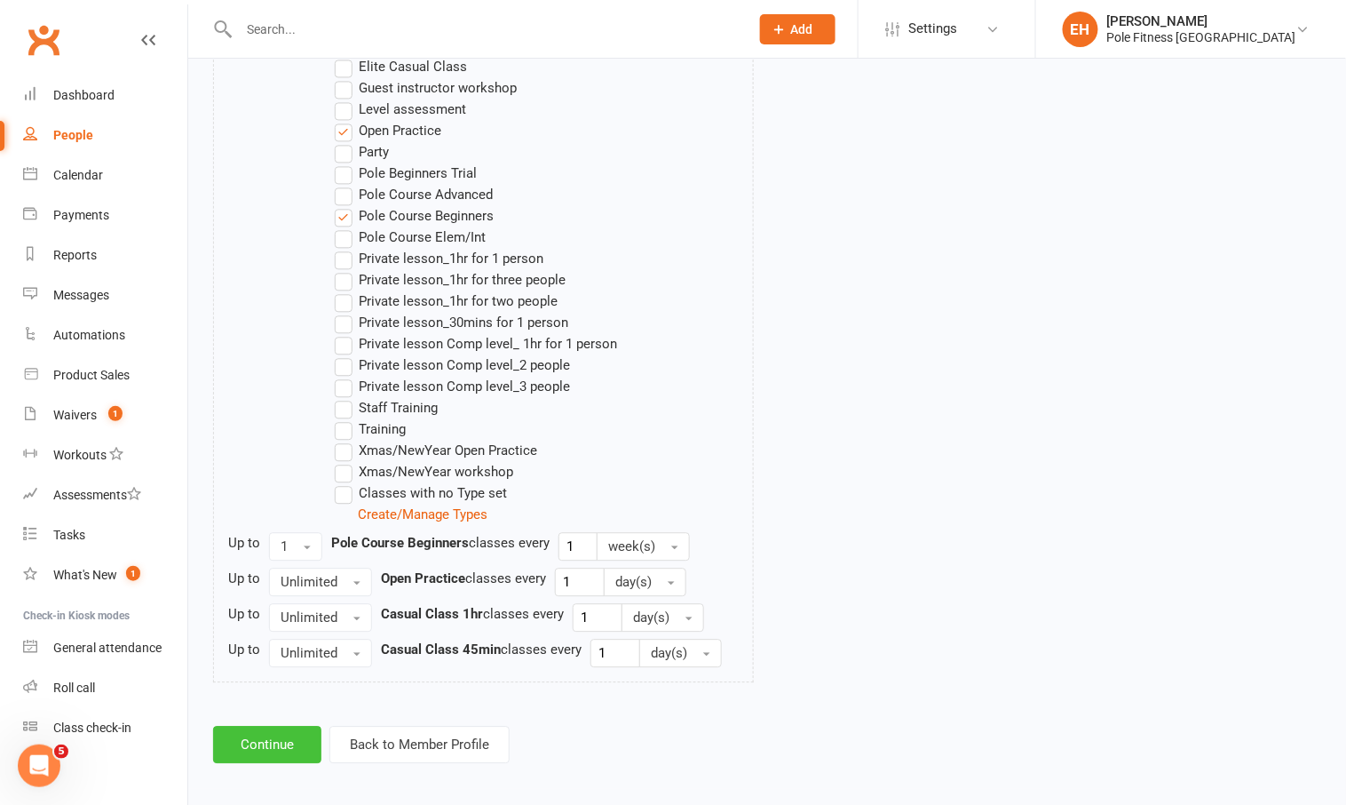
click at [274, 734] on button "Continue" at bounding box center [267, 744] width 108 height 37
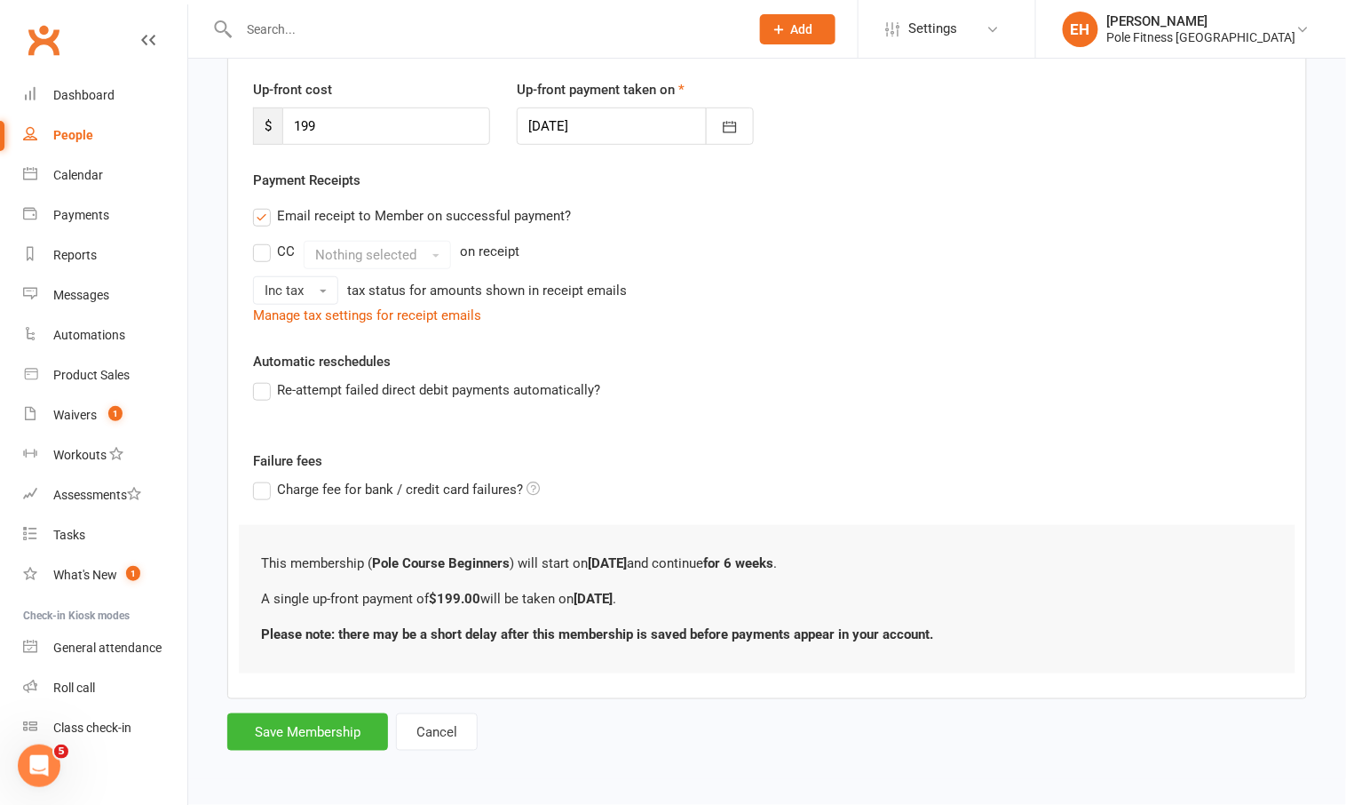
scroll to position [0, 0]
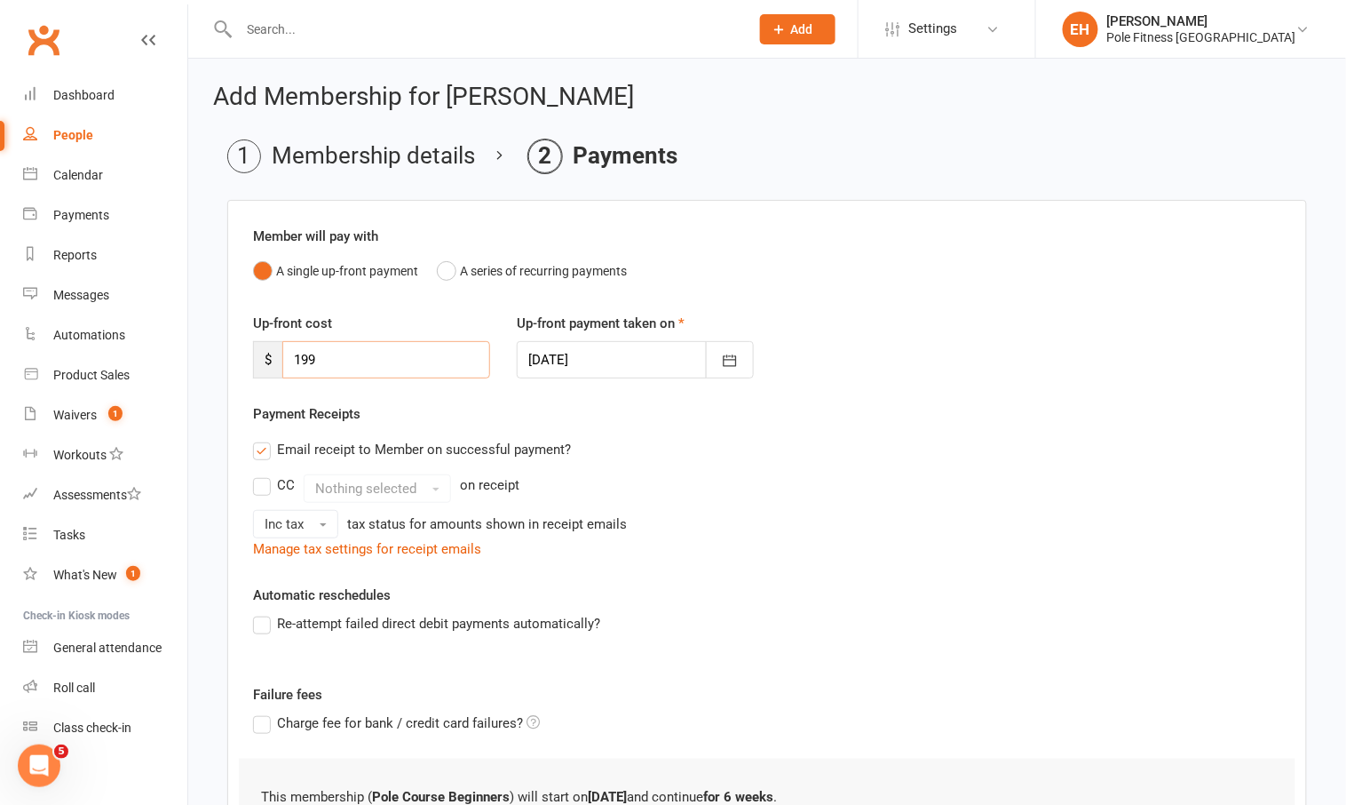
drag, startPoint x: 337, startPoint y: 361, endPoint x: 249, endPoint y: 353, distance: 88.2
click at [249, 353] on div "Up-front cost $ 199" at bounding box center [372, 346] width 264 height 66
type input "184"
click at [738, 458] on div "Email receipt to Member on successful payment?" at bounding box center [760, 450] width 1043 height 36
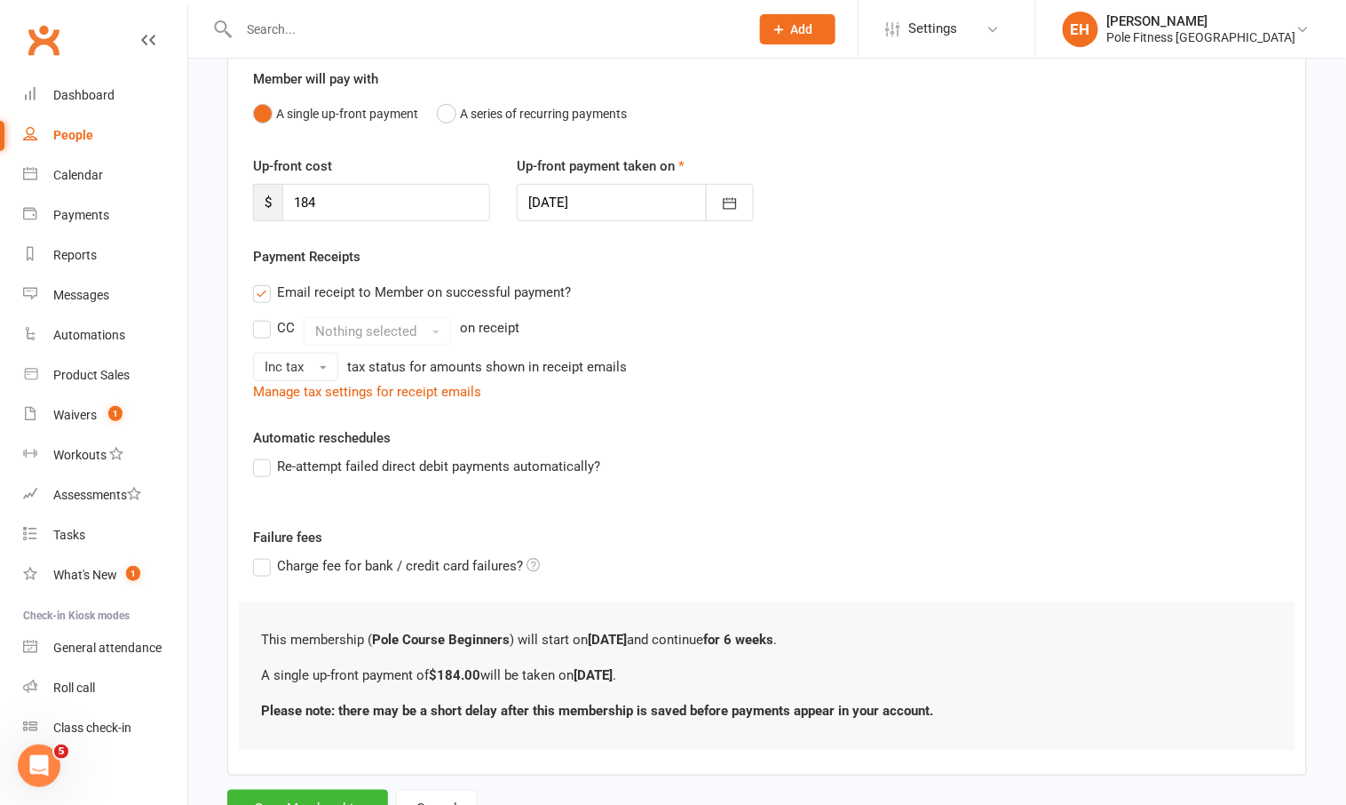
scroll to position [227, 0]
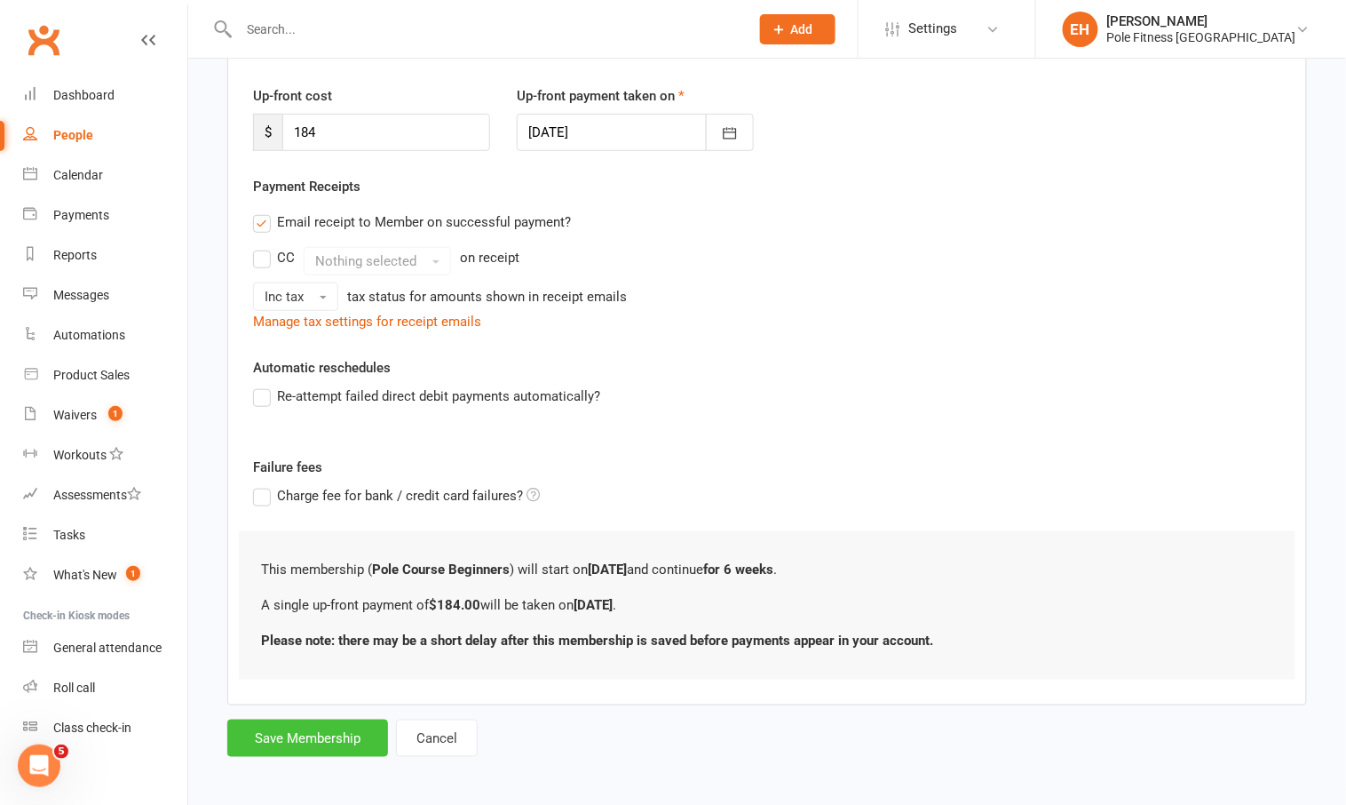
click at [310, 734] on button "Save Membership" at bounding box center [307, 737] width 161 height 37
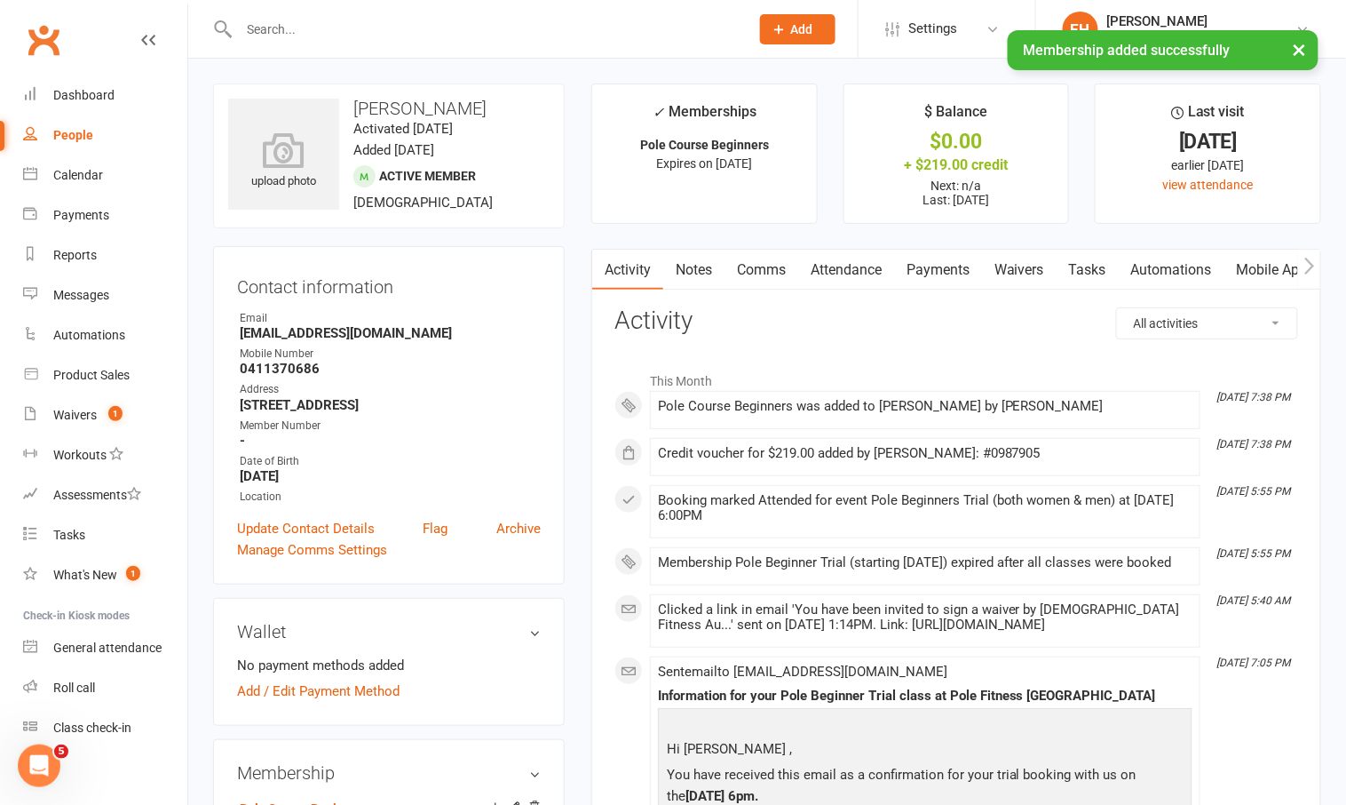
click at [940, 268] on link "Payments" at bounding box center [938, 270] width 88 height 41
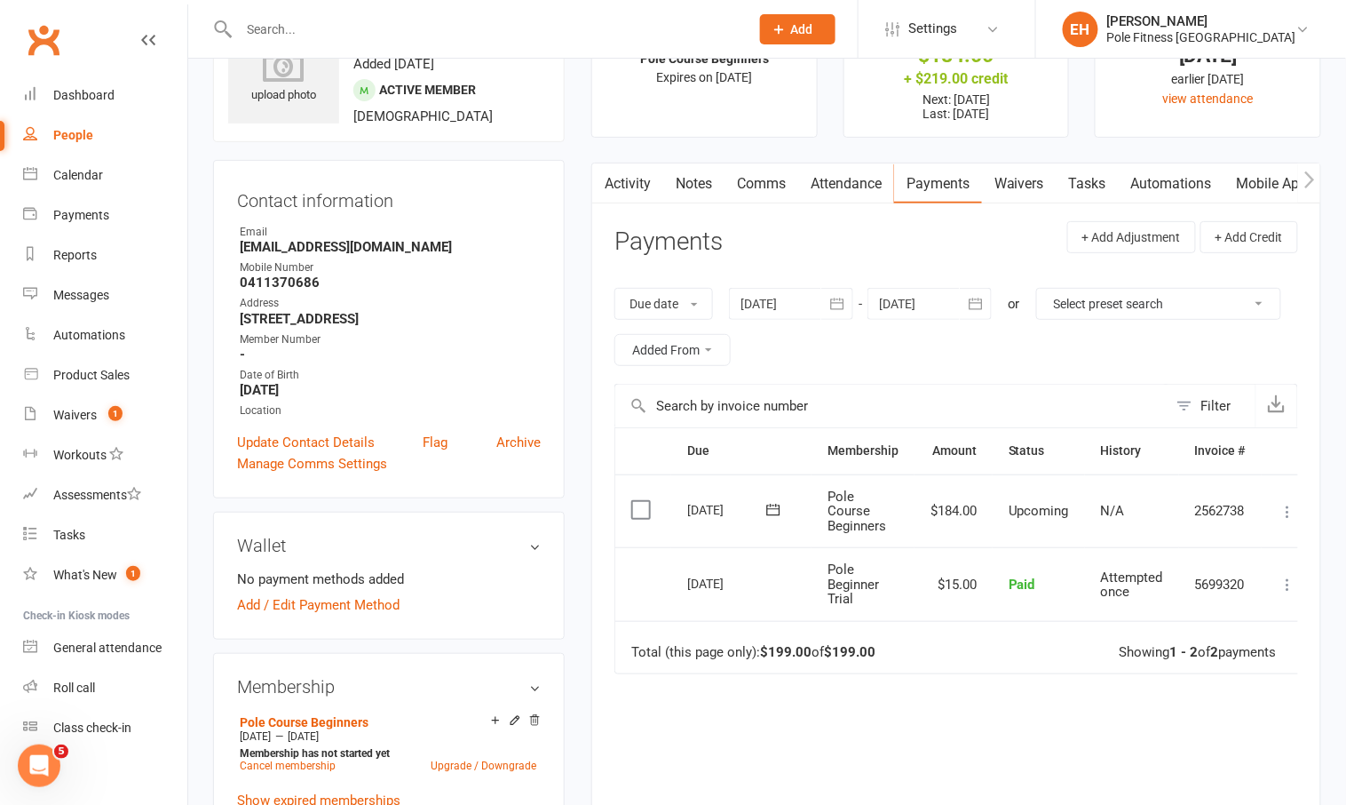
scroll to position [101, 0]
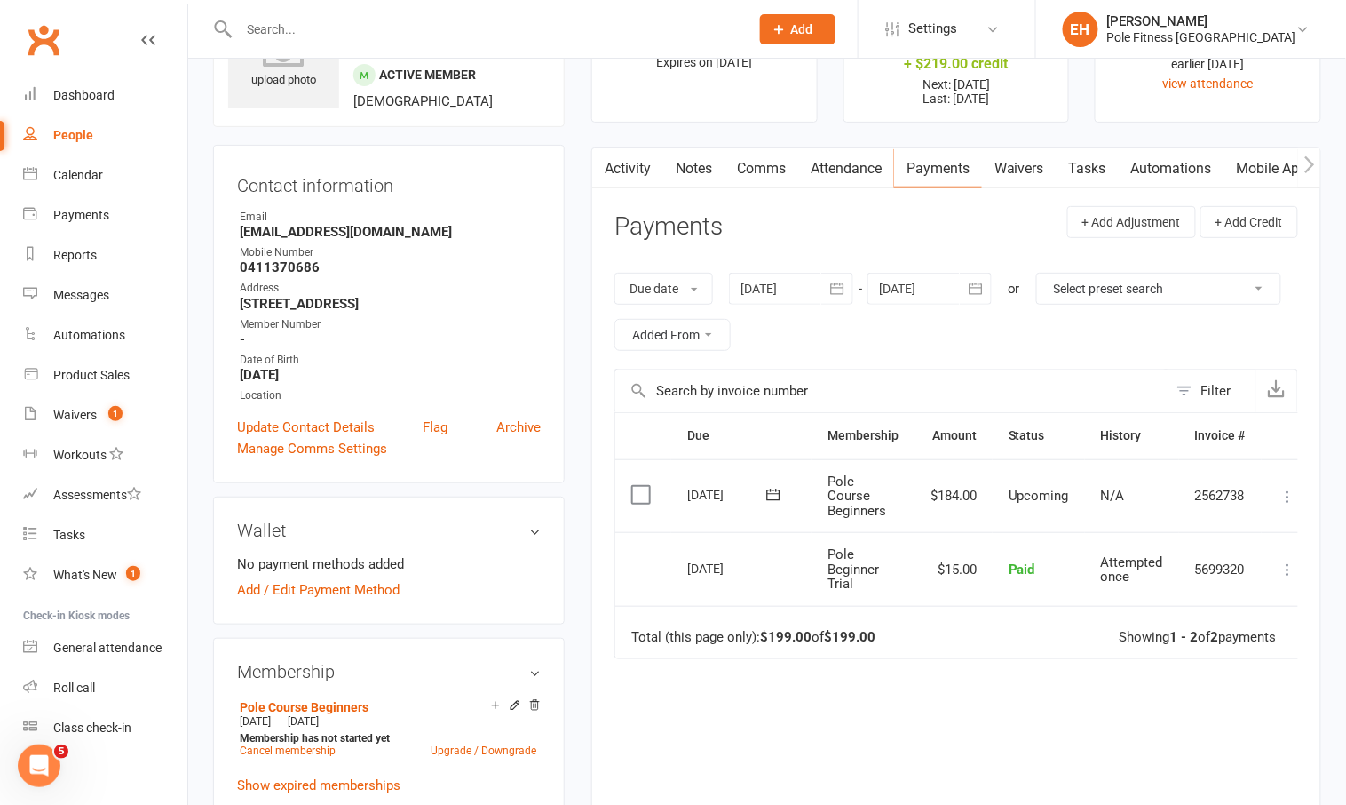
click at [1284, 490] on icon at bounding box center [1289, 497] width 18 height 18
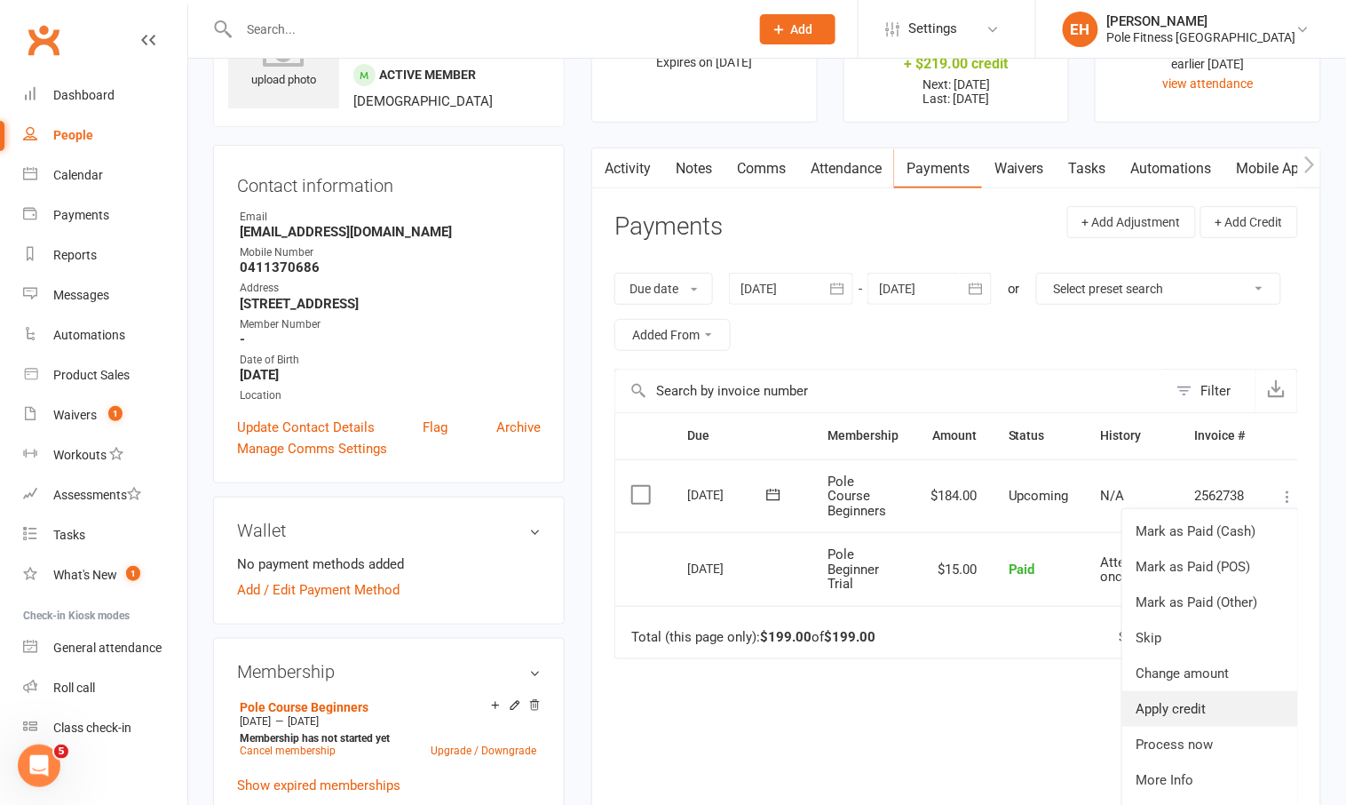
click at [1171, 703] on link "Apply credit" at bounding box center [1211, 709] width 176 height 36
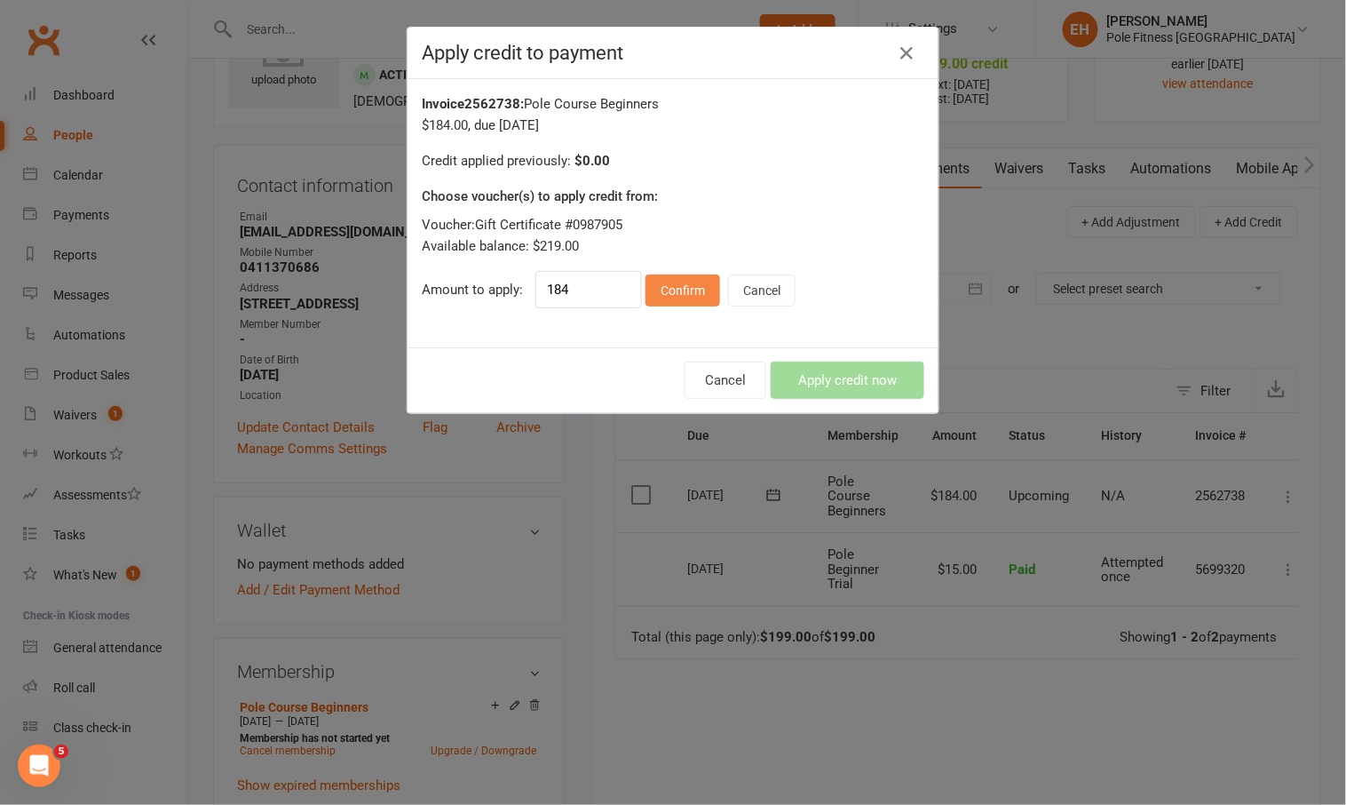
click at [690, 285] on button "Confirm" at bounding box center [683, 290] width 75 height 32
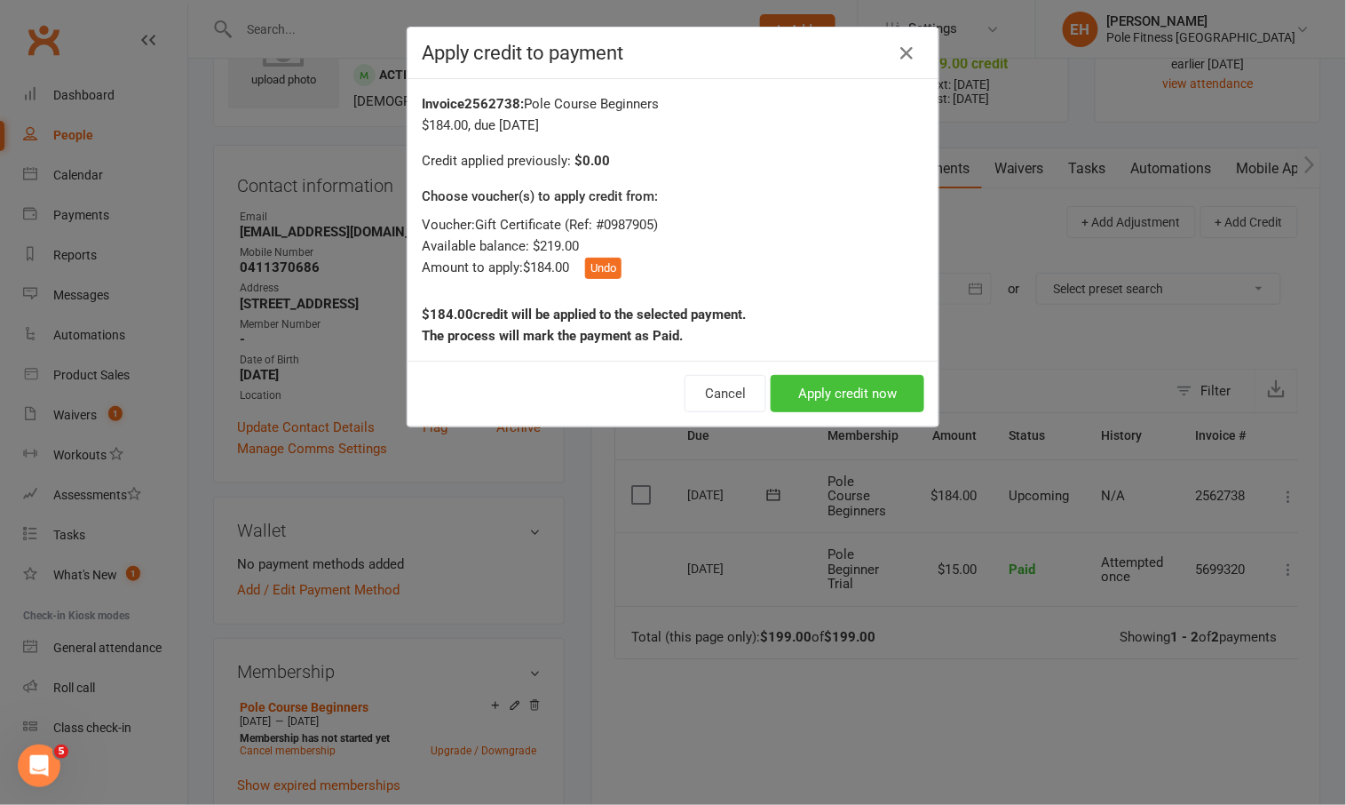
click at [860, 394] on button "Apply credit now" at bounding box center [848, 393] width 154 height 37
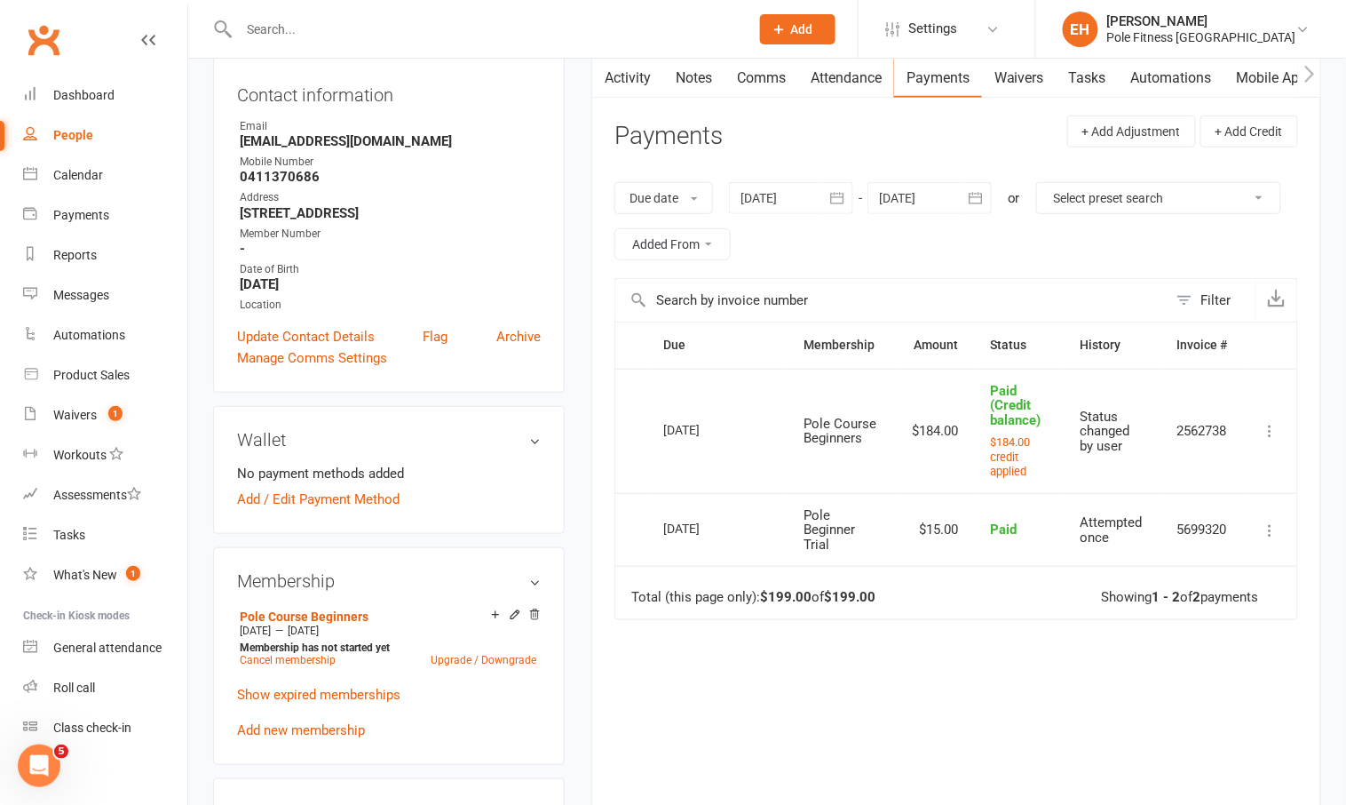
scroll to position [0, 0]
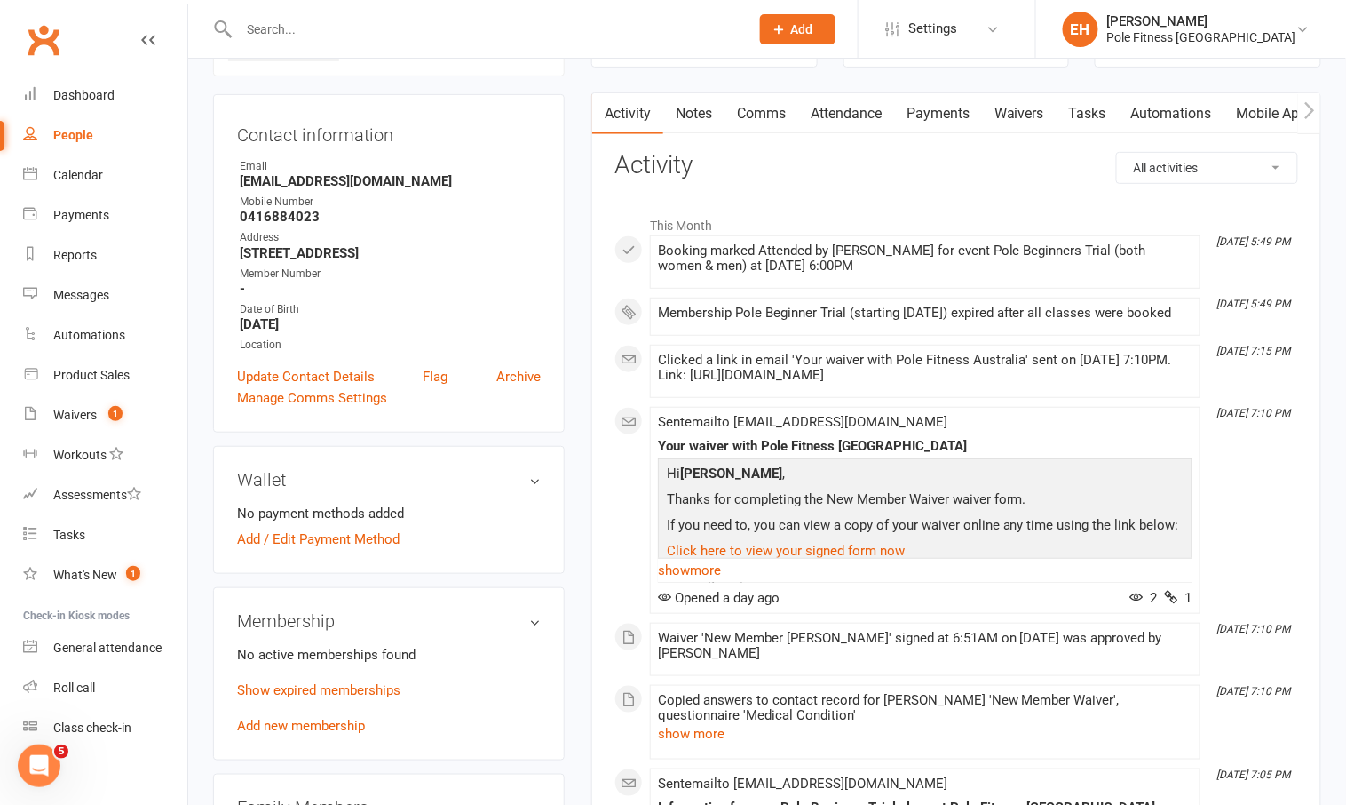
scroll to position [179, 0]
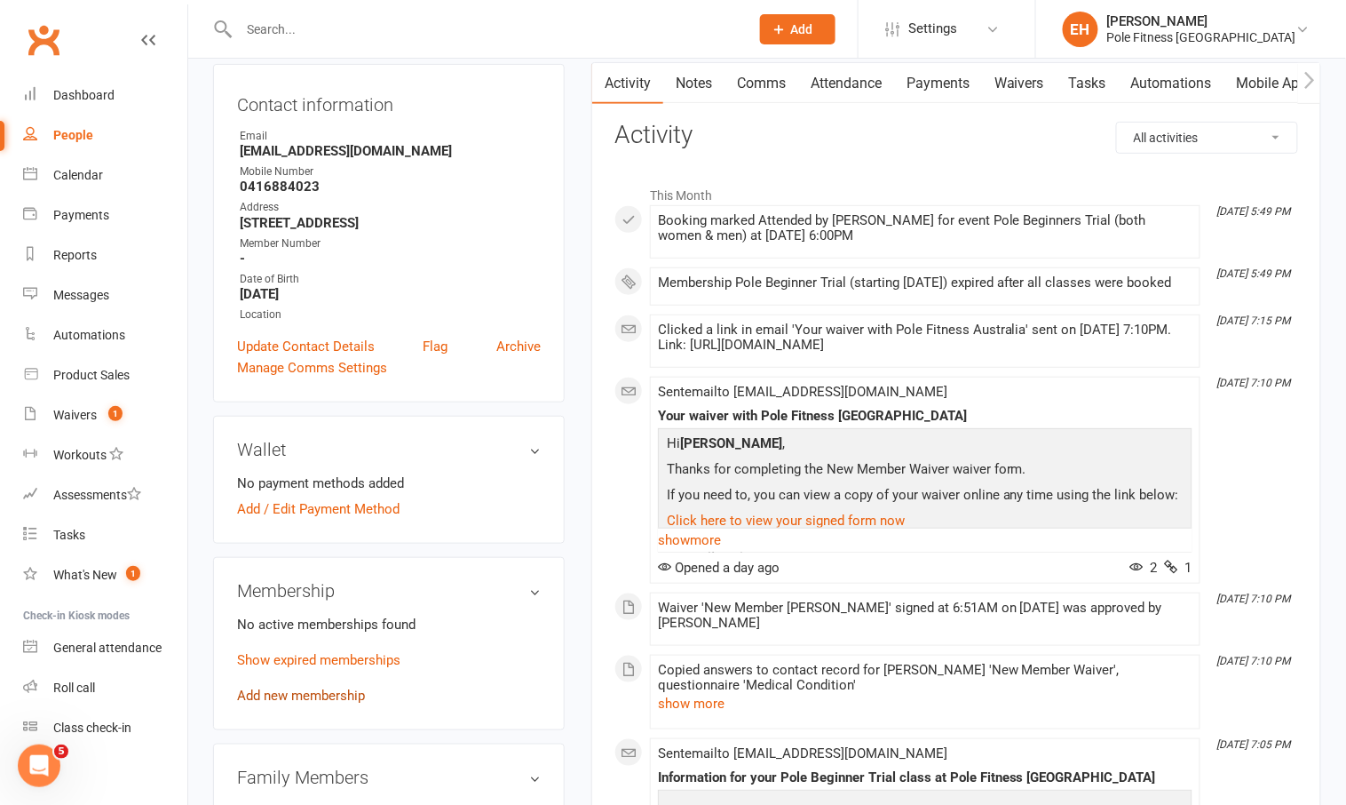
click at [308, 703] on link "Add new membership" at bounding box center [301, 695] width 128 height 16
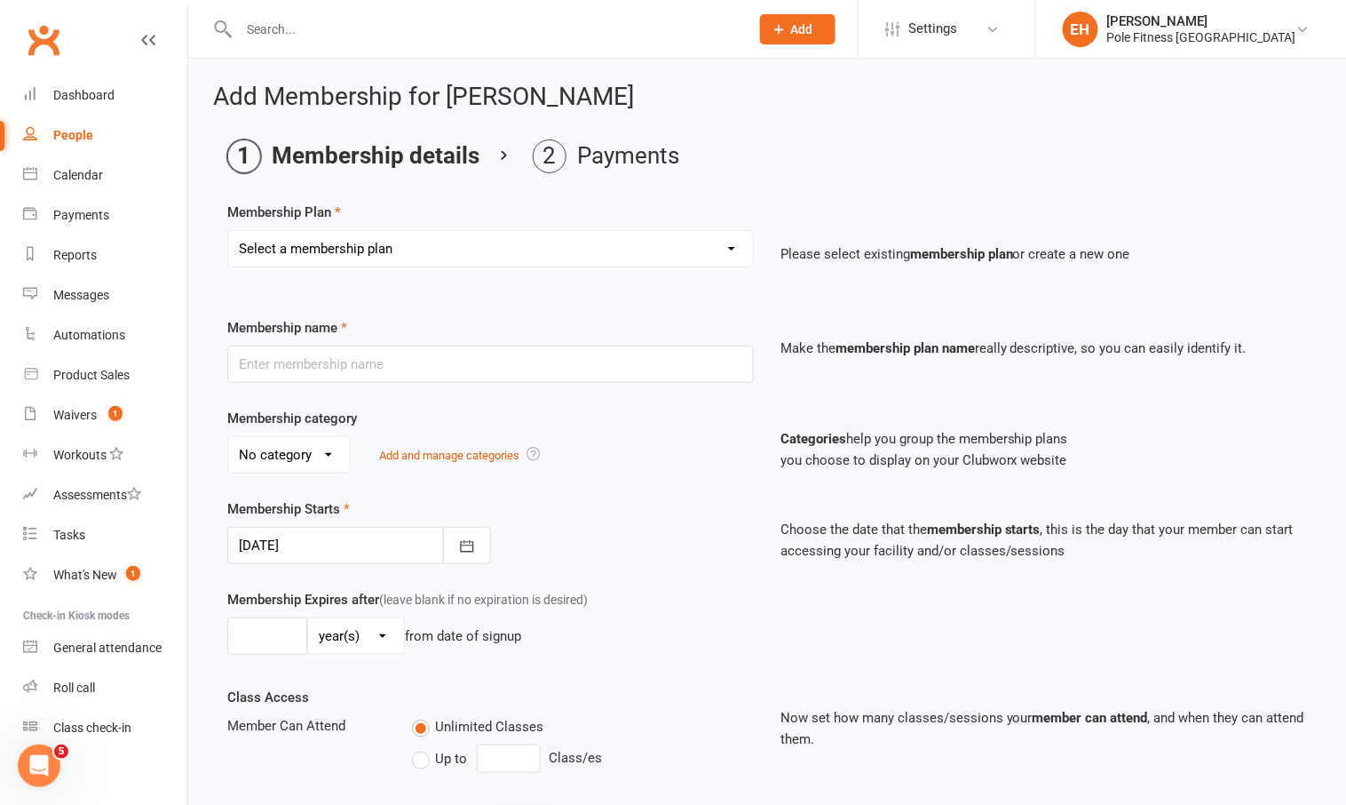
click at [558, 246] on select "Select a membership plan Create new Membership Plan Pole Course Advanced Casual…" at bounding box center [490, 249] width 525 height 36
select select "3"
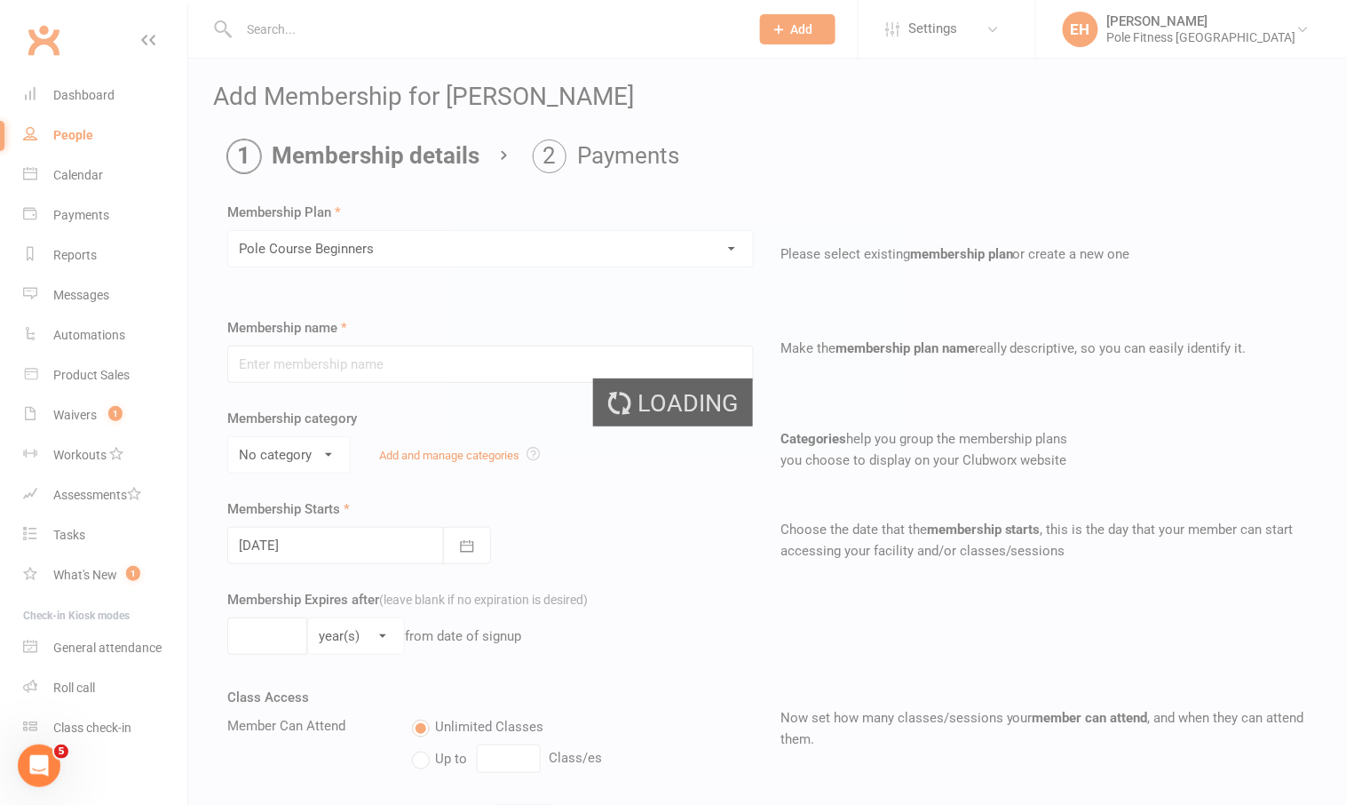
type input "Pole Course Beginners"
select select "1"
type input "[DATE]"
type input "6"
select select "1"
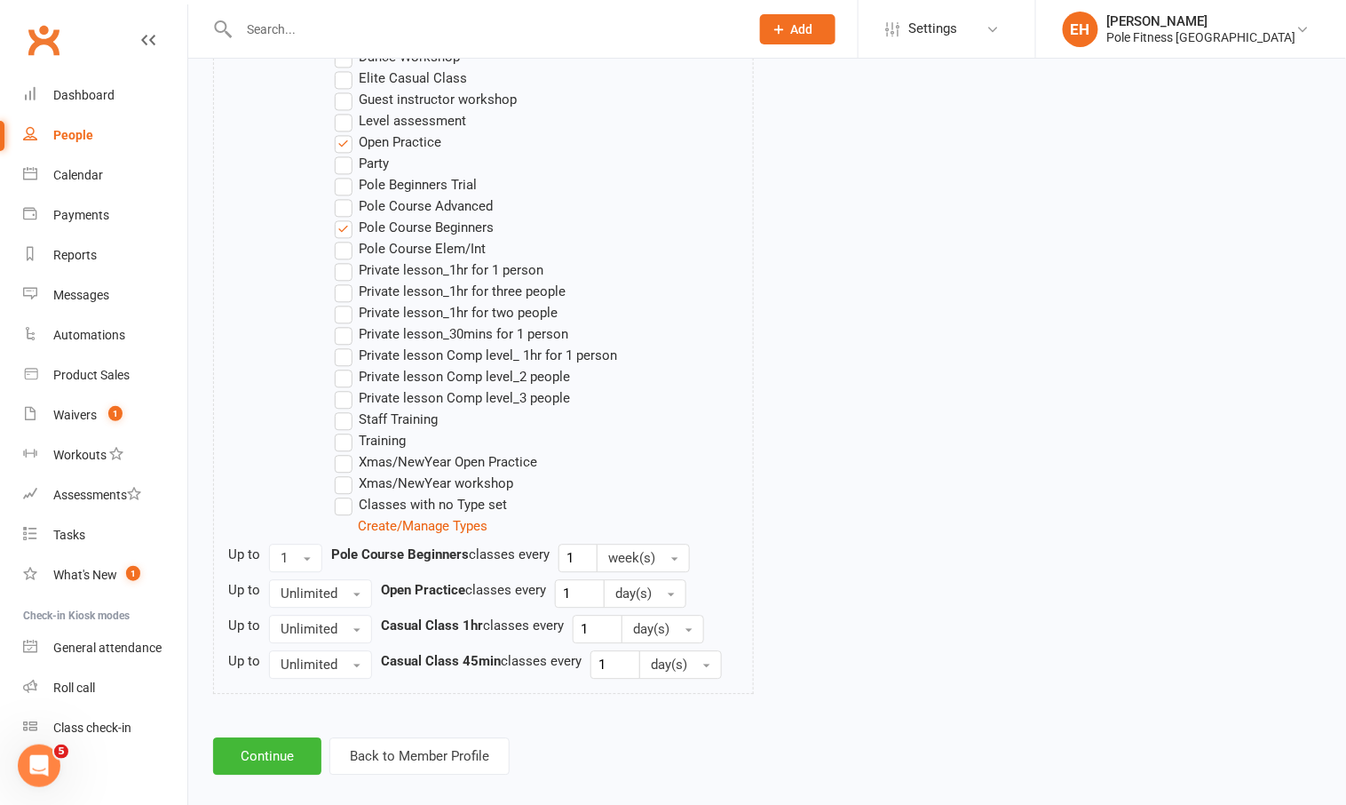
scroll to position [1063, 0]
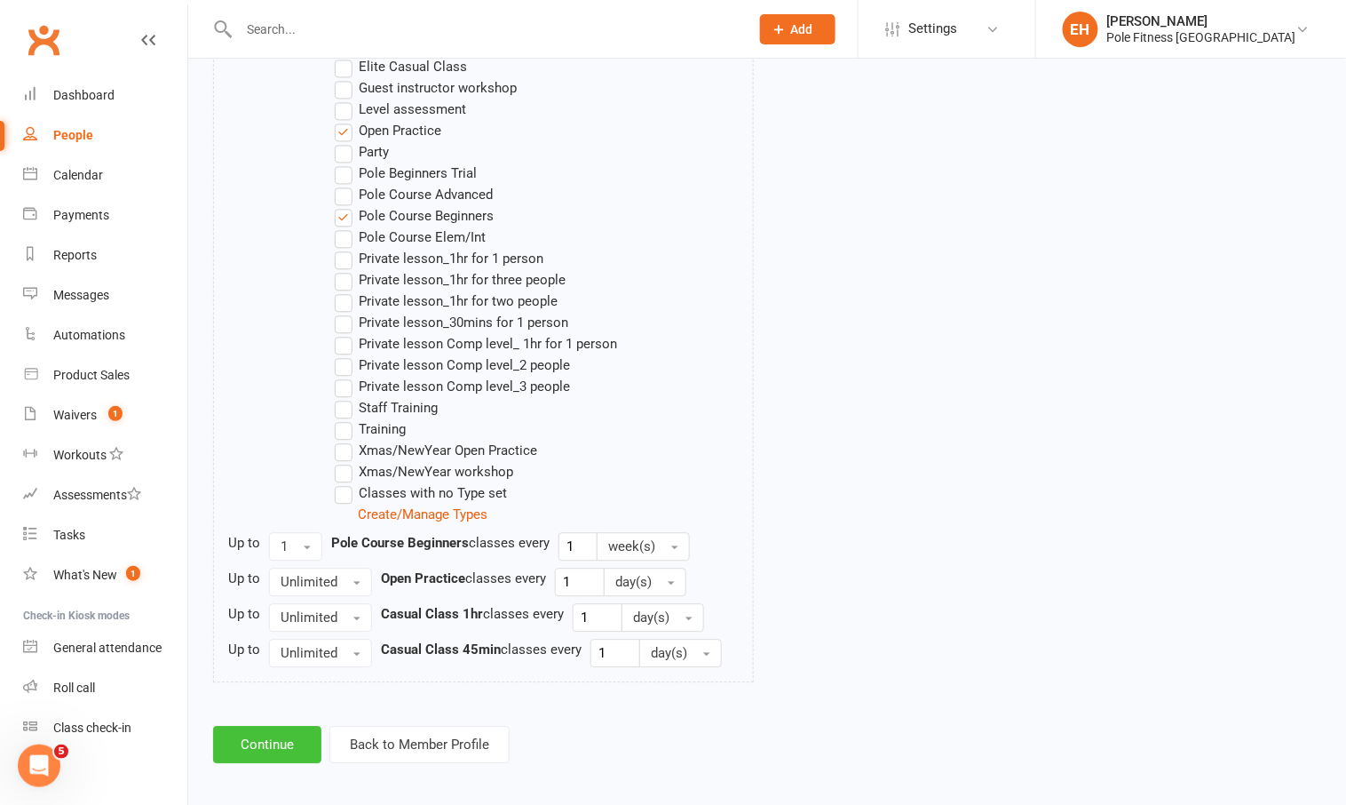
click at [258, 741] on button "Continue" at bounding box center [267, 744] width 108 height 37
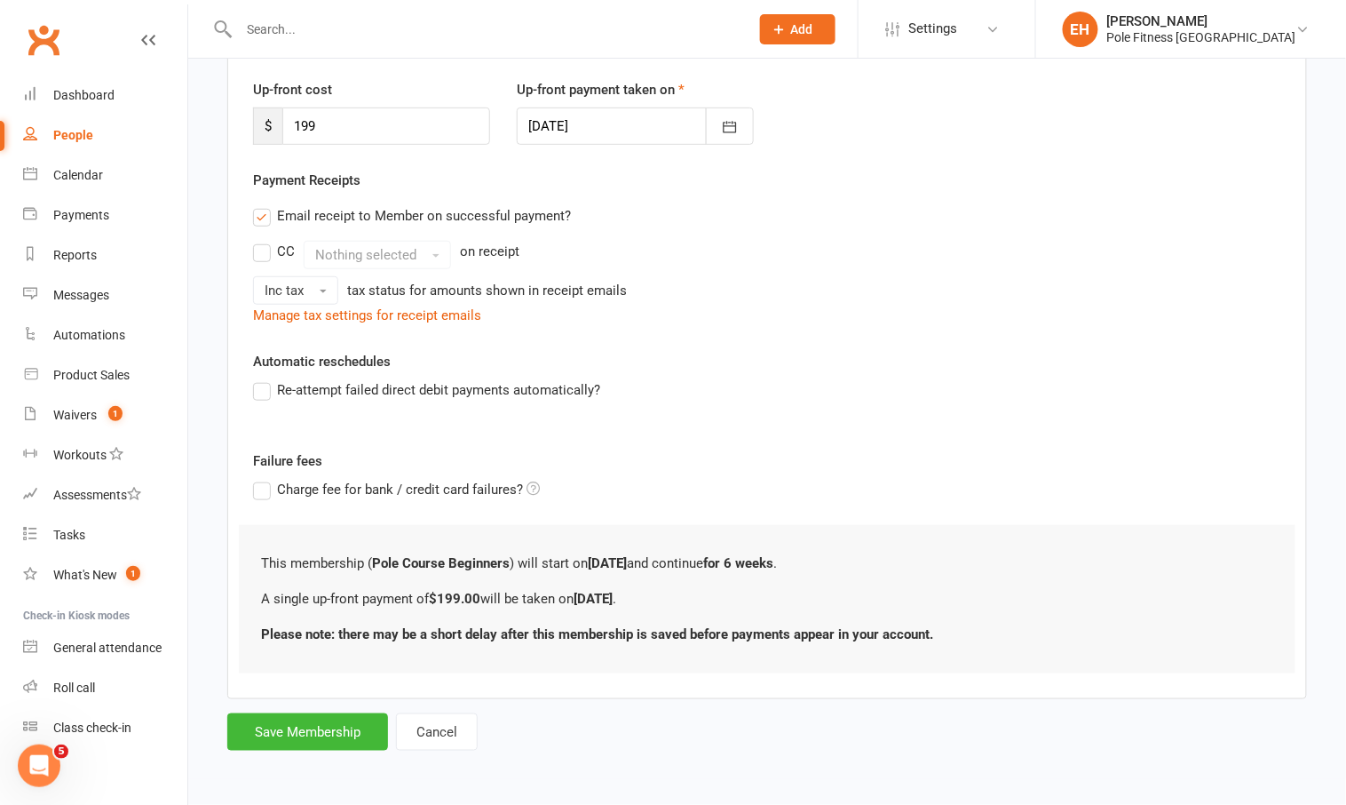
scroll to position [0, 0]
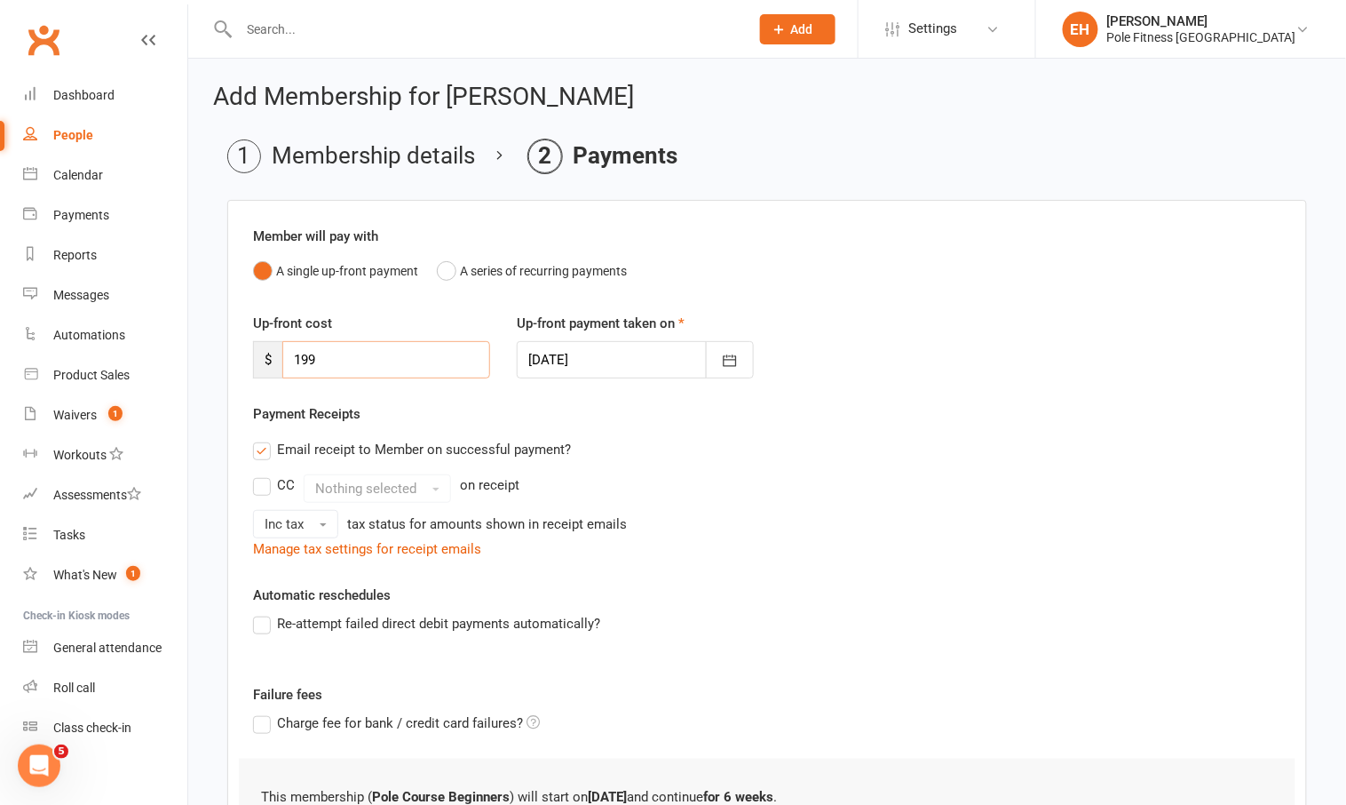
click at [365, 359] on input "199" at bounding box center [386, 359] width 208 height 37
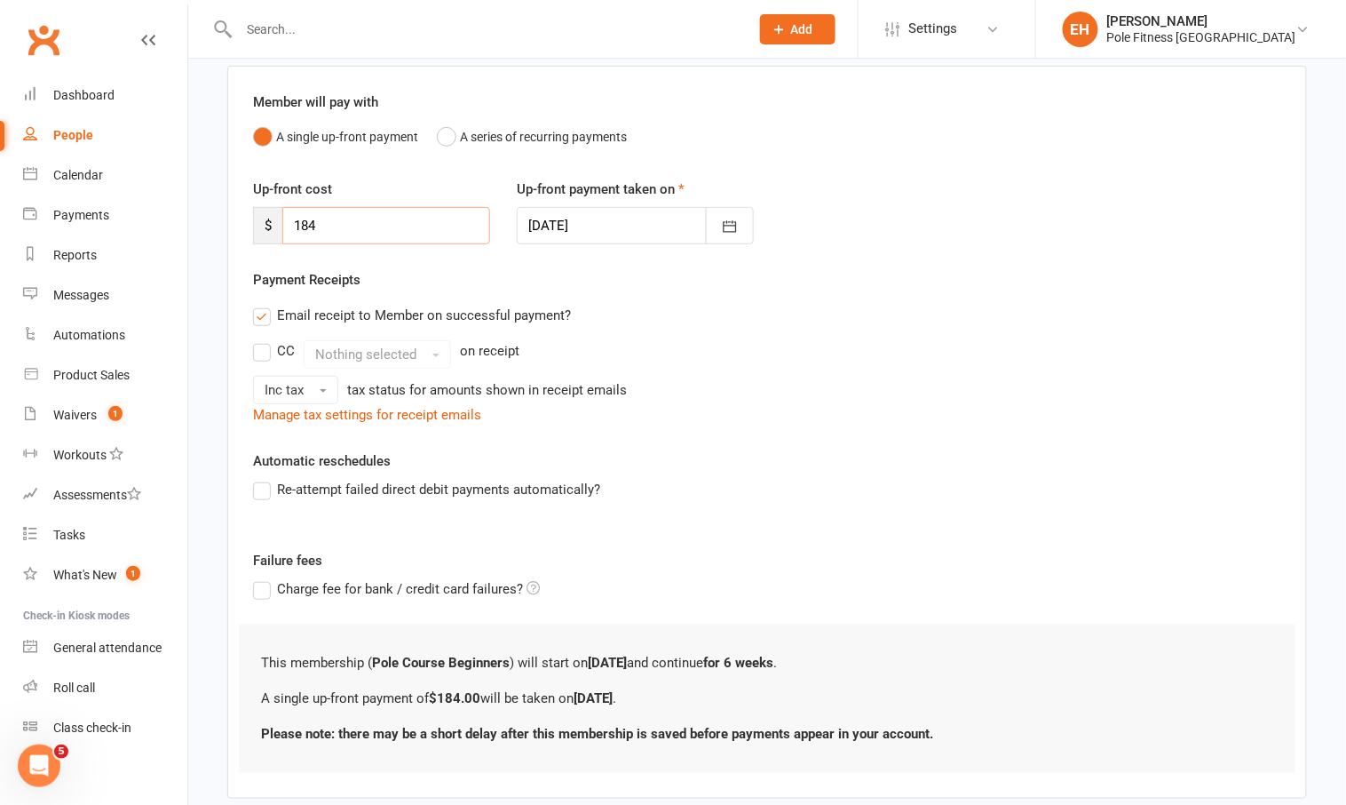
scroll to position [227, 0]
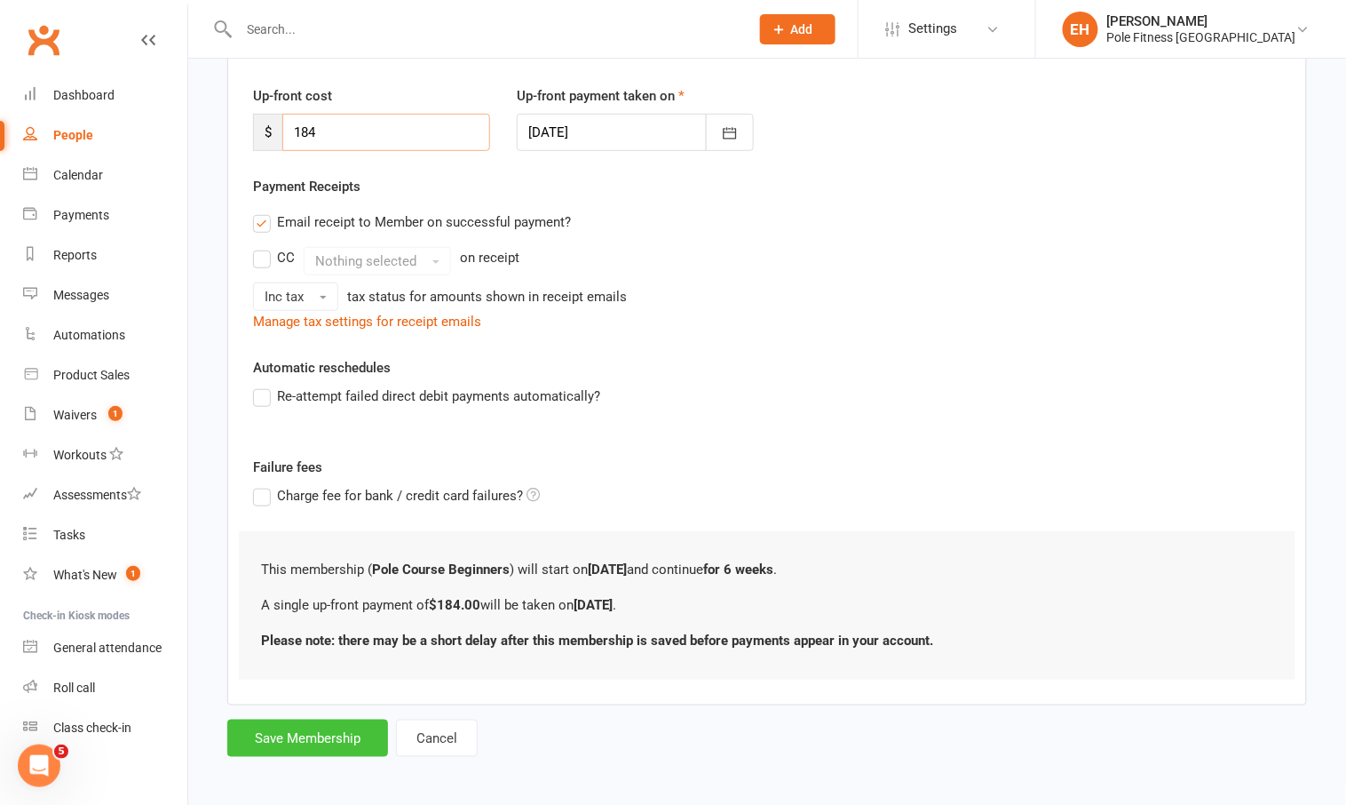
type input "184"
click at [296, 735] on button "Save Membership" at bounding box center [307, 737] width 161 height 37
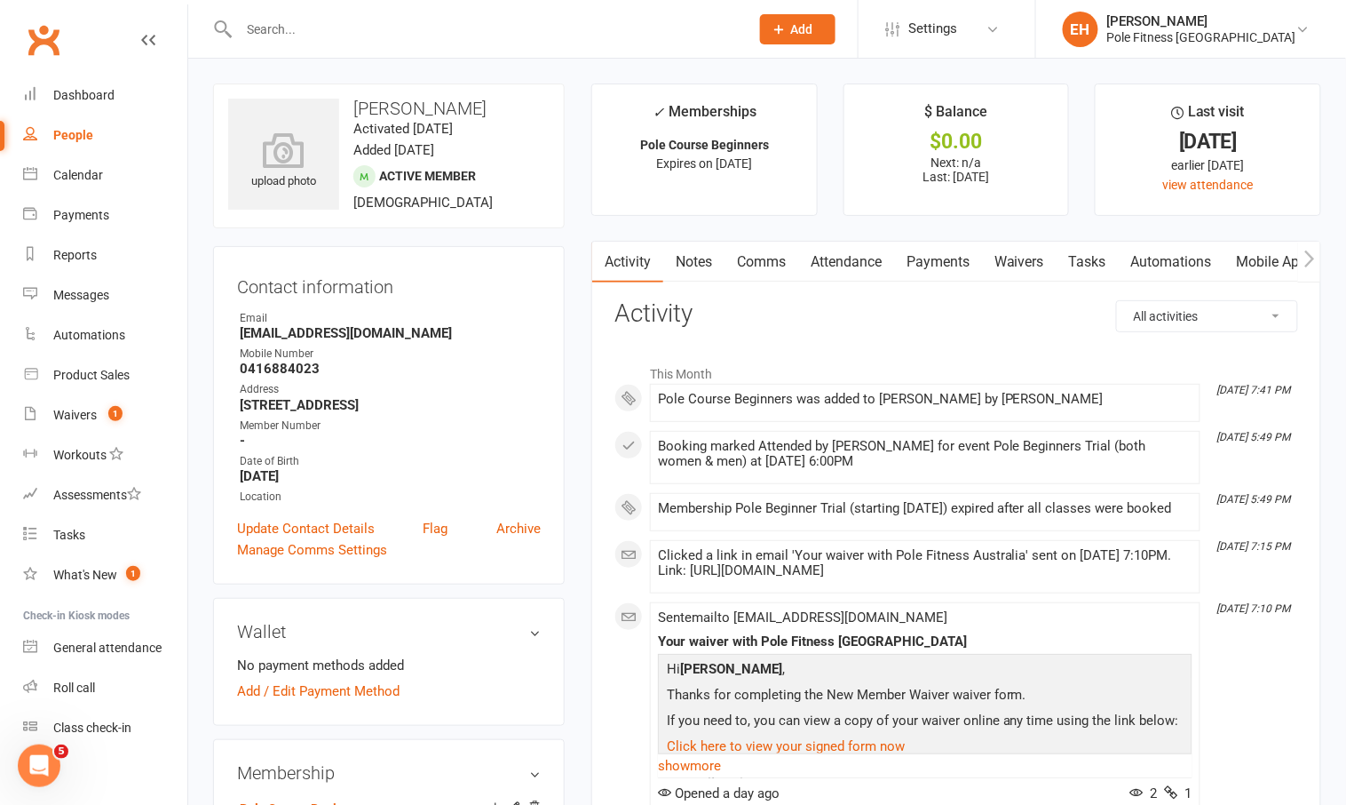
click at [923, 266] on link "Payments" at bounding box center [938, 262] width 88 height 41
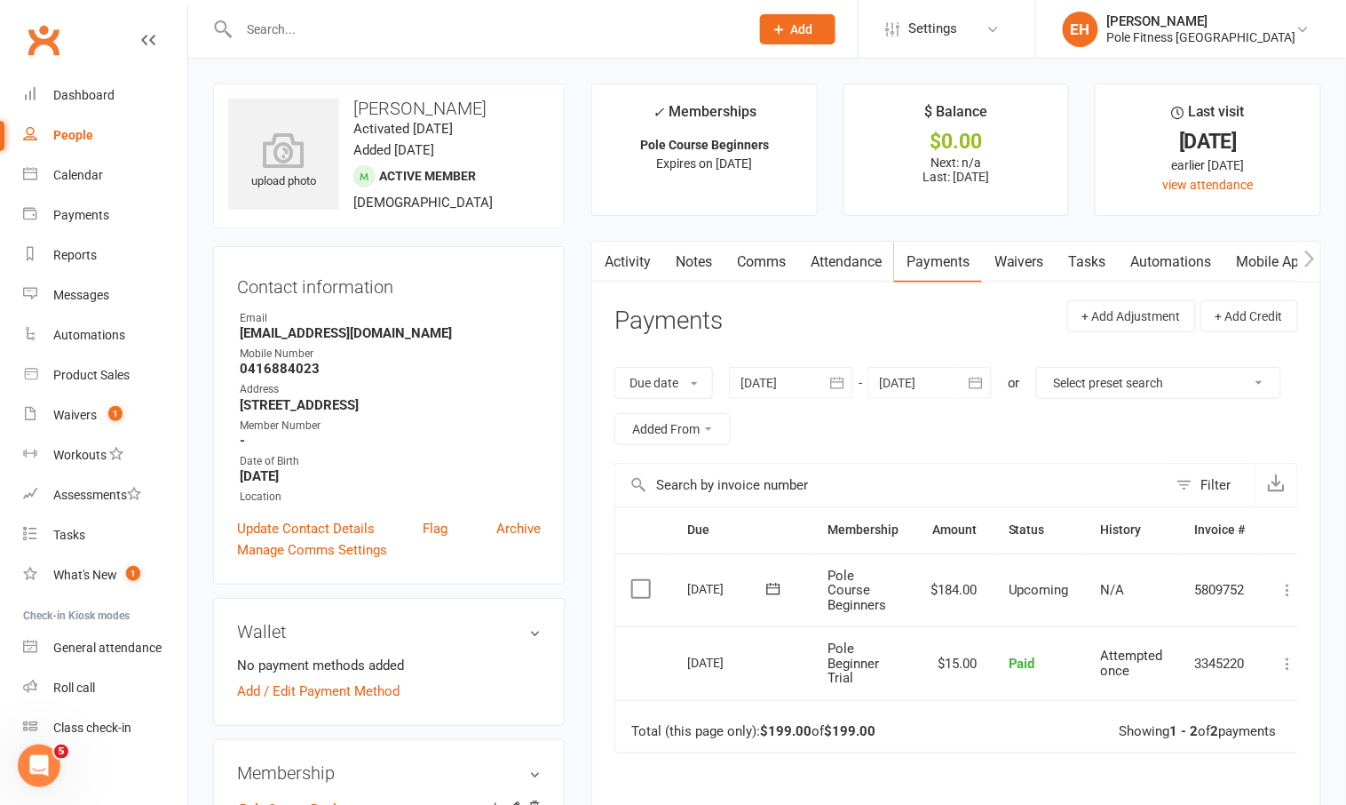
click at [1290, 583] on icon at bounding box center [1289, 590] width 18 height 18
click at [1218, 660] on link "Mark as Paid (POS)" at bounding box center [1211, 660] width 176 height 36
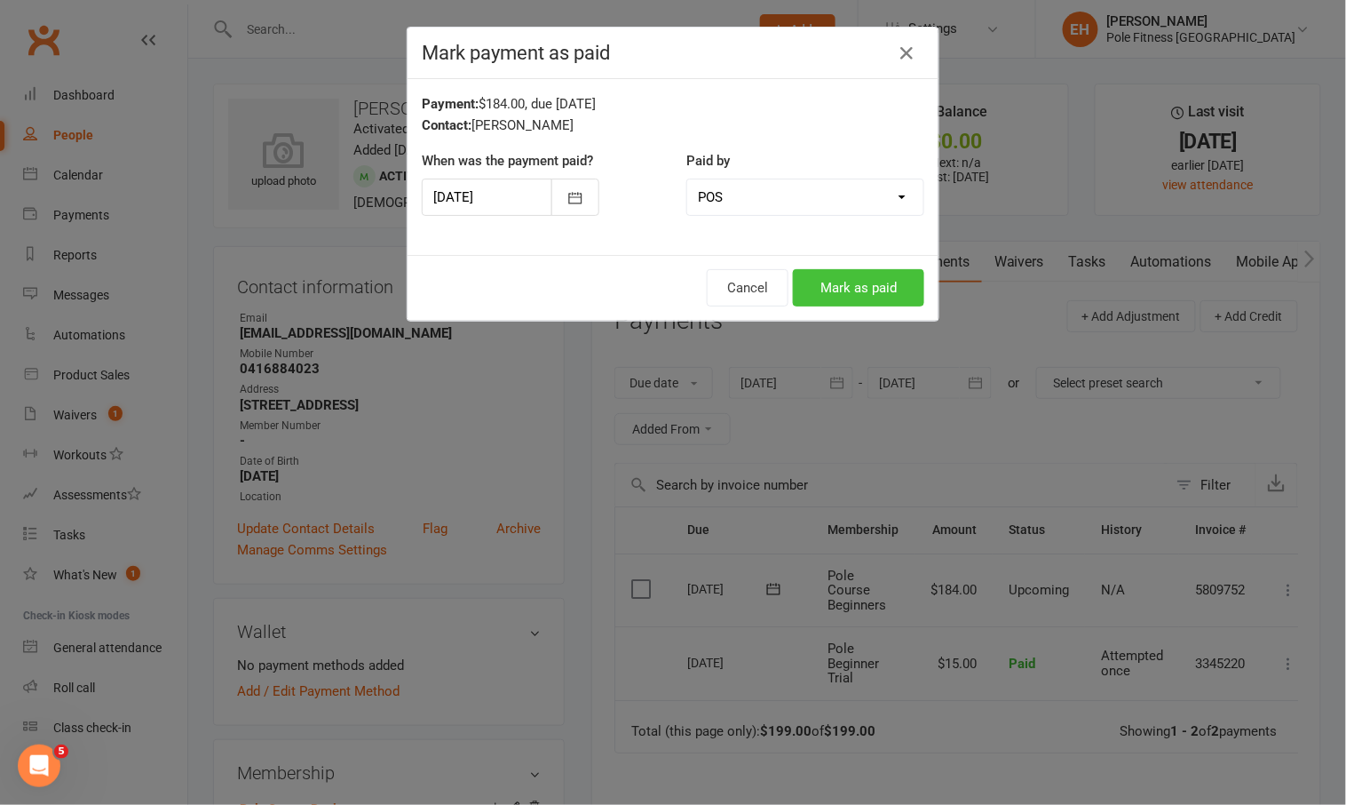
click at [845, 289] on button "Mark as paid" at bounding box center [858, 287] width 131 height 37
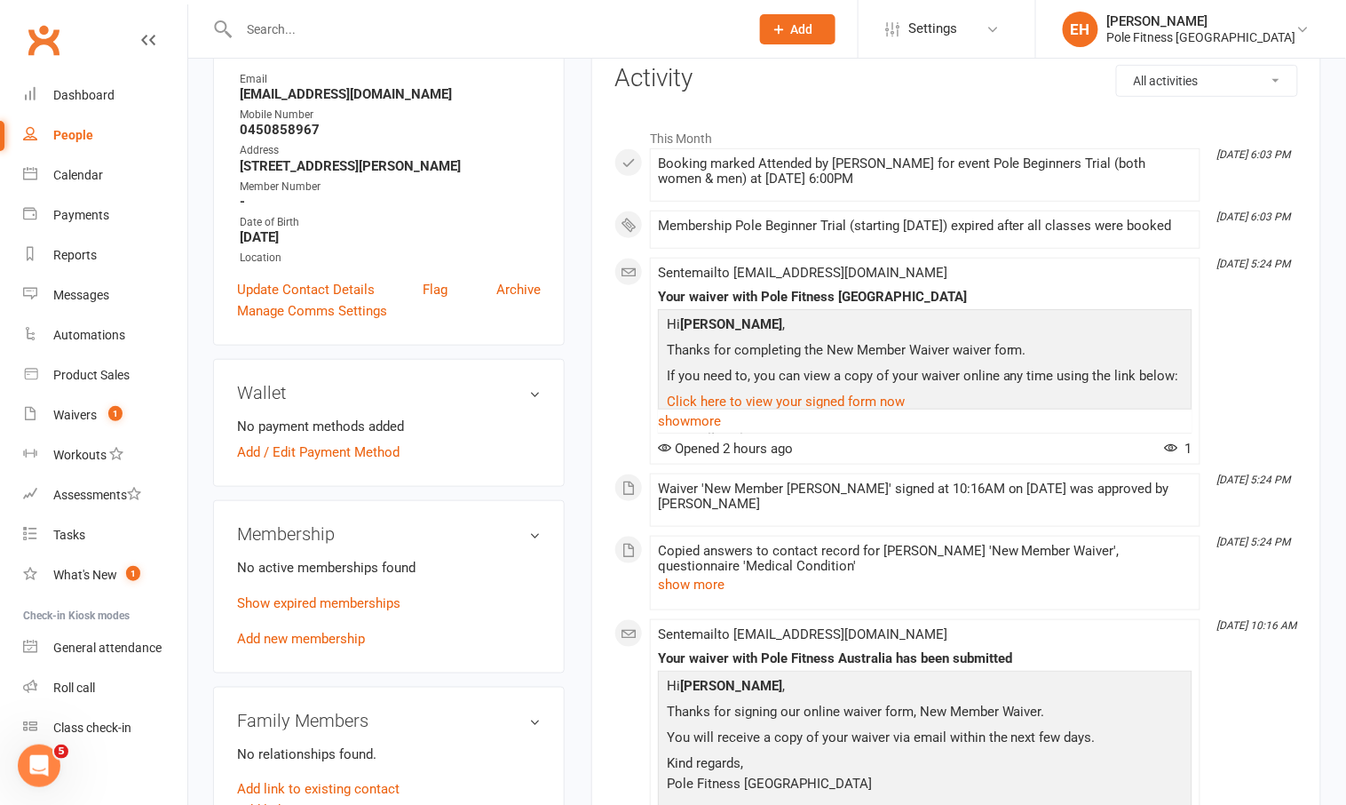
scroll to position [249, 0]
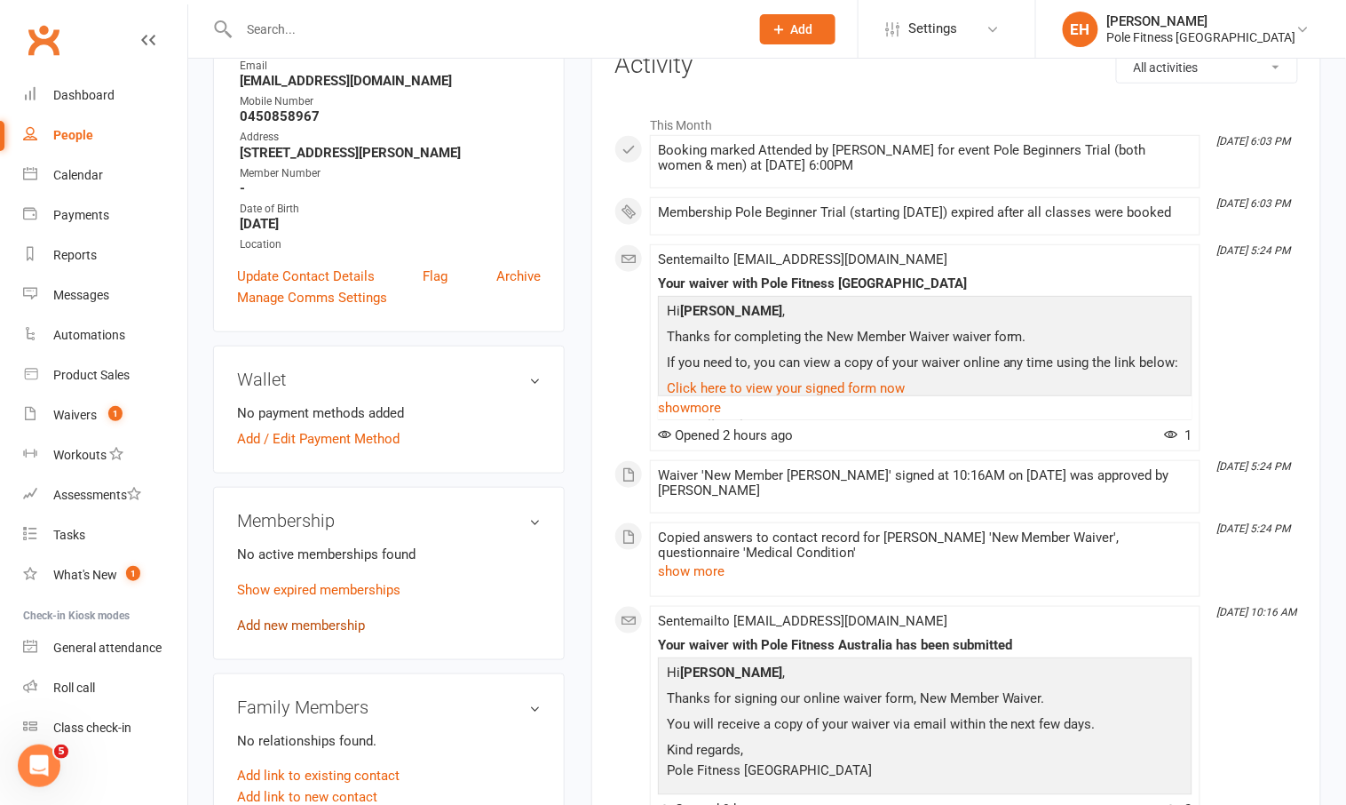
click at [305, 623] on link "Add new membership" at bounding box center [301, 625] width 128 height 16
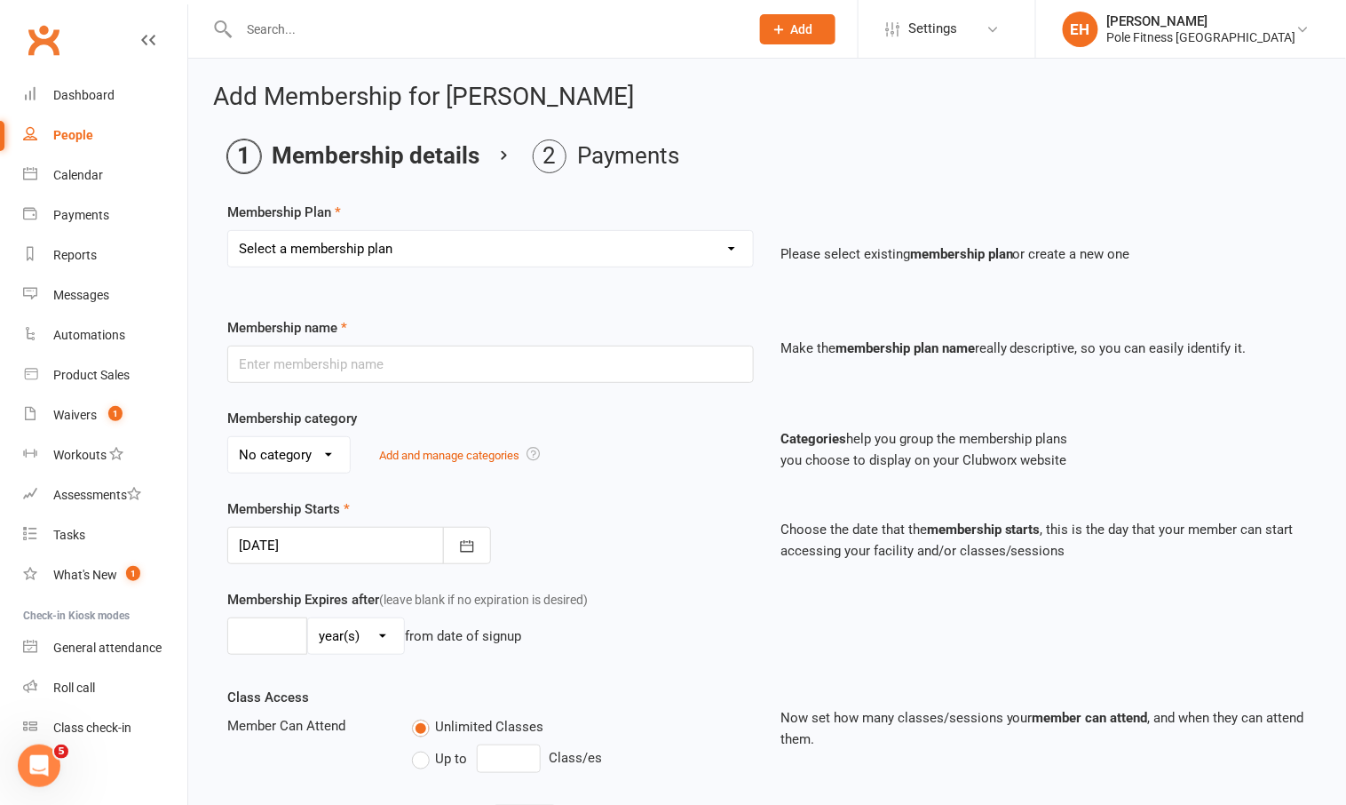
click at [515, 250] on select "Select a membership plan Create new Membership Plan Pole Course Advanced Casual…" at bounding box center [490, 249] width 525 height 36
select select "3"
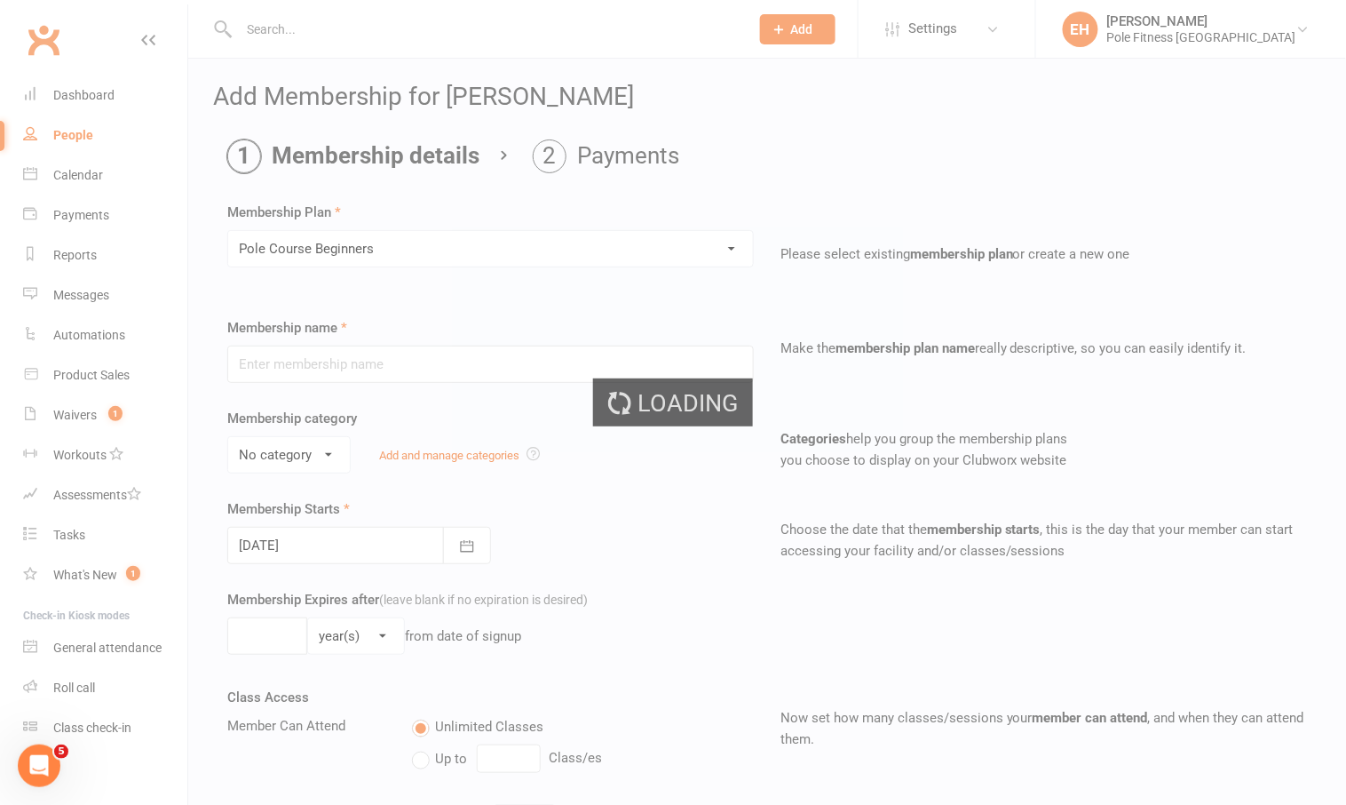
type input "Pole Course Beginners"
select select "1"
type input "[DATE]"
type input "6"
select select "1"
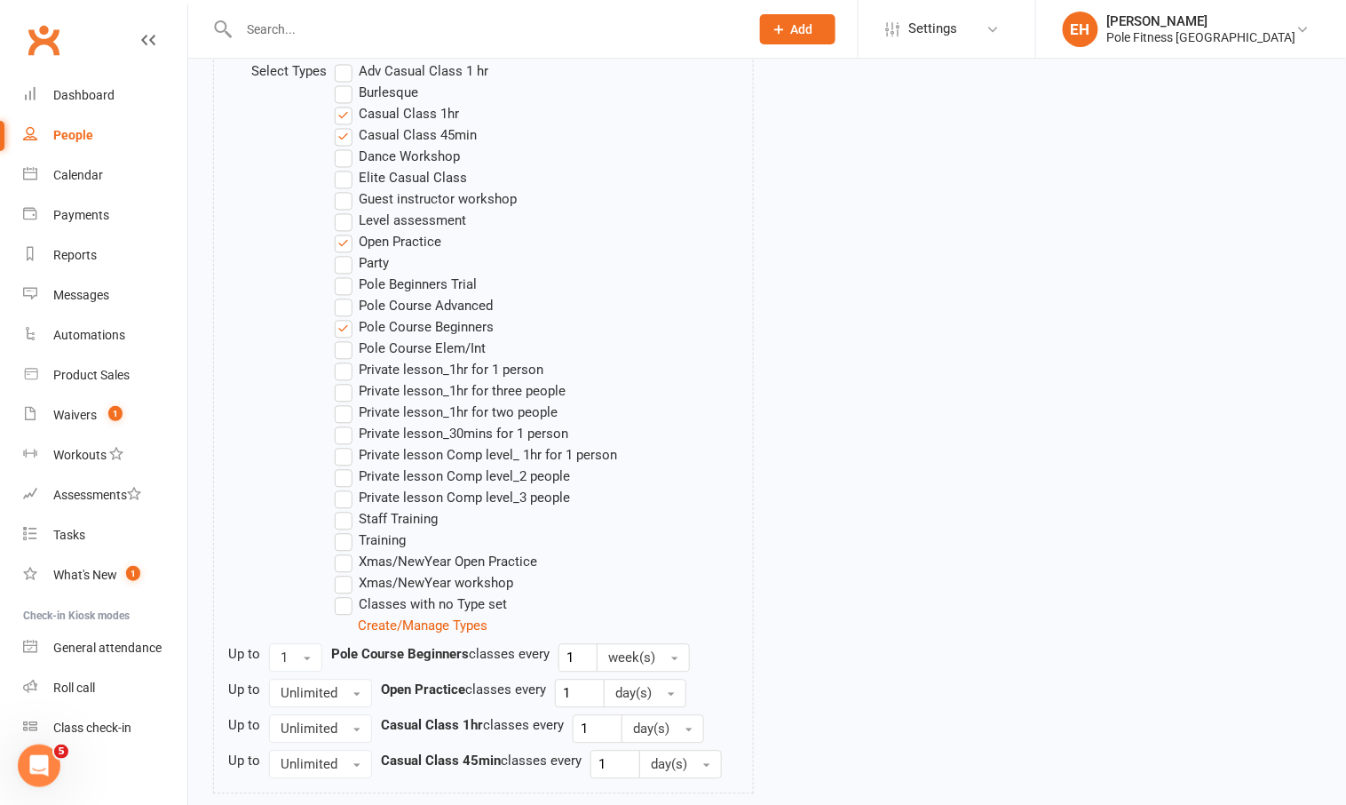
scroll to position [1063, 0]
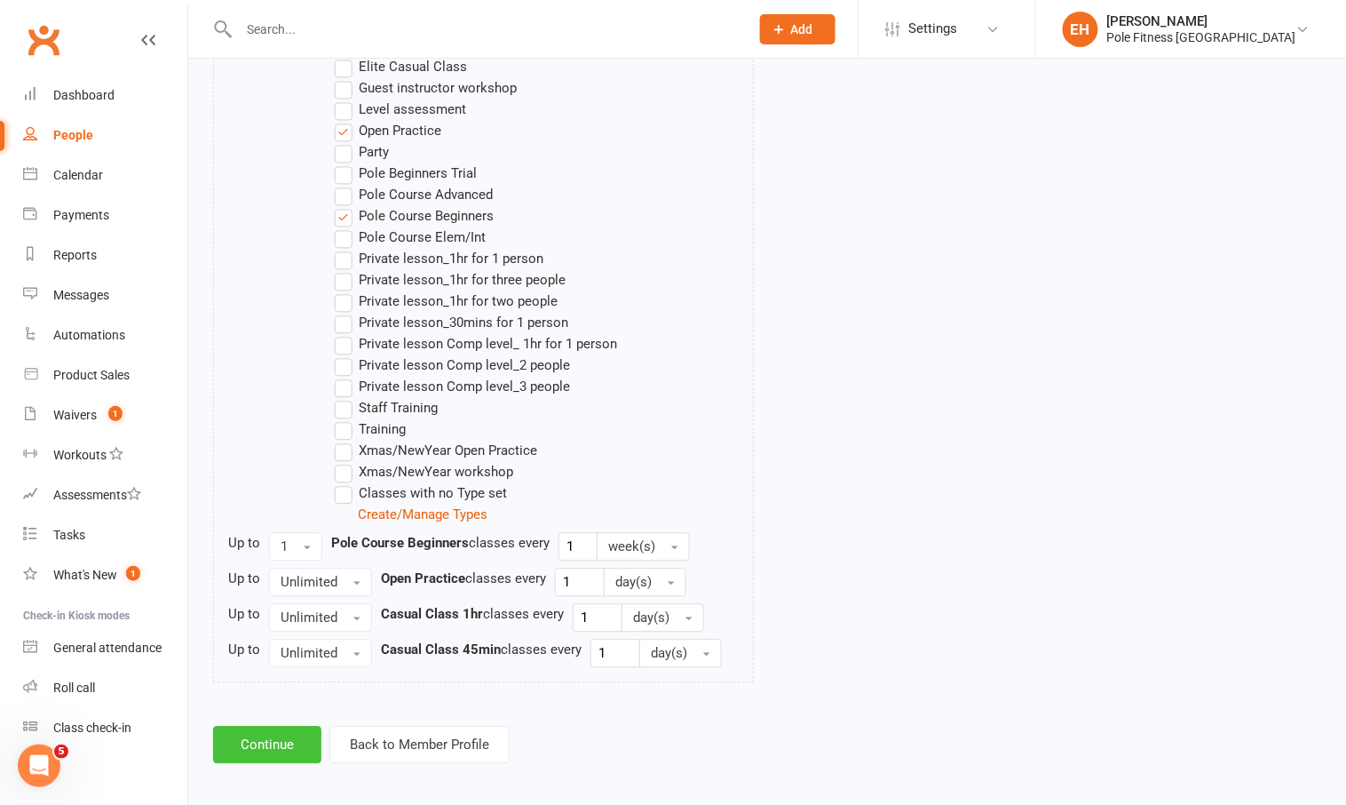
click at [256, 744] on button "Continue" at bounding box center [267, 744] width 108 height 37
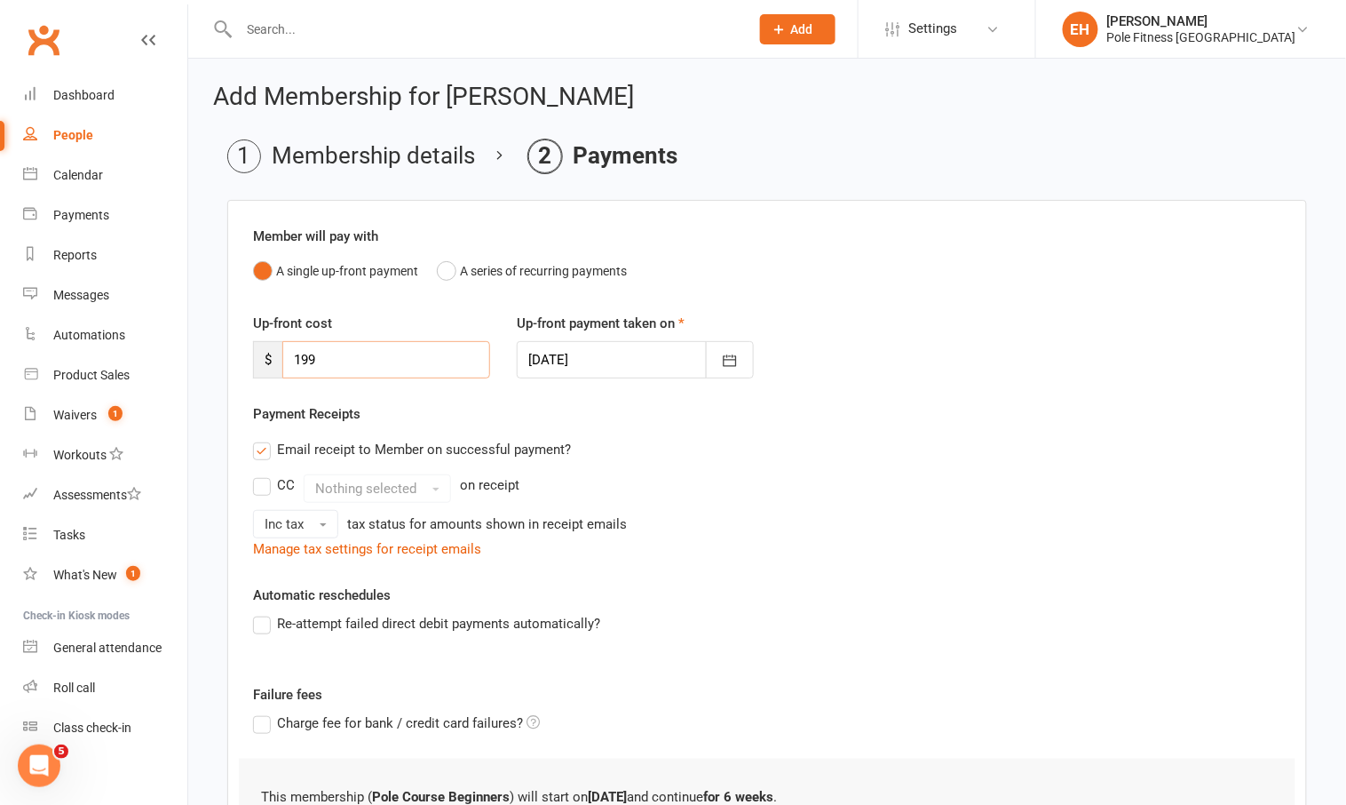
click at [329, 354] on input "199" at bounding box center [386, 359] width 208 height 37
type input "184"
click at [727, 361] on icon "button" at bounding box center [730, 361] width 18 height 18
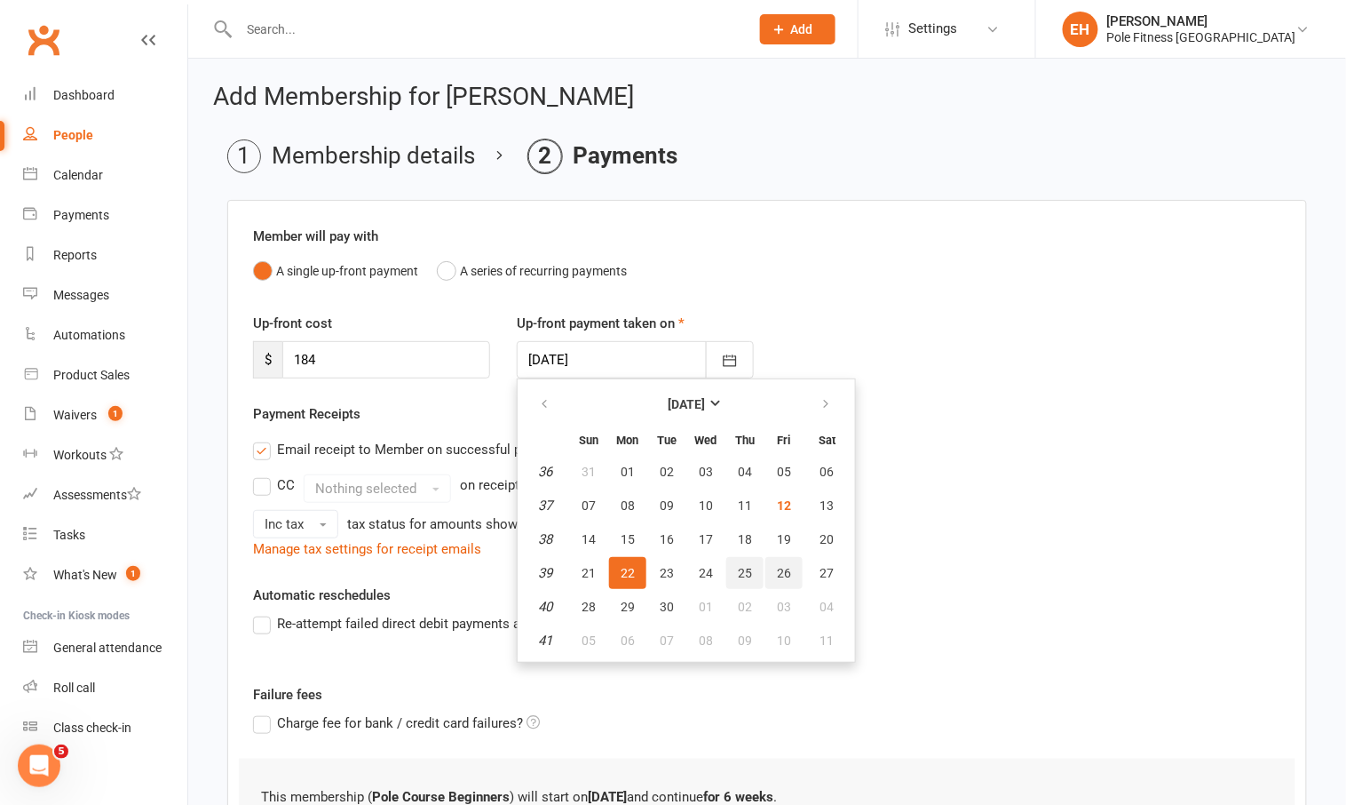
drag, startPoint x: 745, startPoint y: 576, endPoint x: 766, endPoint y: 568, distance: 22.8
click at [766, 568] on tr "39 21 22 23 24 25 26 27" at bounding box center [686, 573] width 327 height 32
click at [784, 567] on span "26" at bounding box center [784, 573] width 14 height 14
type input "26 Sep 2025"
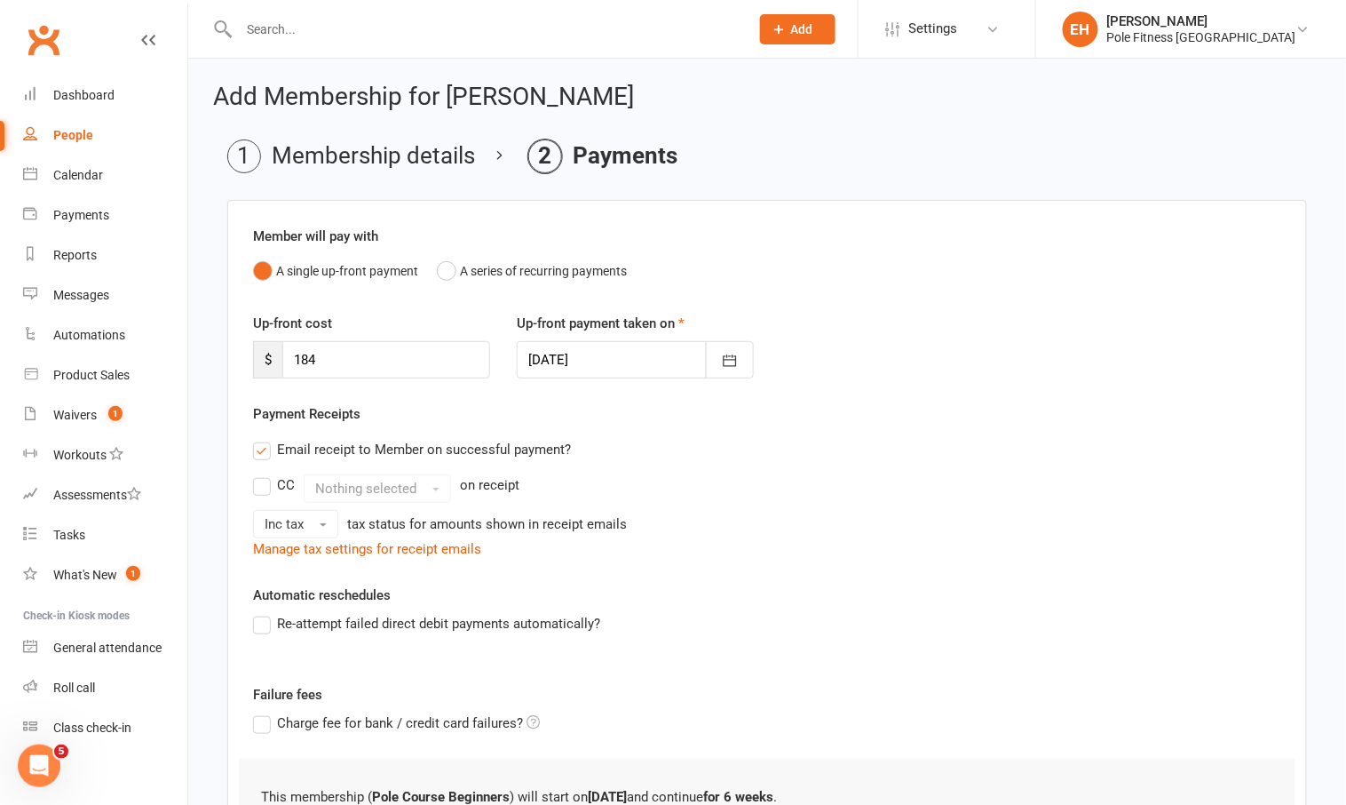
click at [616, 441] on div "Email receipt to Member on successful payment?" at bounding box center [760, 450] width 1043 height 36
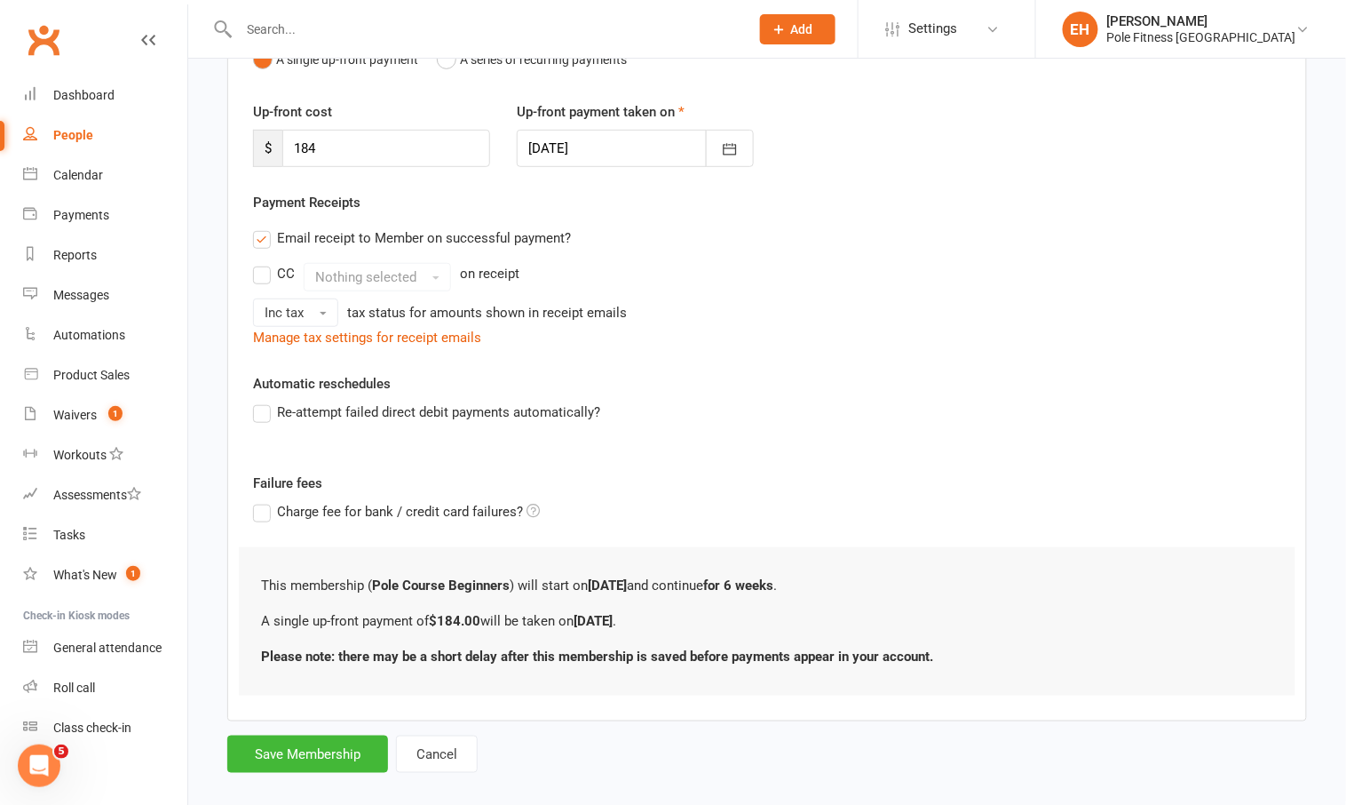
scroll to position [227, 0]
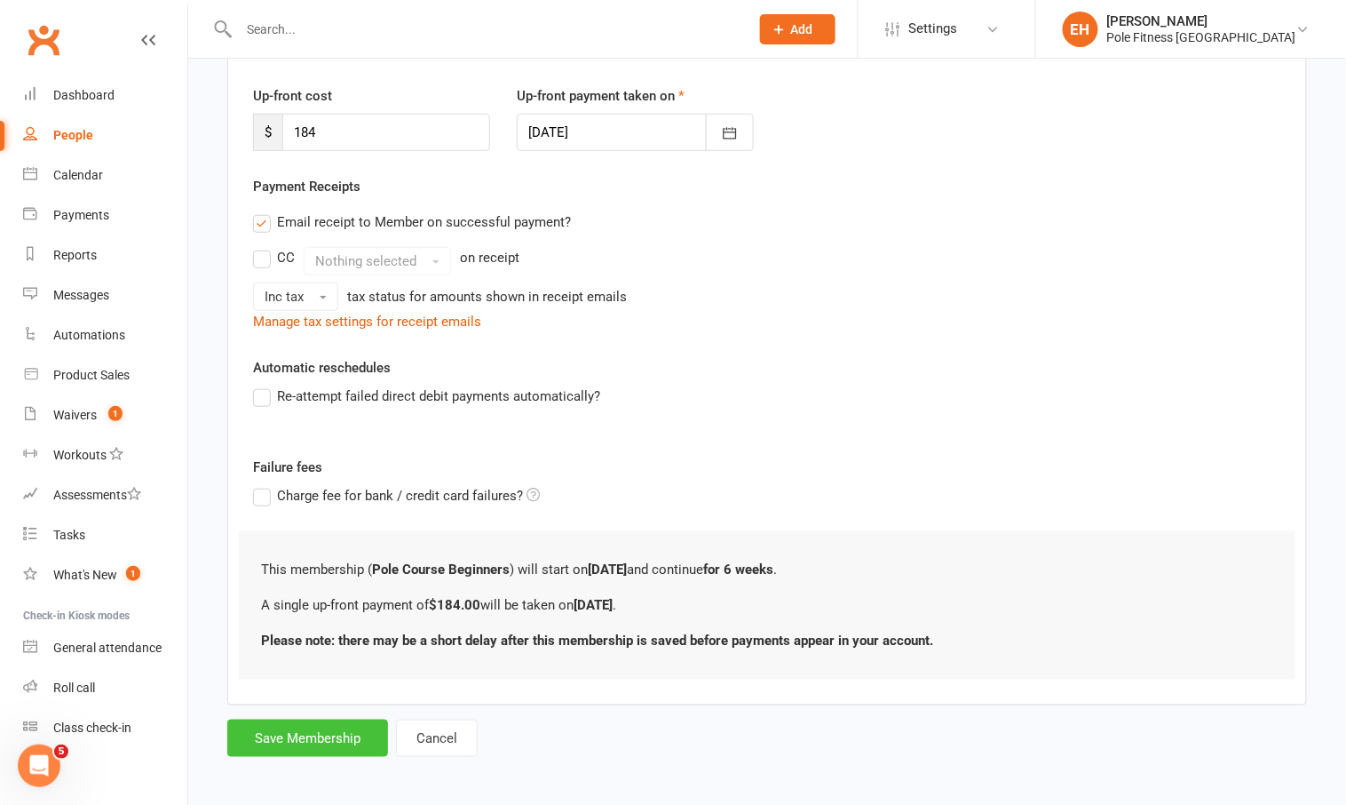
click at [315, 737] on button "Save Membership" at bounding box center [307, 737] width 161 height 37
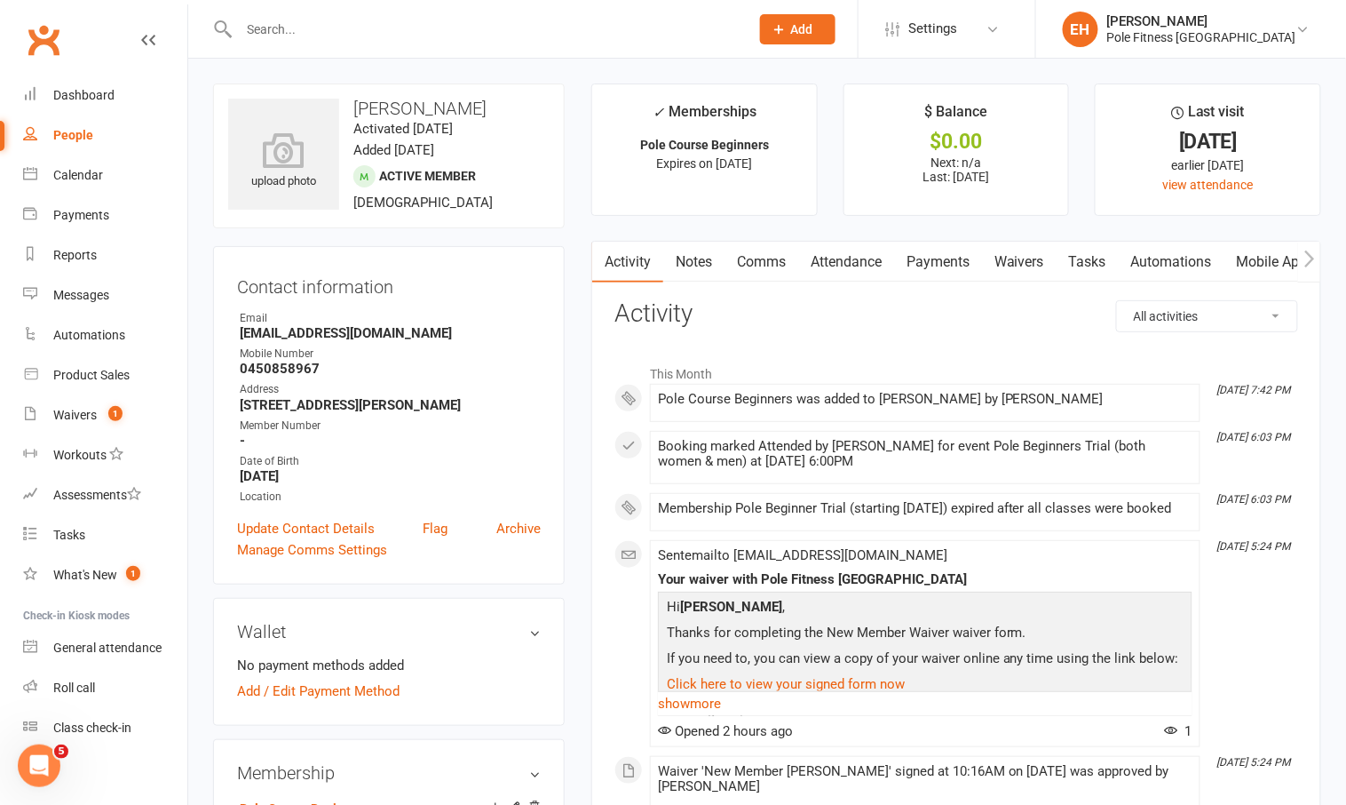
click at [1316, 252] on button "button" at bounding box center [1309, 262] width 22 height 40
click at [822, 264] on link "Payments" at bounding box center [824, 262] width 88 height 41
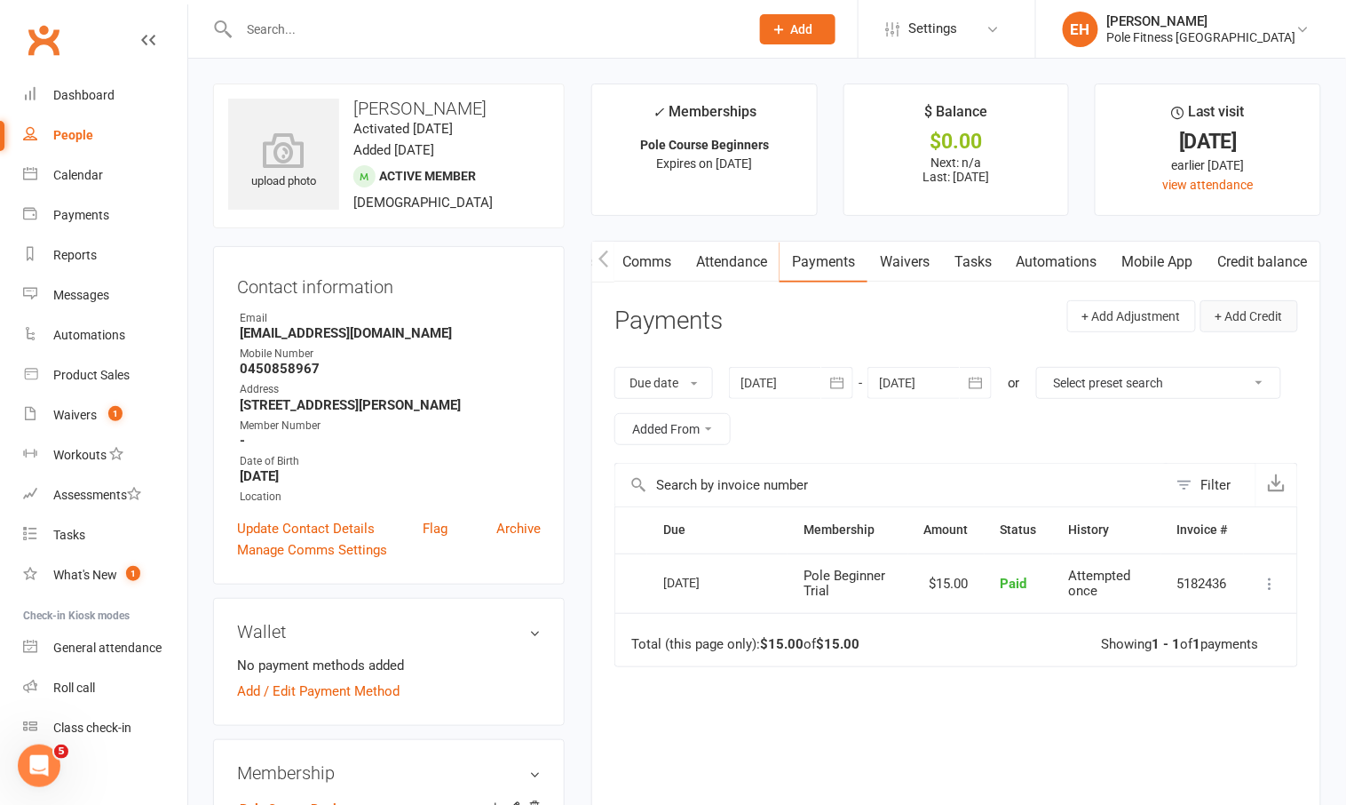
click at [1256, 313] on button "+ Add Credit" at bounding box center [1250, 316] width 98 height 32
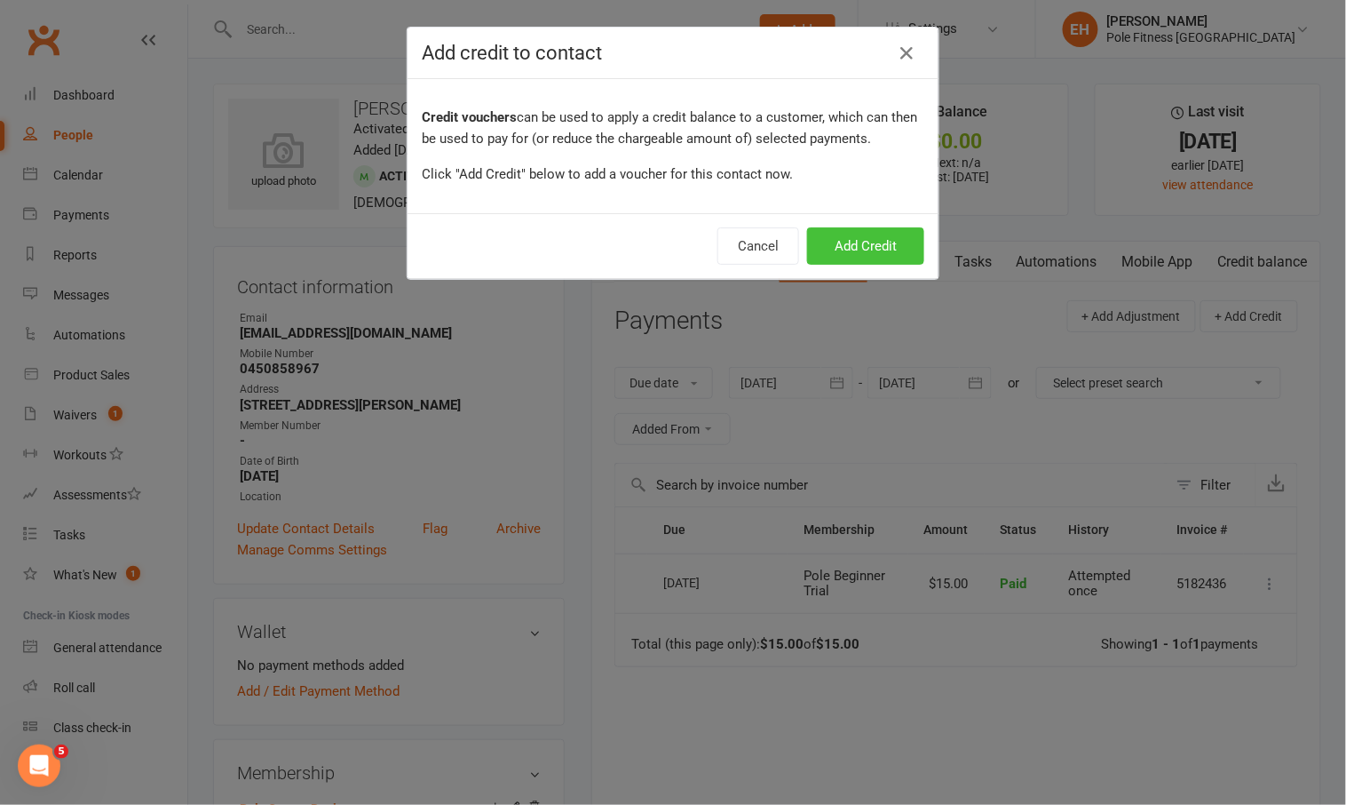
click at [873, 234] on button "Add Credit" at bounding box center [865, 245] width 117 height 37
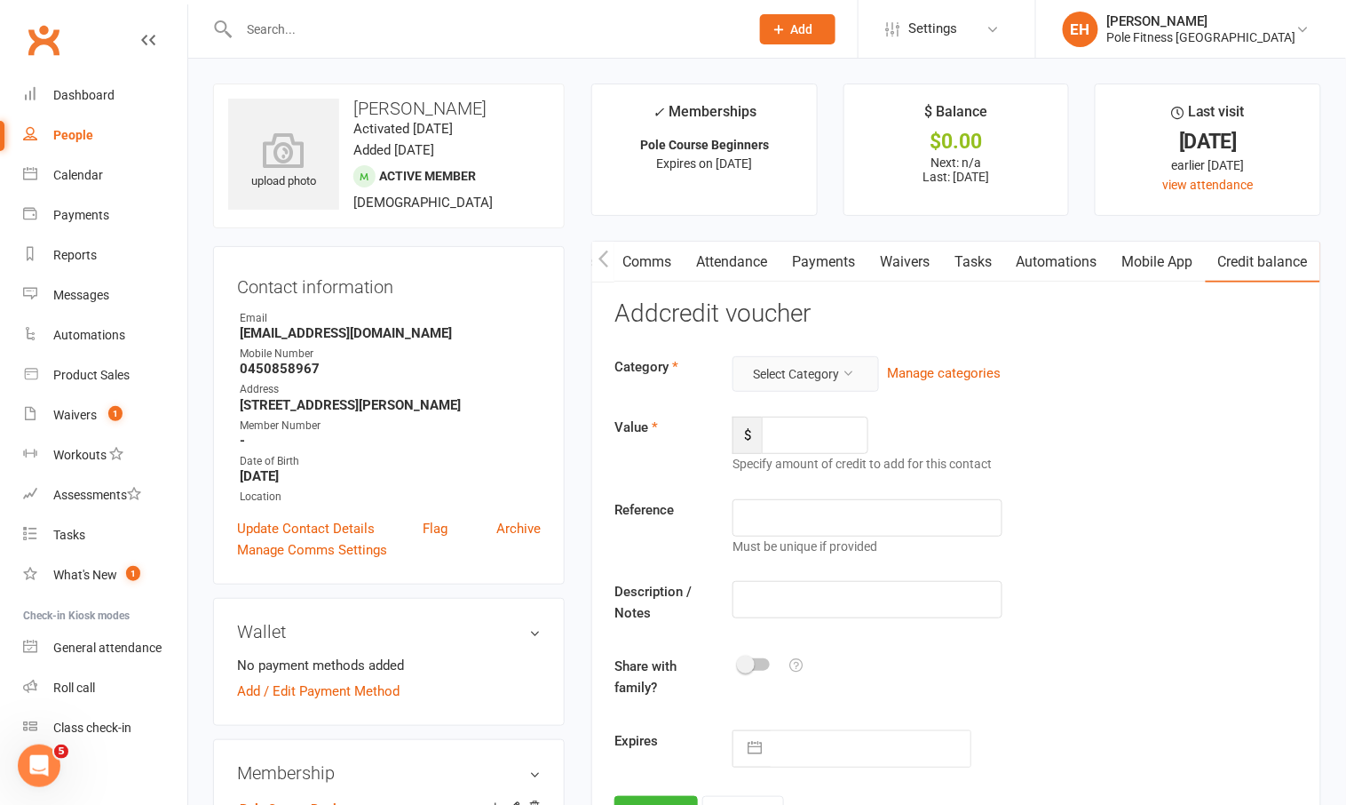
click at [838, 369] on button "Select Category" at bounding box center [806, 374] width 147 height 36
click at [942, 368] on button "Manage categories" at bounding box center [944, 372] width 114 height 21
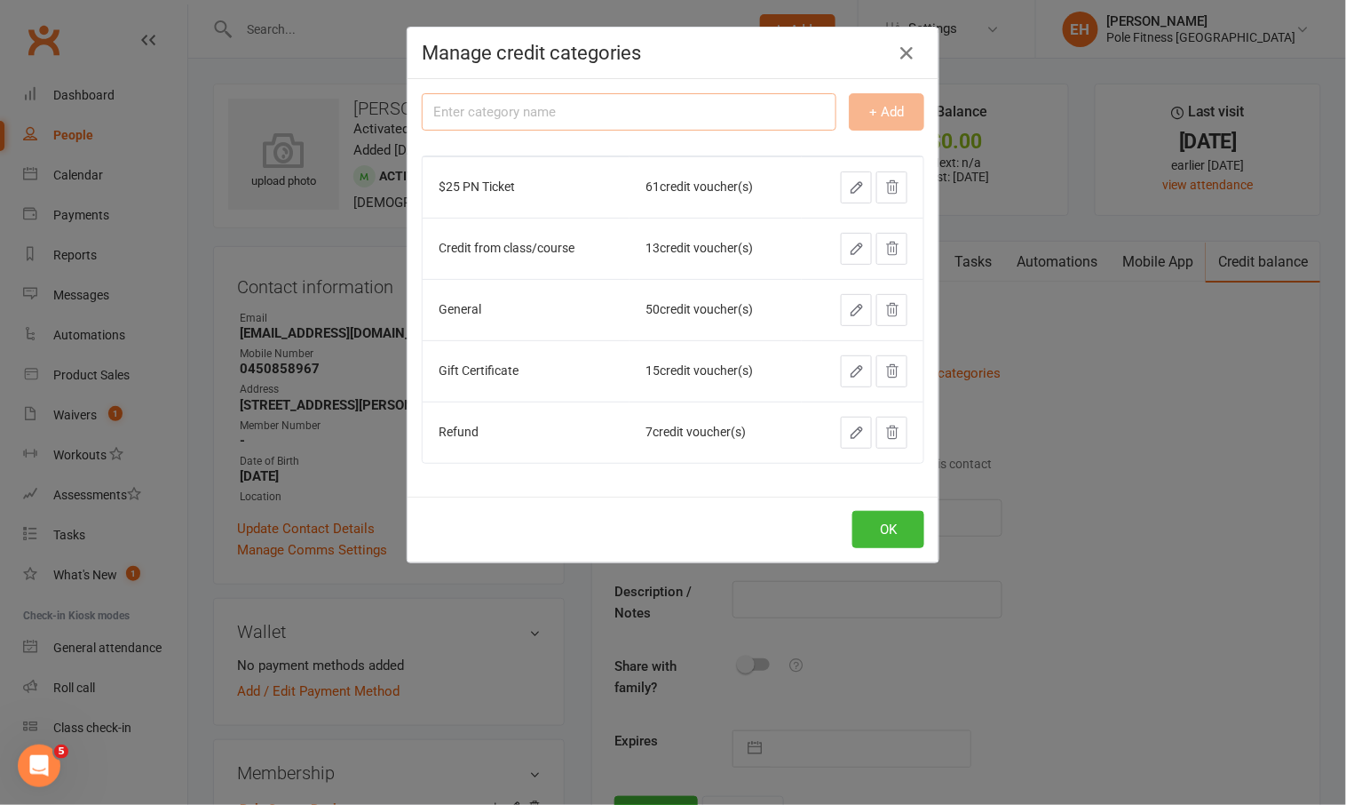
click at [448, 114] on input "text" at bounding box center [629, 111] width 415 height 37
click at [443, 108] on input "deposit" at bounding box center [629, 111] width 415 height 37
type input "Deposit"
click at [893, 112] on button "+ Add" at bounding box center [886, 111] width 75 height 37
click at [881, 529] on button "OK" at bounding box center [889, 529] width 72 height 37
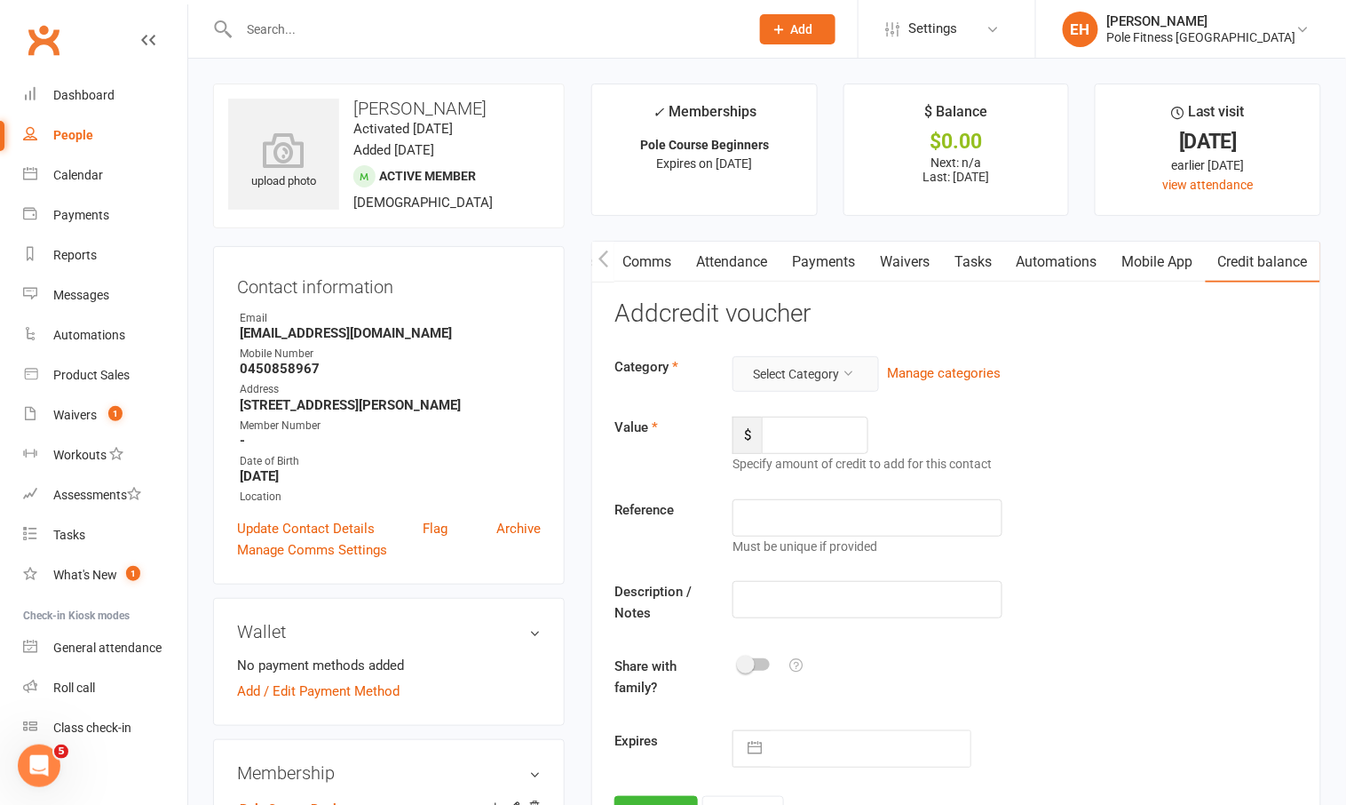
click at [846, 373] on icon at bounding box center [848, 373] width 12 height 12
click at [767, 487] on link "Deposit" at bounding box center [791, 485] width 178 height 36
click at [805, 435] on input "number" at bounding box center [815, 435] width 107 height 37
type input "92"
click at [784, 506] on input "text" at bounding box center [867, 517] width 269 height 37
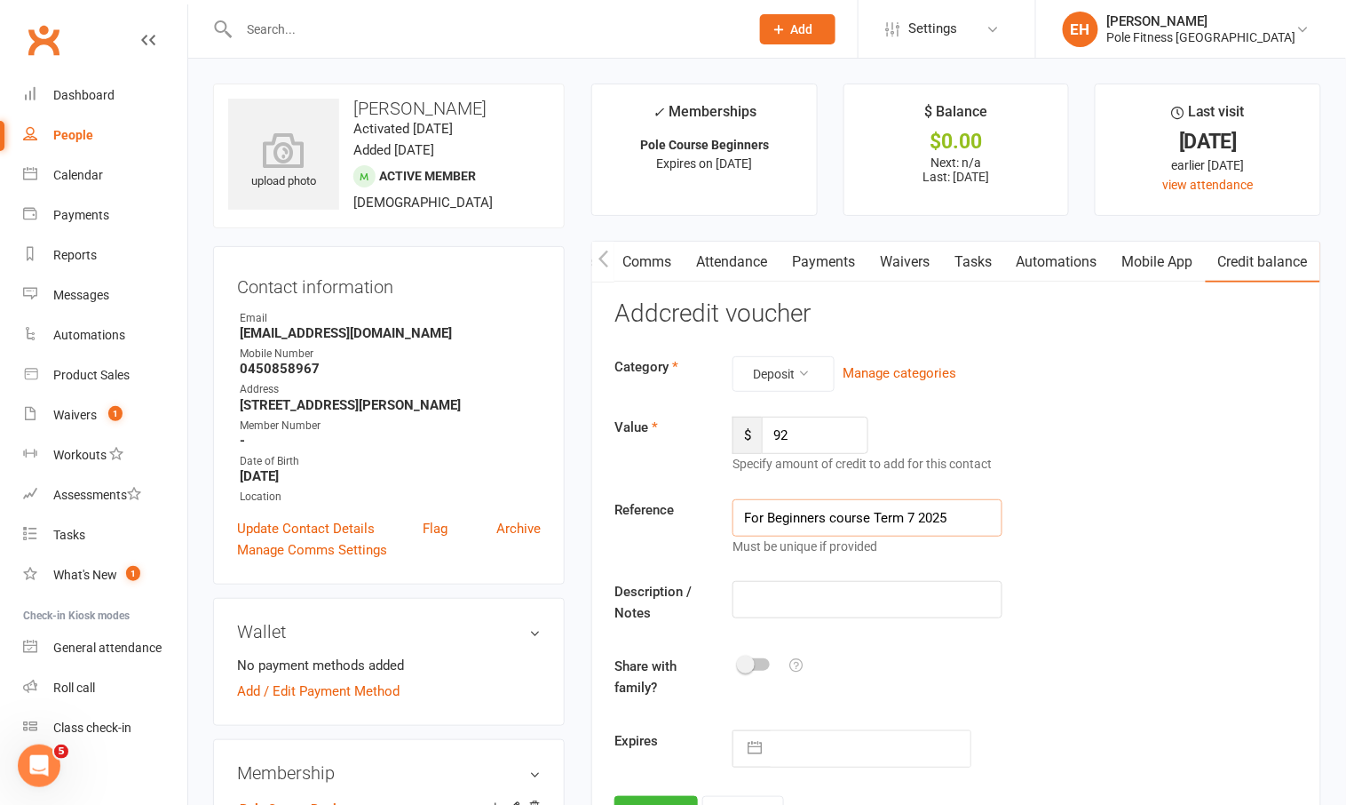
click at [743, 515] on input "For Beginners course Term 7 2025" at bounding box center [867, 517] width 269 height 37
click at [894, 506] on input "Deposit for Beginners course Term 7 2025" at bounding box center [867, 517] width 269 height 37
click at [980, 513] on input "Deposit for Beginners course Term 7 2025" at bounding box center [867, 517] width 269 height 37
drag, startPoint x: 995, startPoint y: 512, endPoint x: 707, endPoint y: 512, distance: 287.7
click at [707, 512] on div "Reference Deposit for Beginners course Term 7 2025. EH Must be unique if provid…" at bounding box center [956, 527] width 710 height 57
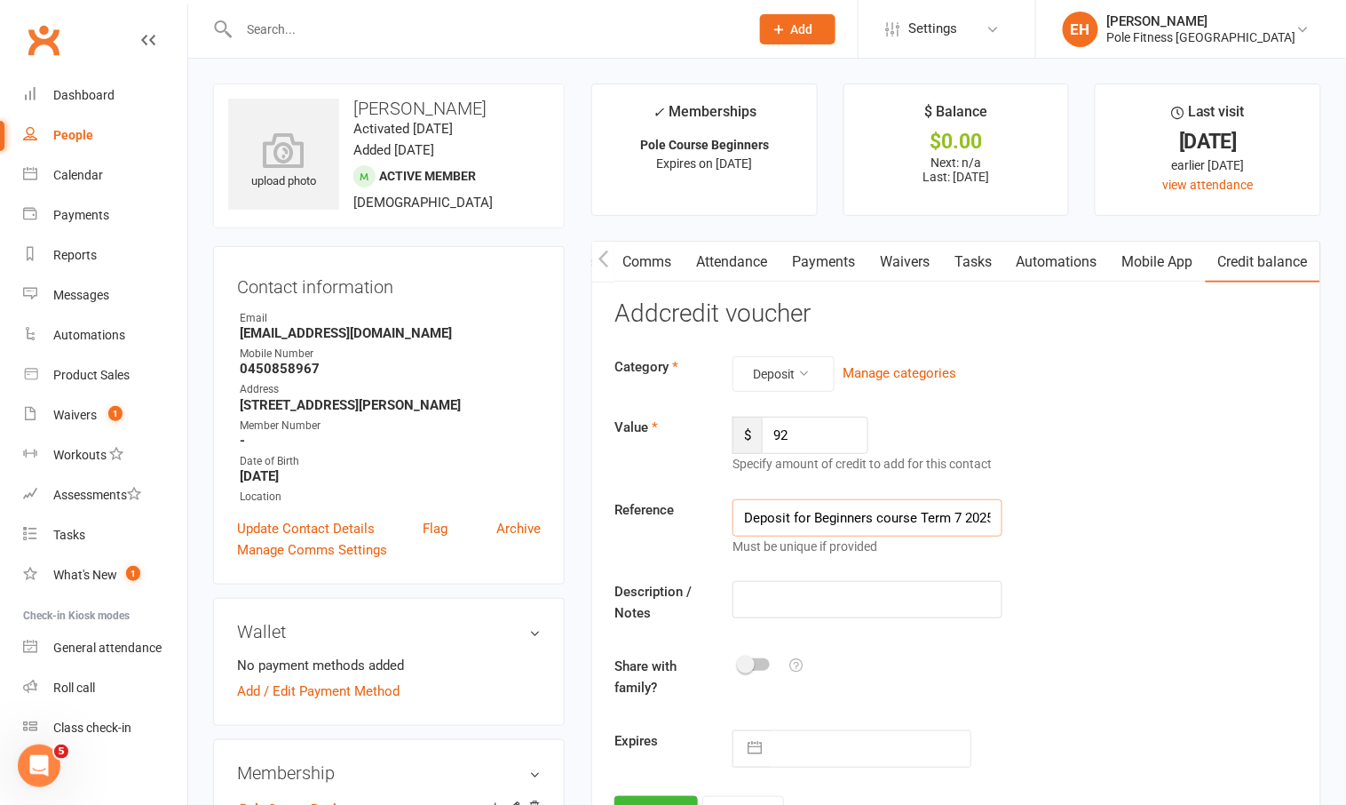
type input "Deposit for Beginners course Term 7 2025. EH"
click at [759, 596] on input "text" at bounding box center [867, 599] width 269 height 37
paste input "Deposit for Beginners course Term 7 2025. EH"
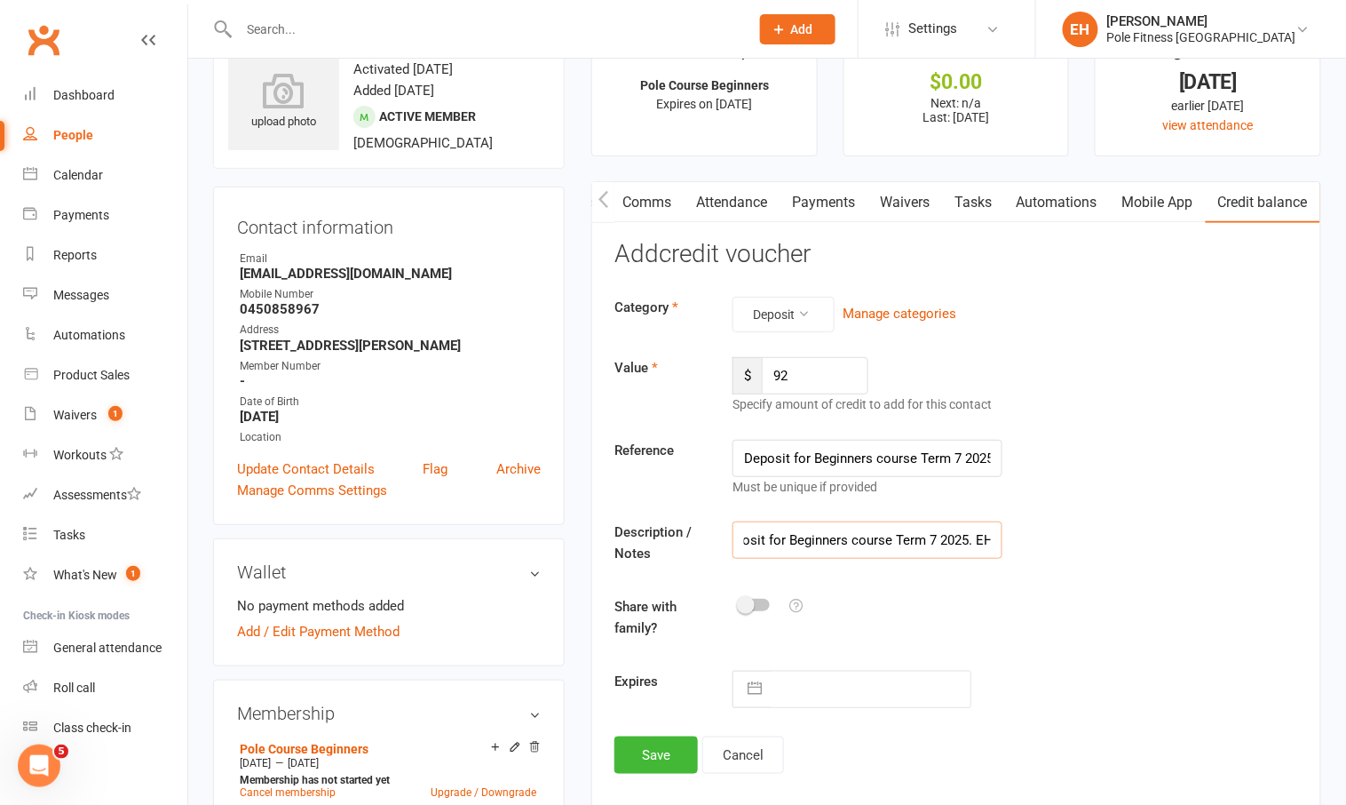
scroll to position [60, 0]
click at [988, 531] on input "Deposit for Beginners course Term 7 2025. EH" at bounding box center [867, 538] width 269 height 37
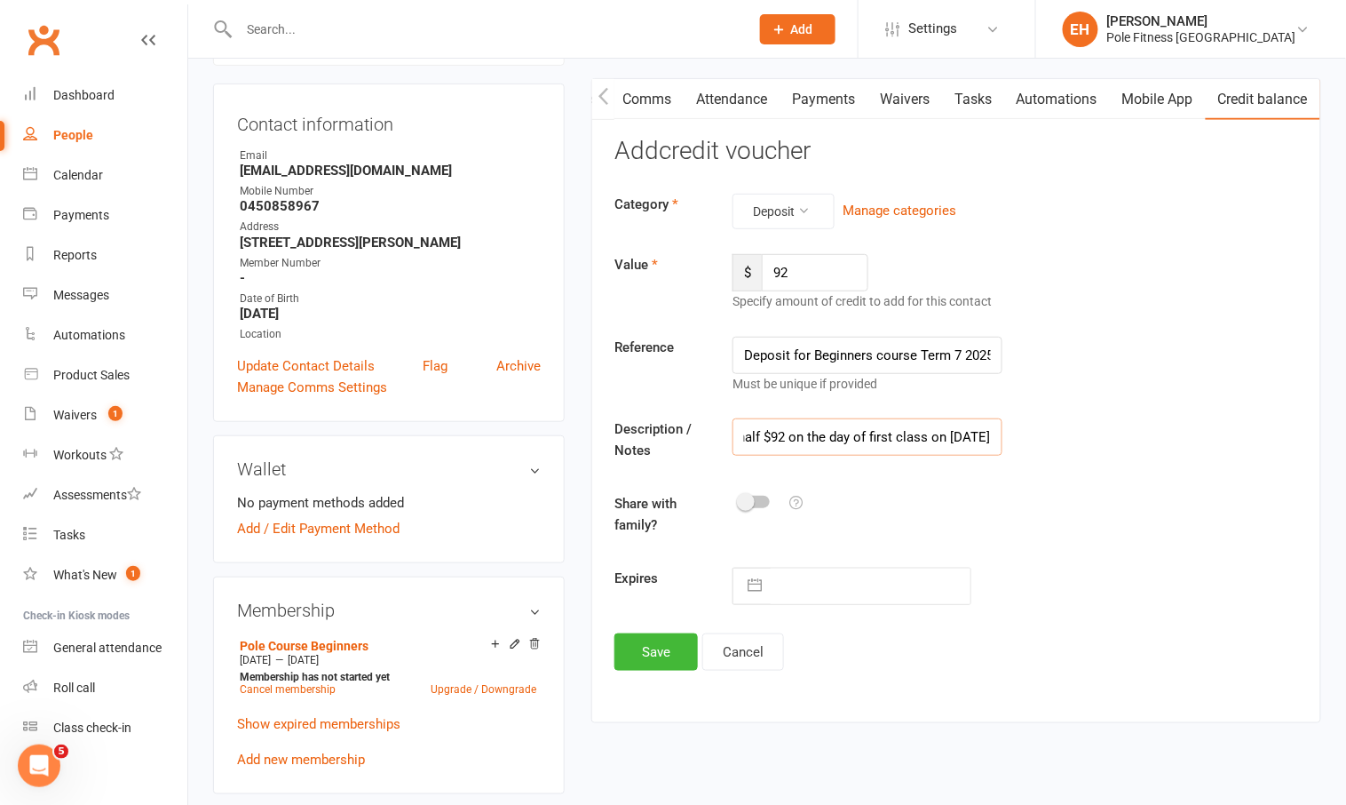
scroll to position [216, 0]
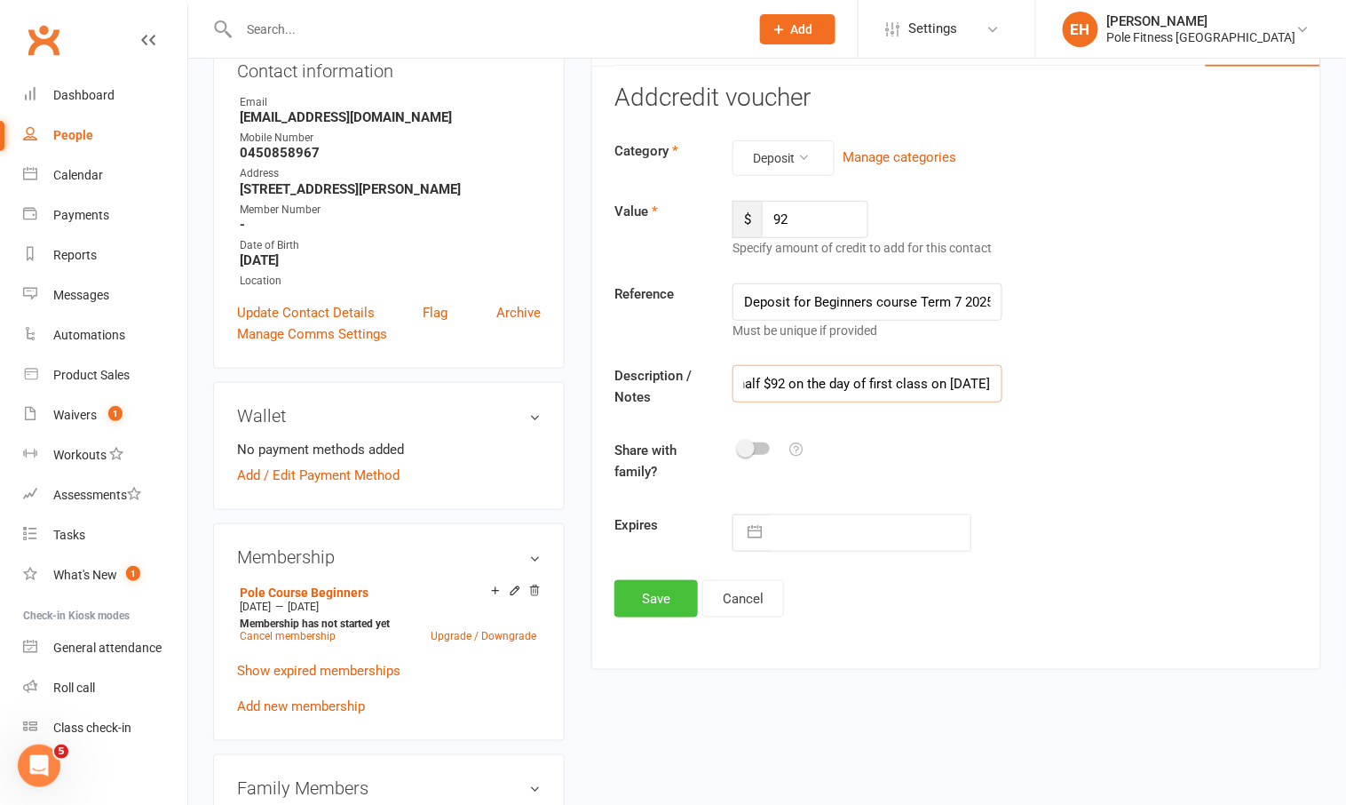
type input "Deposit for Beginners course Term 7 2025. She will pay the rest half $92 on the…"
click at [649, 590] on button "Save" at bounding box center [656, 598] width 83 height 37
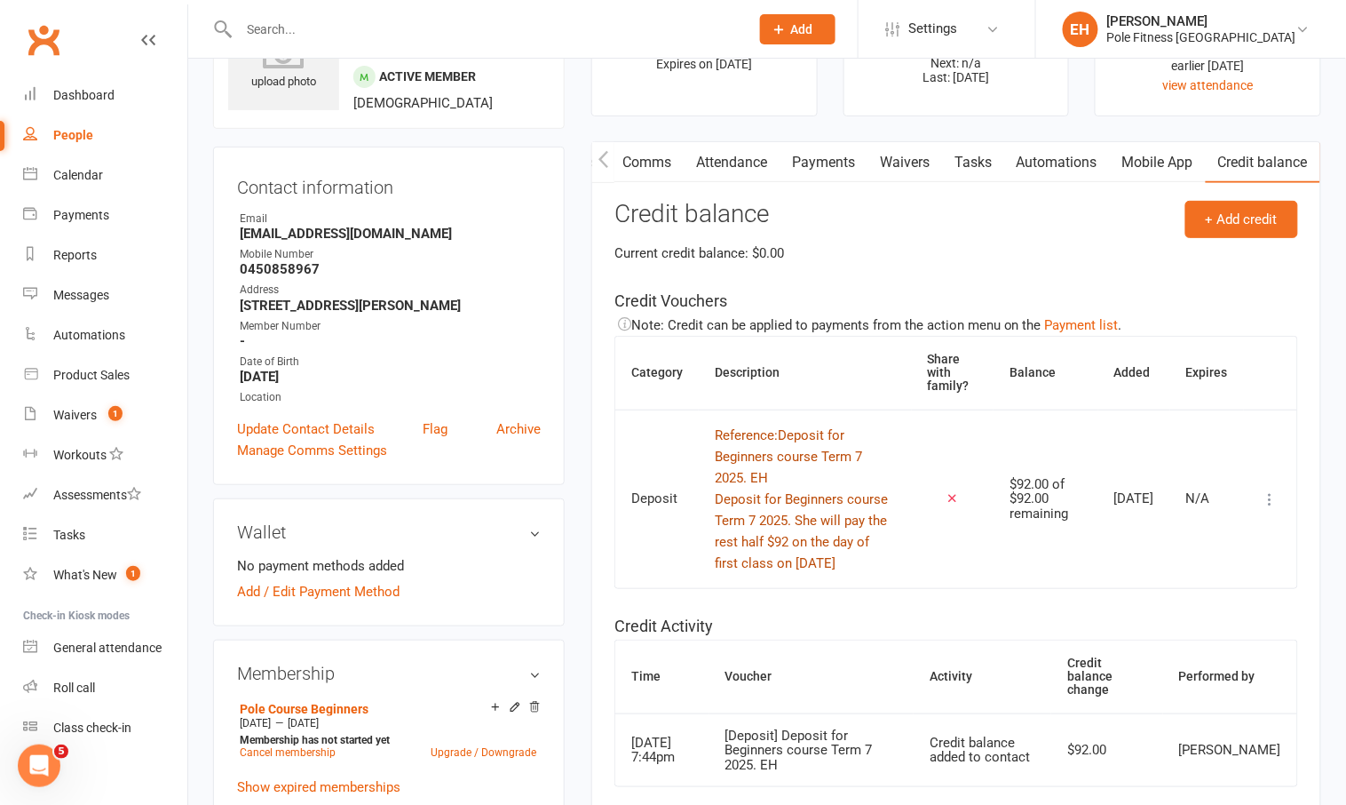
scroll to position [0, 0]
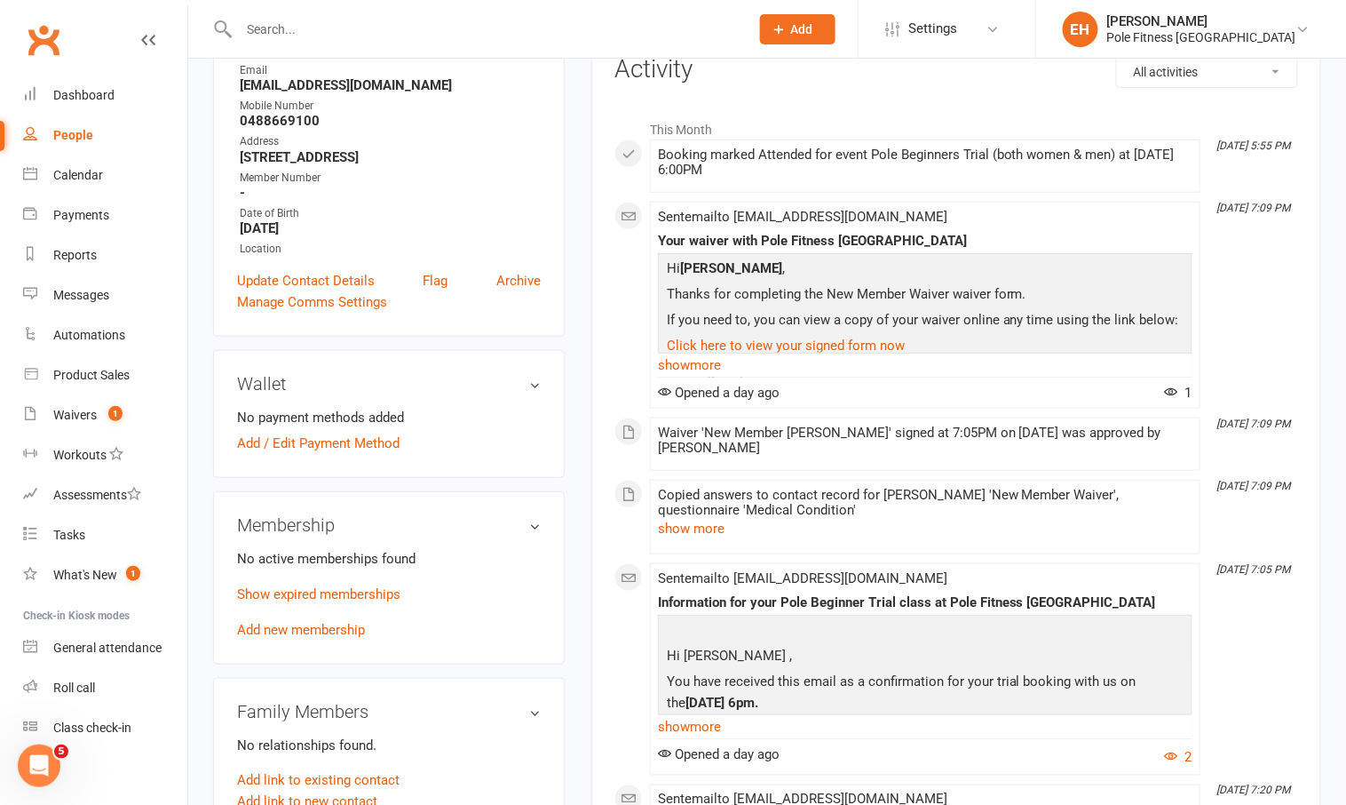
scroll to position [260, 0]
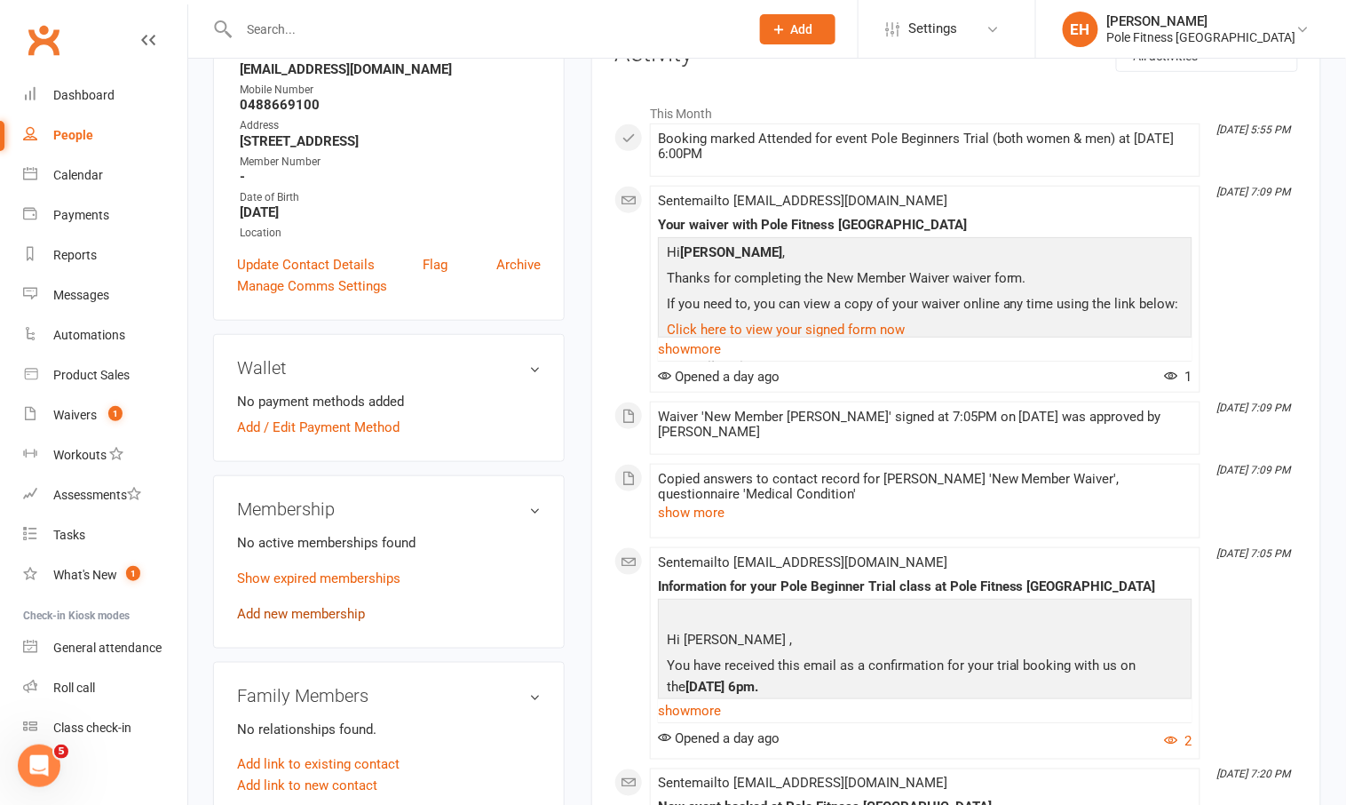
click at [319, 608] on link "Add new membership" at bounding box center [301, 614] width 128 height 16
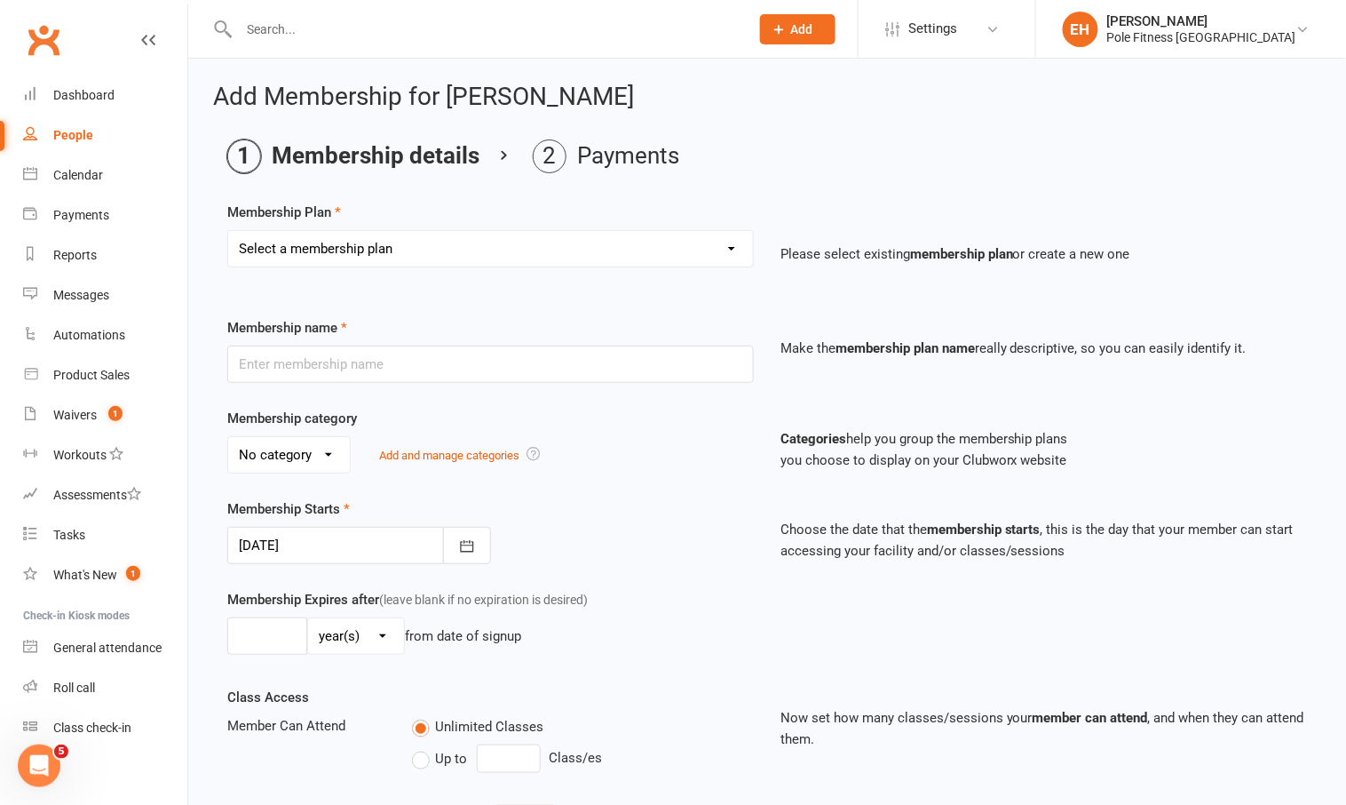
click at [717, 251] on select "Select a membership plan Create new Membership Plan Pole Course Advanced Casual…" at bounding box center [490, 249] width 525 height 36
select select "3"
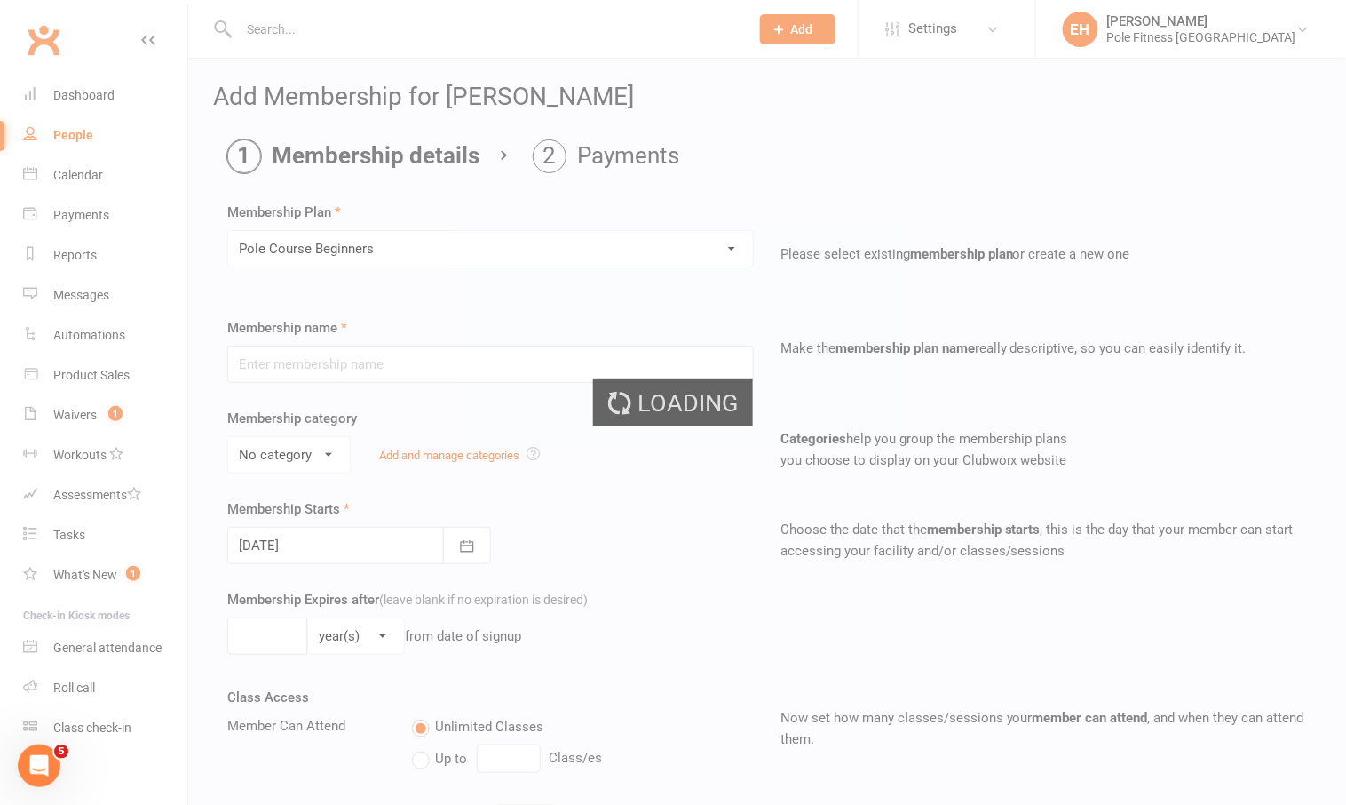
type input "Pole Course Beginners"
select select "1"
type input "[DATE]"
type input "6"
select select "1"
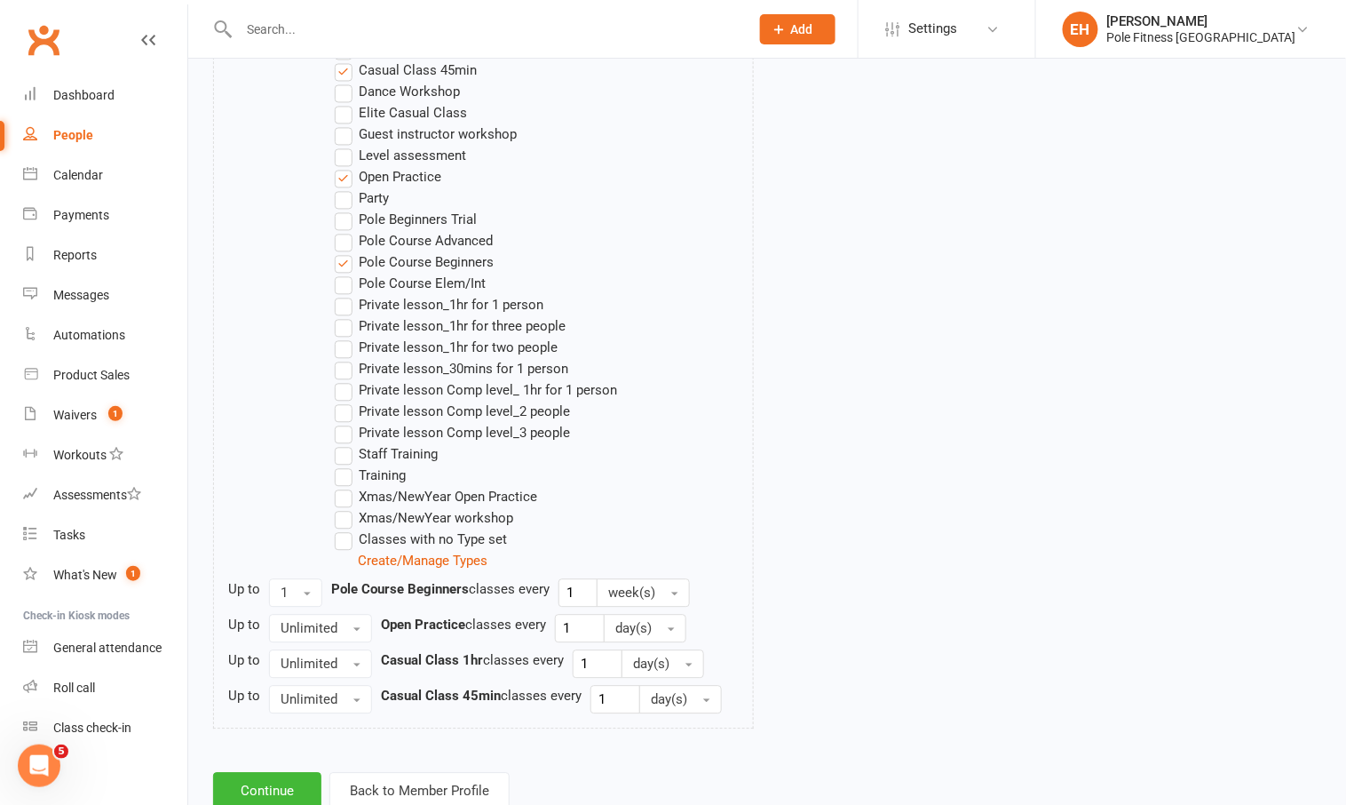
scroll to position [1063, 0]
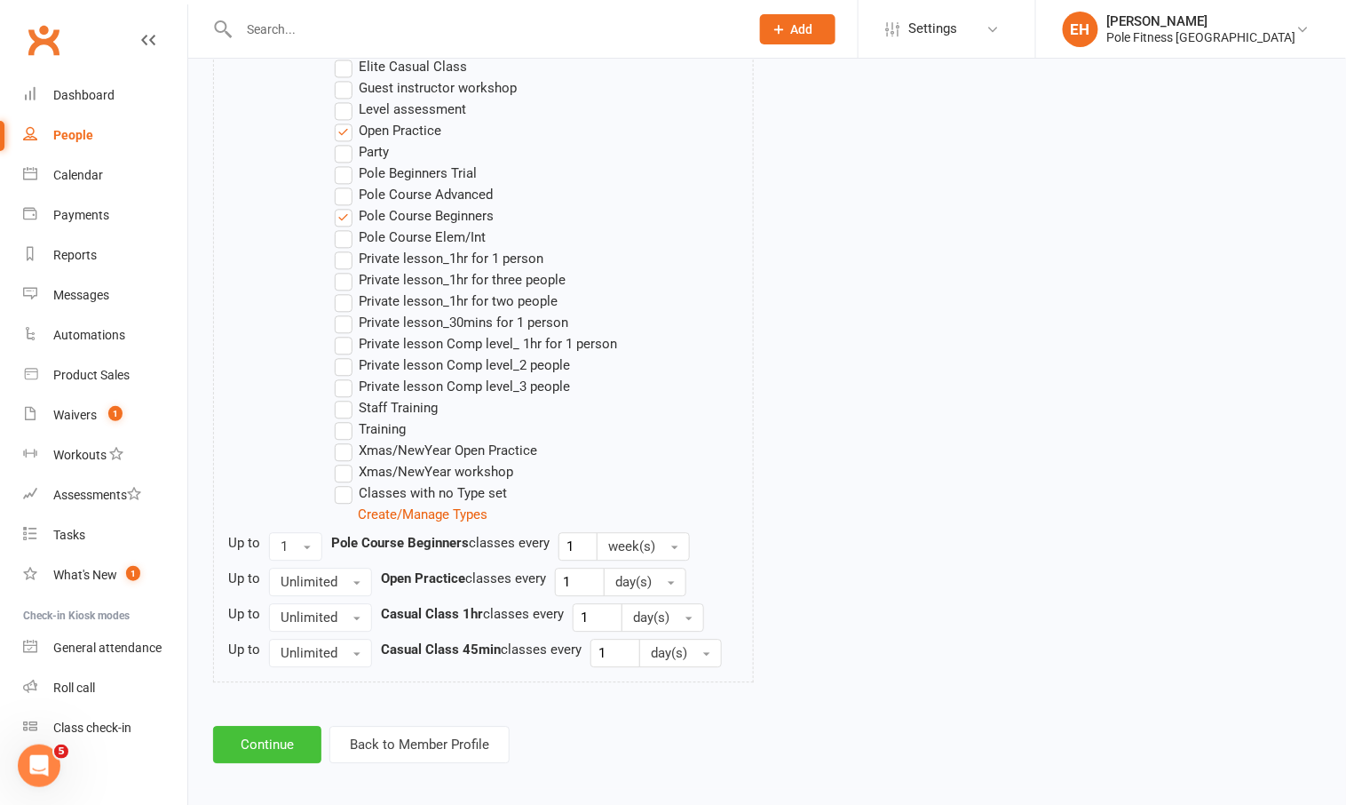
click at [263, 739] on button "Continue" at bounding box center [267, 744] width 108 height 37
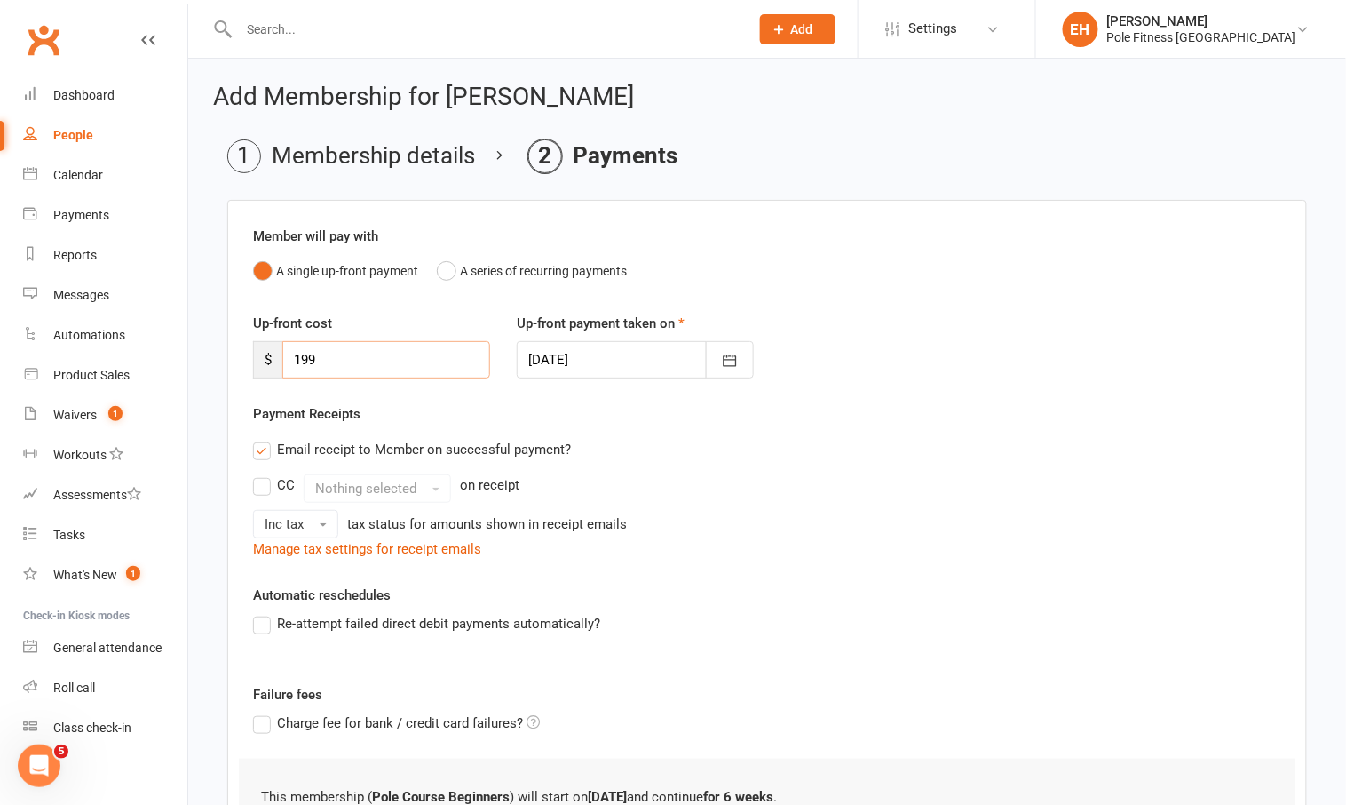
click at [393, 362] on input "199" at bounding box center [386, 359] width 208 height 37
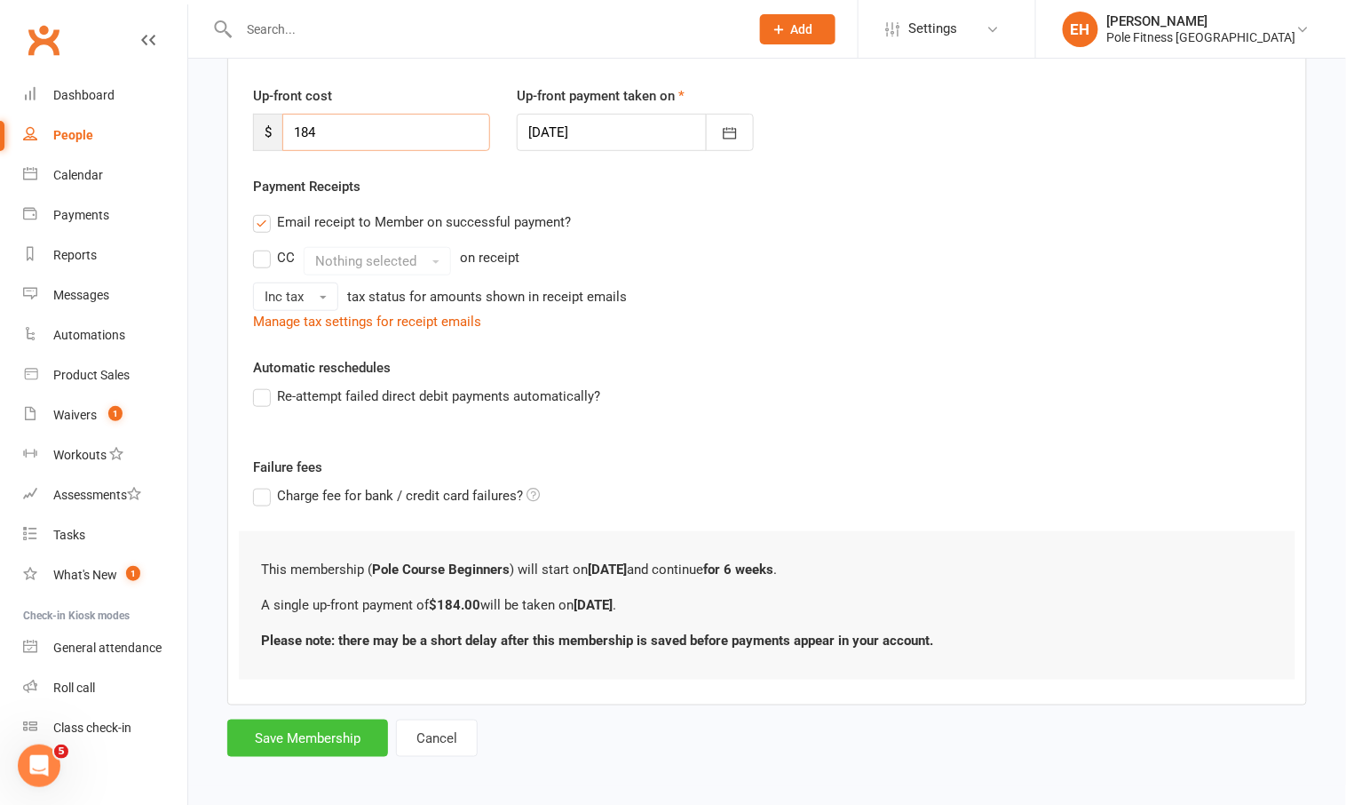
type input "184"
click at [337, 735] on button "Save Membership" at bounding box center [307, 737] width 161 height 37
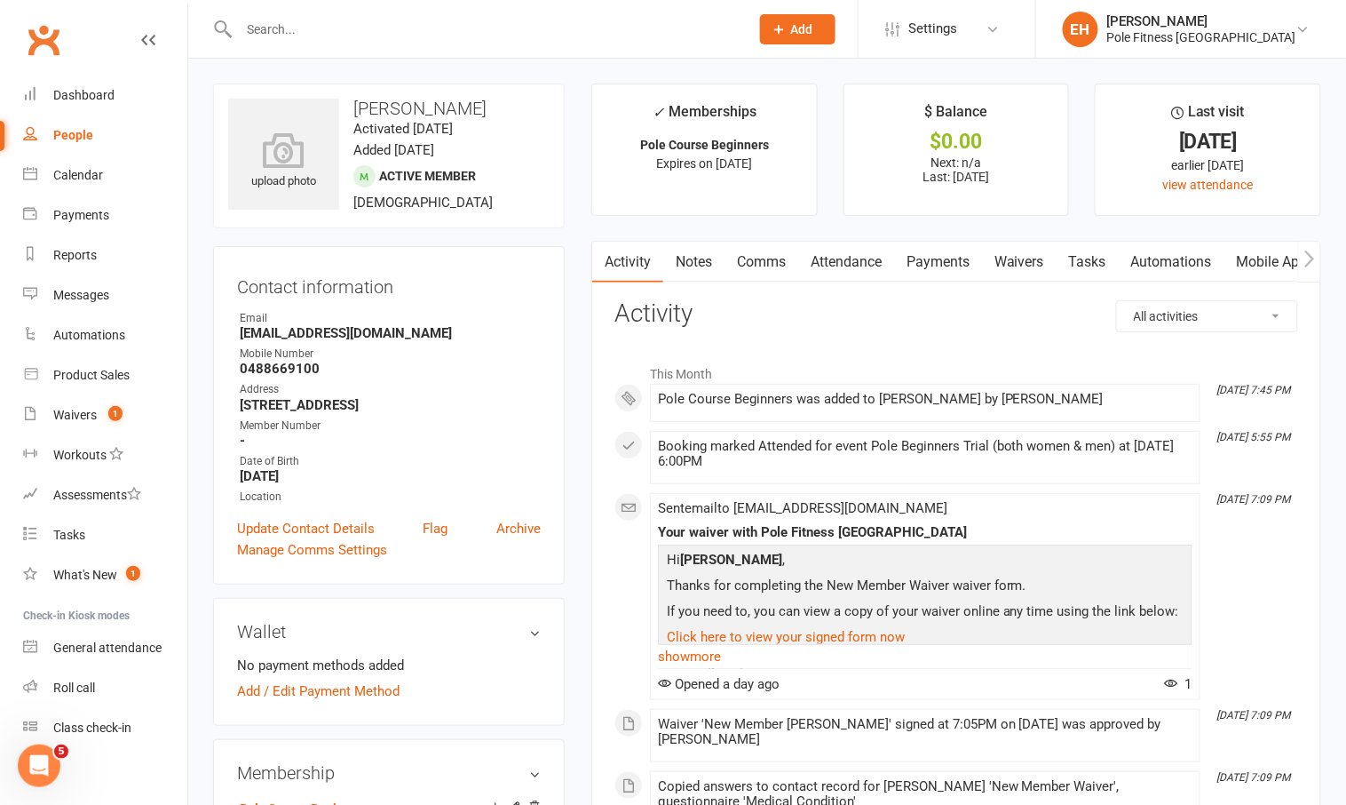
click at [940, 260] on link "Payments" at bounding box center [938, 262] width 88 height 41
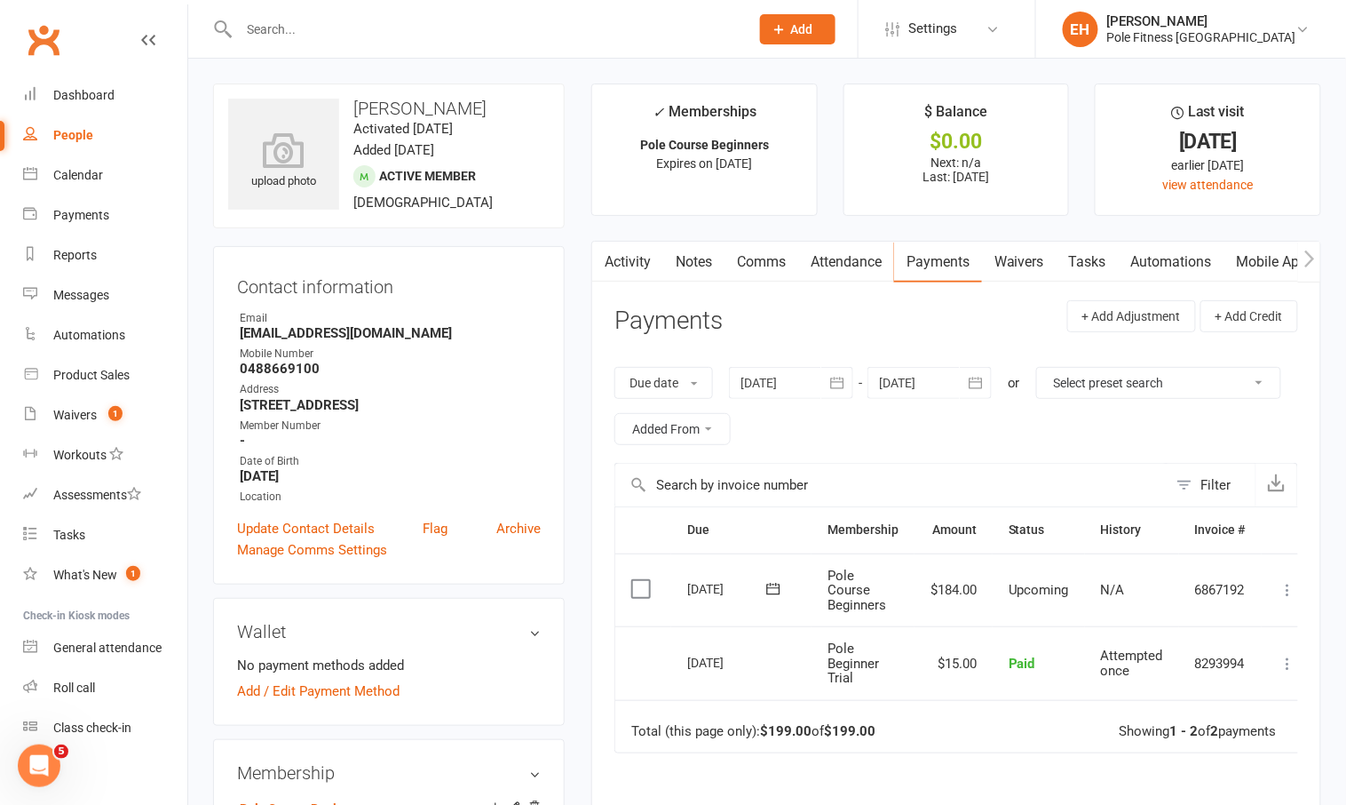
scroll to position [198, 0]
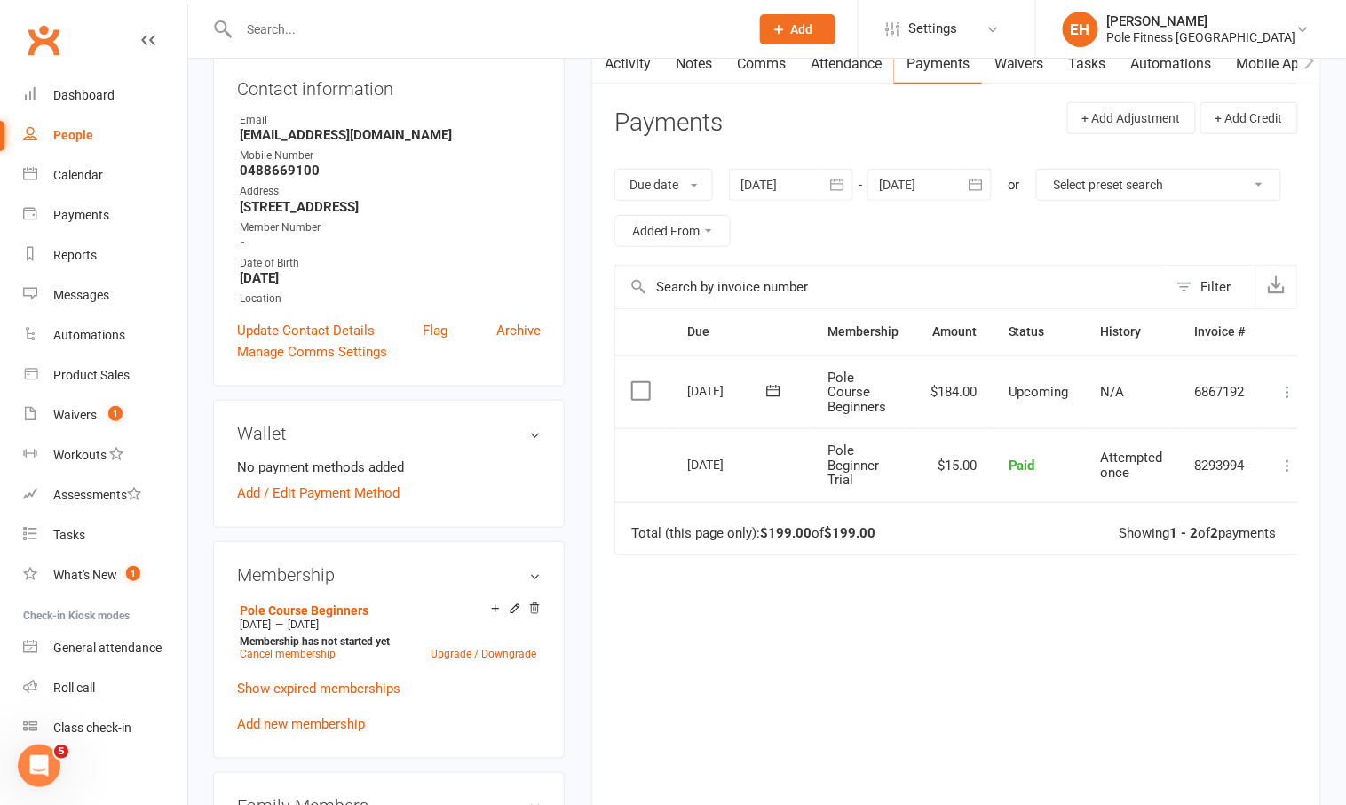
click at [1289, 389] on icon at bounding box center [1289, 392] width 18 height 18
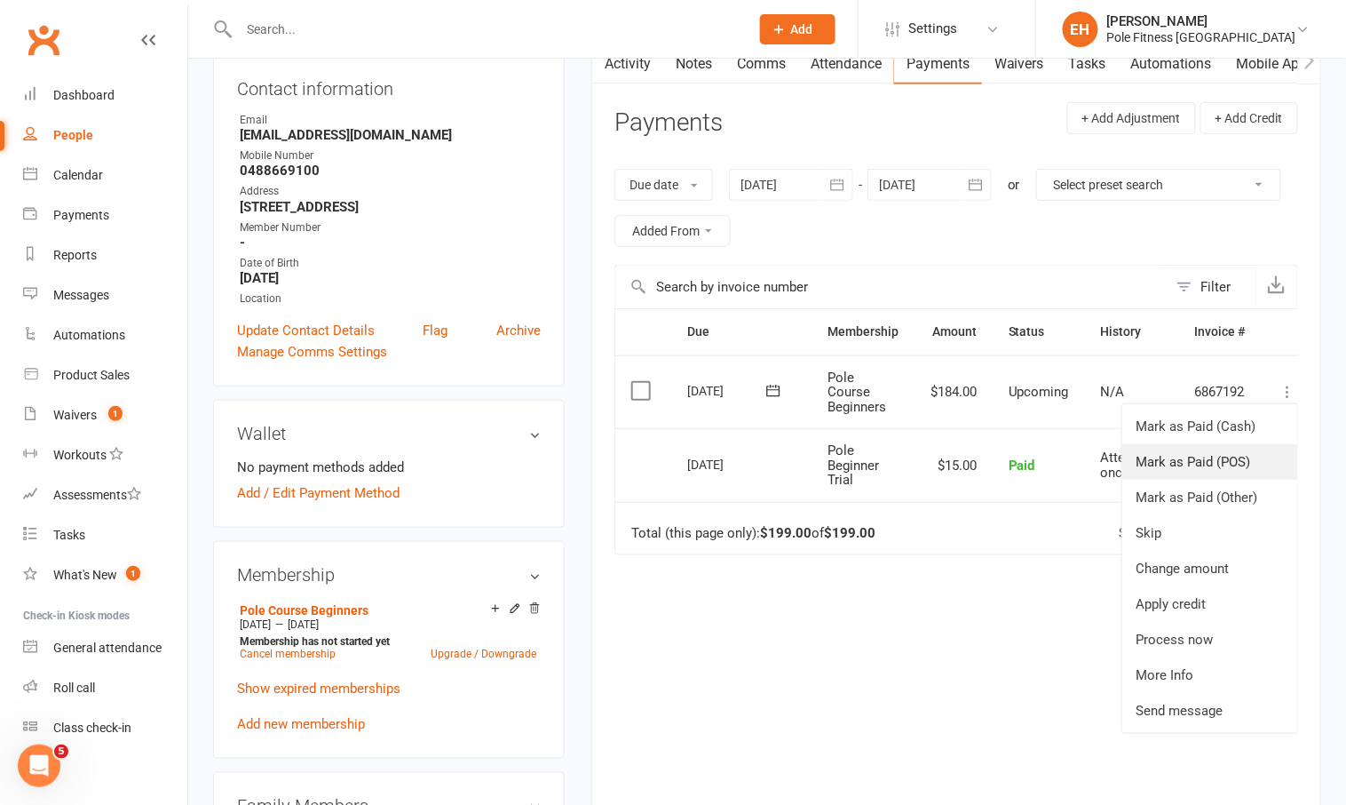
click at [1194, 461] on link "Mark as Paid (POS)" at bounding box center [1211, 462] width 176 height 36
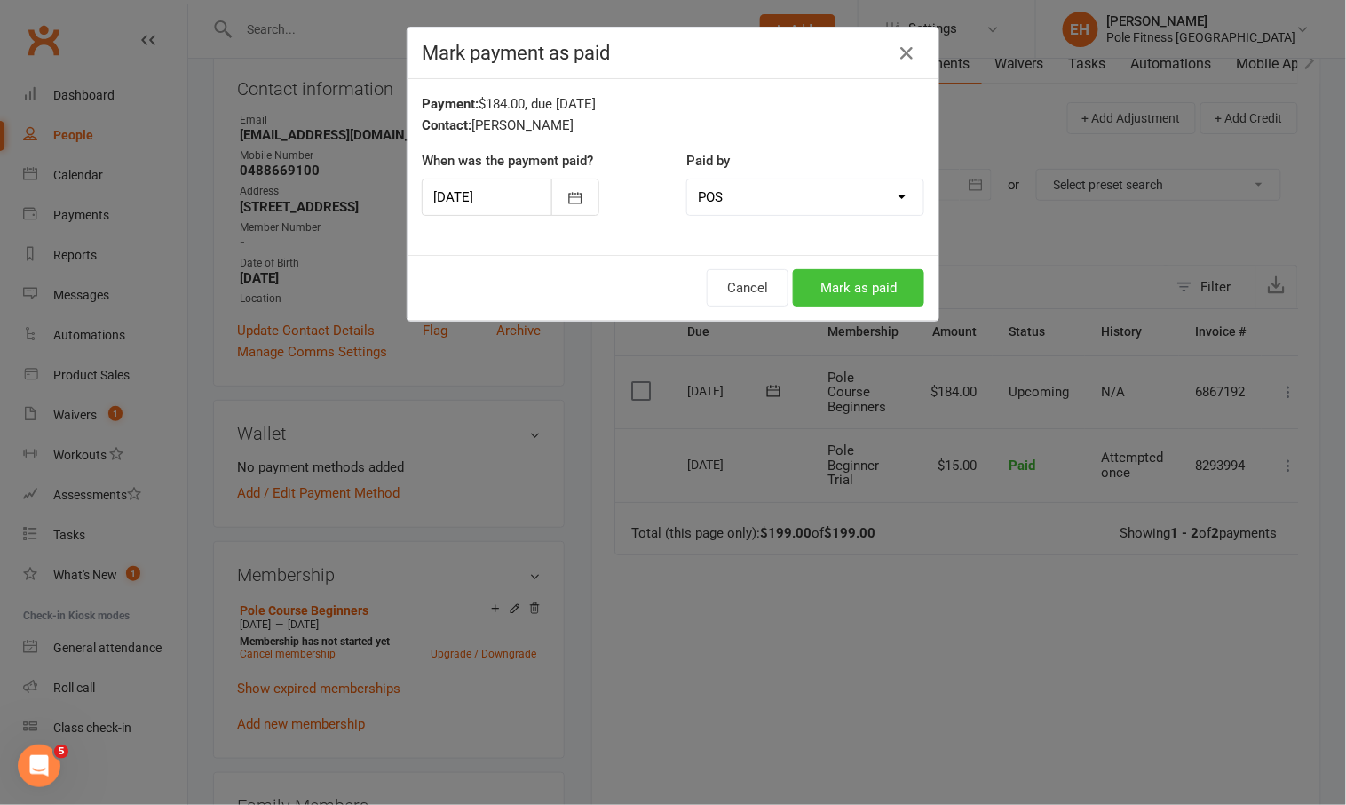
click at [872, 290] on button "Mark as paid" at bounding box center [858, 287] width 131 height 37
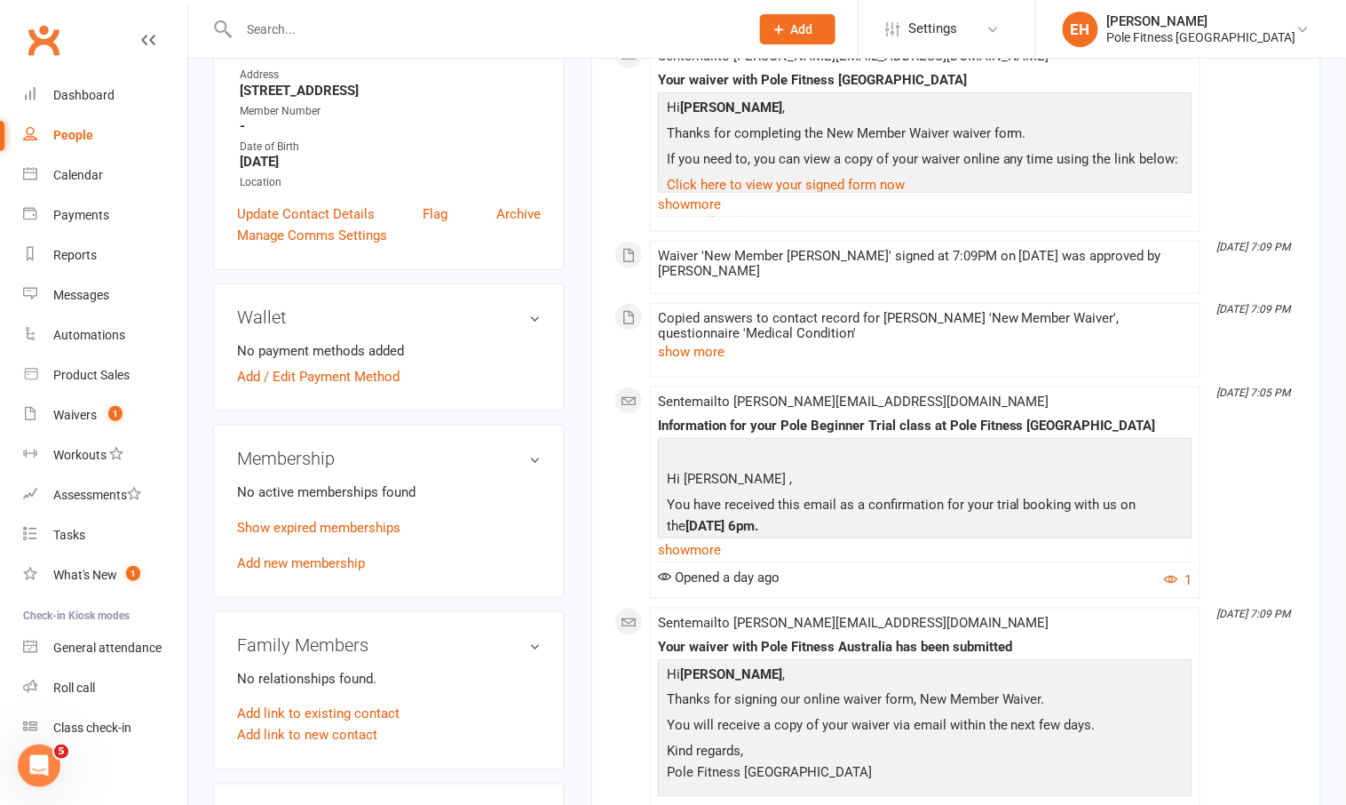
scroll to position [458, 0]
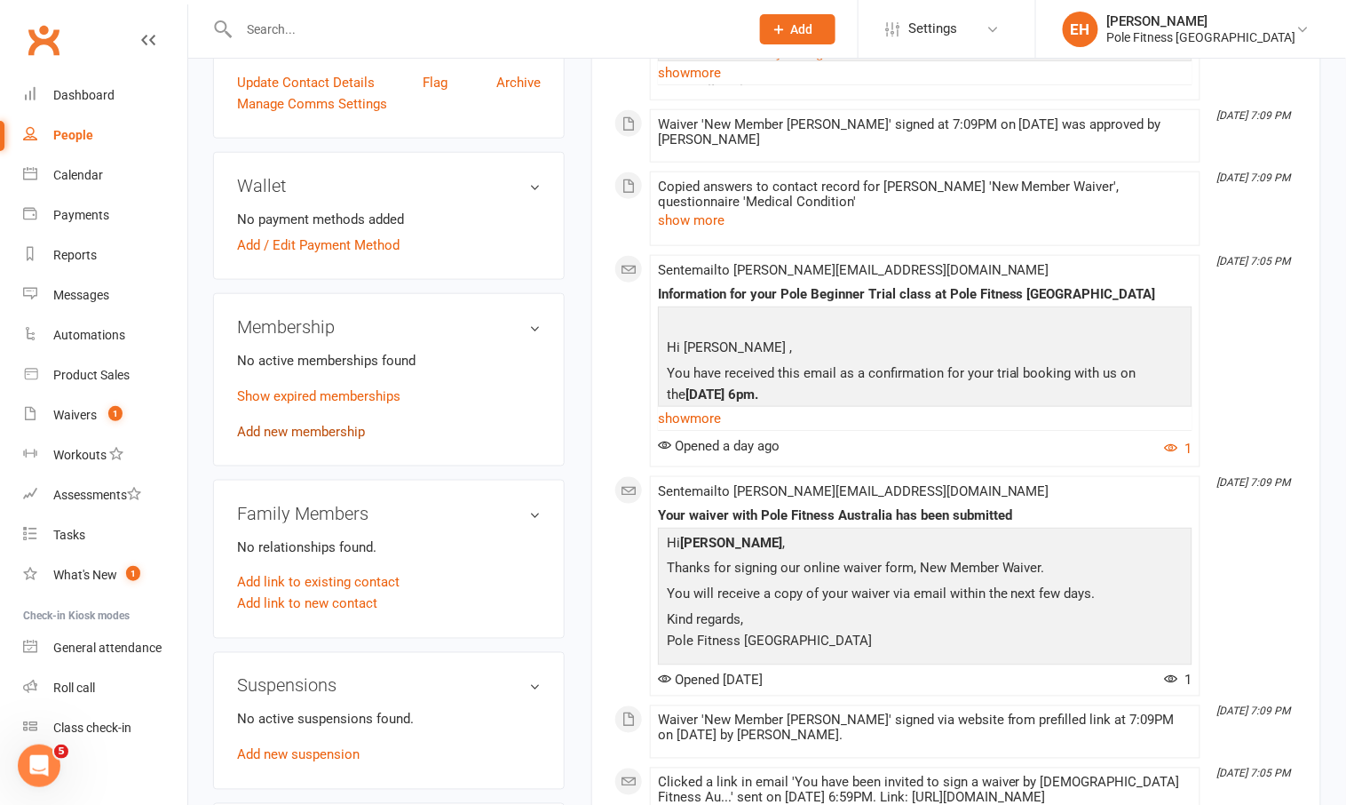
click at [298, 424] on link "Add new membership" at bounding box center [301, 432] width 128 height 16
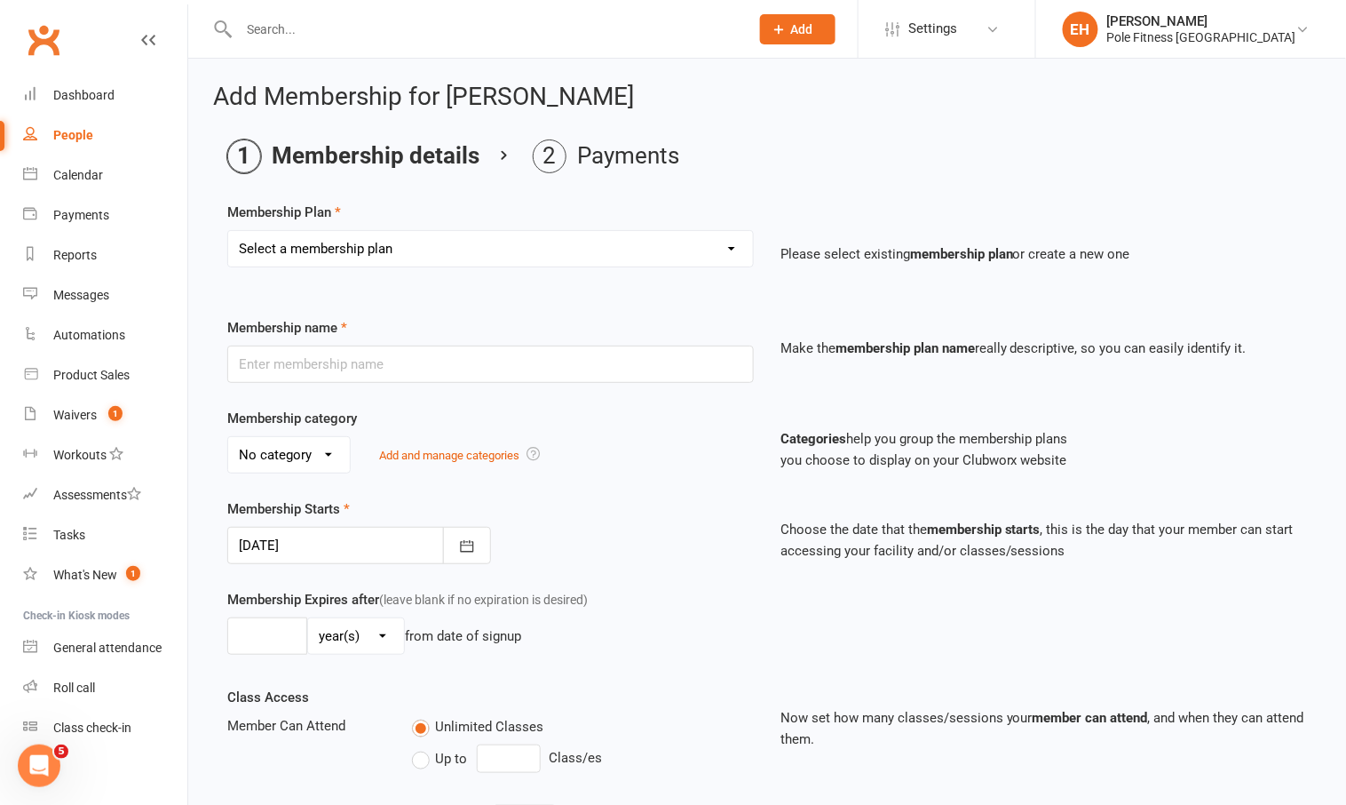
click at [430, 249] on select "Select a membership plan Create new Membership Plan Pole Course Advanced Casual…" at bounding box center [490, 249] width 525 height 36
select select "3"
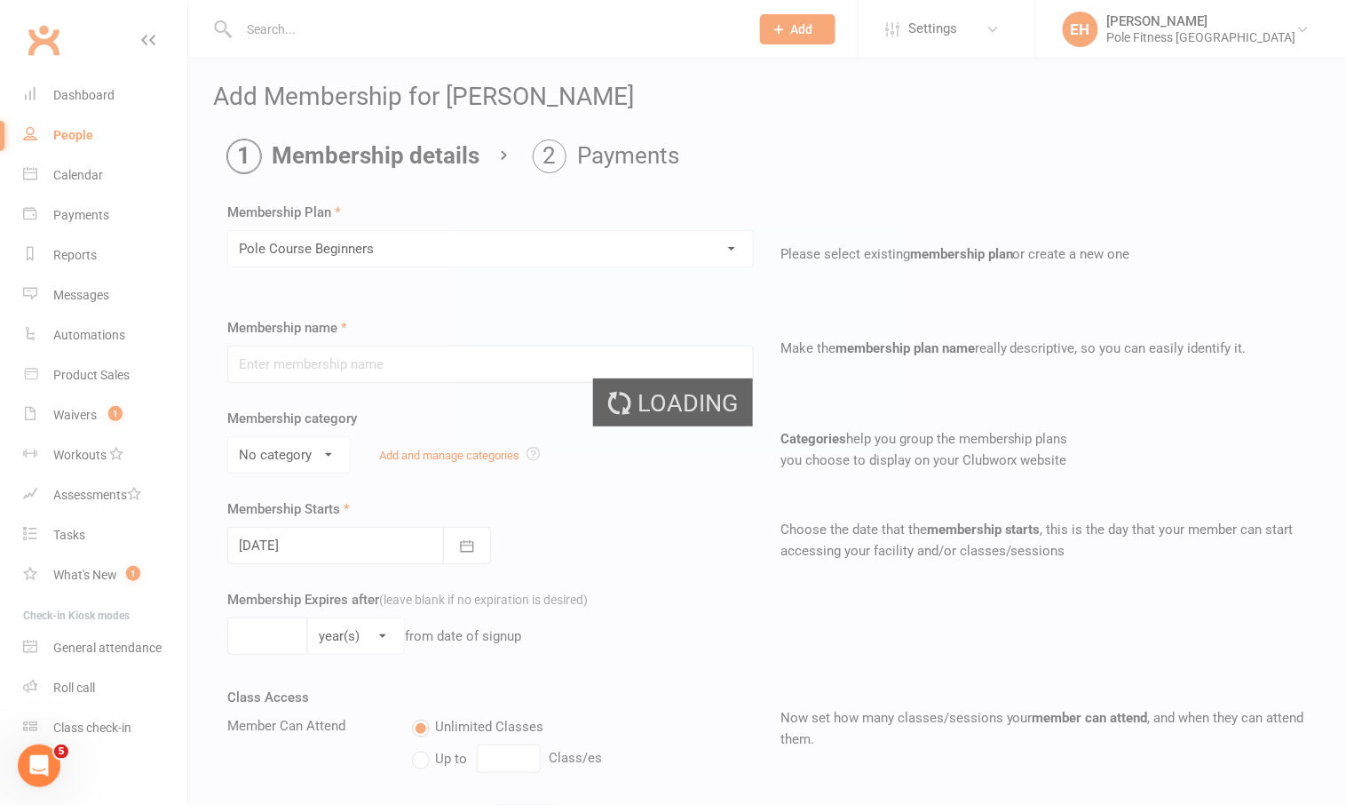
type input "Pole Course Beginners"
select select "1"
type input "[DATE]"
type input "6"
select select "1"
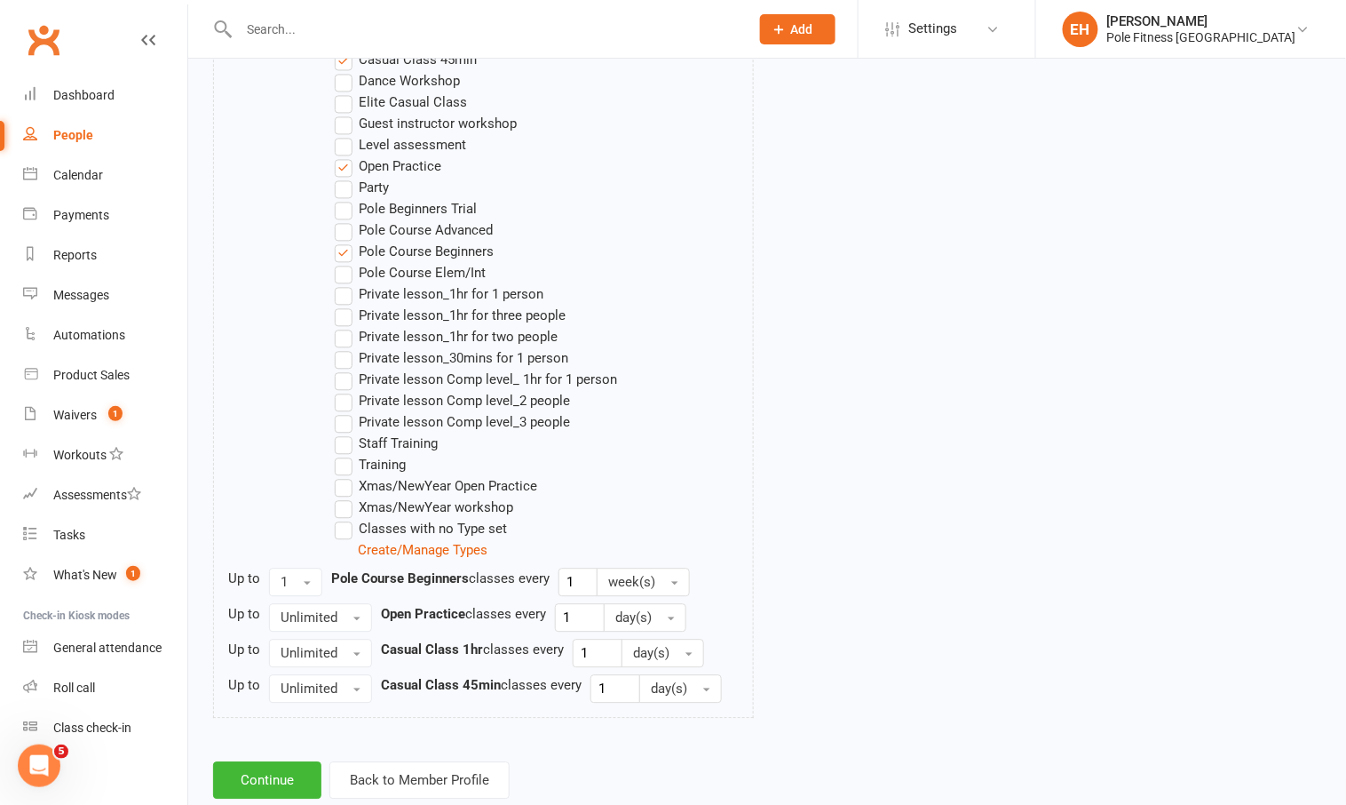
scroll to position [1063, 0]
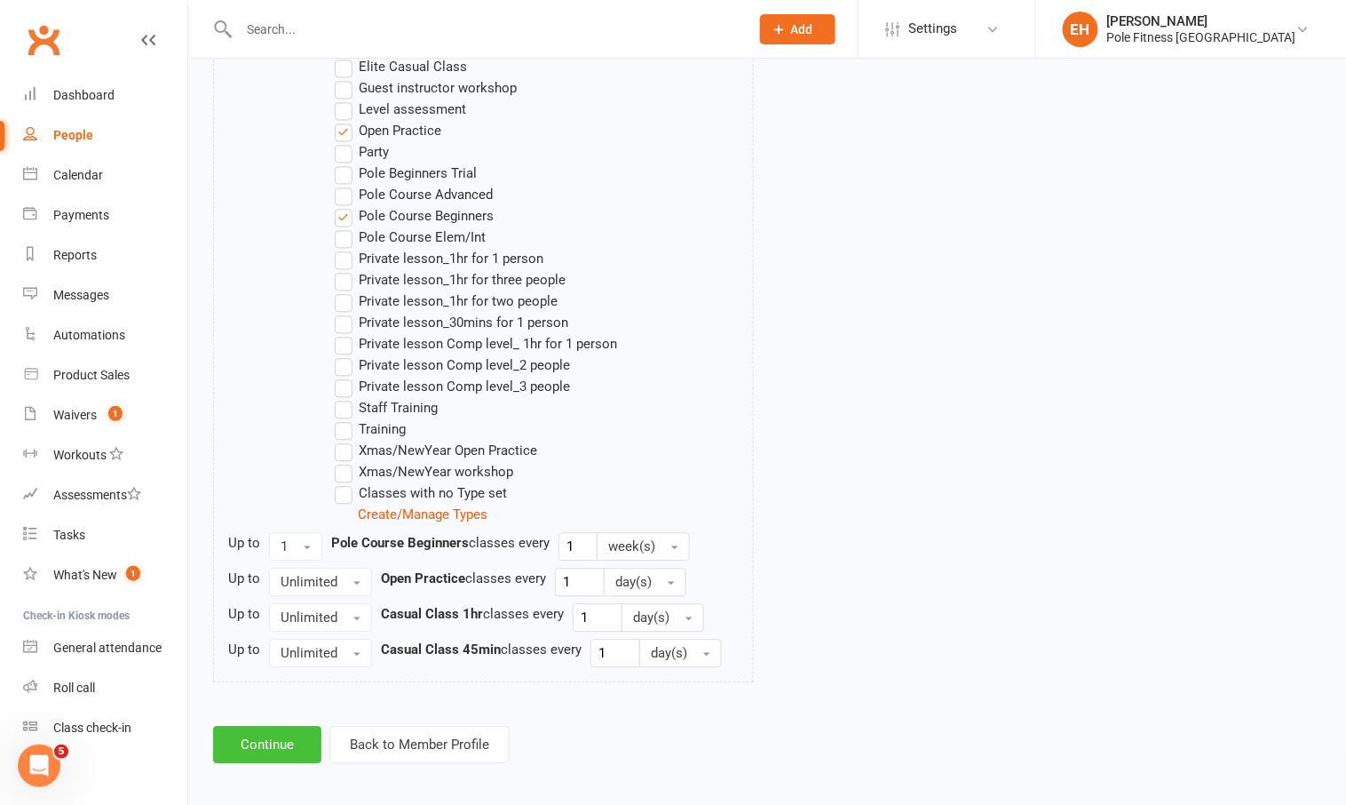
click at [301, 742] on button "Continue" at bounding box center [267, 744] width 108 height 37
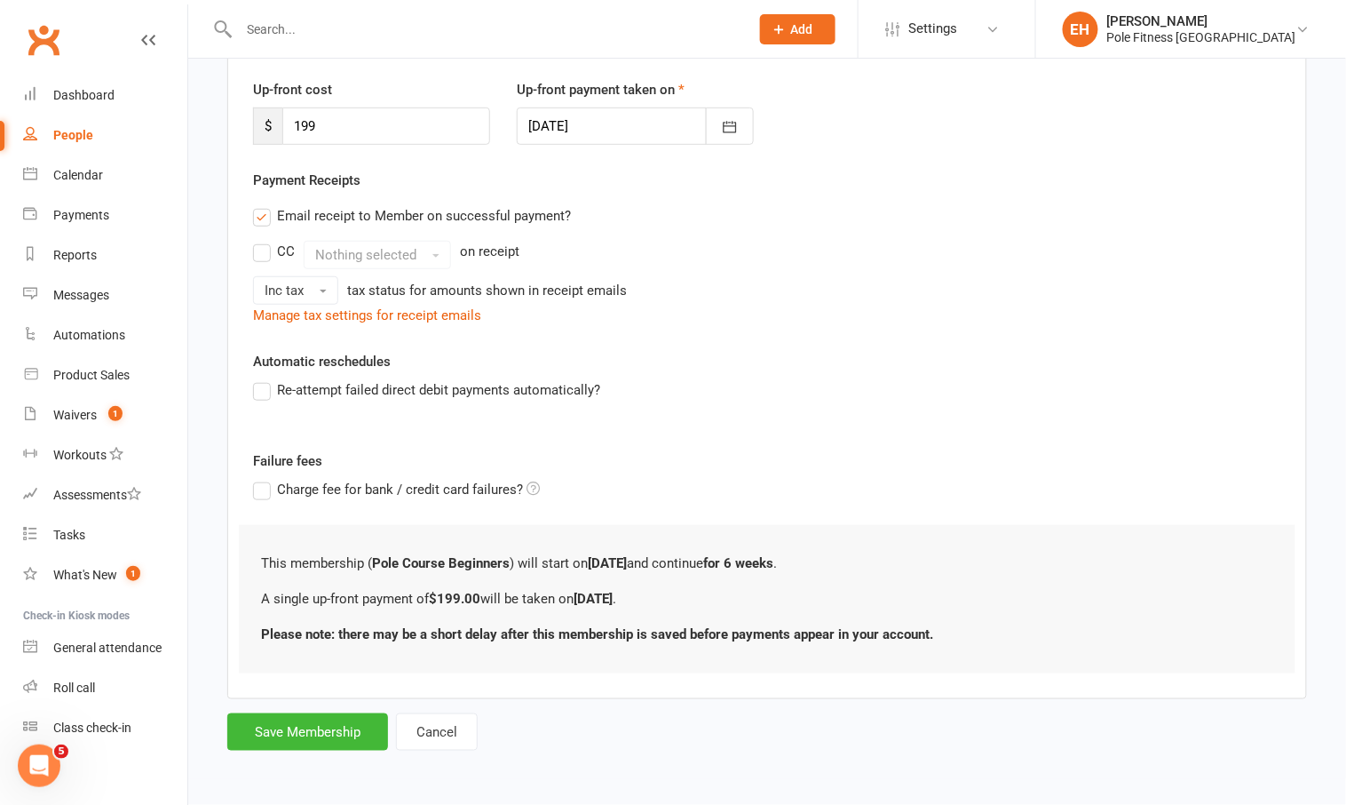
scroll to position [0, 0]
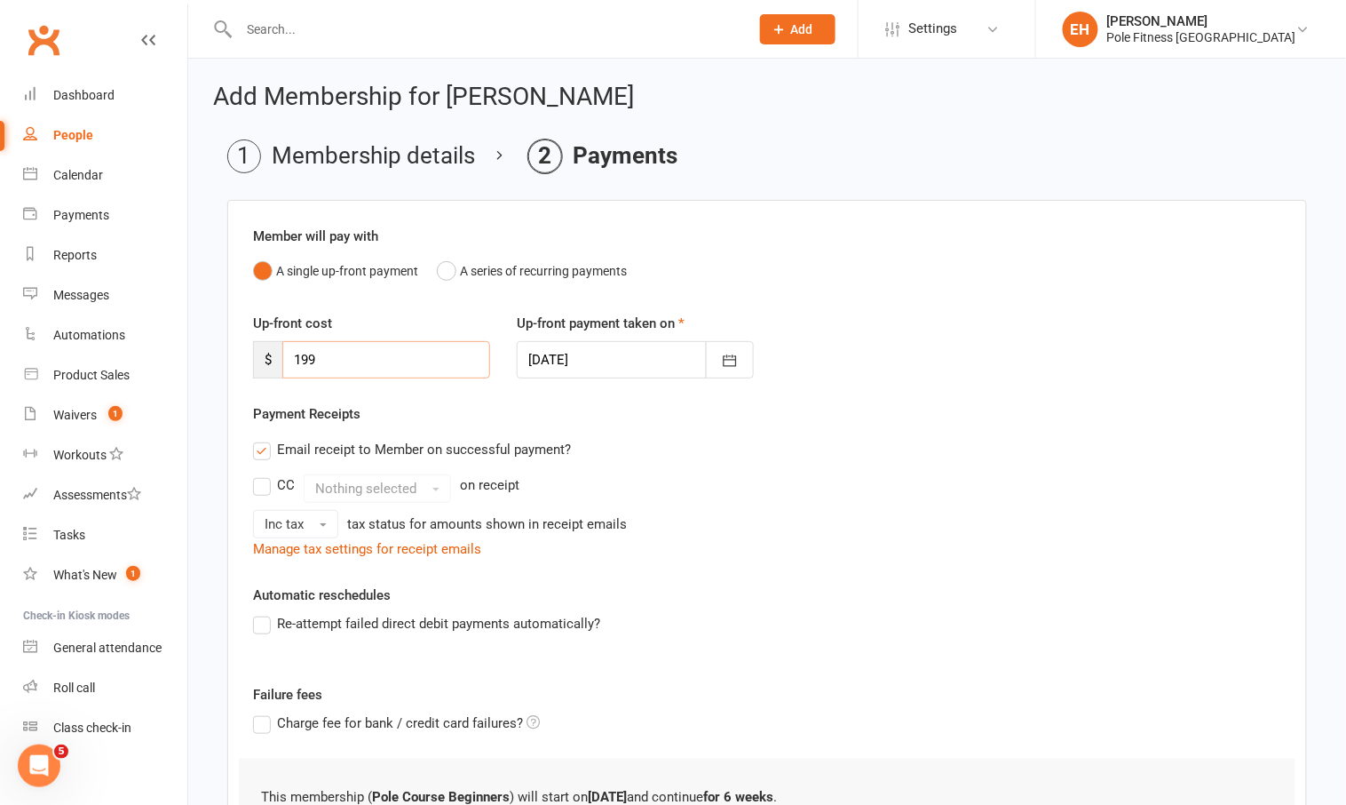
click at [329, 368] on input "199" at bounding box center [386, 359] width 208 height 37
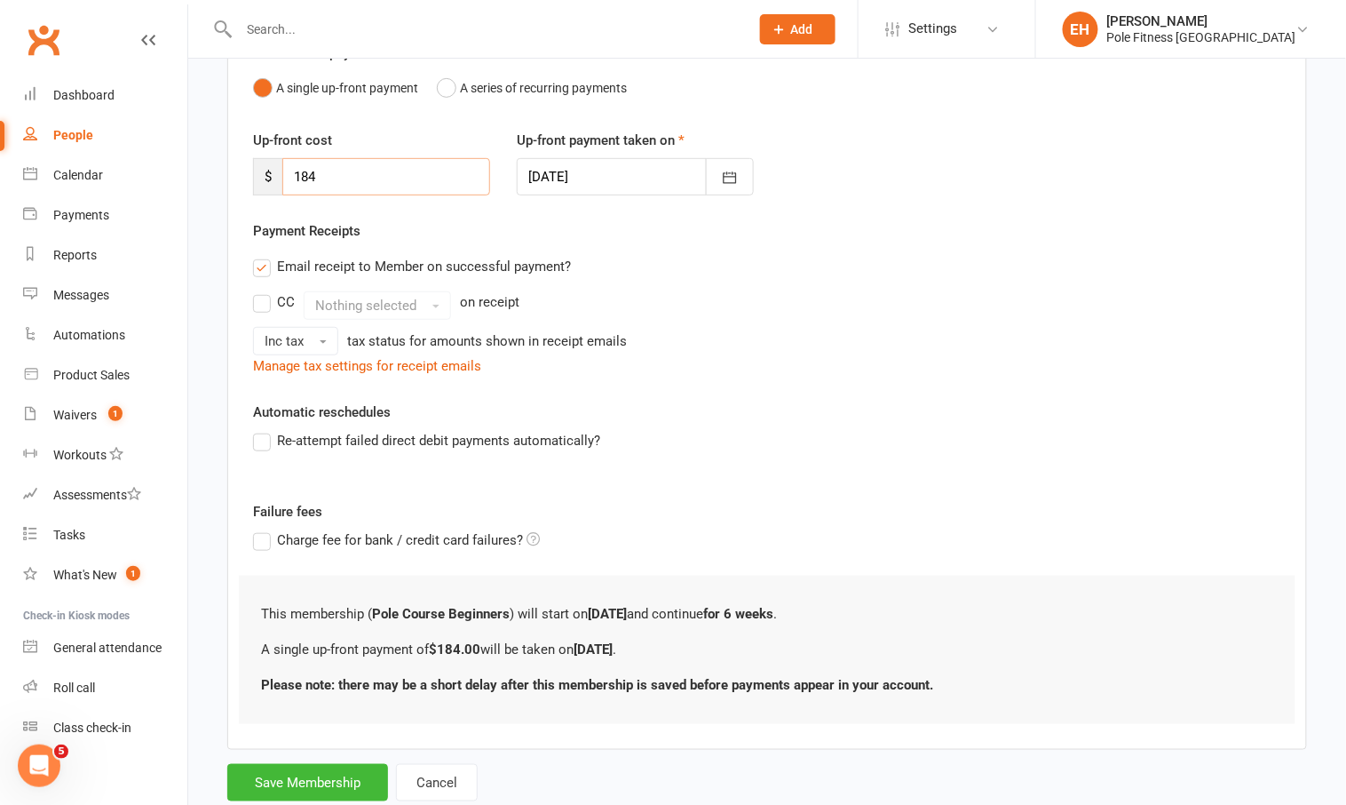
scroll to position [227, 0]
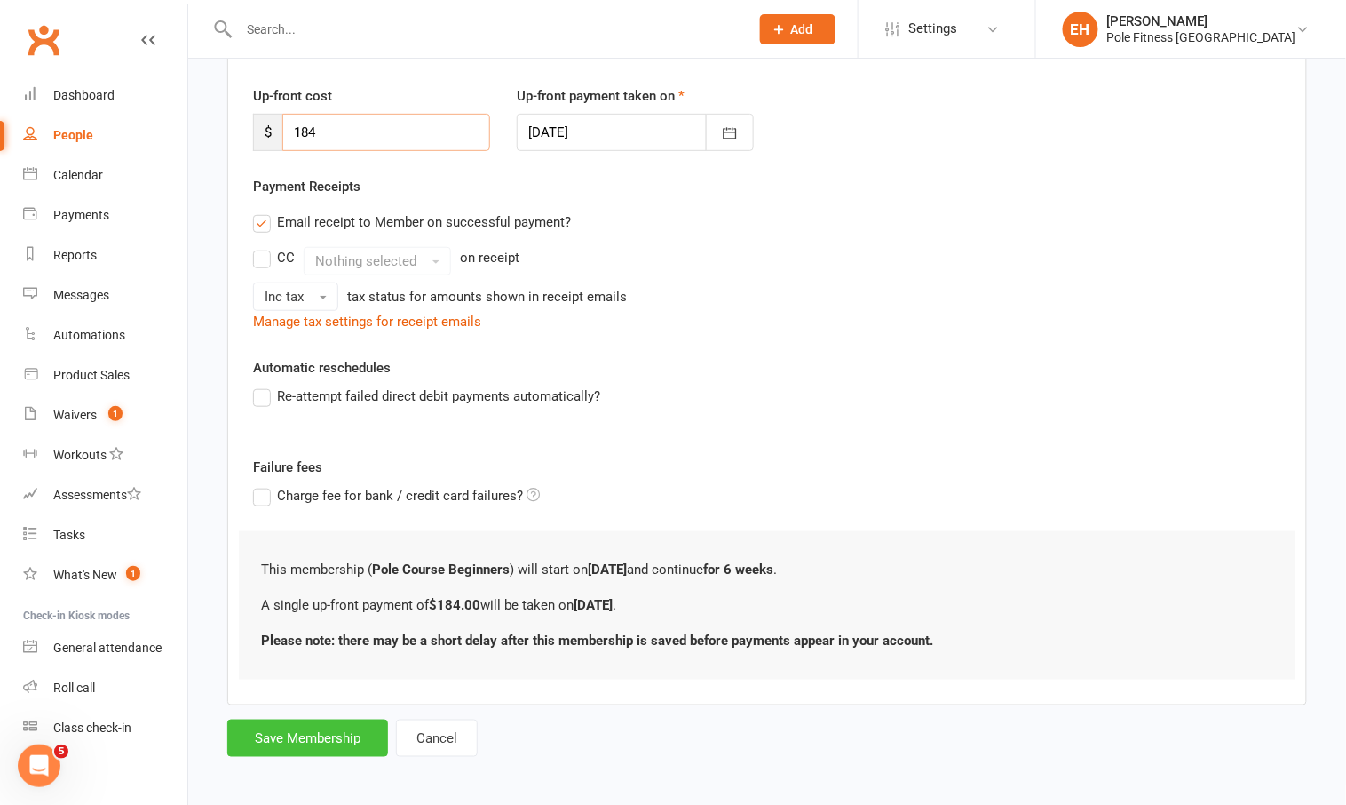
type input "184"
click at [311, 738] on button "Save Membership" at bounding box center [307, 737] width 161 height 37
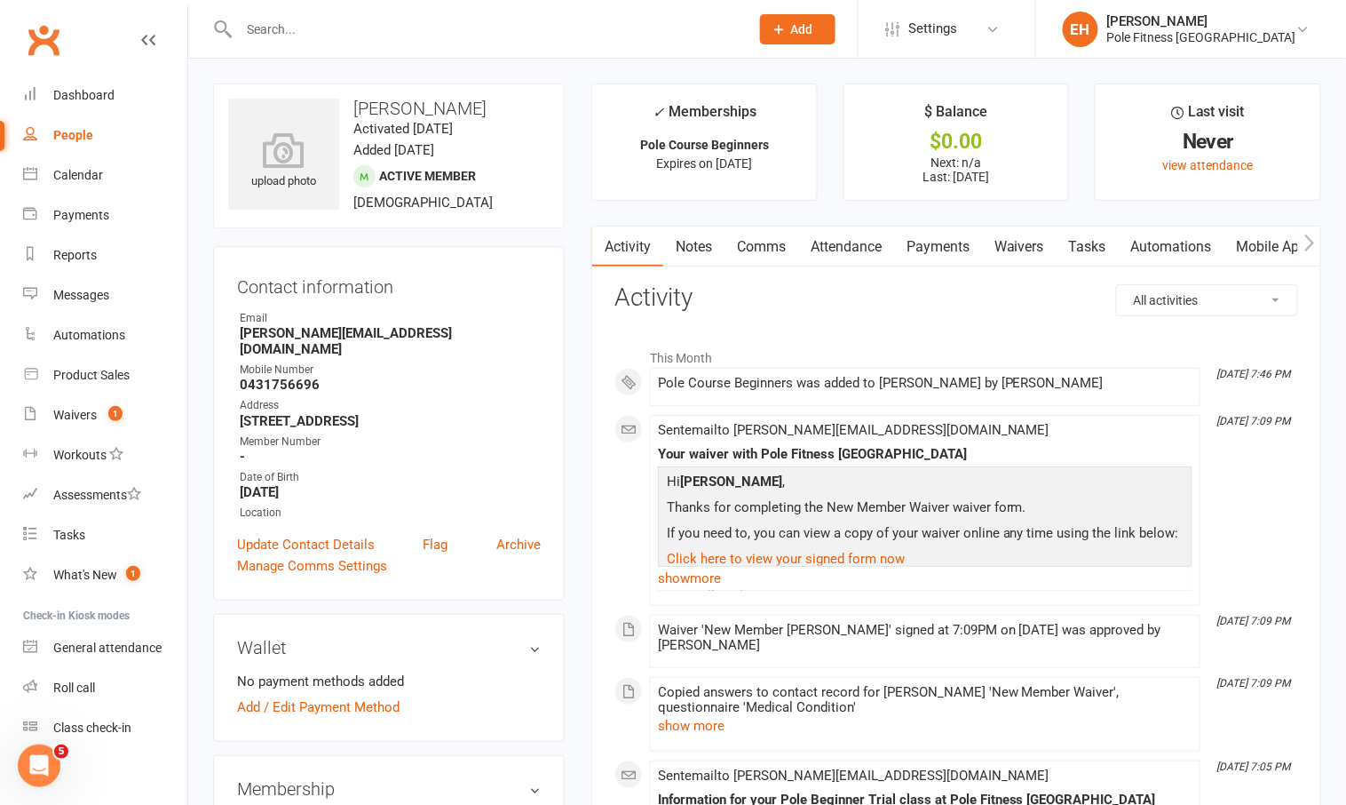
click at [969, 236] on link "Payments" at bounding box center [938, 246] width 88 height 41
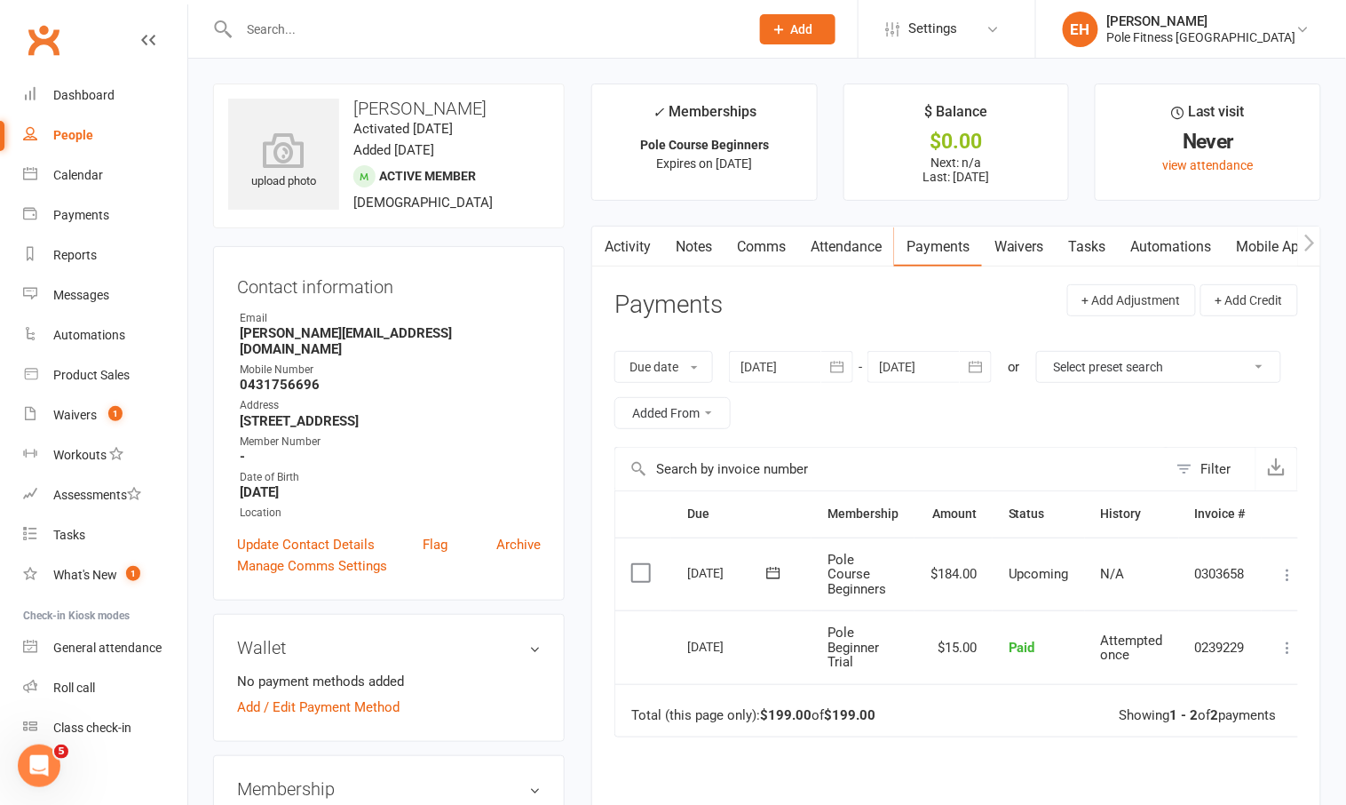
click at [1289, 568] on icon at bounding box center [1289, 575] width 18 height 18
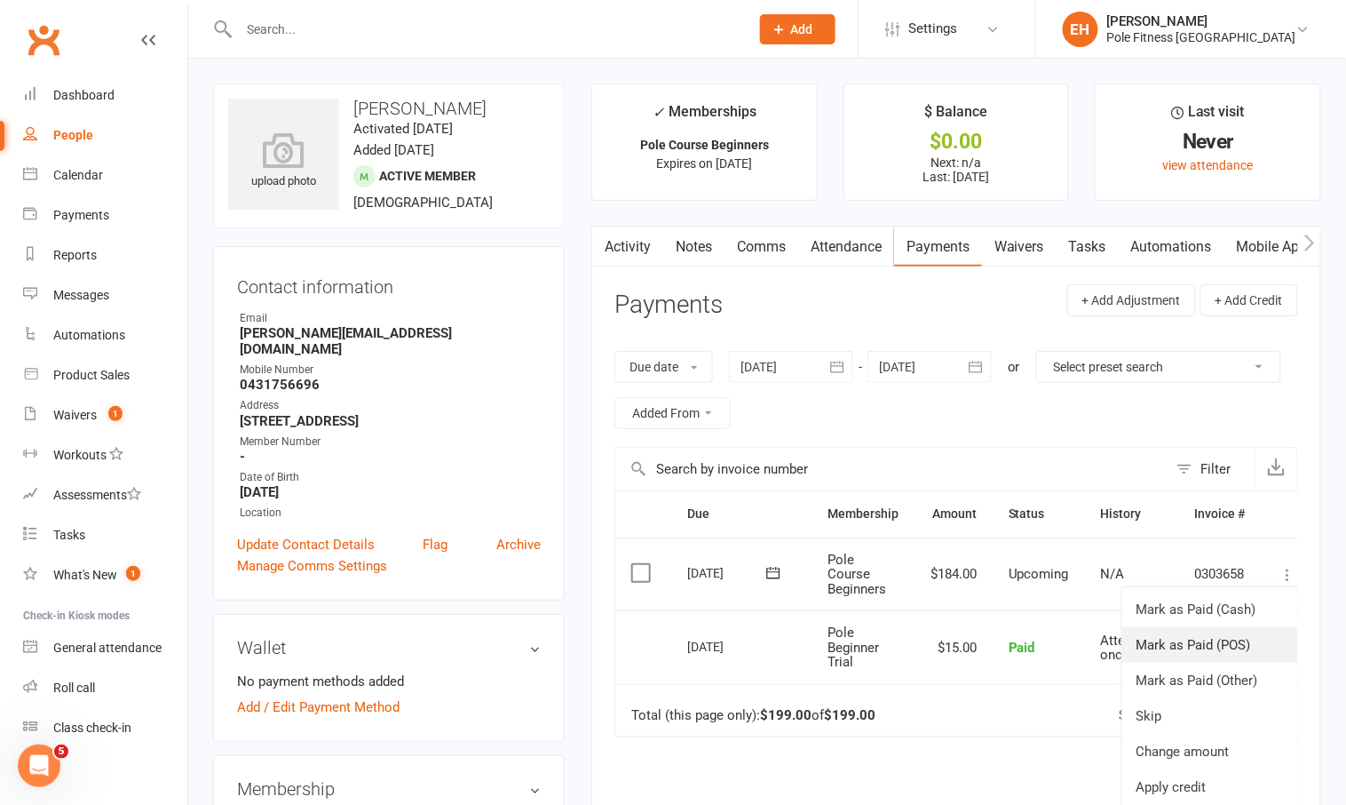
click at [1207, 642] on link "Mark as Paid (POS)" at bounding box center [1211, 645] width 176 height 36
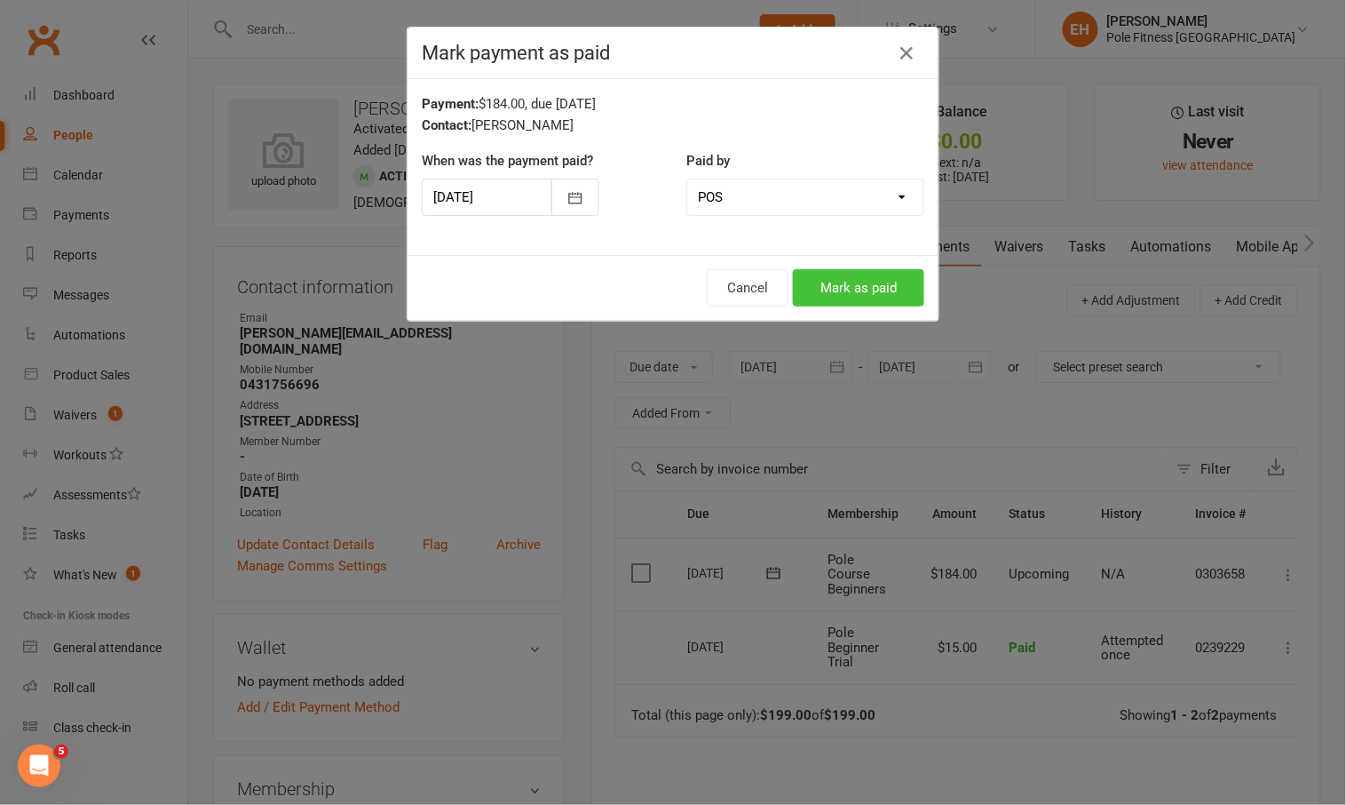
click at [831, 282] on button "Mark as paid" at bounding box center [858, 287] width 131 height 37
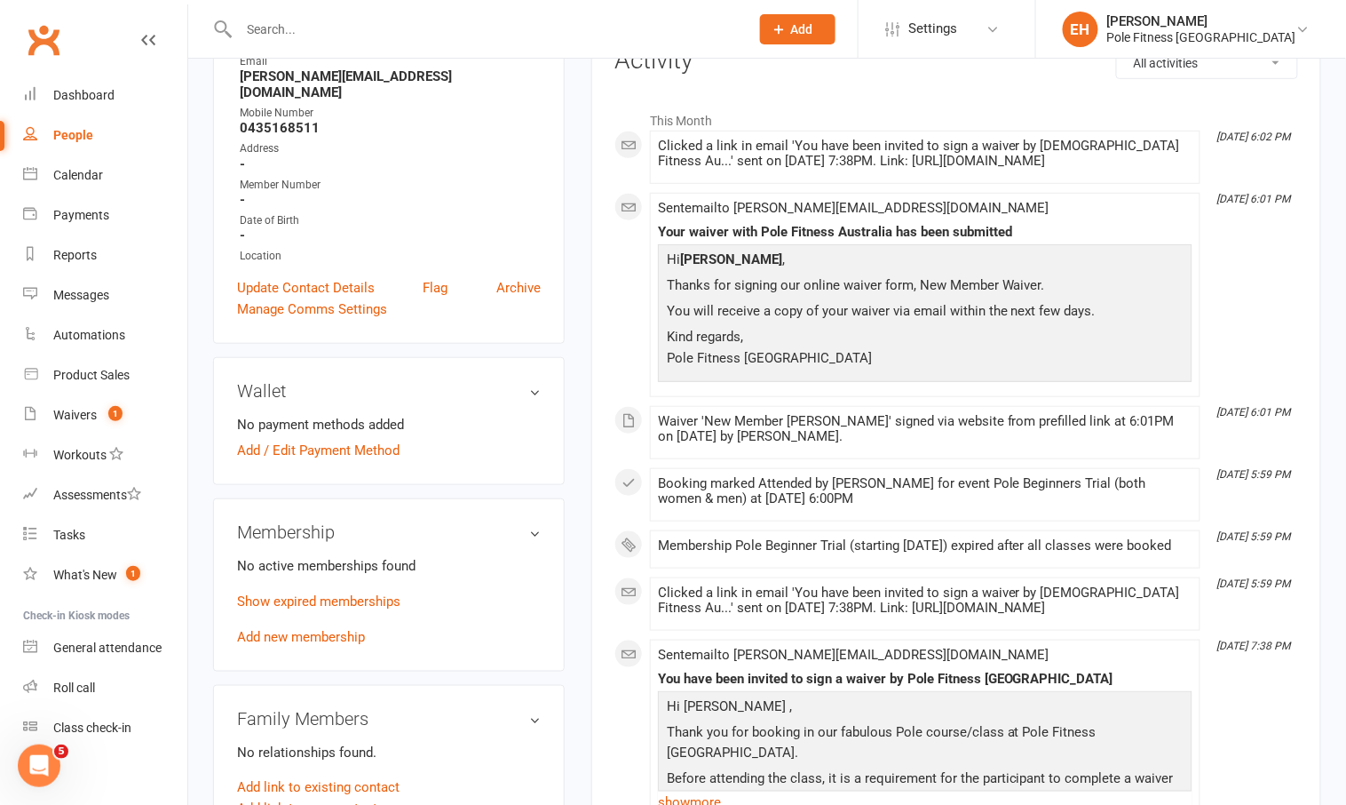
scroll to position [307, 0]
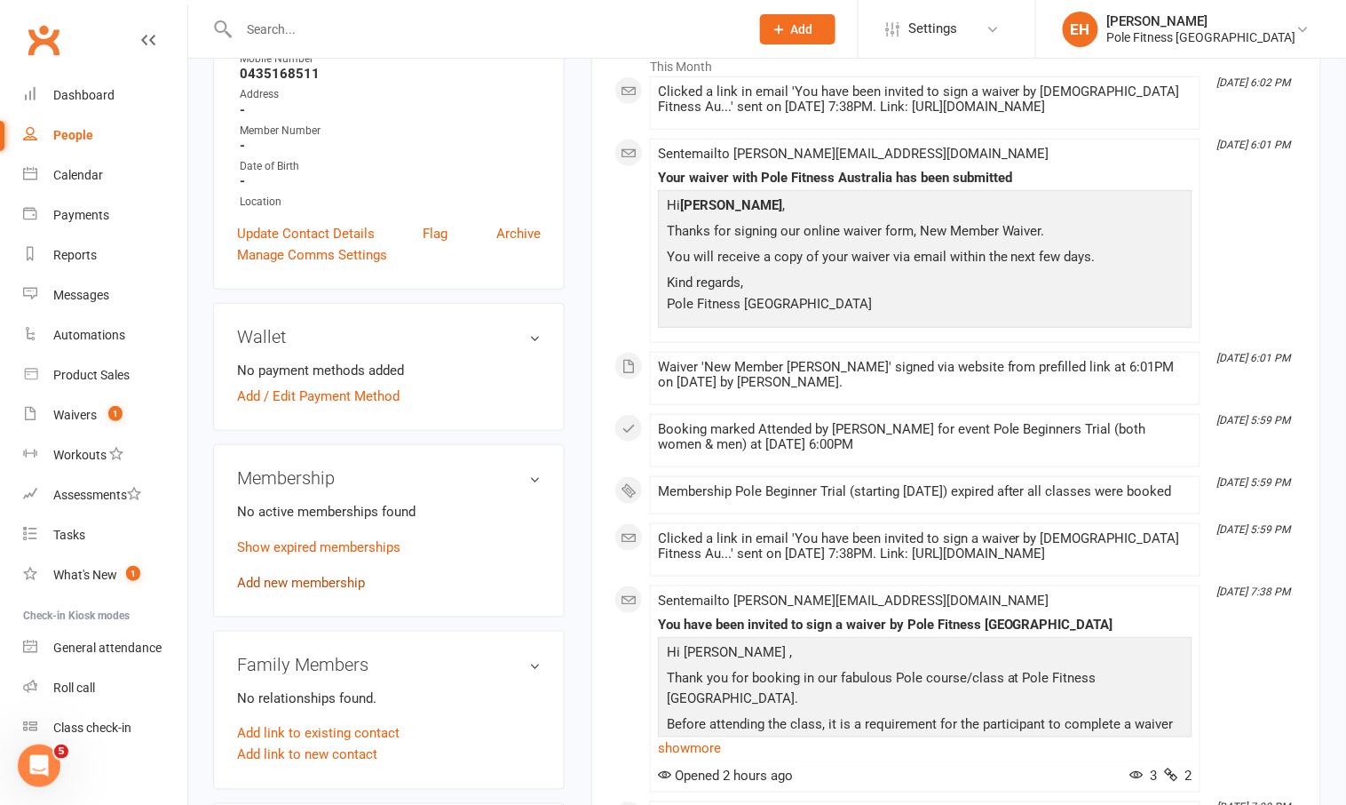
click at [313, 575] on link "Add new membership" at bounding box center [301, 583] width 128 height 16
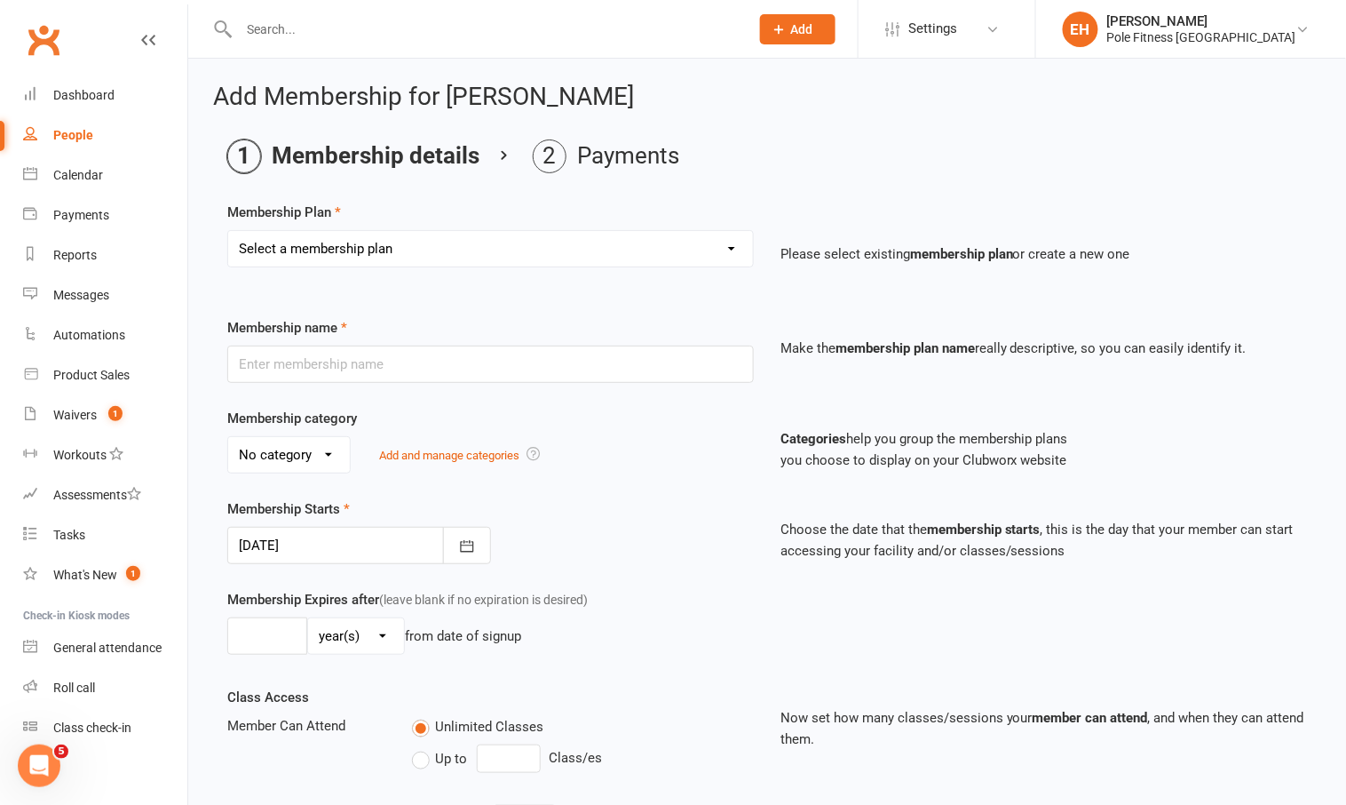
click at [377, 261] on select "Select a membership plan Create new Membership Plan Pole Course Advanced Casual…" at bounding box center [490, 249] width 525 height 36
select select "3"
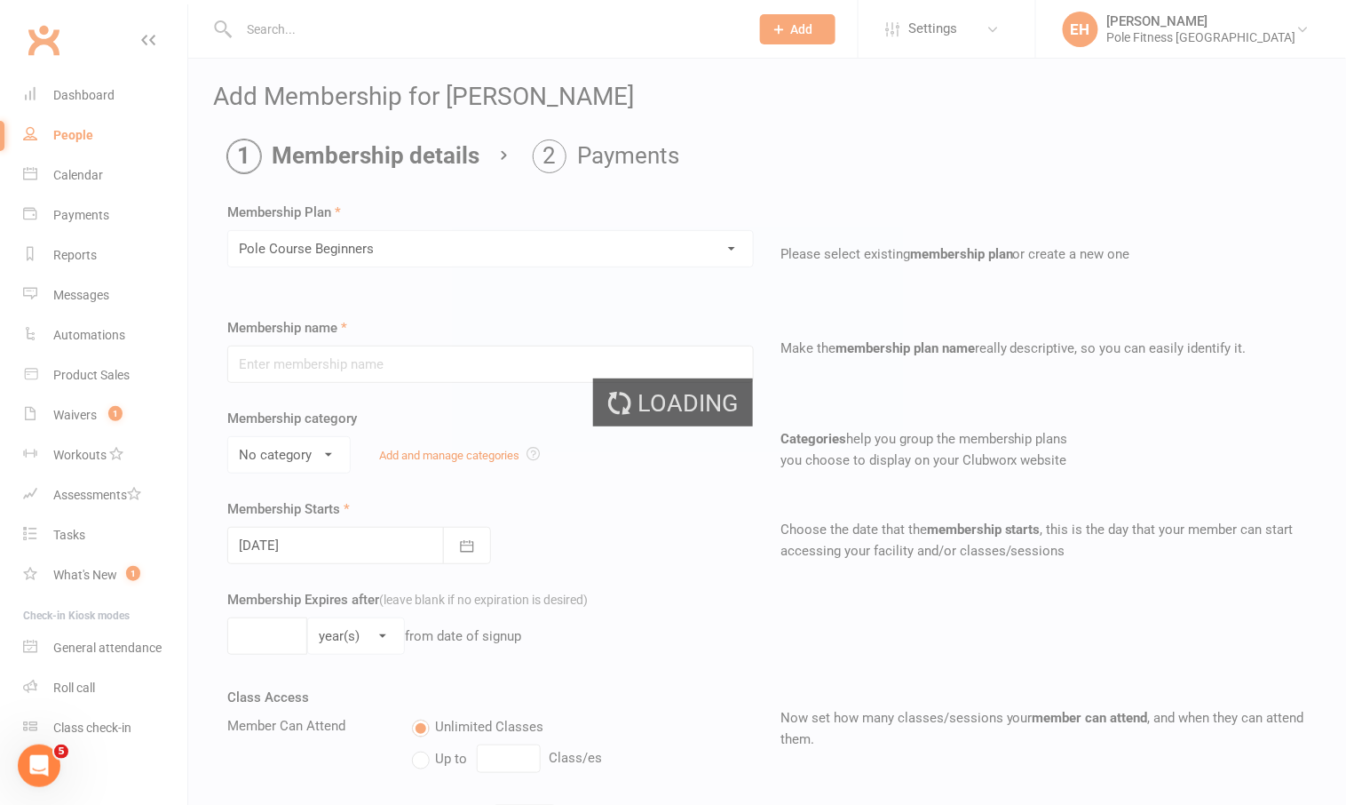
type input "Pole Course Beginners"
select select "1"
type input "[DATE]"
type input "6"
select select "1"
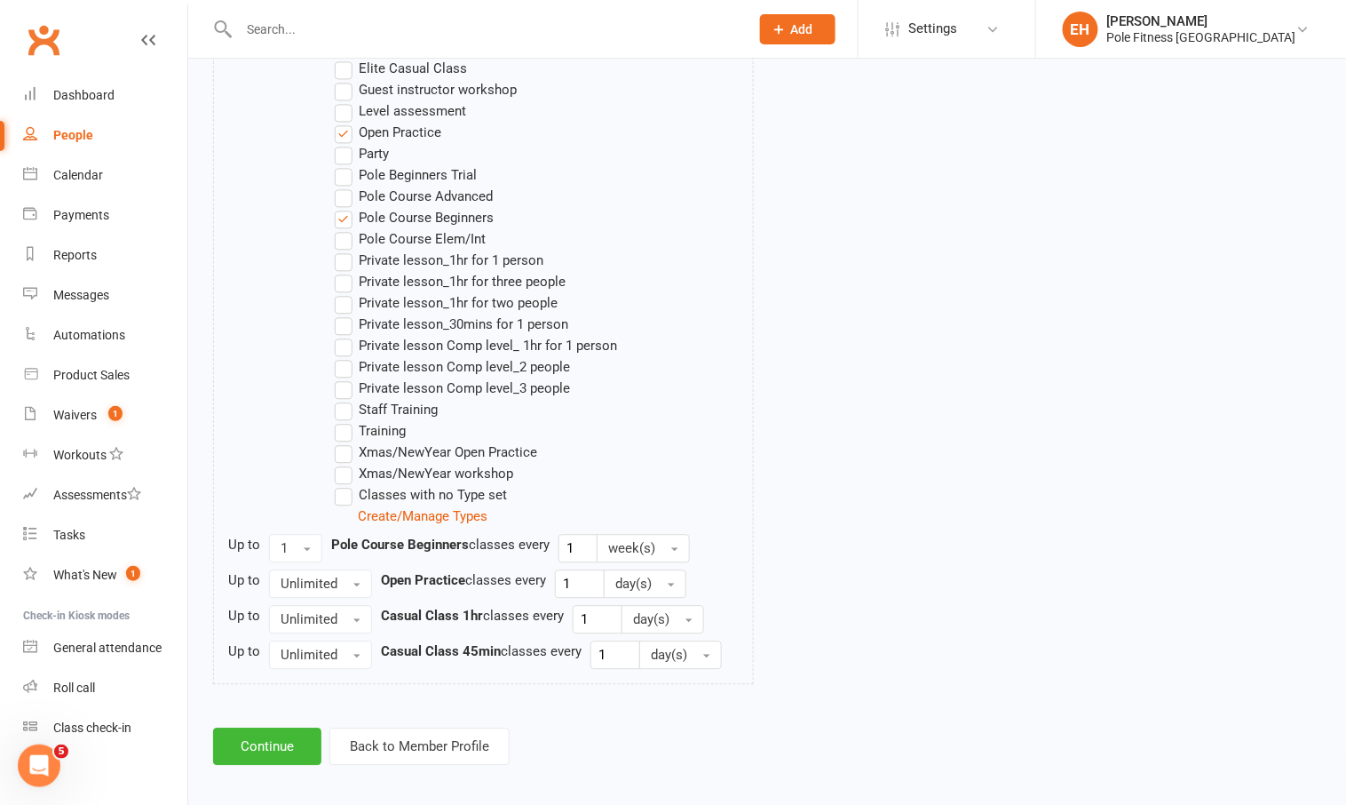
scroll to position [1063, 0]
click at [255, 736] on button "Continue" at bounding box center [267, 744] width 108 height 37
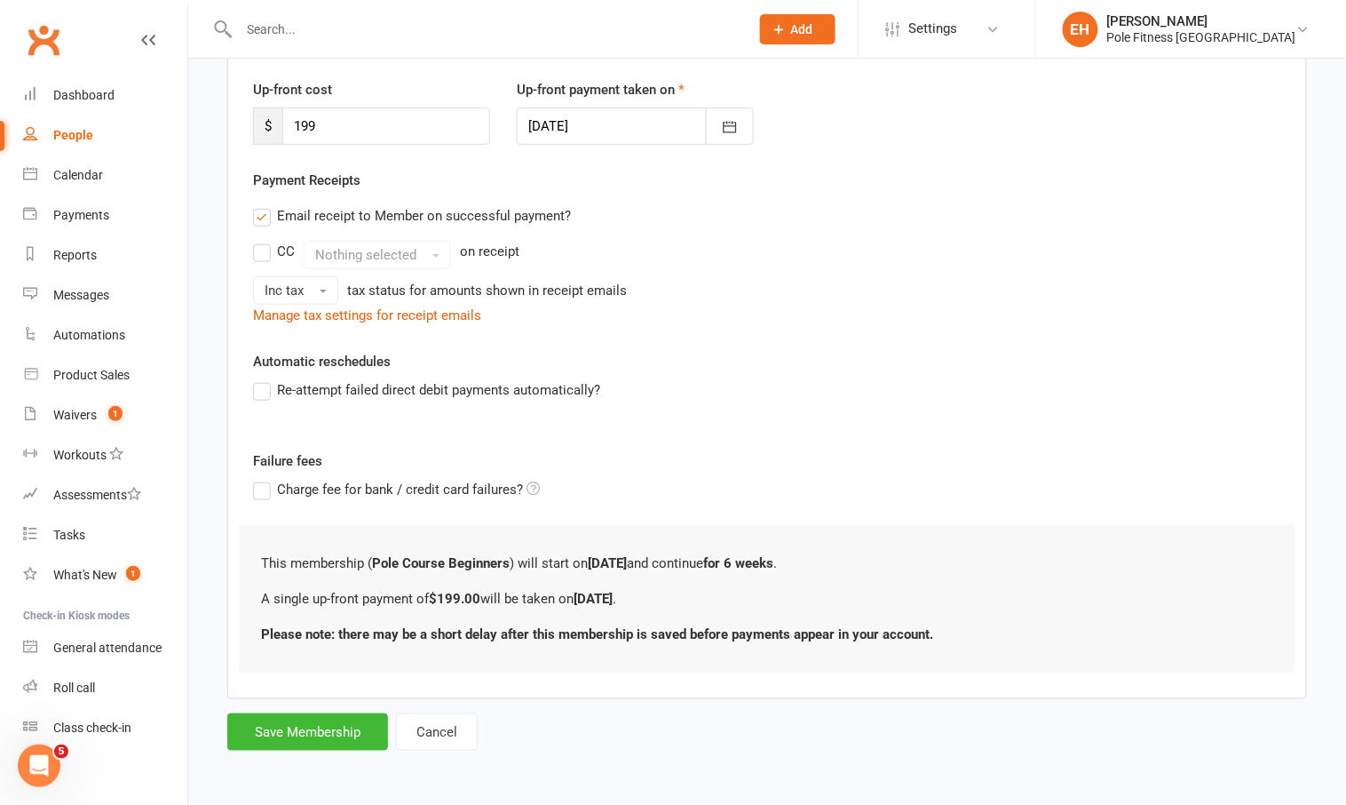
scroll to position [0, 0]
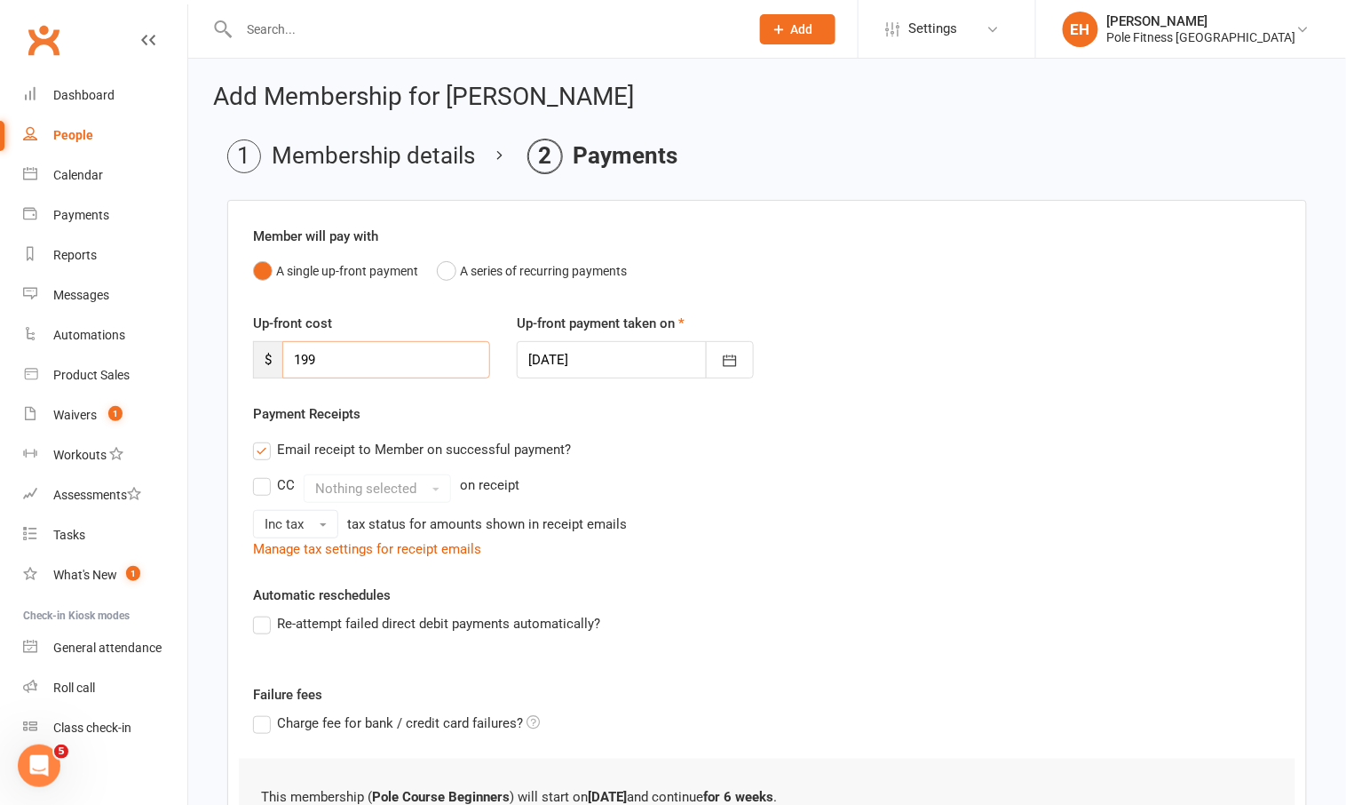
click at [379, 367] on input "199" at bounding box center [386, 359] width 208 height 37
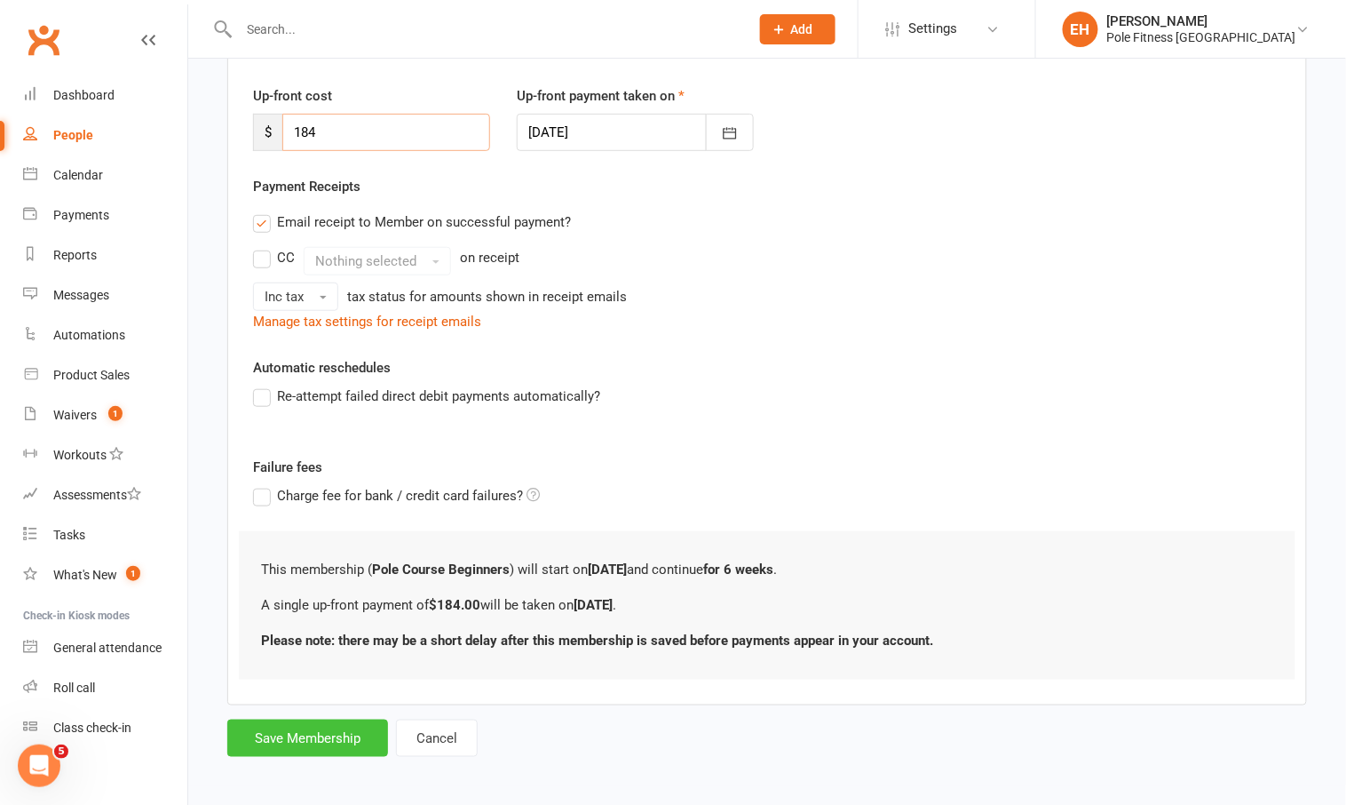
type input "184"
click at [314, 741] on button "Save Membership" at bounding box center [307, 737] width 161 height 37
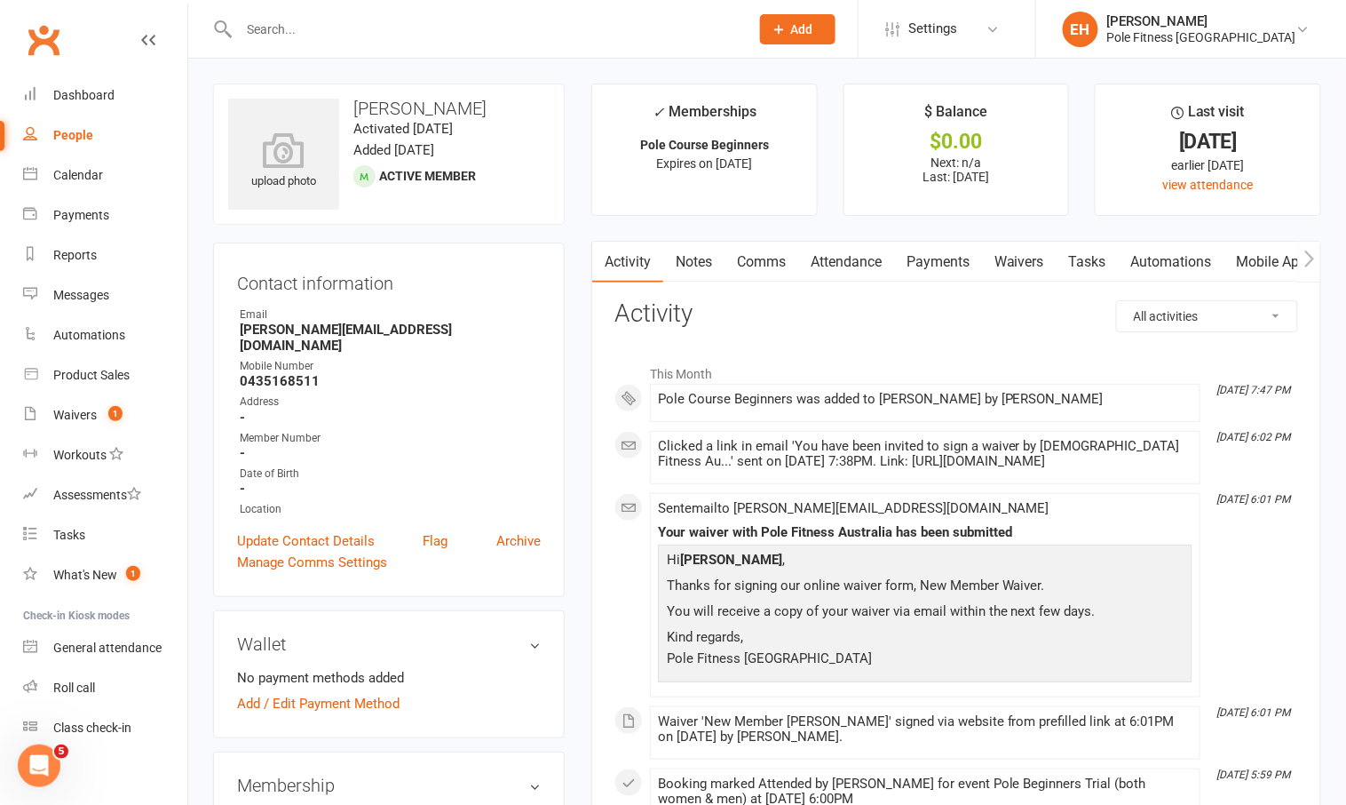
click at [939, 262] on link "Payments" at bounding box center [938, 262] width 88 height 41
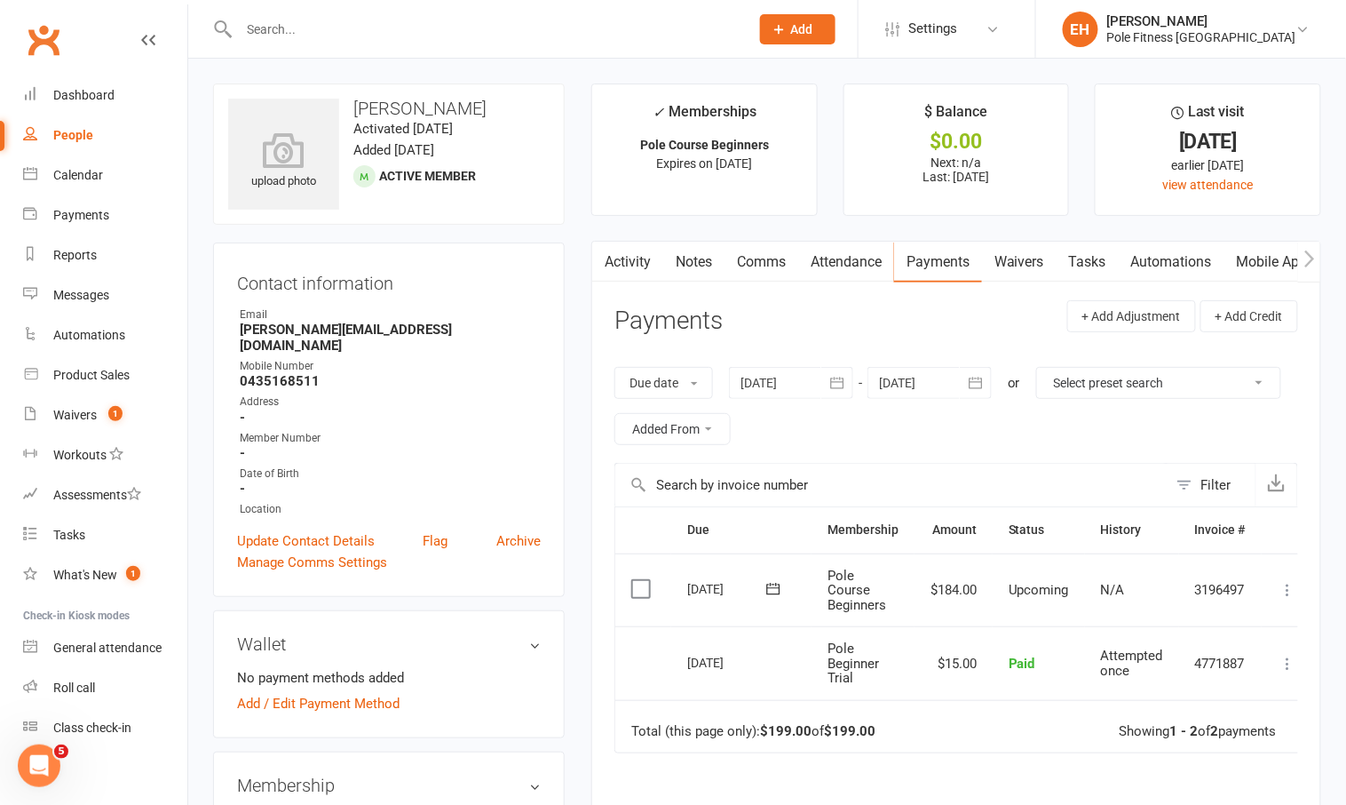
click at [1293, 586] on icon at bounding box center [1289, 590] width 18 height 18
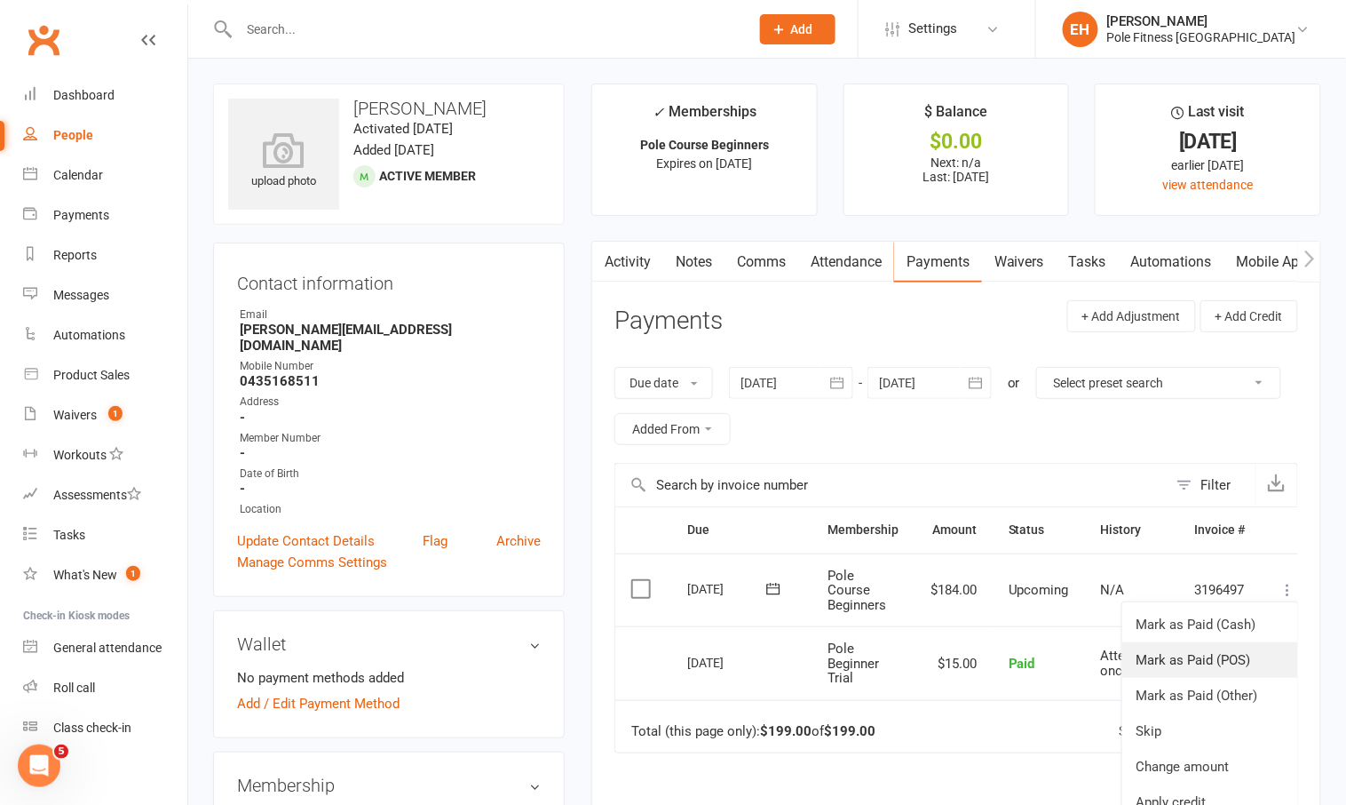
click at [1157, 657] on link "Mark as Paid (POS)" at bounding box center [1211, 660] width 176 height 36
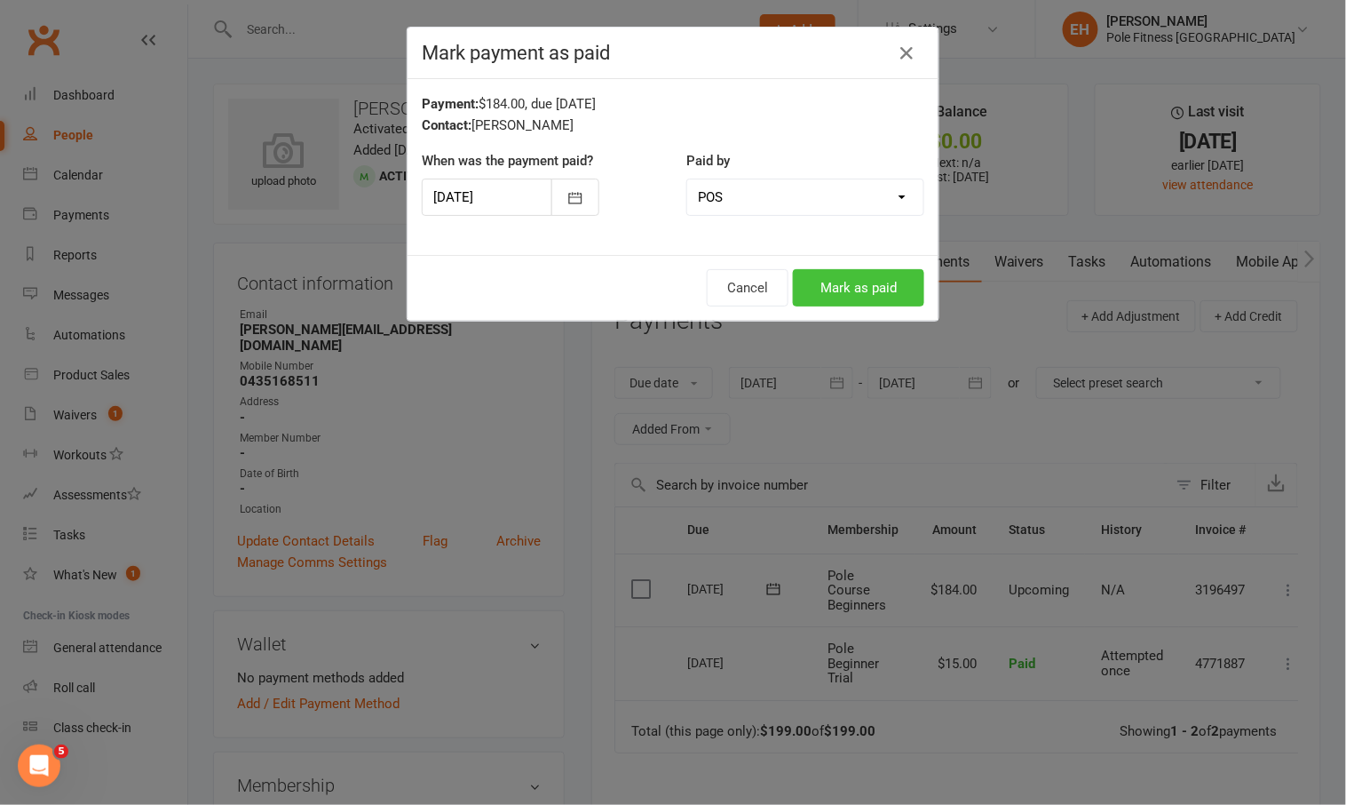
click at [860, 274] on button "Mark as paid" at bounding box center [858, 287] width 131 height 37
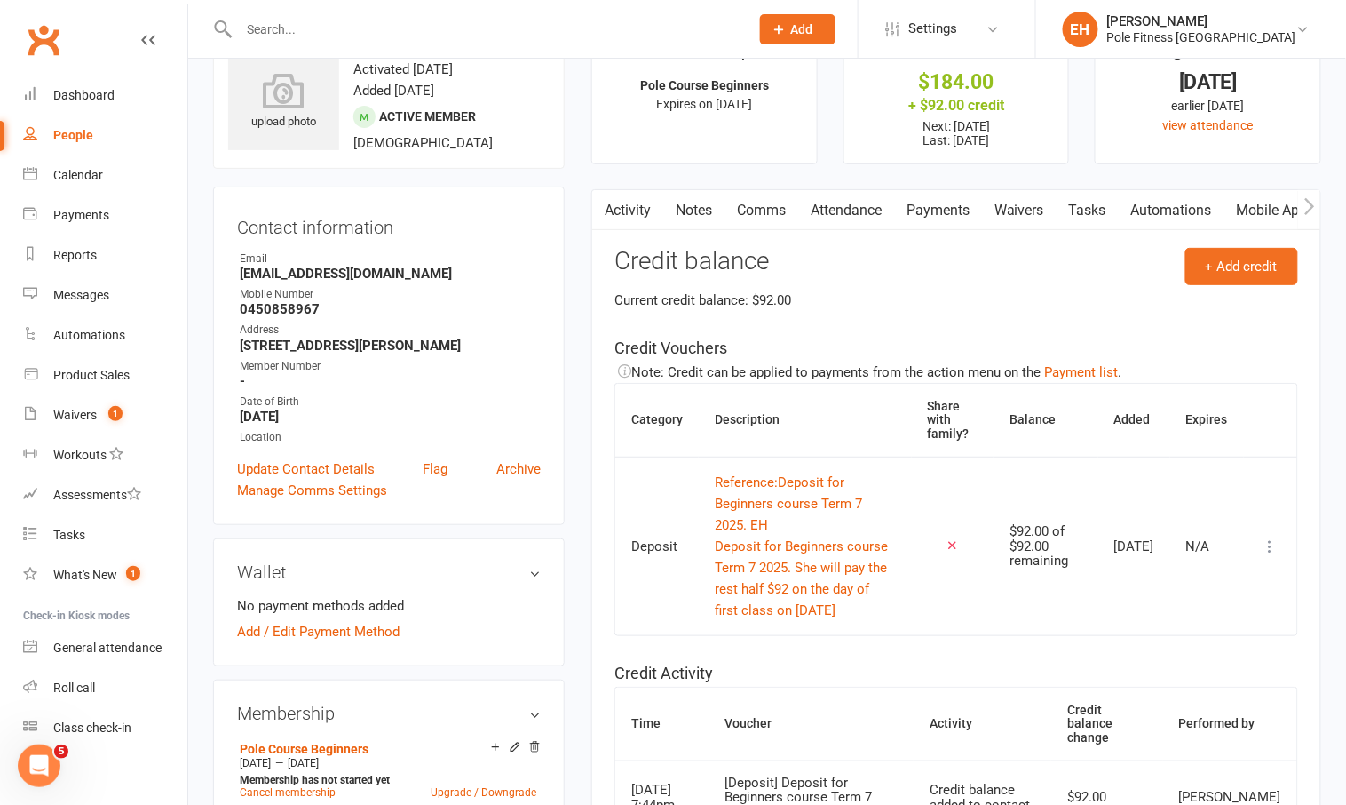
scroll to position [58, 0]
